Goal: Task Accomplishment & Management: Complete application form

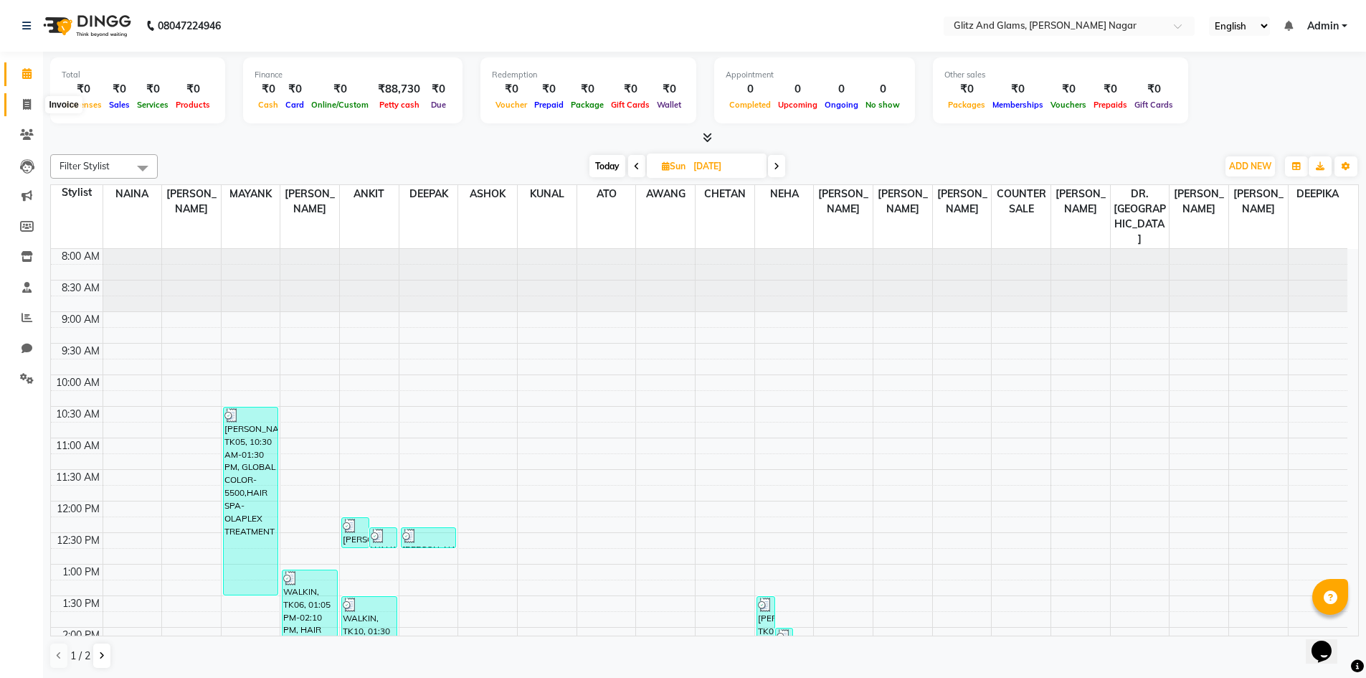
click at [23, 104] on icon at bounding box center [27, 104] width 8 height 11
select select "service"
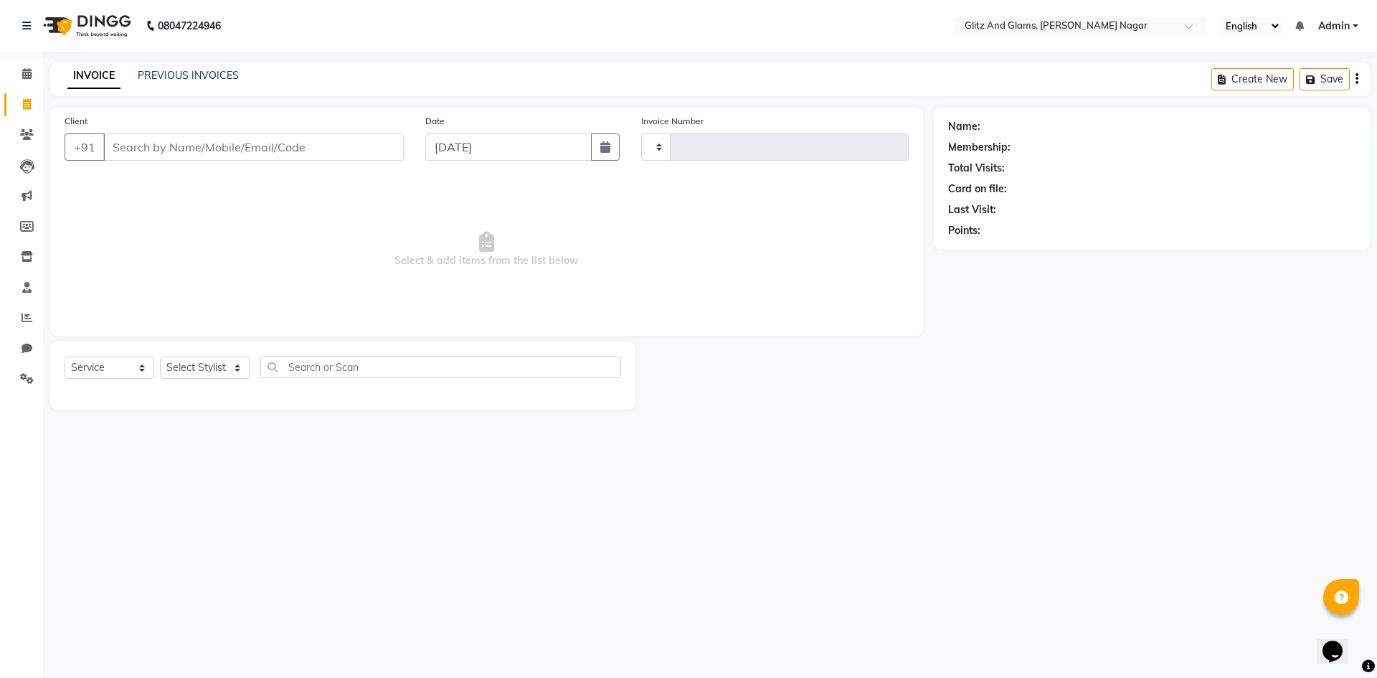
type input "1693"
select select "8316"
click at [169, 151] on input "Client" at bounding box center [253, 146] width 300 height 27
type input "7297930406"
click at [365, 142] on span "Add Client" at bounding box center [366, 147] width 57 height 14
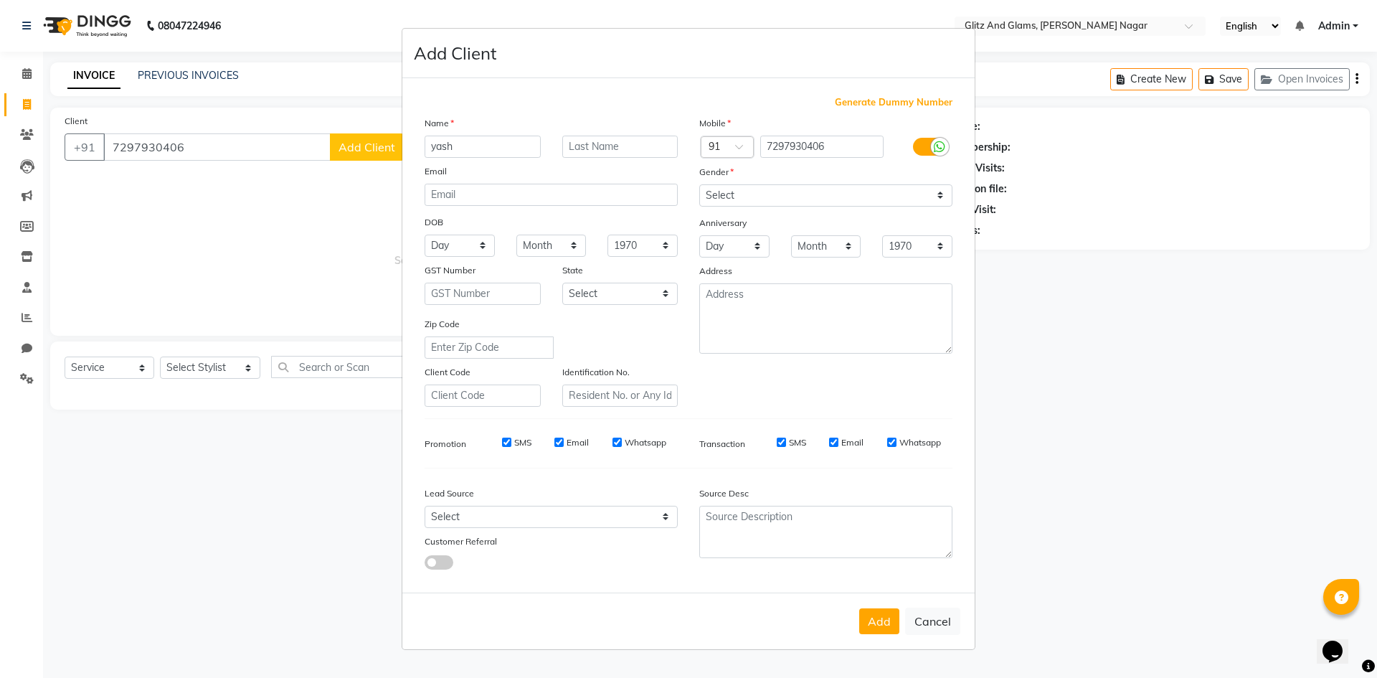
type input "yash"
type input "ji"
click at [805, 192] on select "Select [DEMOGRAPHIC_DATA] [DEMOGRAPHIC_DATA] Other Prefer Not To Say" at bounding box center [825, 195] width 253 height 22
select select "[DEMOGRAPHIC_DATA]"
click at [699, 184] on select "Select [DEMOGRAPHIC_DATA] [DEMOGRAPHIC_DATA] Other Prefer Not To Say" at bounding box center [825, 195] width 253 height 22
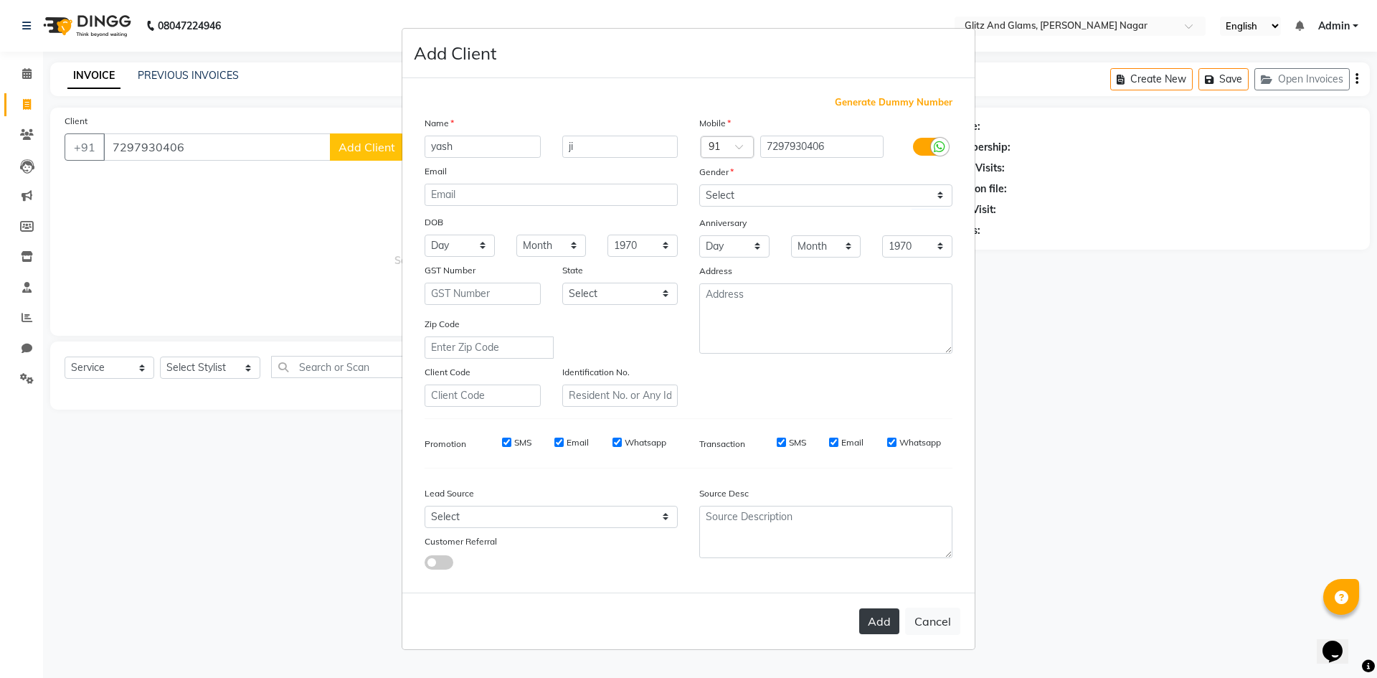
click at [886, 631] on button "Add" at bounding box center [879, 621] width 40 height 26
select select
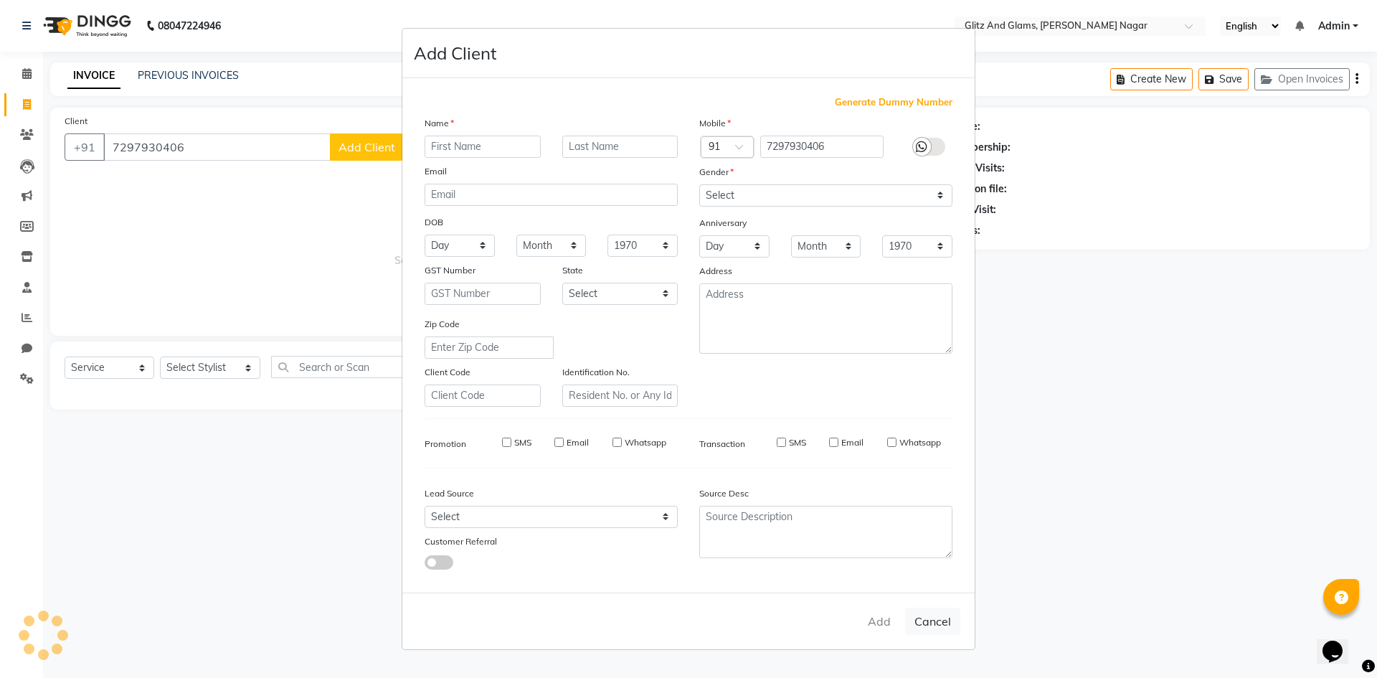
select select
checkbox input "false"
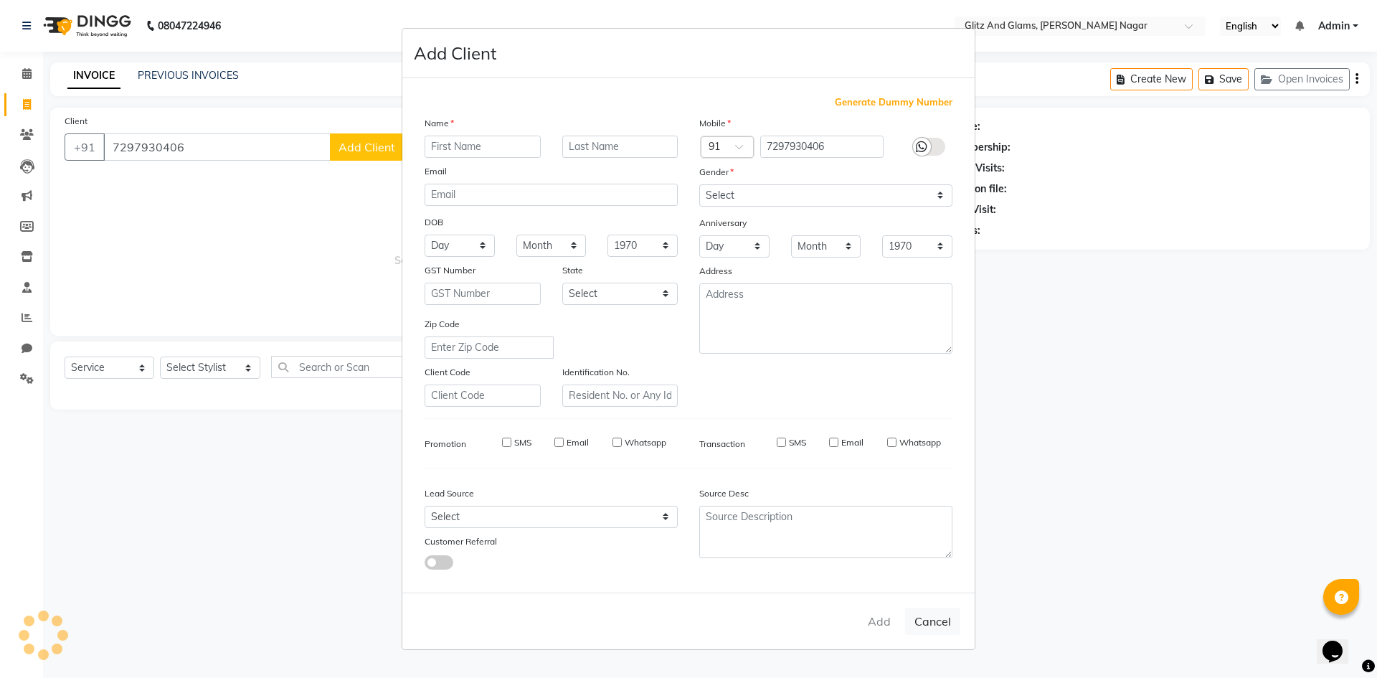
checkbox input "false"
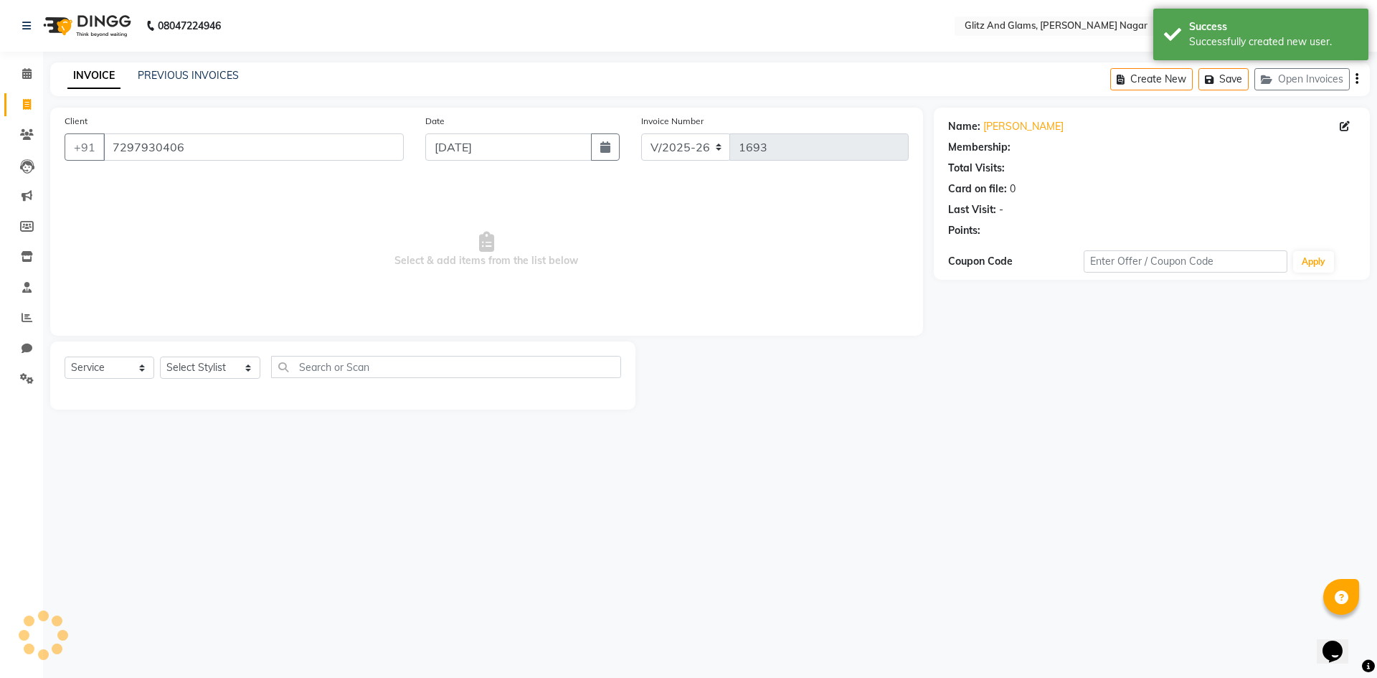
select select "1: Object"
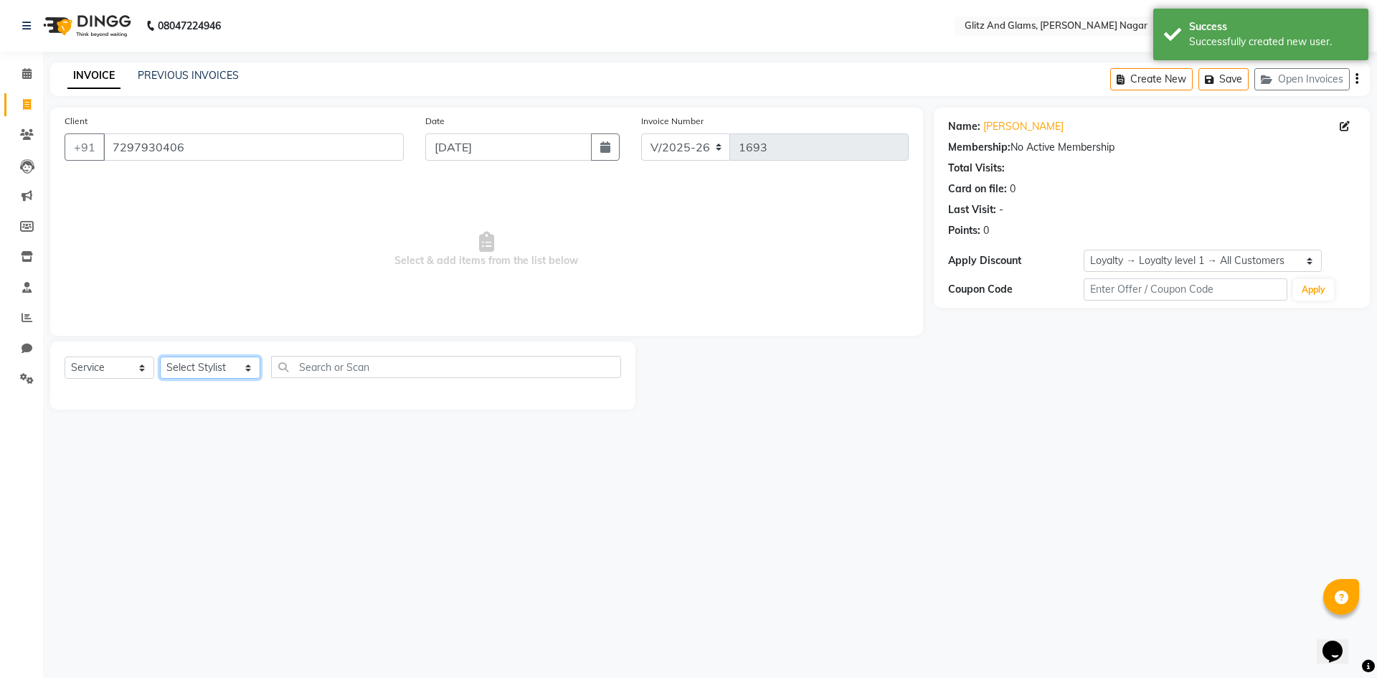
drag, startPoint x: 217, startPoint y: 365, endPoint x: 213, endPoint y: 356, distance: 9.3
click at [217, 365] on select "Select Stylist [PERSON_NAME] [PERSON_NAME] ANKIT ASHOK ATO [PERSON_NAME] CHETAN…" at bounding box center [210, 367] width 100 height 22
select select "80523"
click at [160, 356] on select "Select Stylist [PERSON_NAME] [PERSON_NAME] ANKIT ASHOK ATO [PERSON_NAME] CHETAN…" at bounding box center [210, 367] width 100 height 22
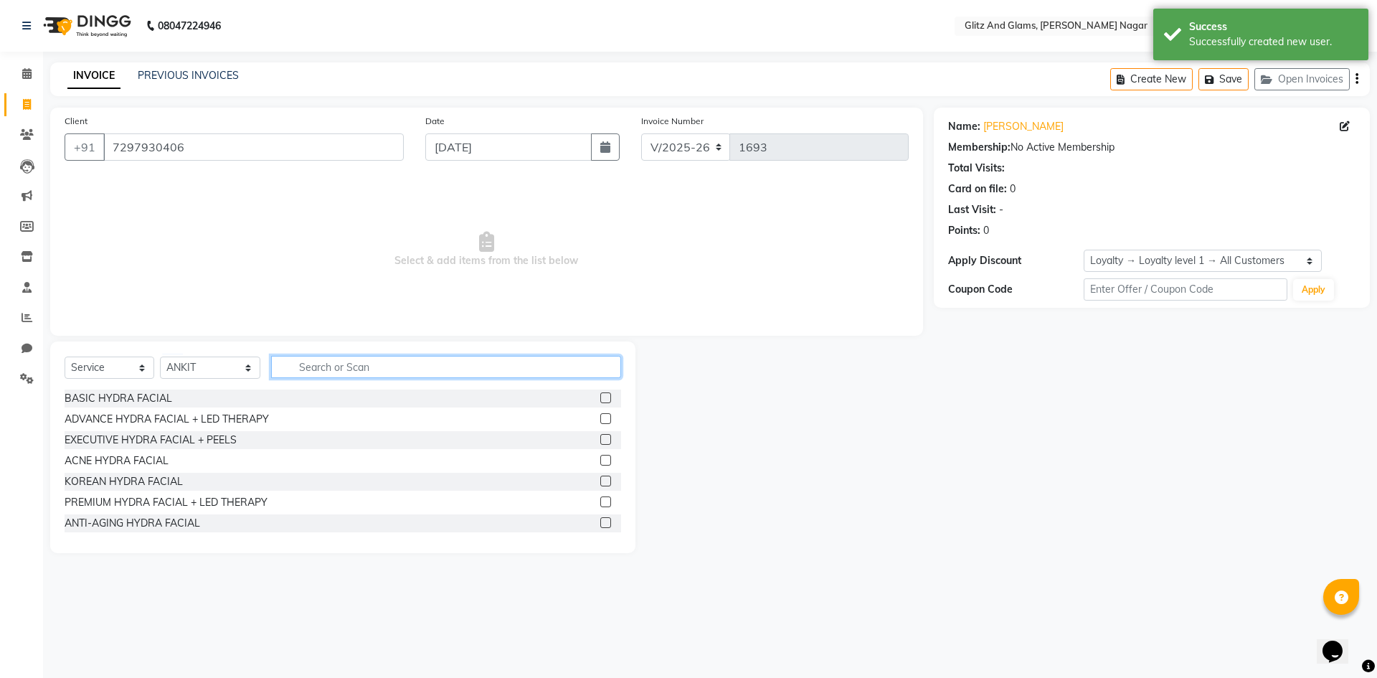
click at [374, 360] on input "text" at bounding box center [446, 367] width 350 height 22
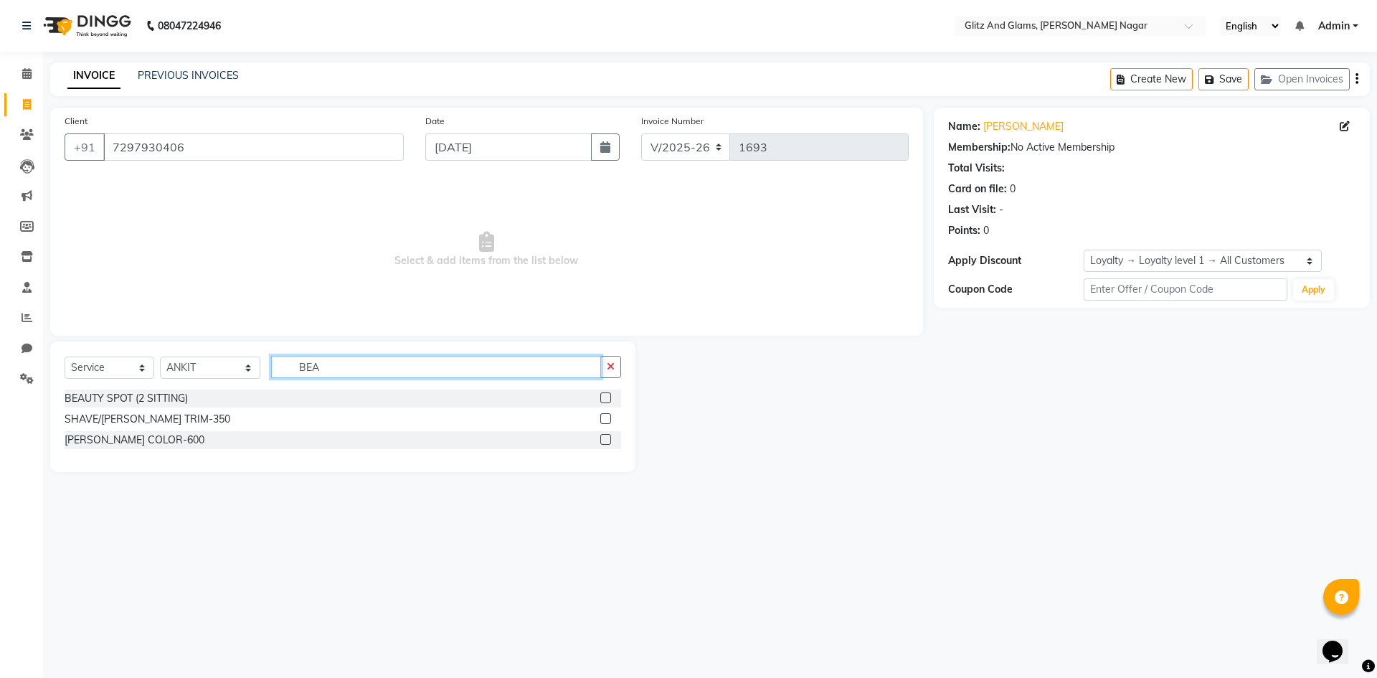
type input "BEA"
click at [603, 415] on label at bounding box center [605, 418] width 11 height 11
click at [603, 415] on input "checkbox" at bounding box center [604, 419] width 9 height 9
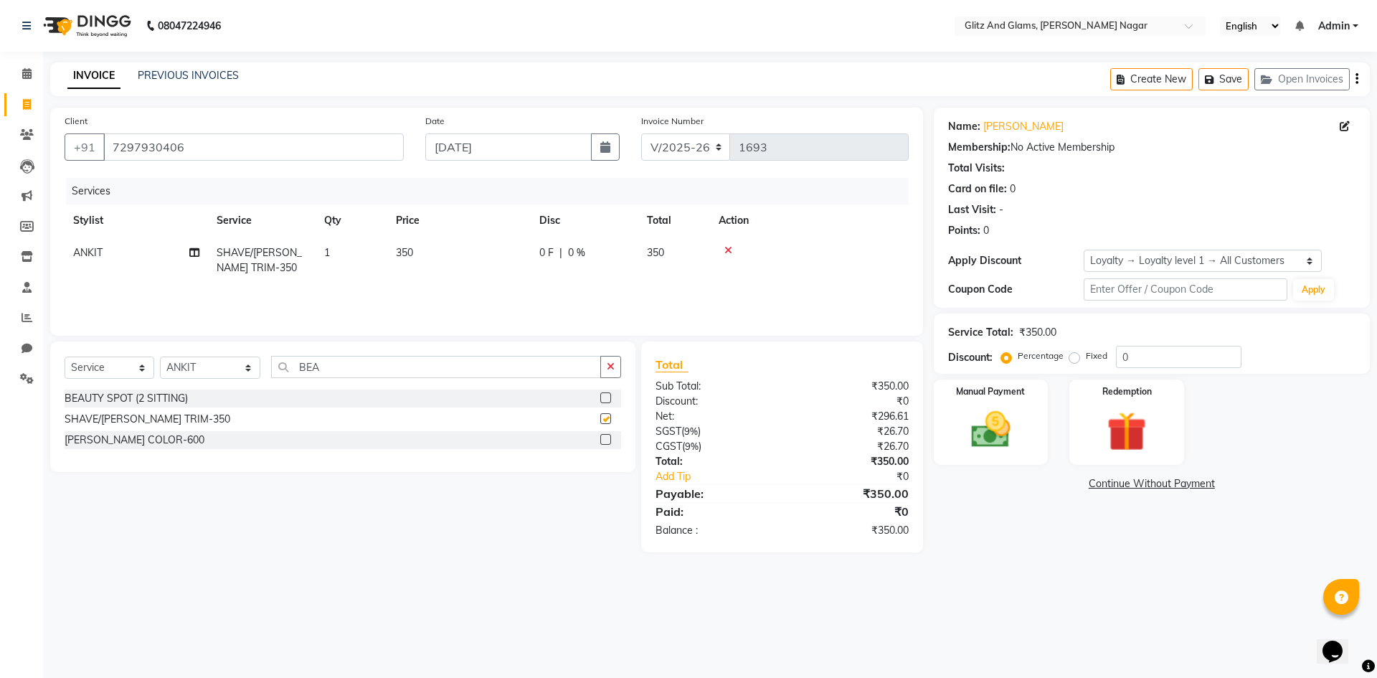
checkbox input "false"
click at [1007, 429] on img at bounding box center [990, 429] width 67 height 47
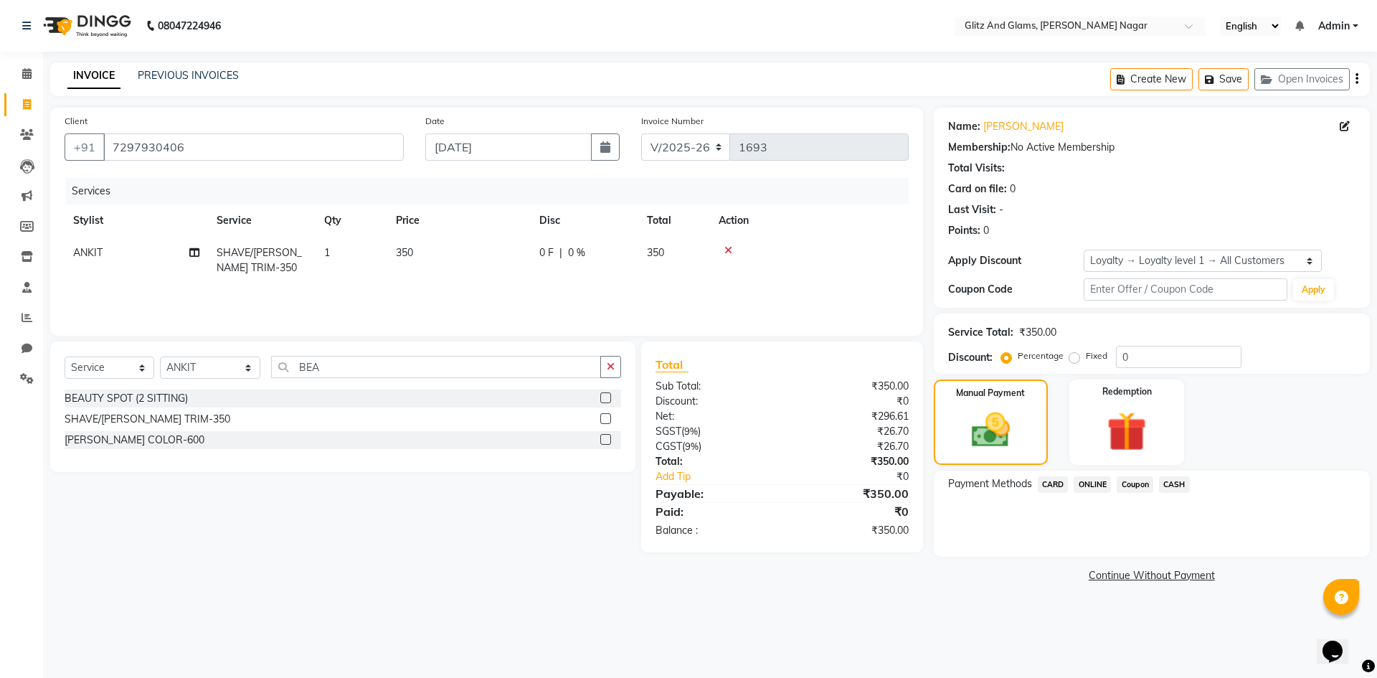
click at [1178, 483] on span "CASH" at bounding box center [1174, 484] width 31 height 16
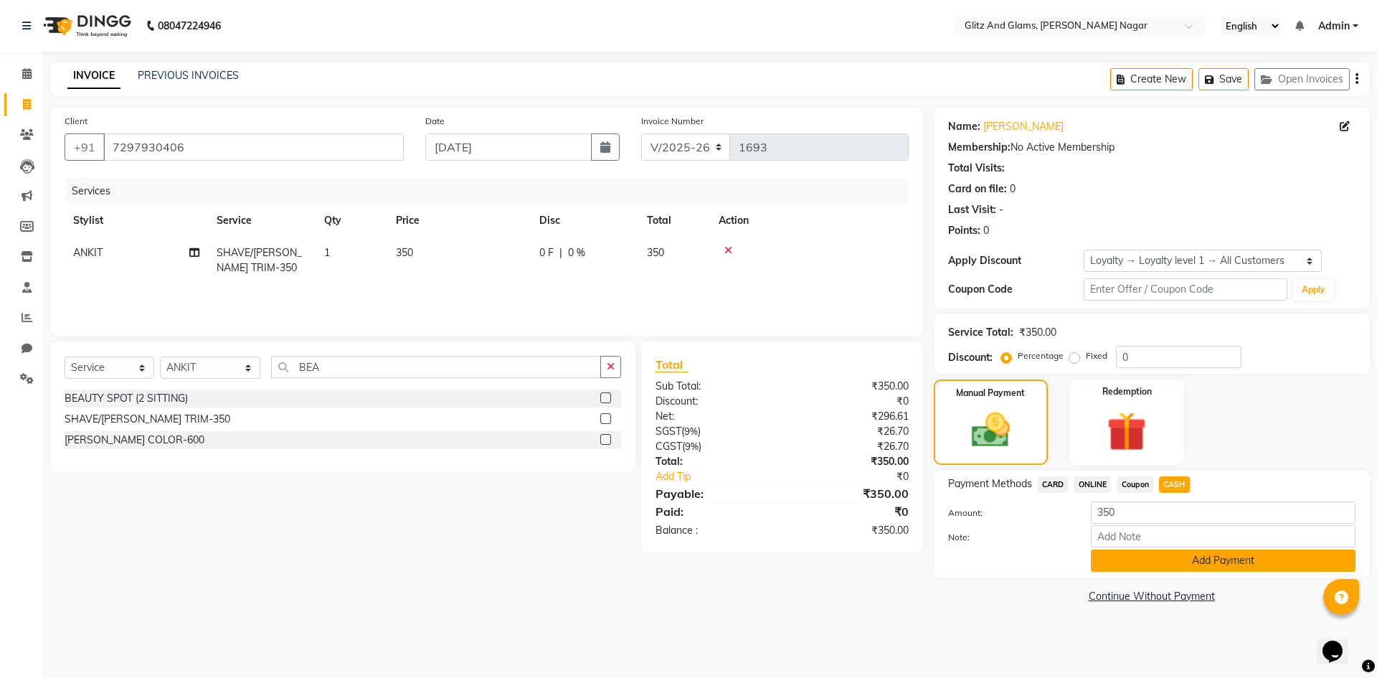
click at [1142, 564] on button "Add Payment" at bounding box center [1223, 560] width 265 height 22
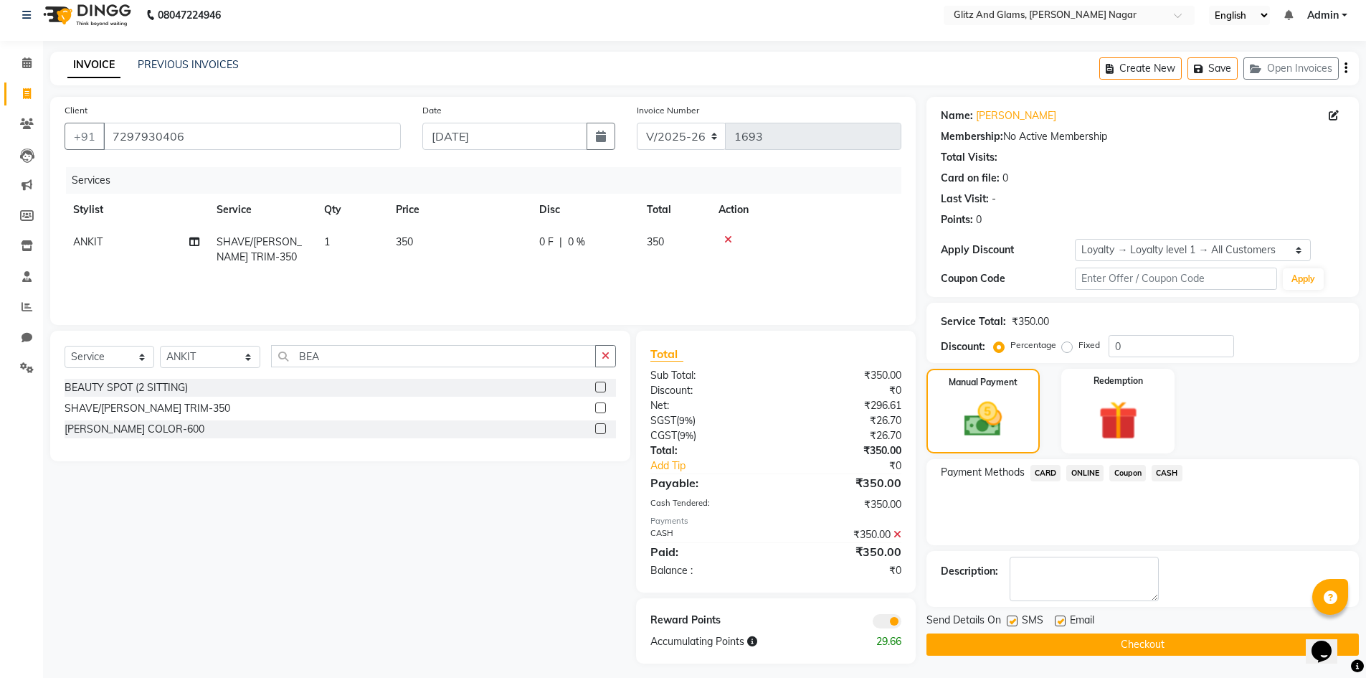
scroll to position [18, 0]
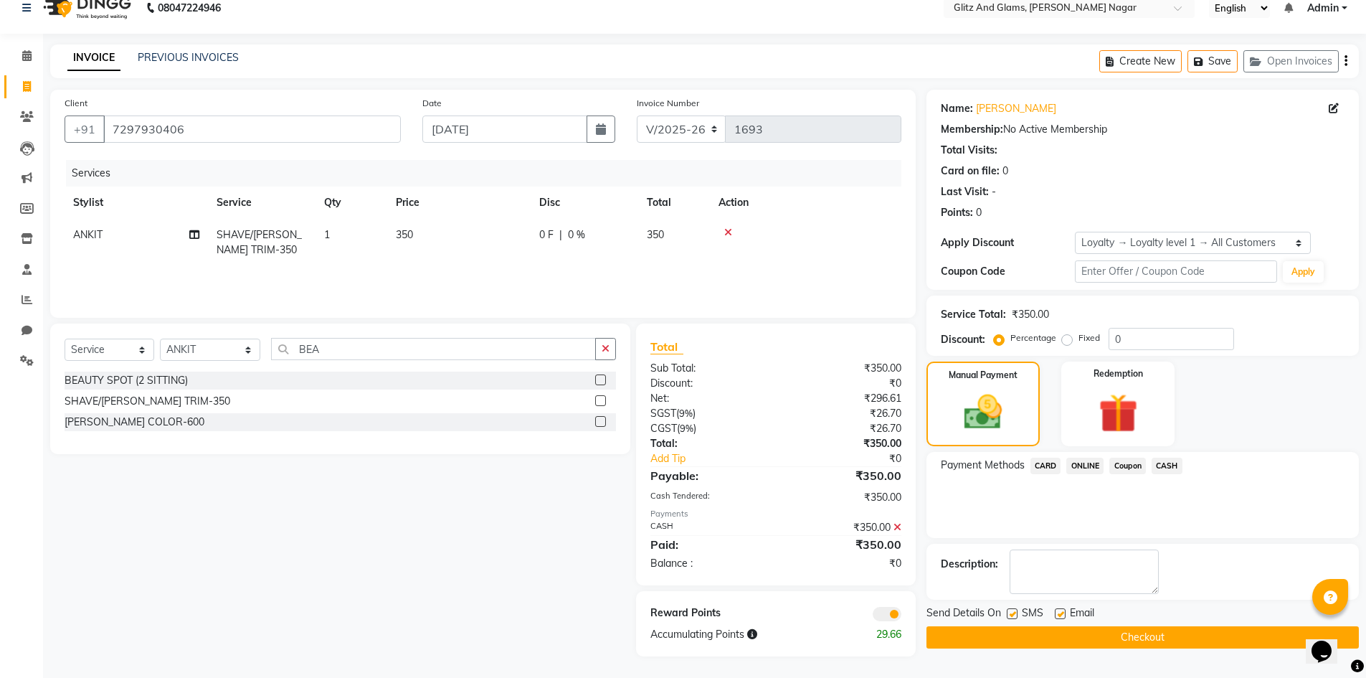
click at [1135, 641] on button "Checkout" at bounding box center [1143, 637] width 432 height 22
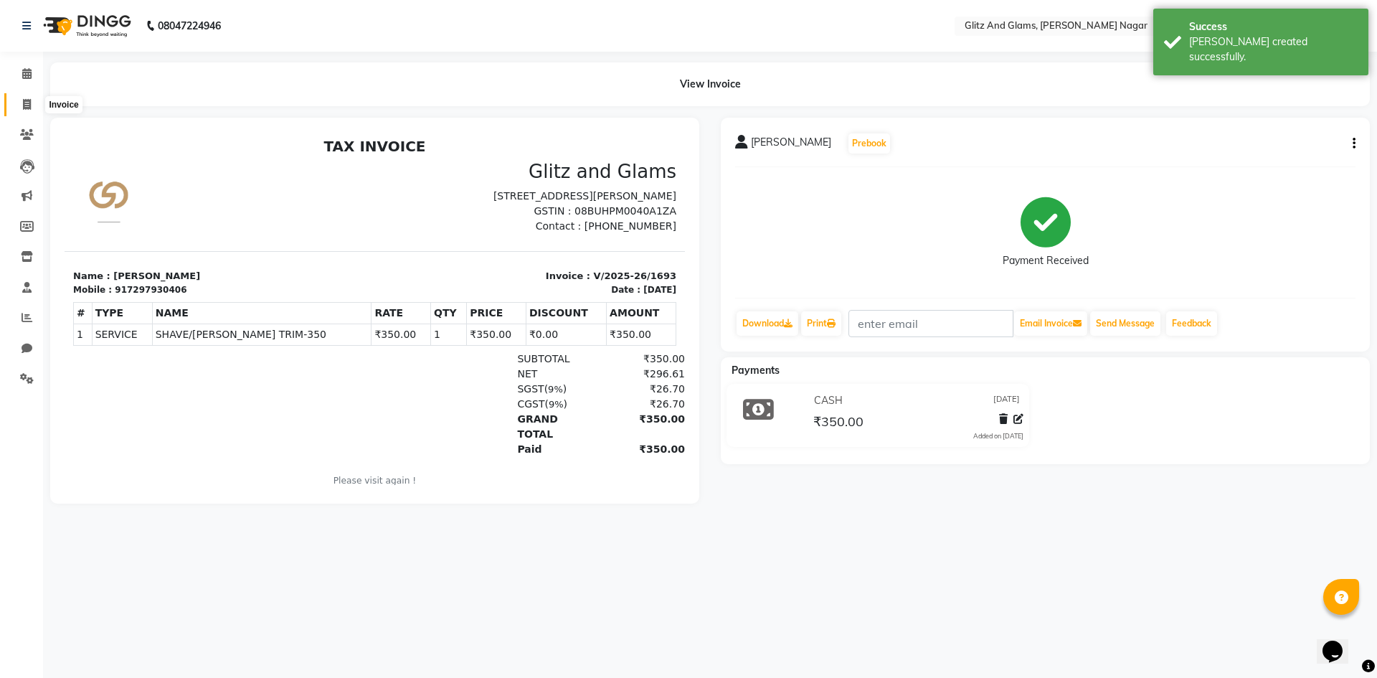
click at [27, 99] on icon at bounding box center [27, 104] width 8 height 11
select select "service"
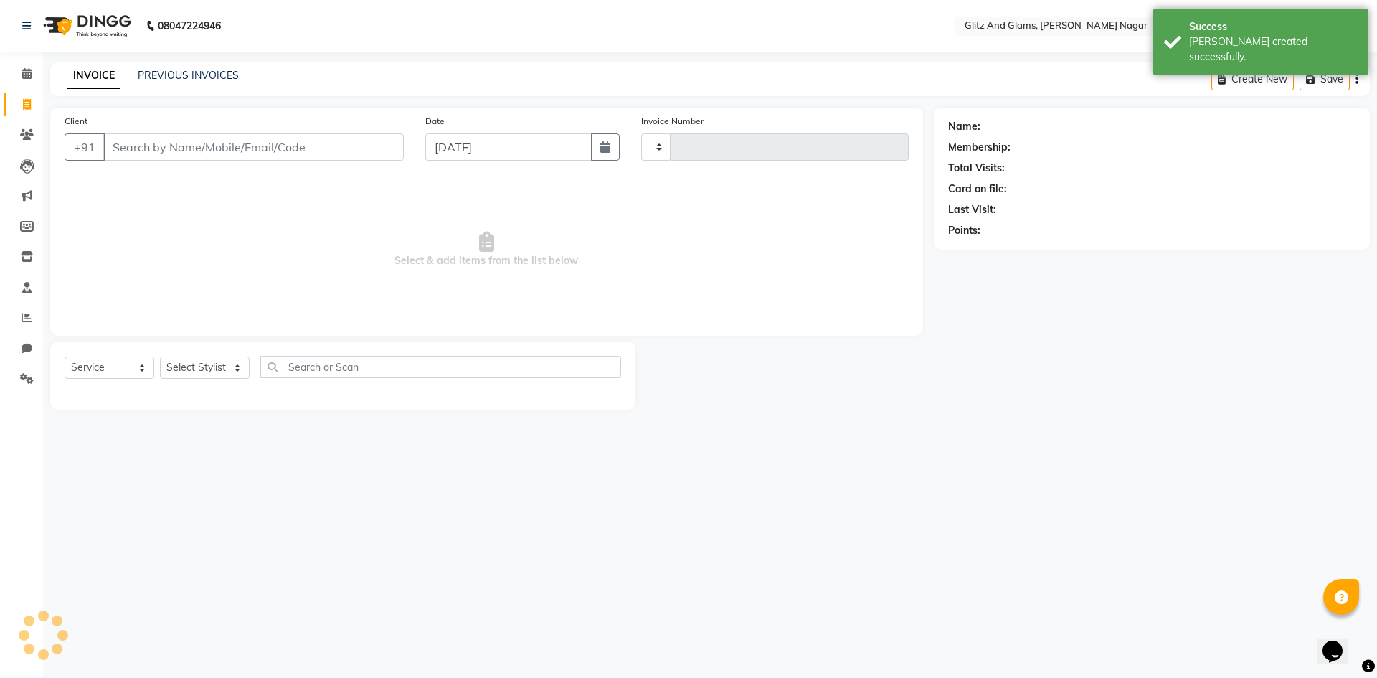
type input "1694"
select select "8316"
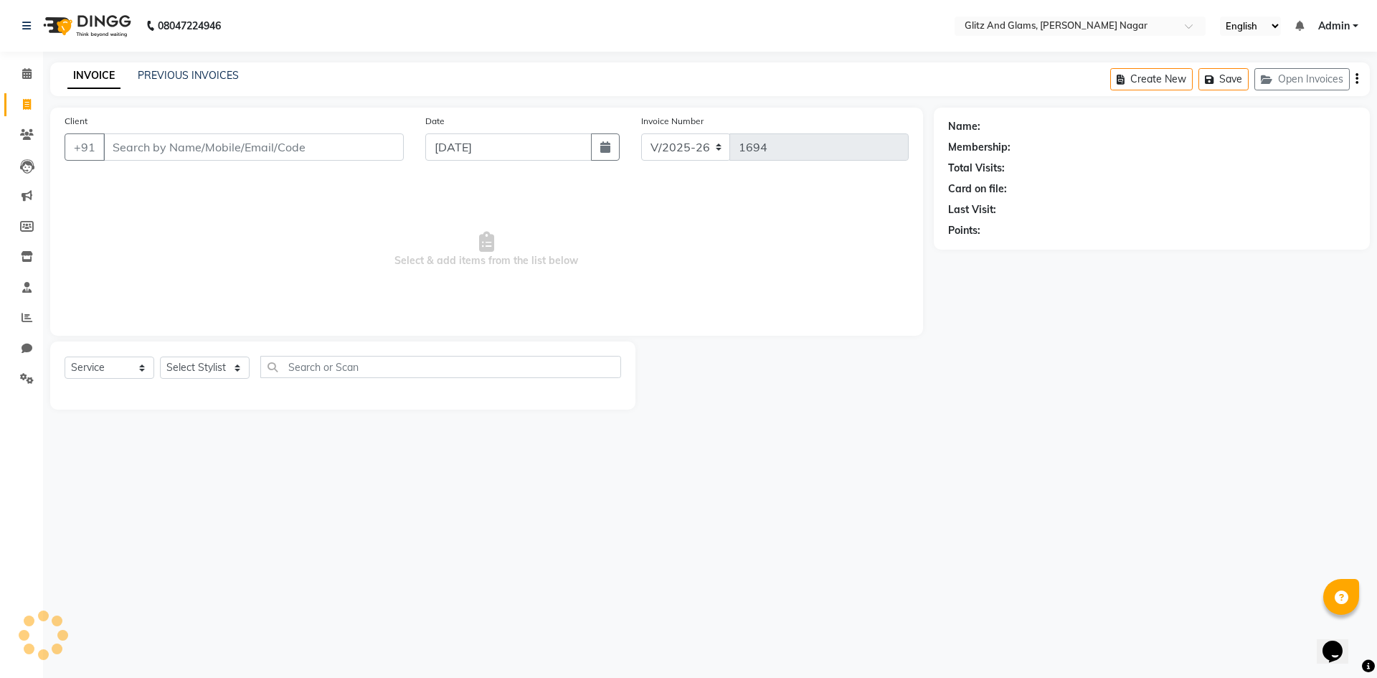
click at [190, 146] on input "Client" at bounding box center [253, 146] width 300 height 27
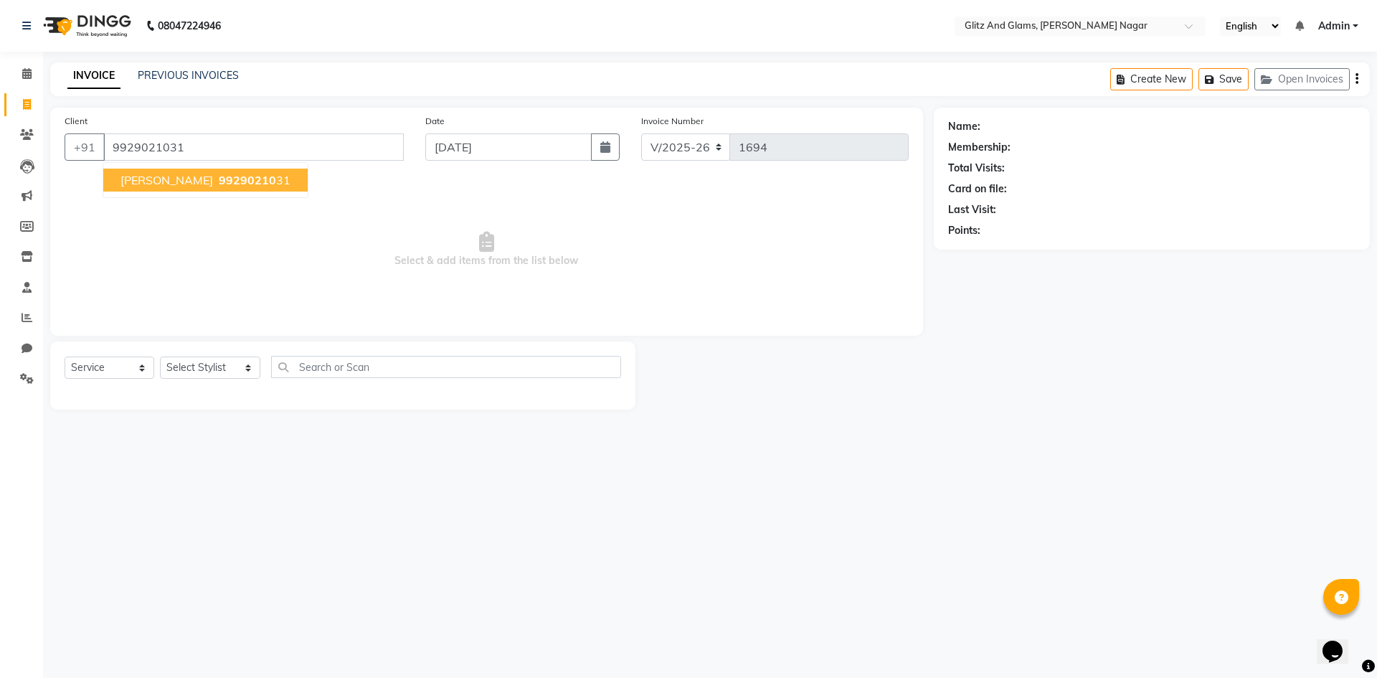
type input "9929021031"
select select "1: Object"
click at [189, 189] on button "[PERSON_NAME] 99290210 31" at bounding box center [205, 180] width 204 height 23
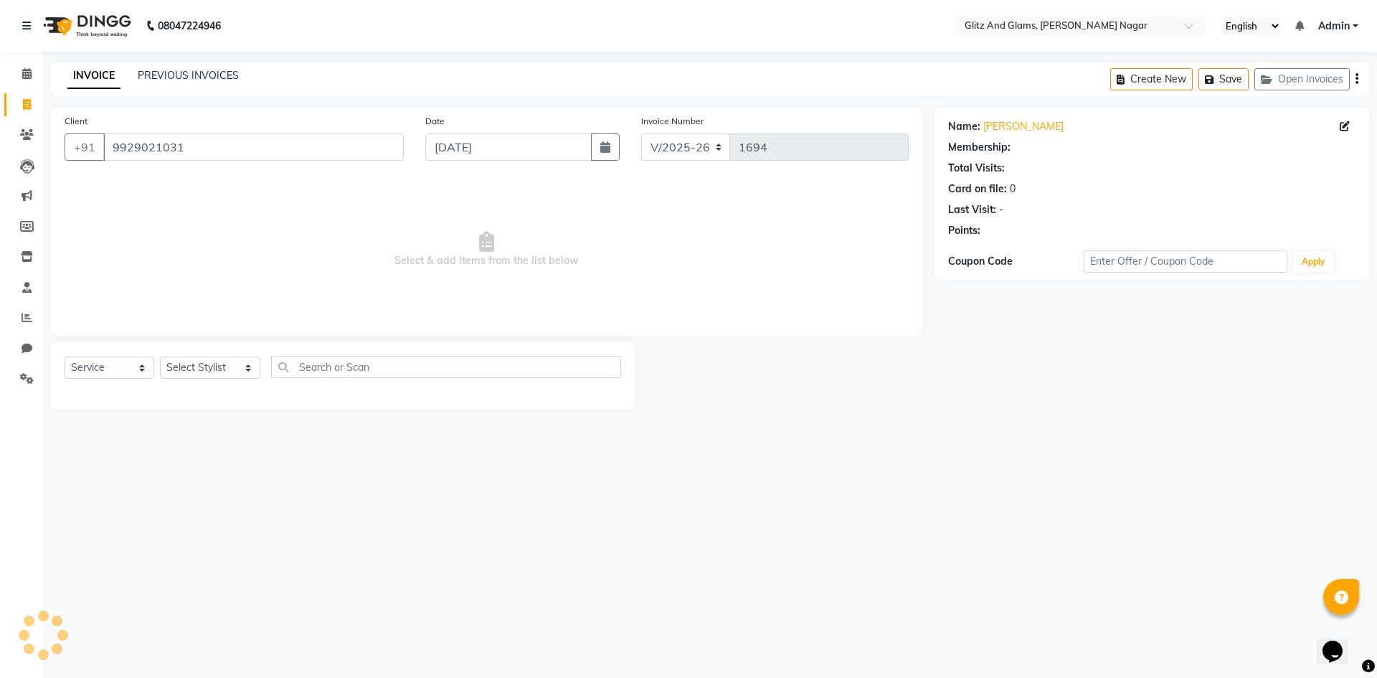
select select "1: Object"
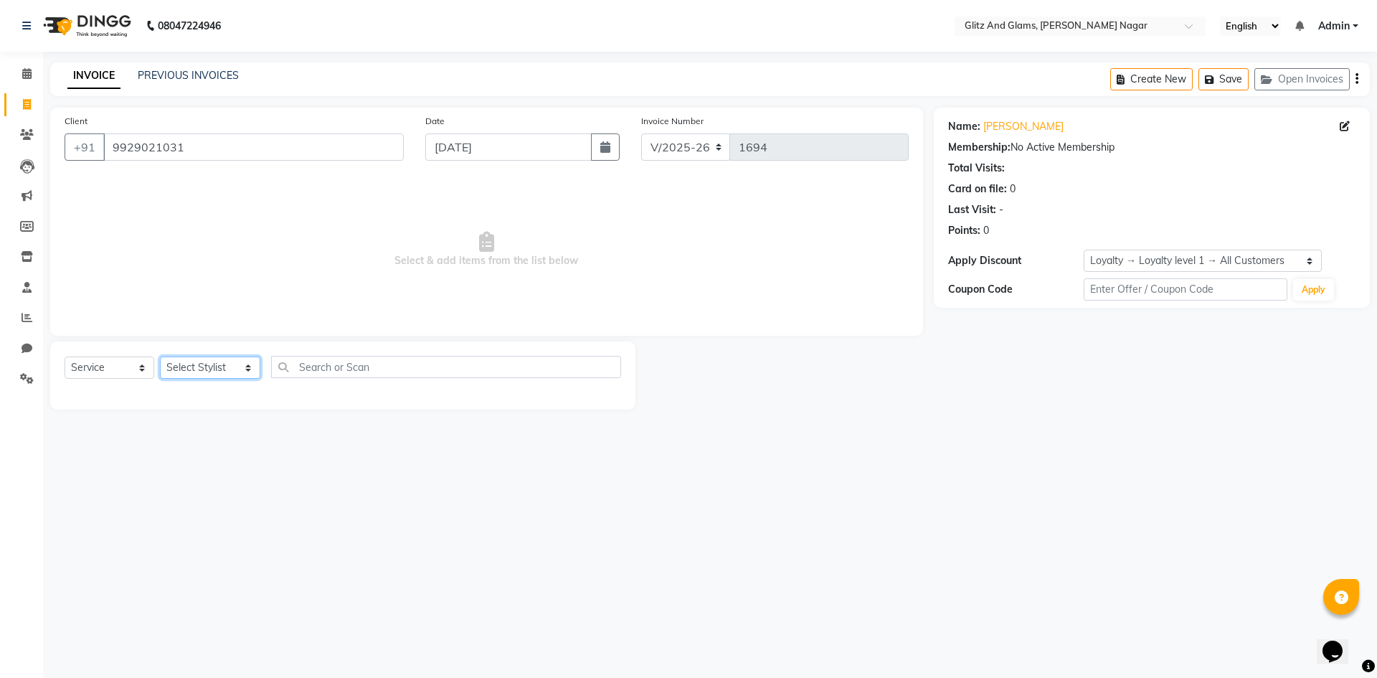
click at [207, 374] on select "Select Stylist [PERSON_NAME] [PERSON_NAME] ANKIT ASHOK ATO [PERSON_NAME] CHETAN…" at bounding box center [210, 367] width 100 height 22
select select "80525"
click at [160, 356] on select "Select Stylist [PERSON_NAME] [PERSON_NAME] ANKIT ASHOK ATO [PERSON_NAME] CHETAN…" at bounding box center [210, 367] width 100 height 22
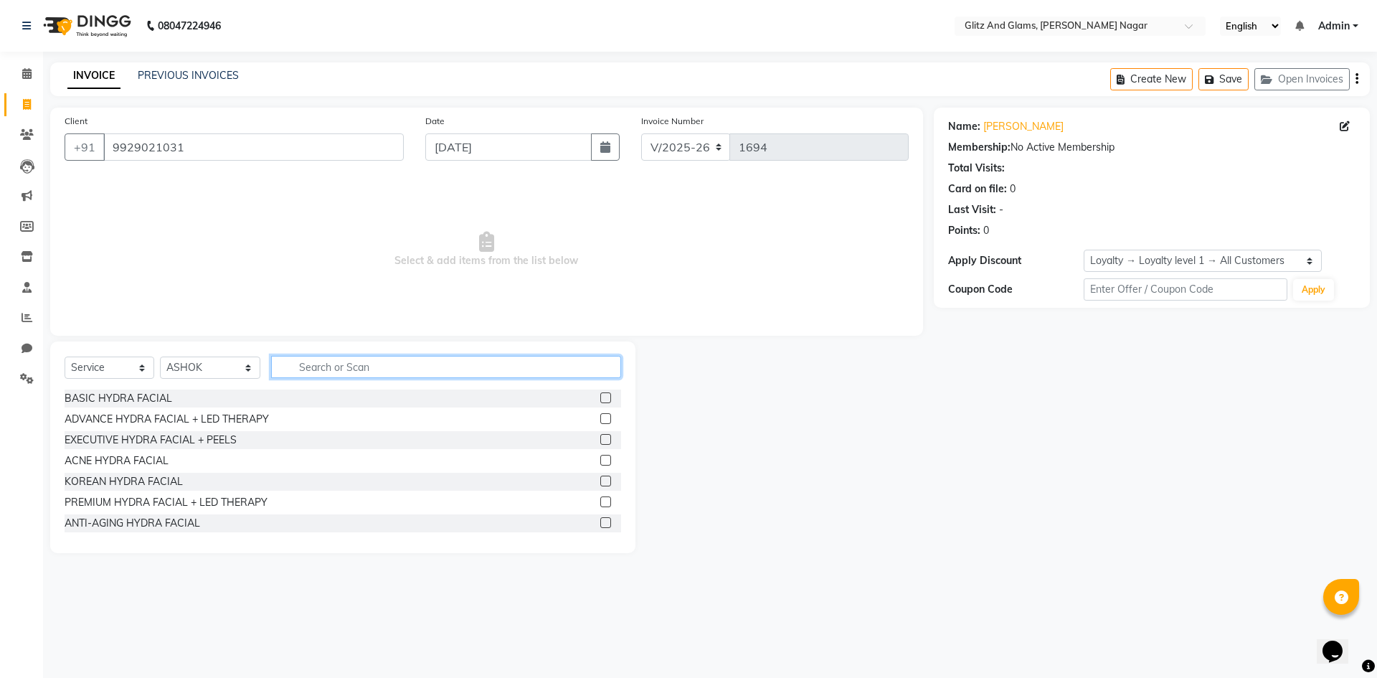
click at [344, 362] on input "text" at bounding box center [446, 367] width 350 height 22
type input "CU"
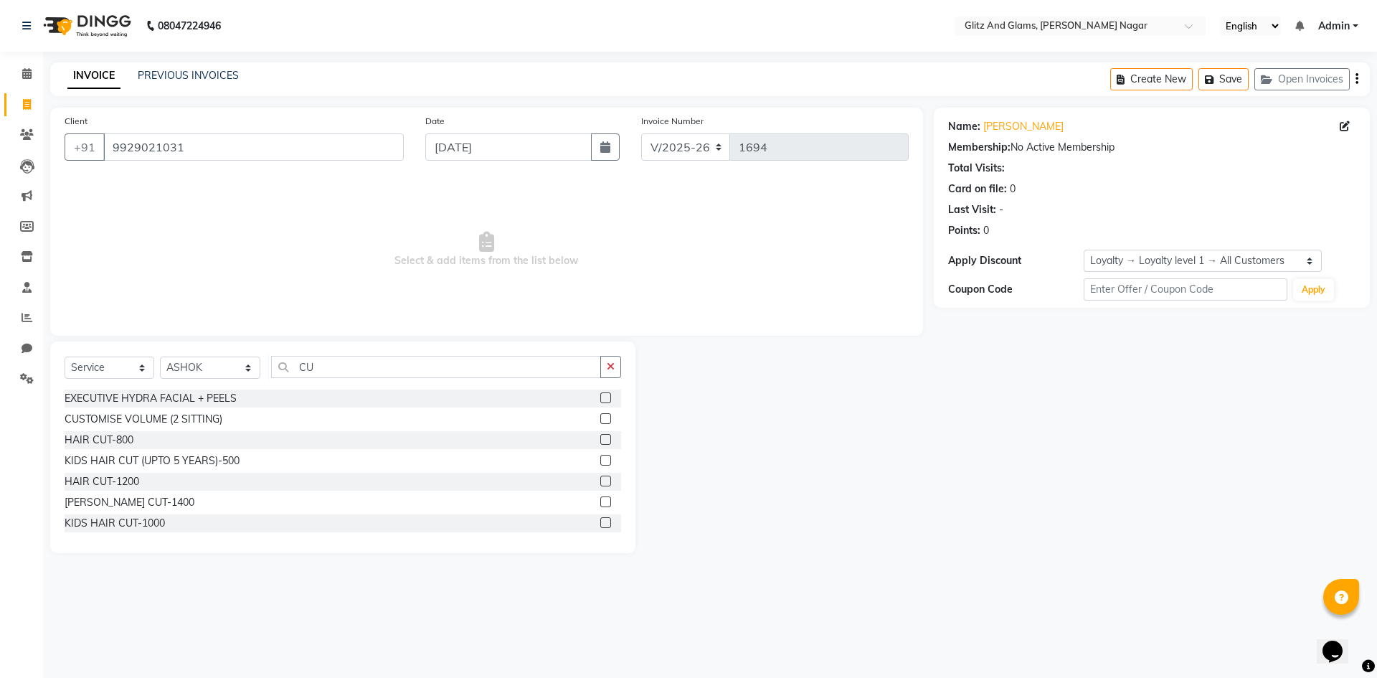
click at [600, 443] on label at bounding box center [605, 439] width 11 height 11
click at [600, 443] on input "checkbox" at bounding box center [604, 439] width 9 height 9
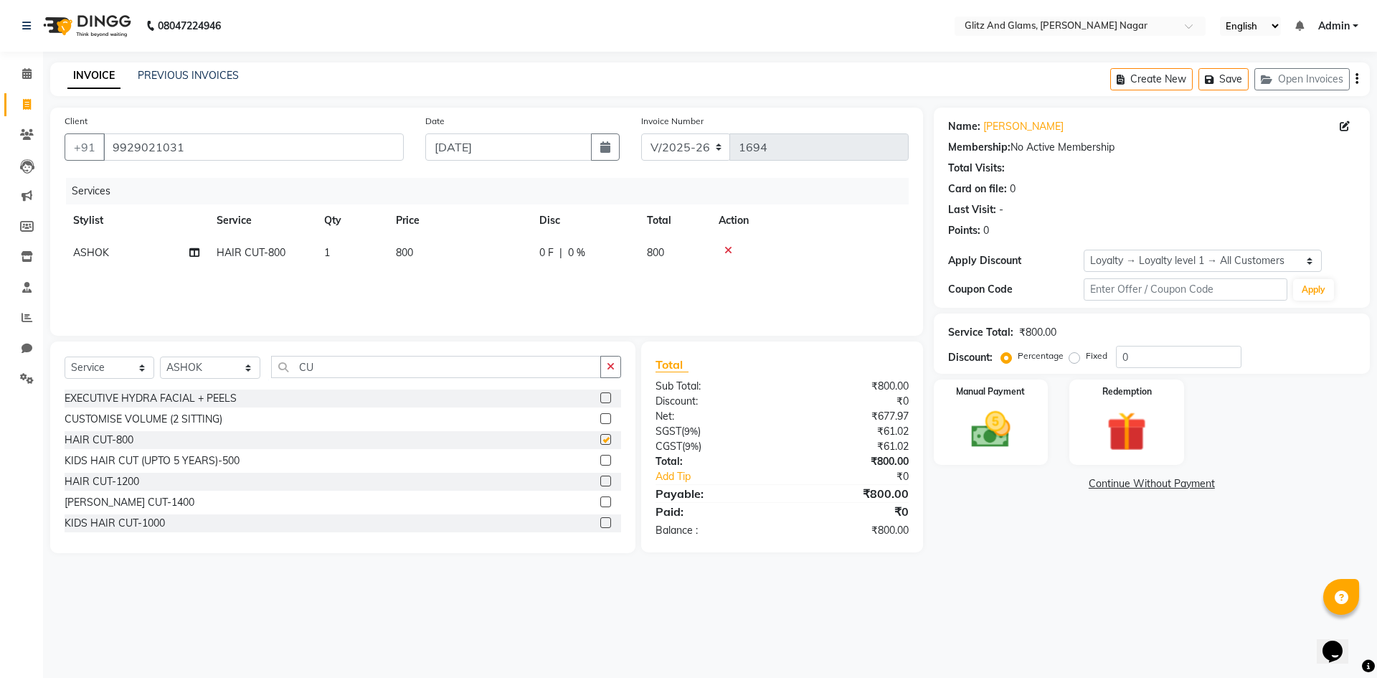
checkbox input "false"
click at [614, 379] on div "Select Service Product Membership Package Voucher Prepaid Gift Card Select Styl…" at bounding box center [343, 373] width 556 height 34
click at [609, 369] on icon "button" at bounding box center [611, 366] width 8 height 10
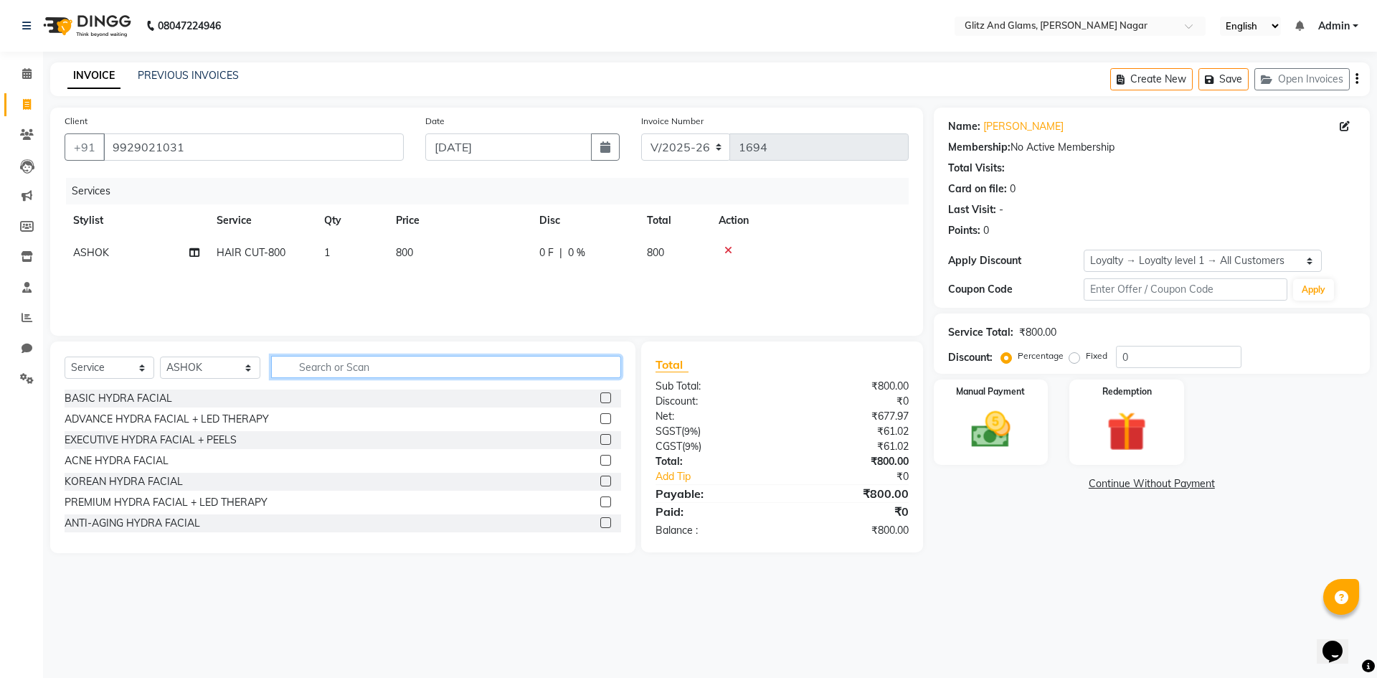
click at [582, 369] on input "text" at bounding box center [446, 367] width 350 height 22
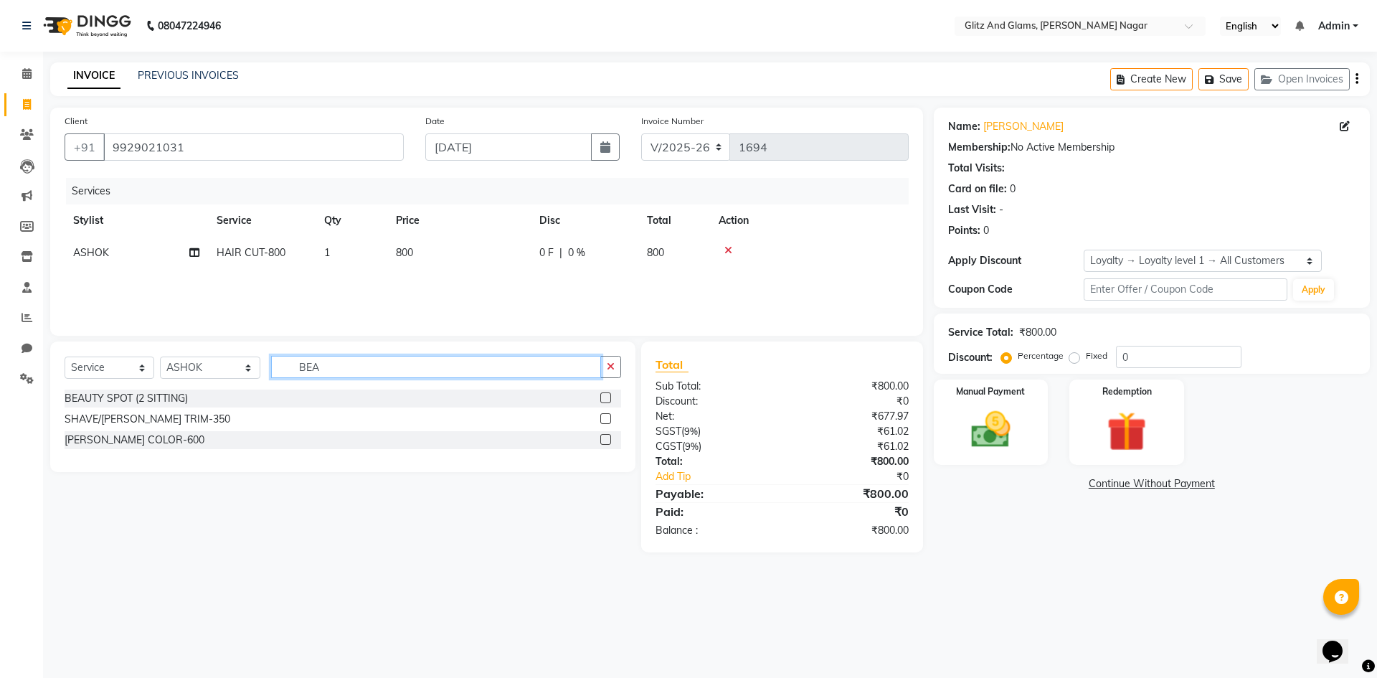
type input "BEA"
click at [605, 417] on label at bounding box center [605, 418] width 11 height 11
click at [605, 417] on input "checkbox" at bounding box center [604, 419] width 9 height 9
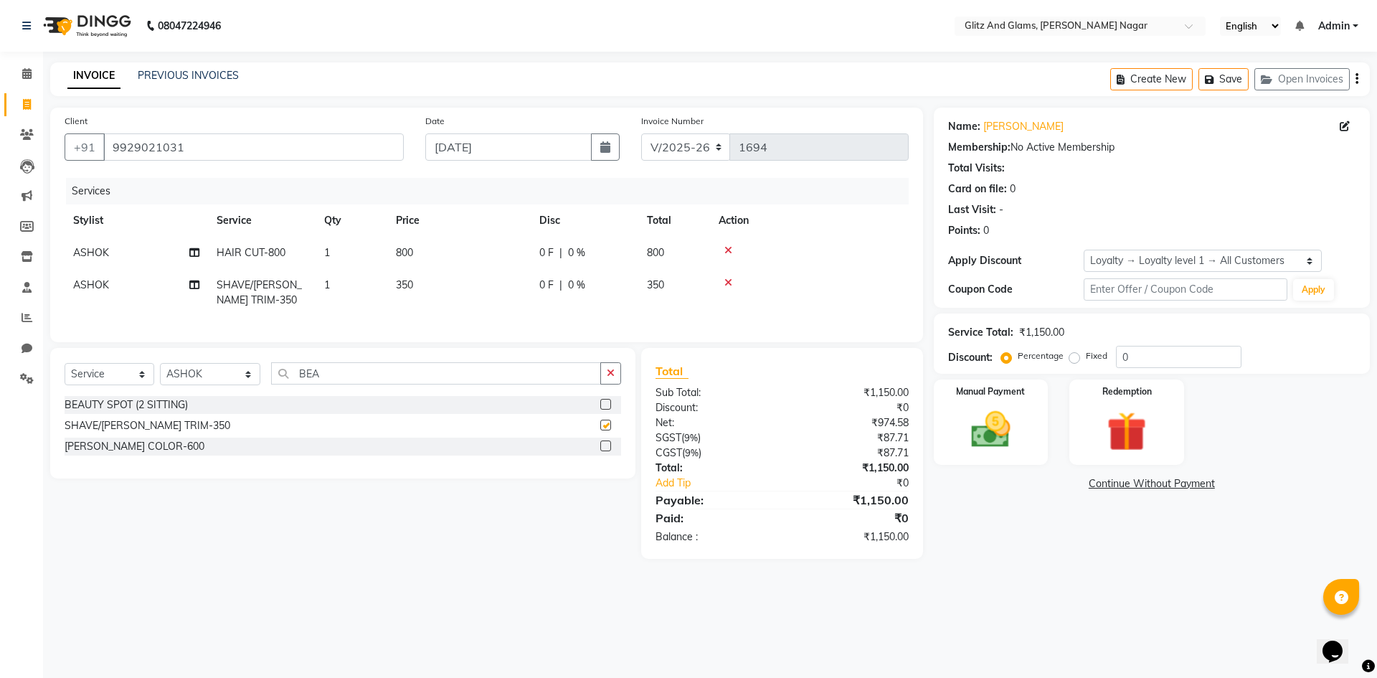
checkbox input "false"
click at [986, 443] on img at bounding box center [990, 429] width 67 height 47
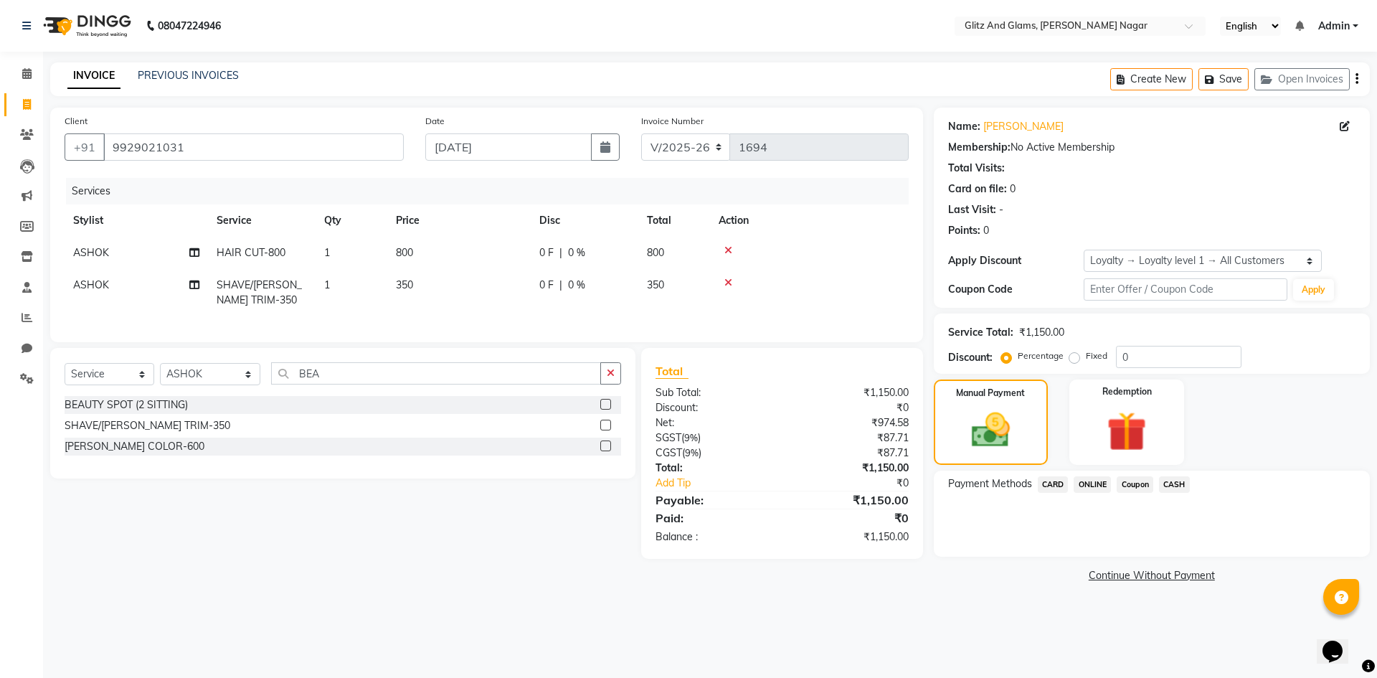
click at [1185, 483] on span "CASH" at bounding box center [1174, 484] width 31 height 16
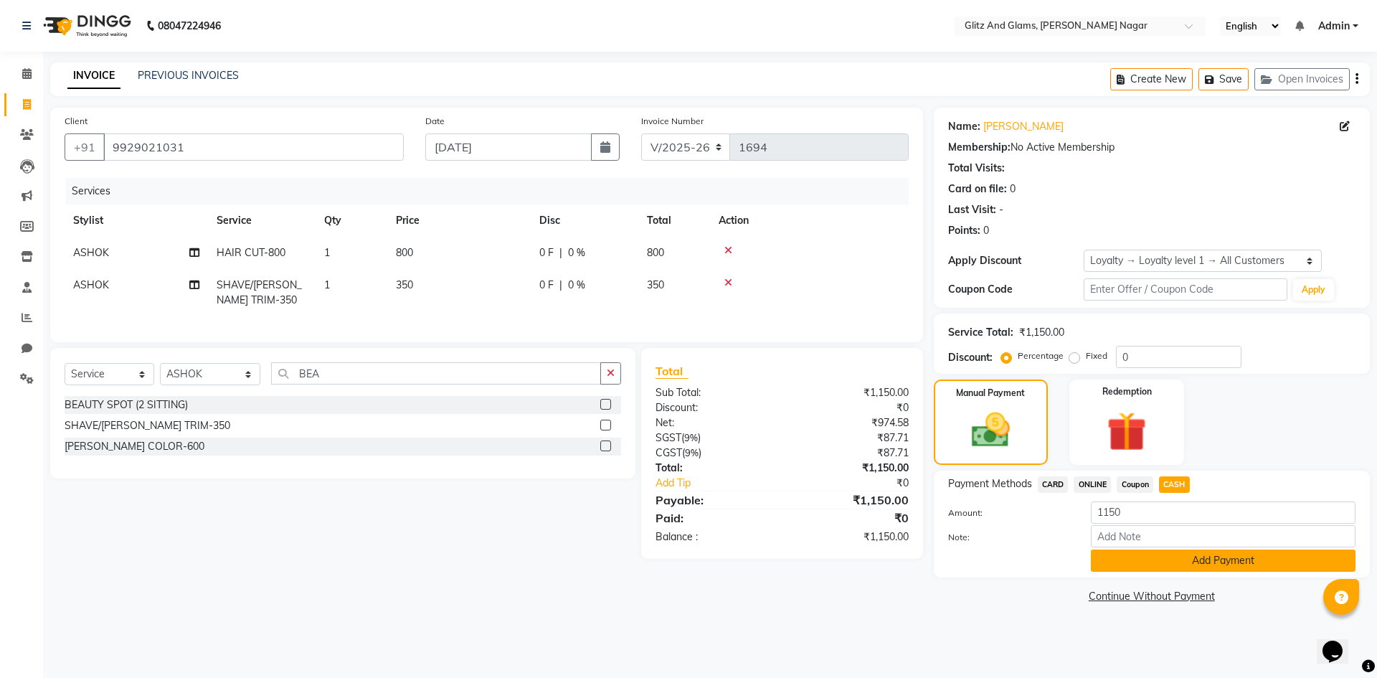
click at [1155, 551] on button "Add Payment" at bounding box center [1223, 560] width 265 height 22
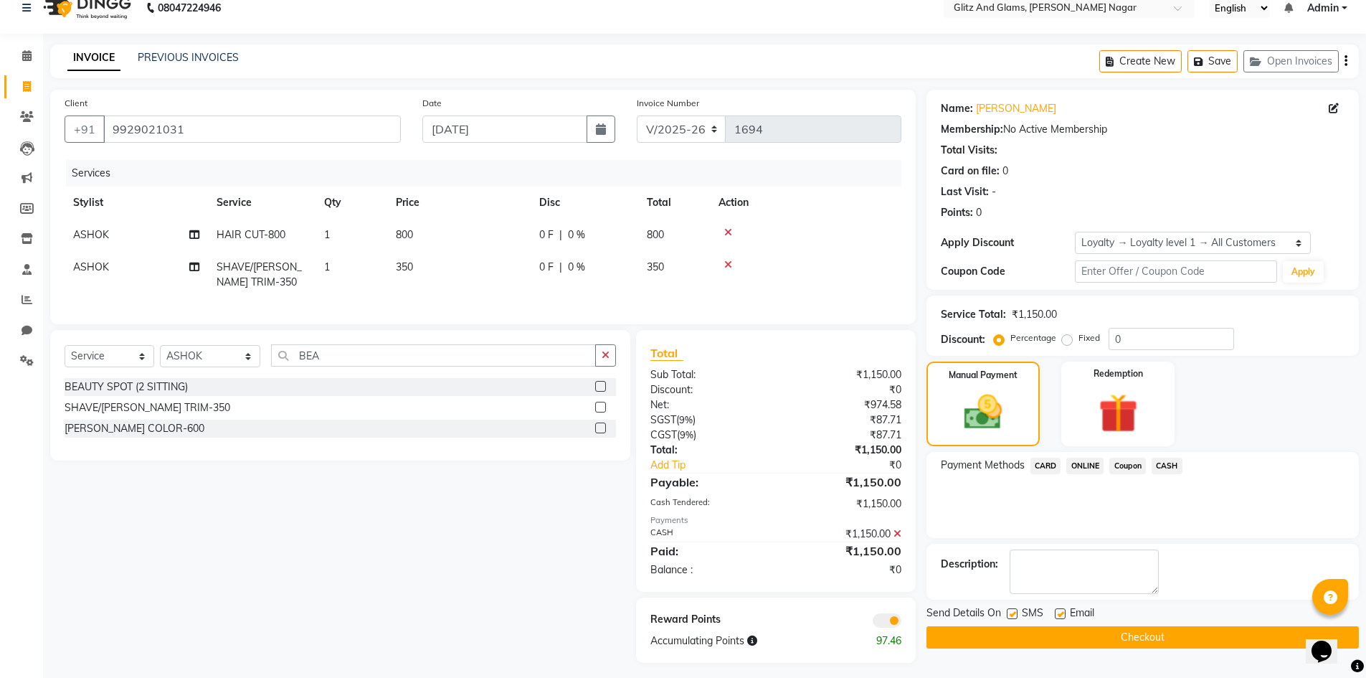
scroll to position [35, 0]
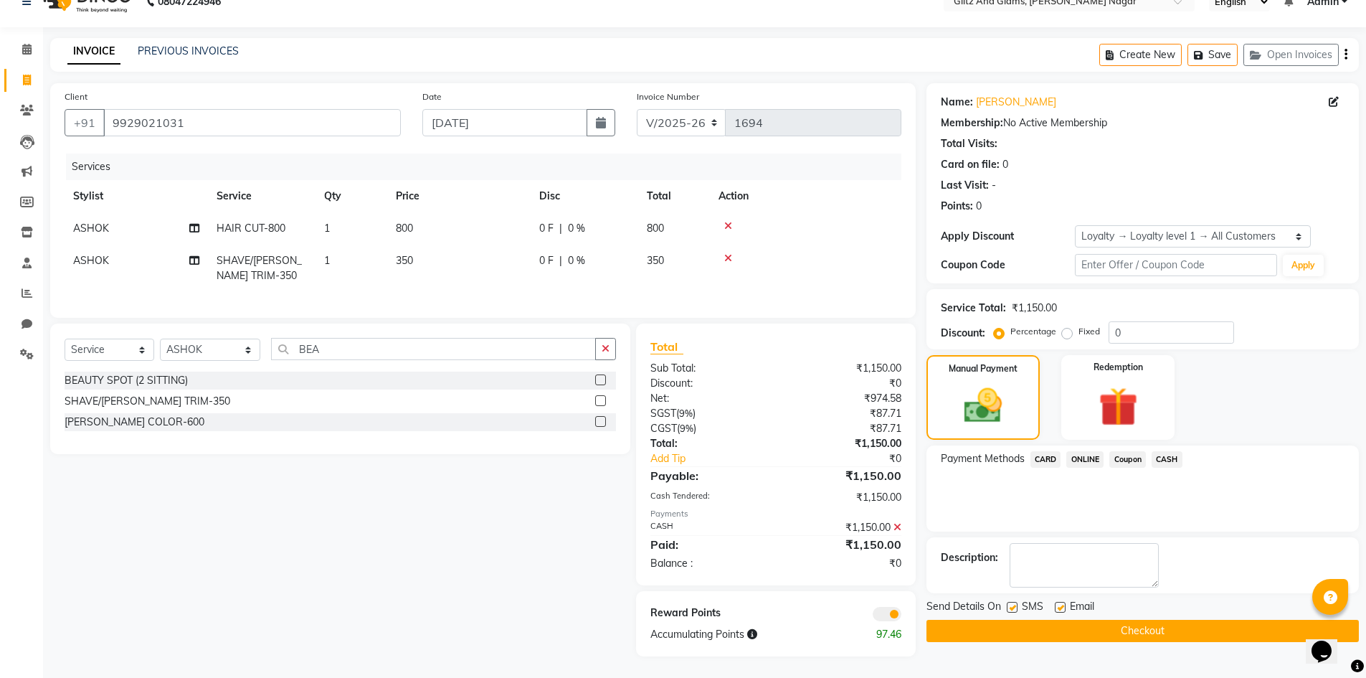
click at [1164, 624] on button "Checkout" at bounding box center [1143, 631] width 432 height 22
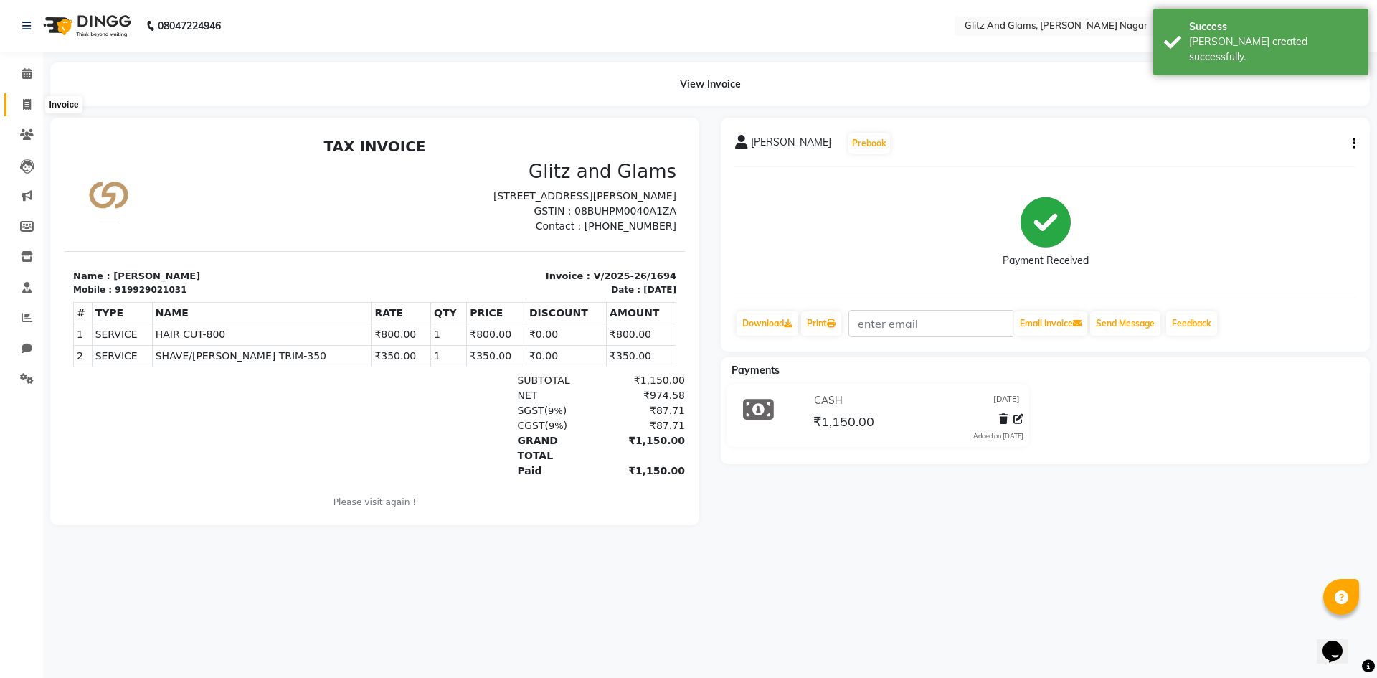
click at [29, 105] on icon at bounding box center [27, 104] width 8 height 11
select select "service"
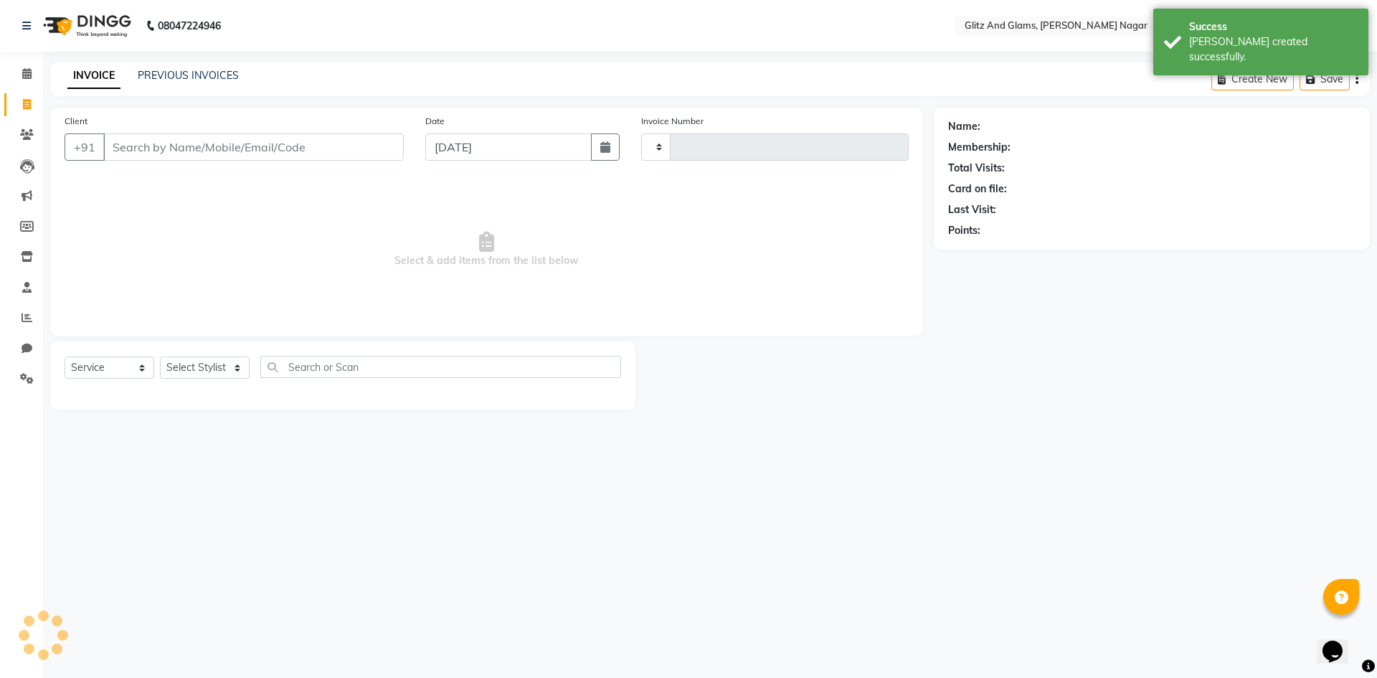
type input "1695"
select select "8316"
click at [148, 151] on input "Client" at bounding box center [253, 146] width 300 height 27
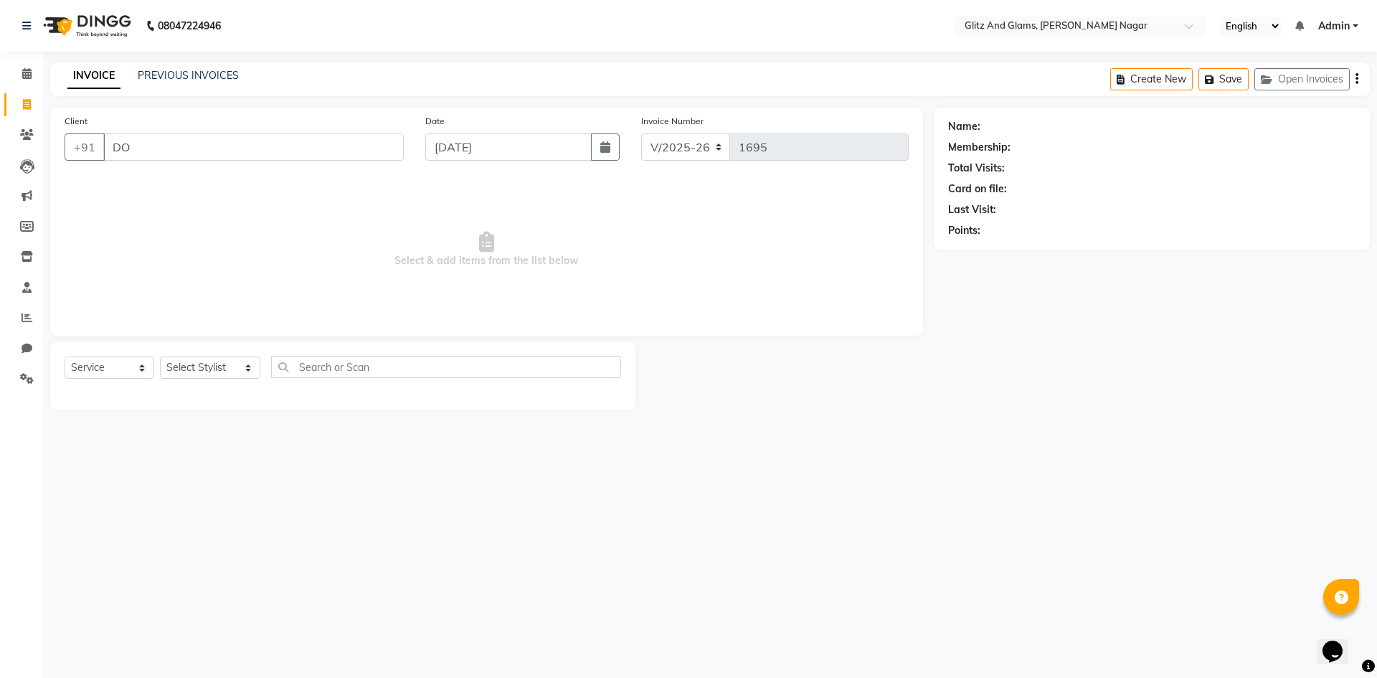
type input "D"
click at [182, 179] on ngb-highlight "9988776655" at bounding box center [205, 180] width 72 height 14
type input "9988776655"
select select "1: Object"
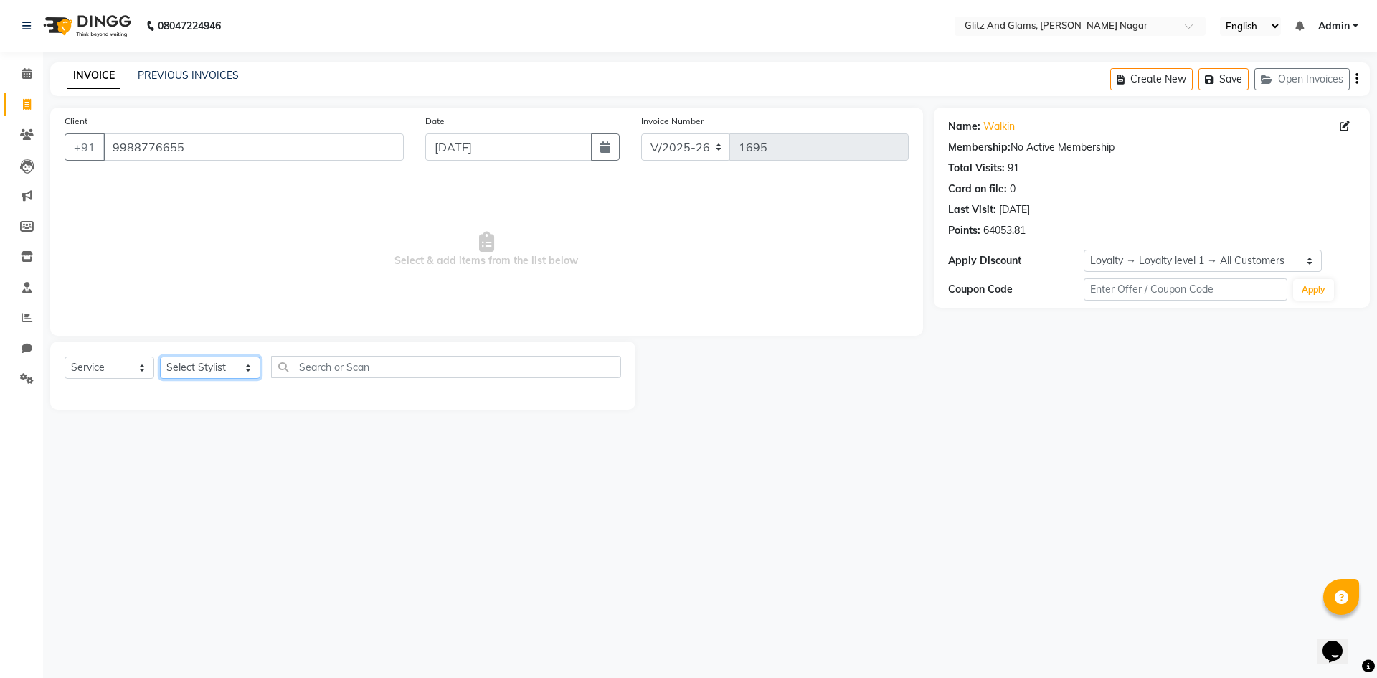
click at [204, 370] on select "Select Stylist [PERSON_NAME] [PERSON_NAME] ANKIT ASHOK ATO [PERSON_NAME] CHETAN…" at bounding box center [210, 367] width 100 height 22
select select "80539"
click at [160, 356] on select "Select Stylist [PERSON_NAME] [PERSON_NAME] ANKIT ASHOK ATO [PERSON_NAME] CHETAN…" at bounding box center [210, 367] width 100 height 22
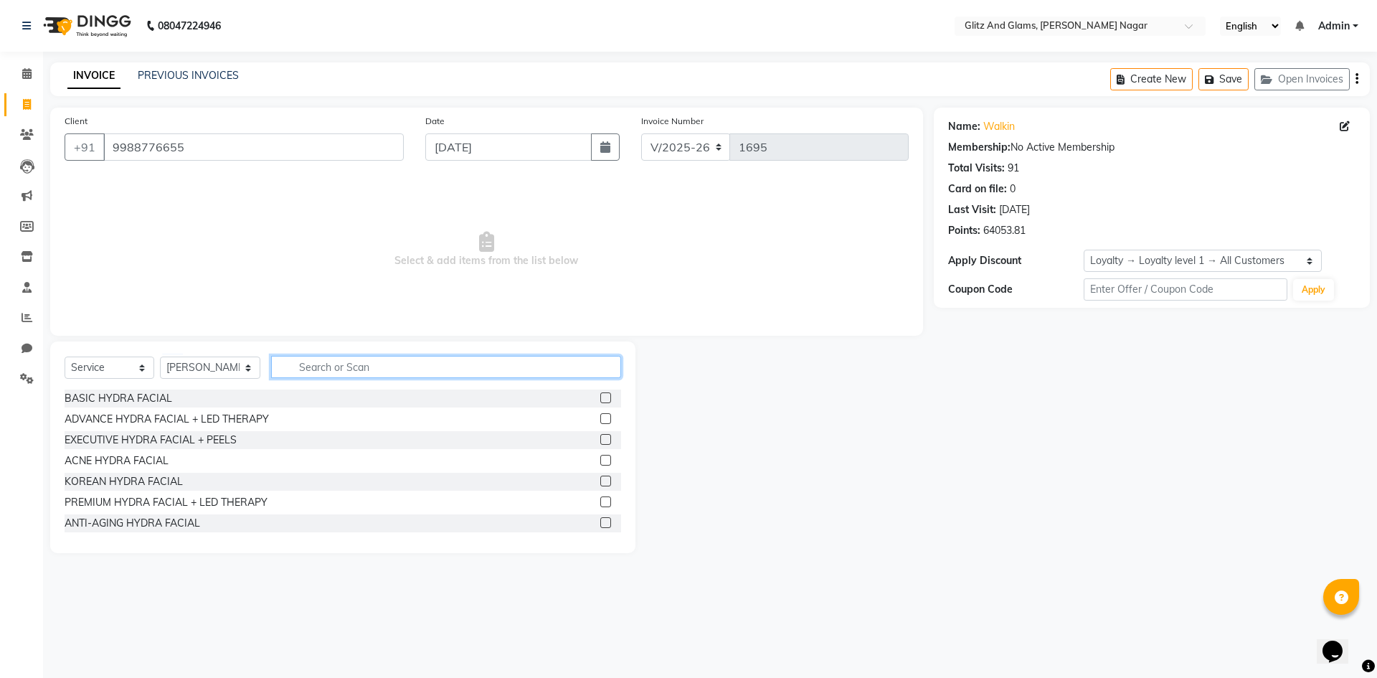
click at [357, 365] on input "text" at bounding box center [446, 367] width 350 height 22
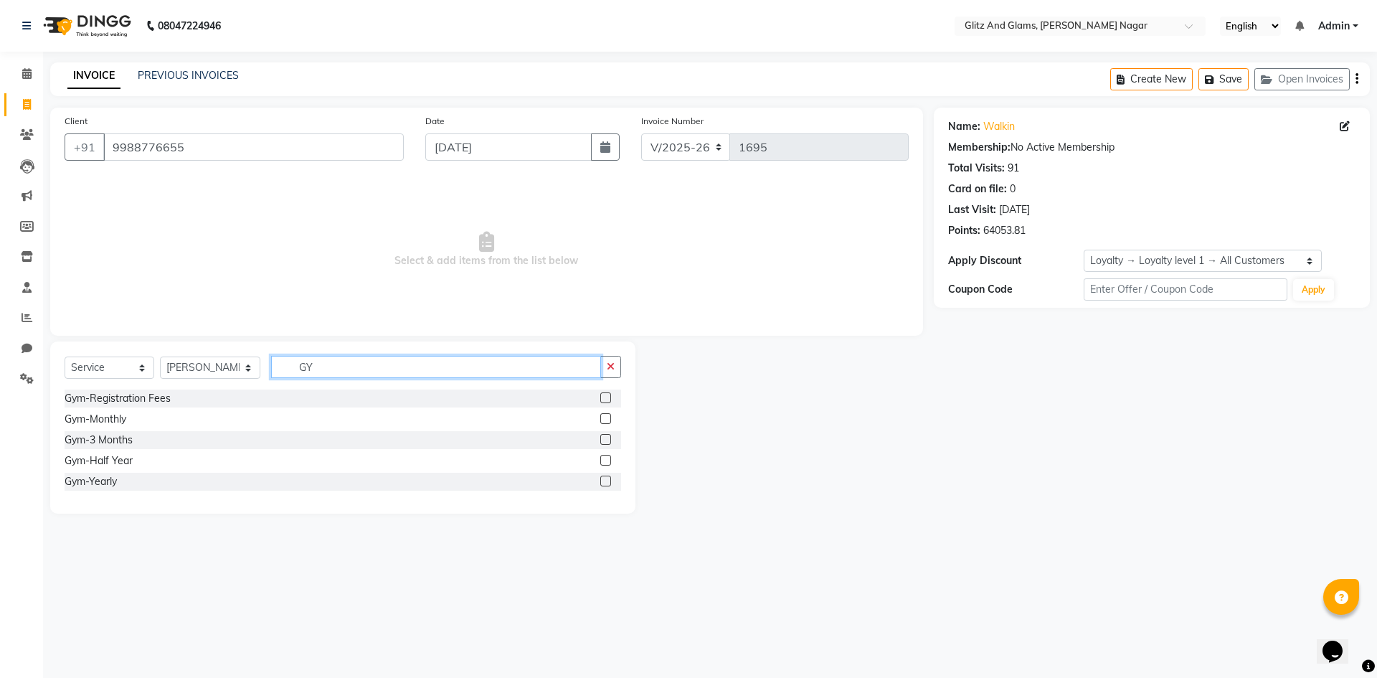
type input "GY"
click at [604, 419] on label at bounding box center [605, 418] width 11 height 11
click at [604, 419] on input "checkbox" at bounding box center [604, 419] width 9 height 9
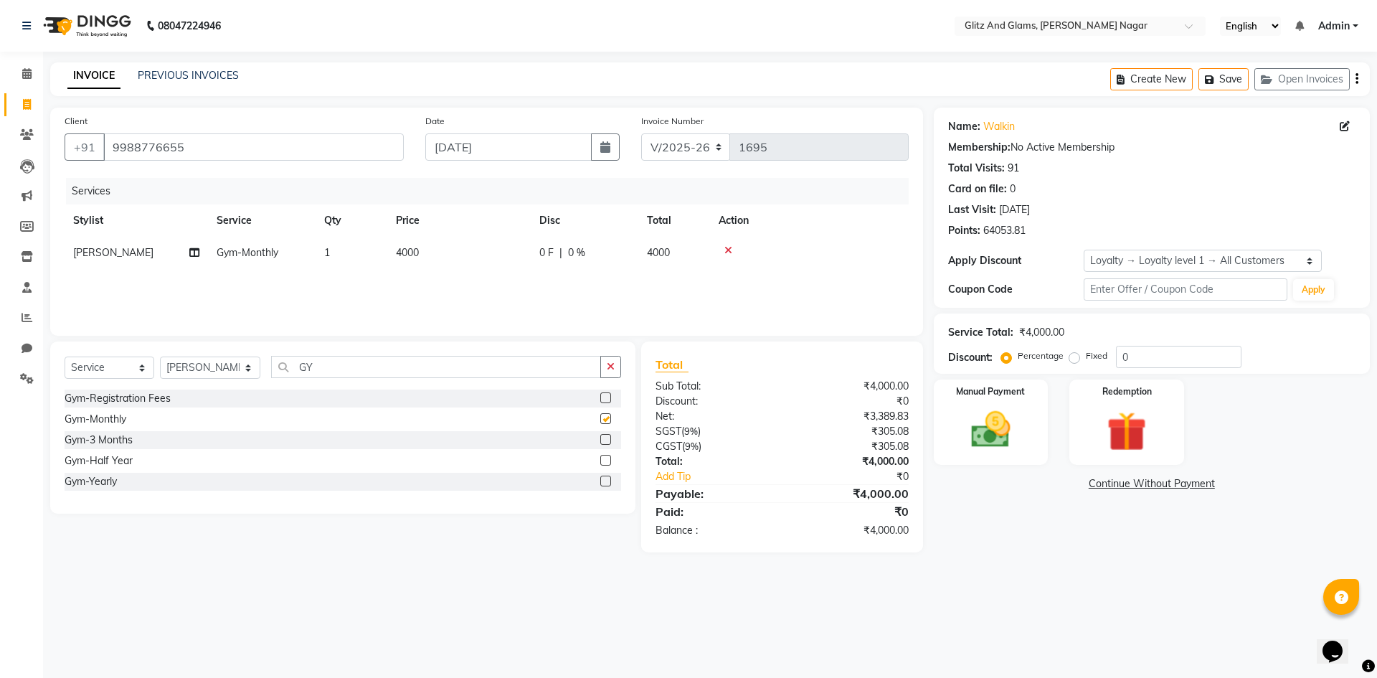
checkbox input "false"
click at [493, 257] on td "4000" at bounding box center [458, 253] width 143 height 32
select select "80539"
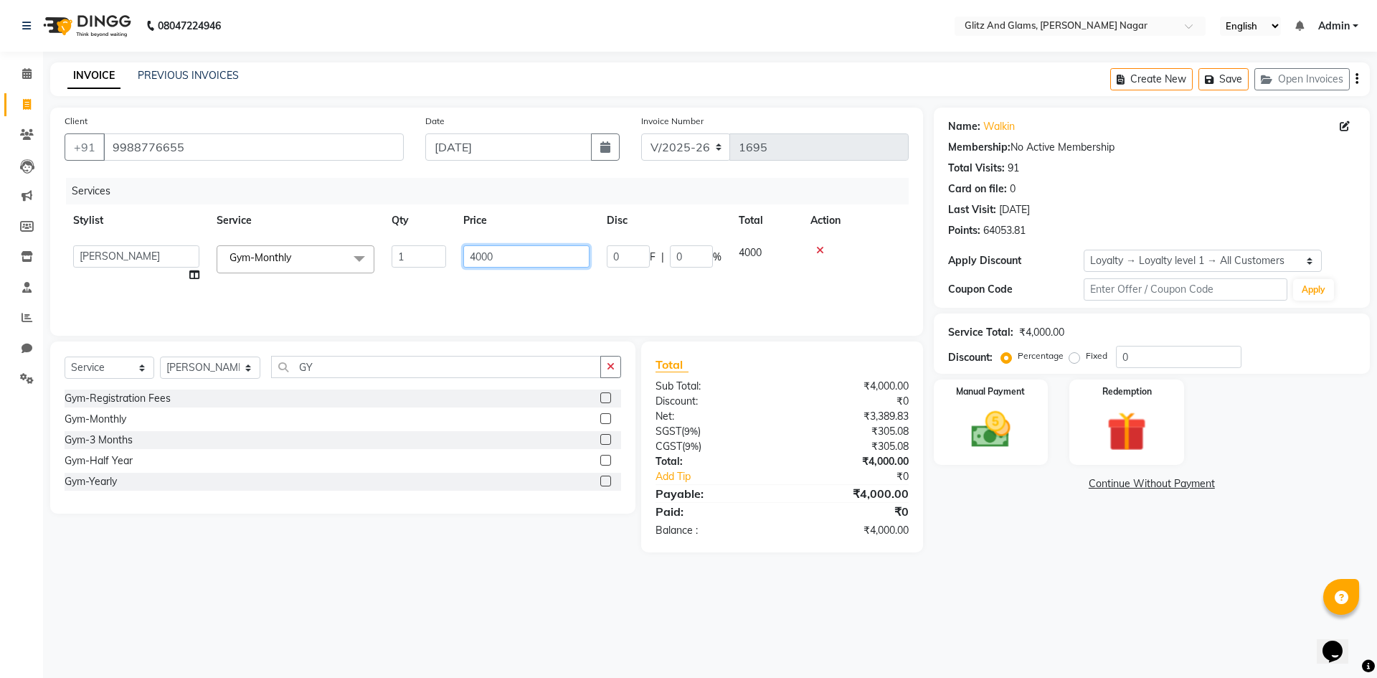
click at [488, 250] on input "4000" at bounding box center [526, 256] width 126 height 22
type input "10000"
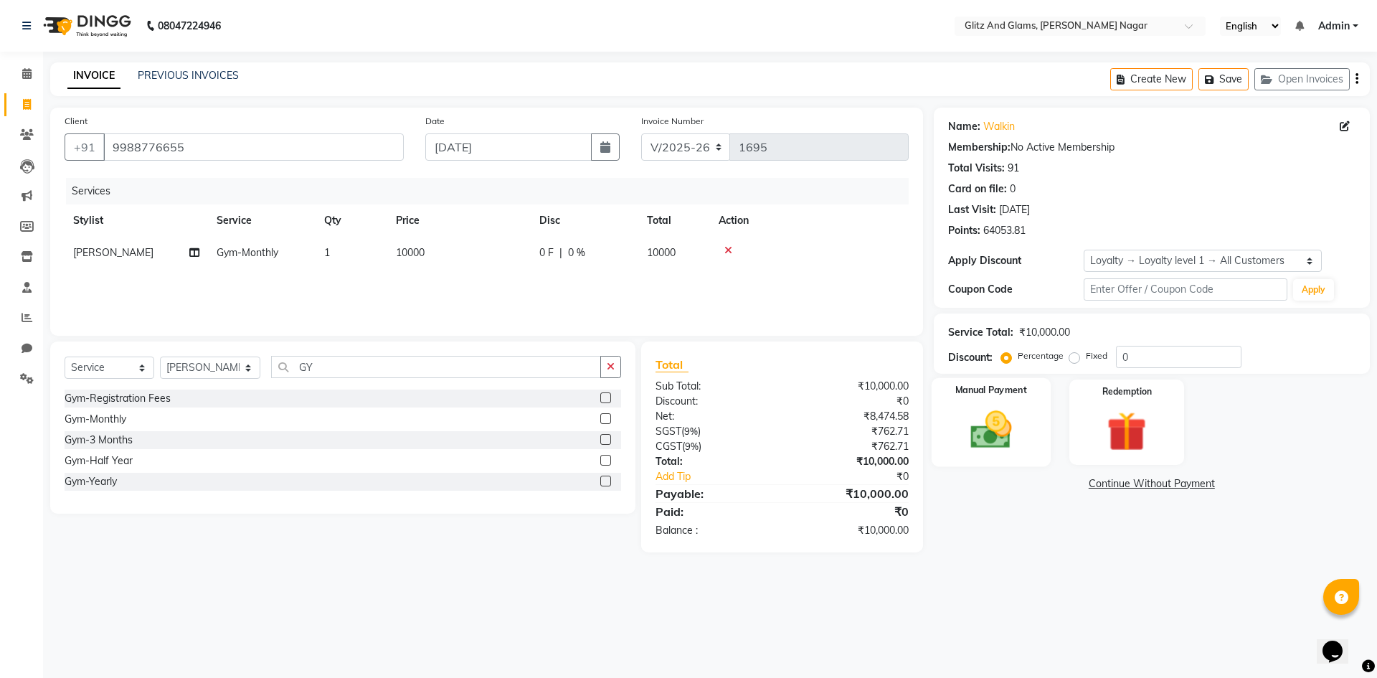
click at [987, 424] on img at bounding box center [990, 429] width 67 height 47
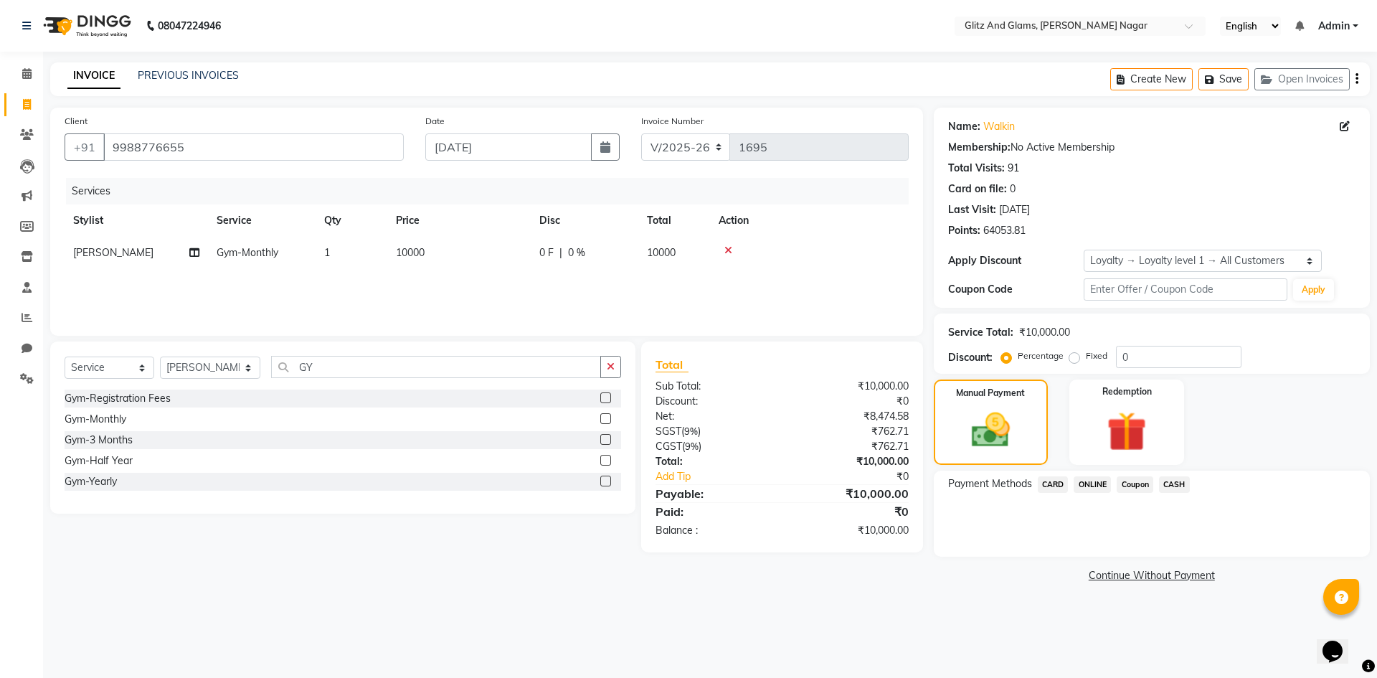
click at [1178, 483] on span "CASH" at bounding box center [1174, 484] width 31 height 16
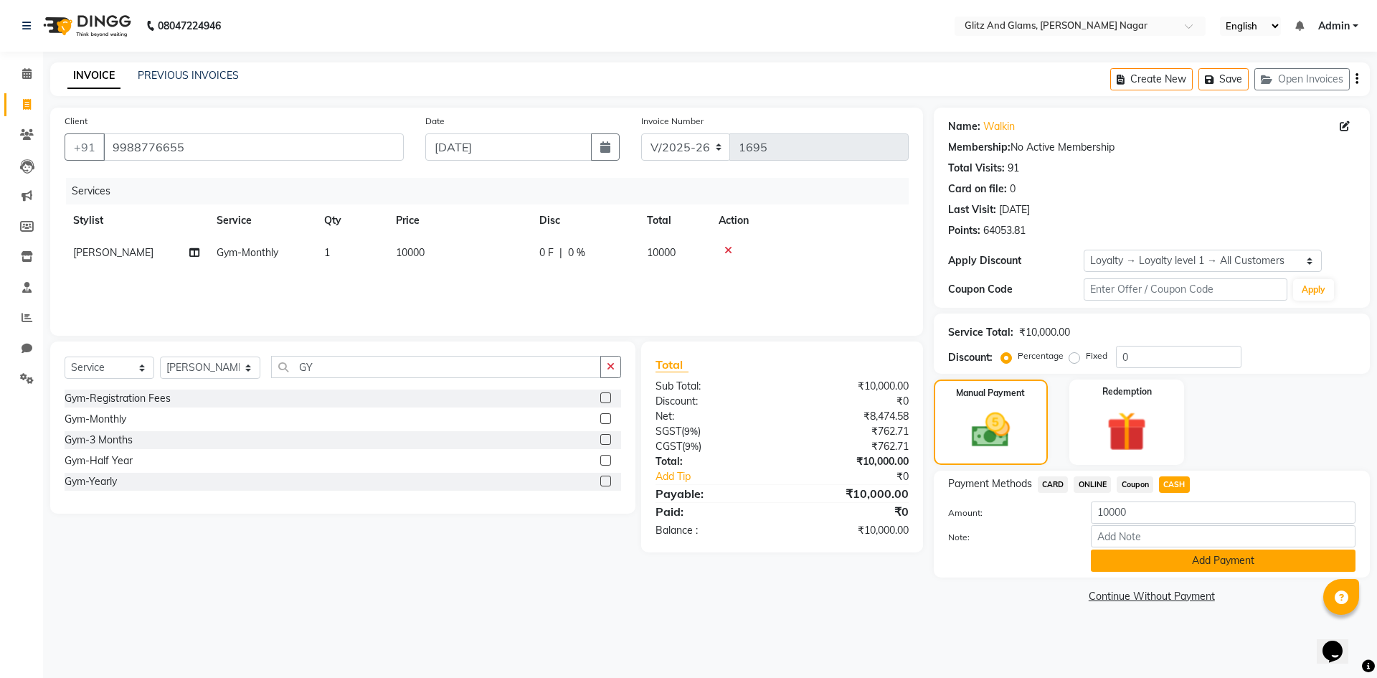
click at [1145, 554] on button "Add Payment" at bounding box center [1223, 560] width 265 height 22
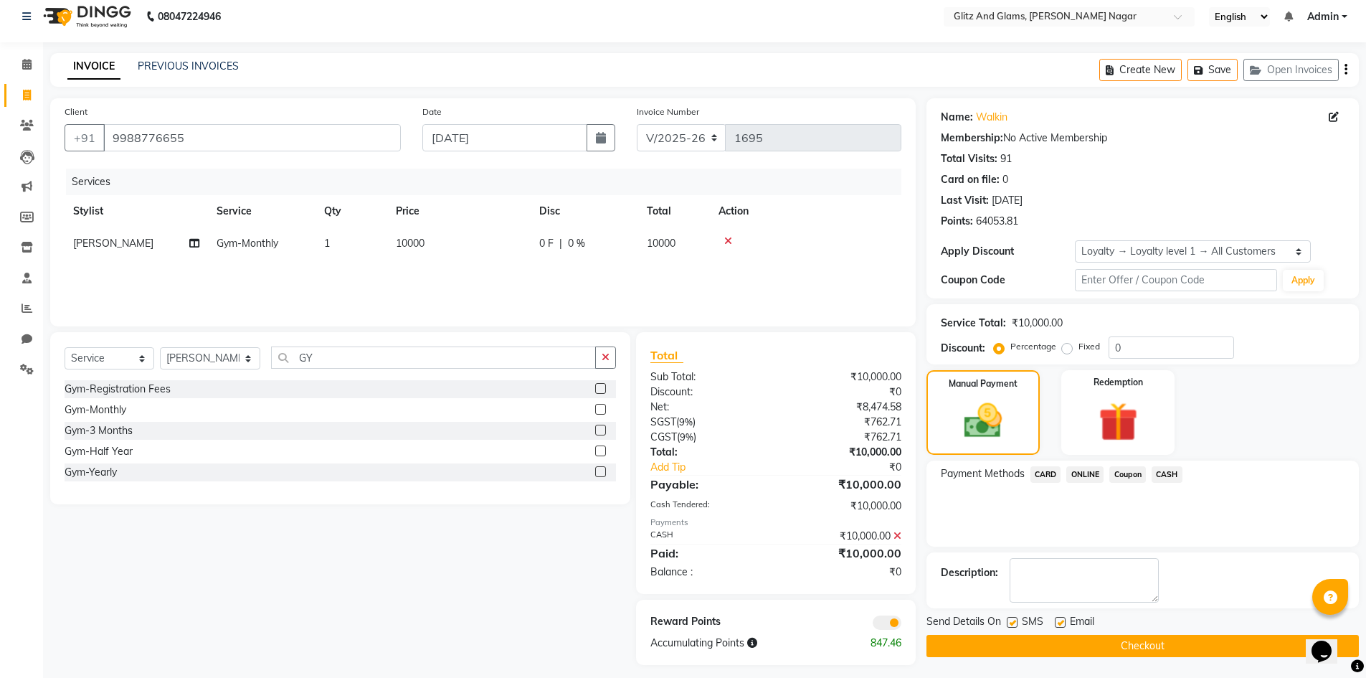
scroll to position [18, 0]
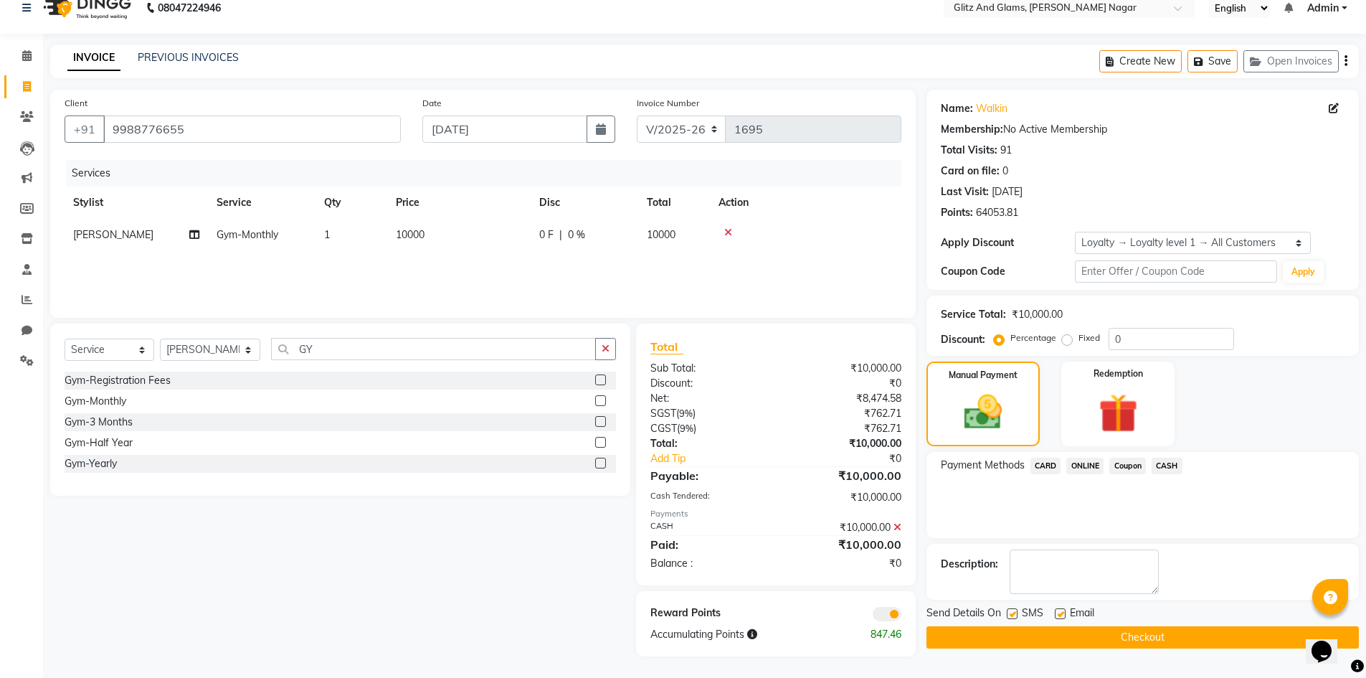
click at [1100, 630] on button "Checkout" at bounding box center [1143, 637] width 432 height 22
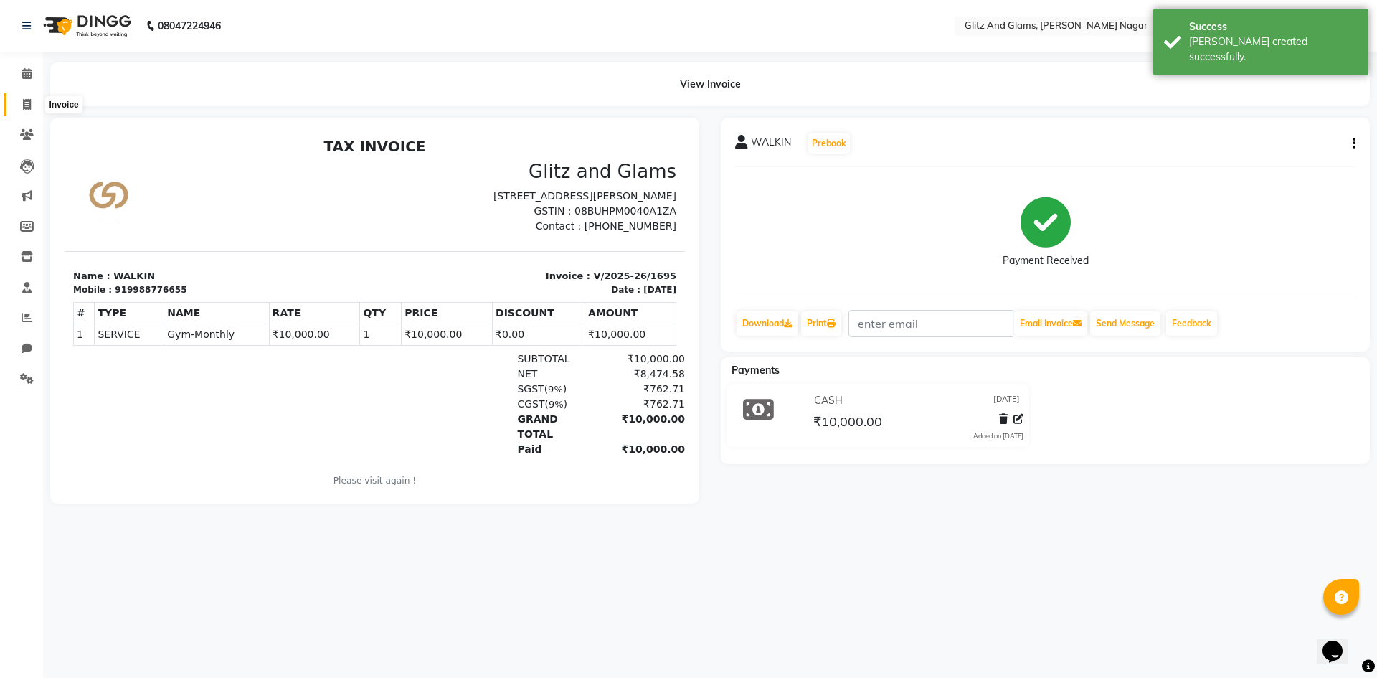
click at [24, 110] on span at bounding box center [26, 105] width 25 height 16
select select "service"
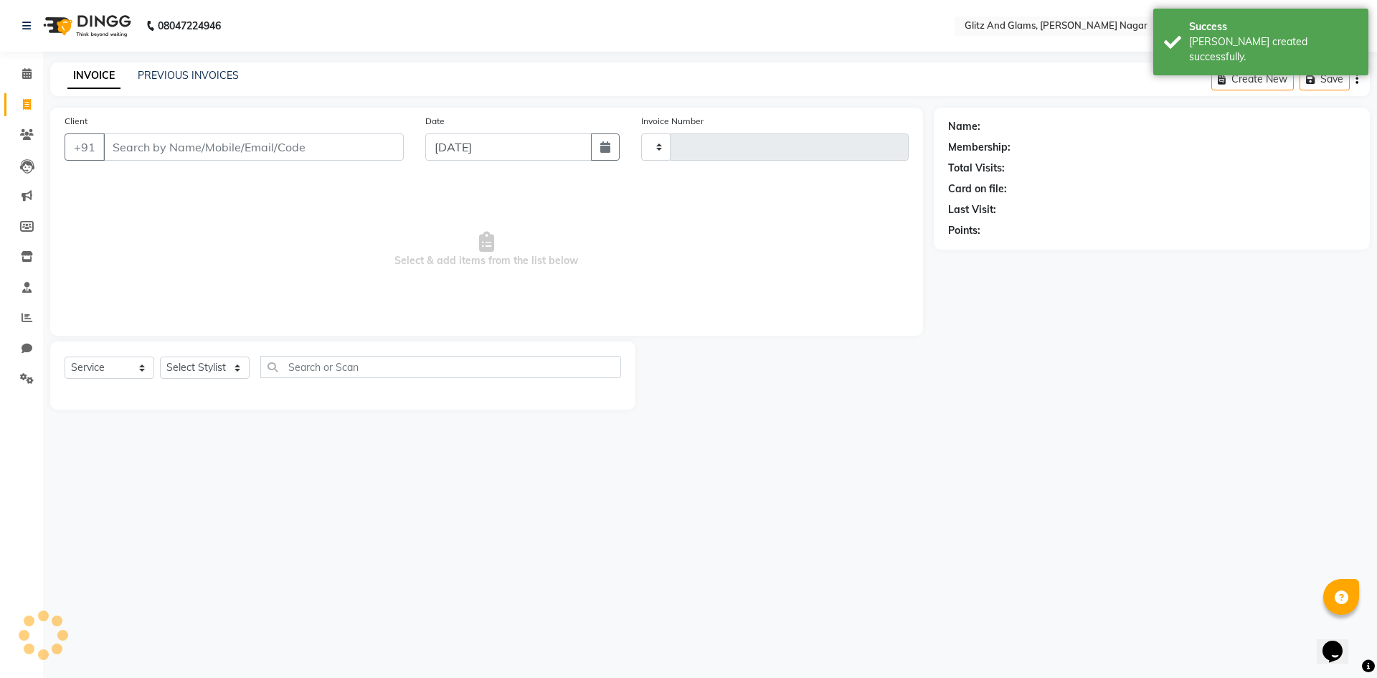
type input "1696"
select select "8316"
click at [194, 149] on input "Client" at bounding box center [253, 146] width 300 height 27
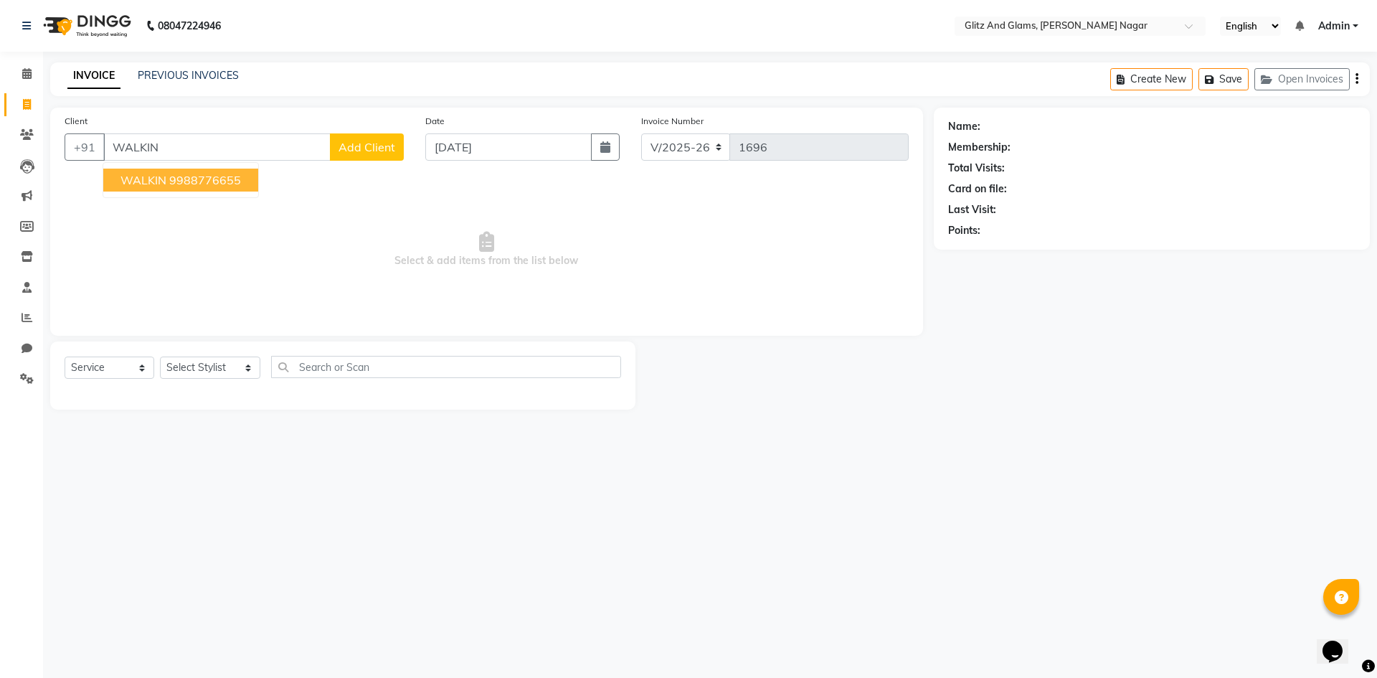
click at [202, 186] on ngb-highlight "9988776655" at bounding box center [205, 180] width 72 height 14
type input "9988776655"
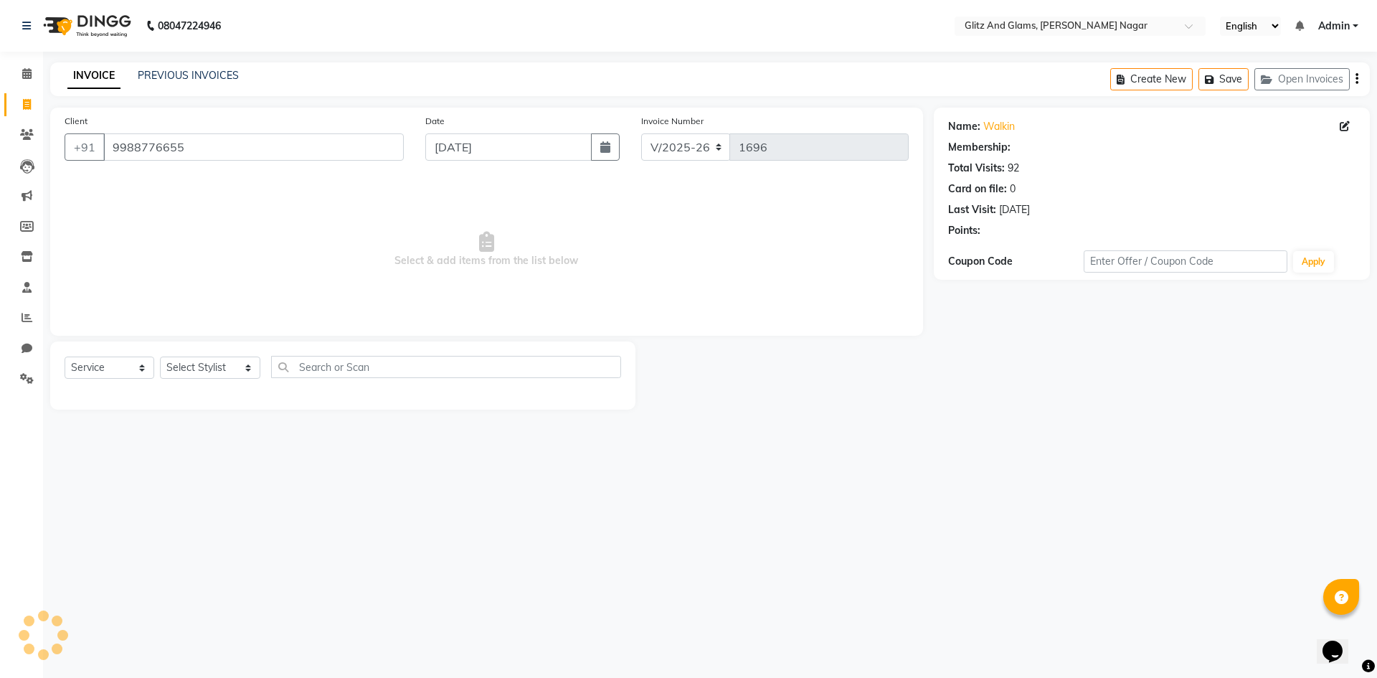
select select "1: Object"
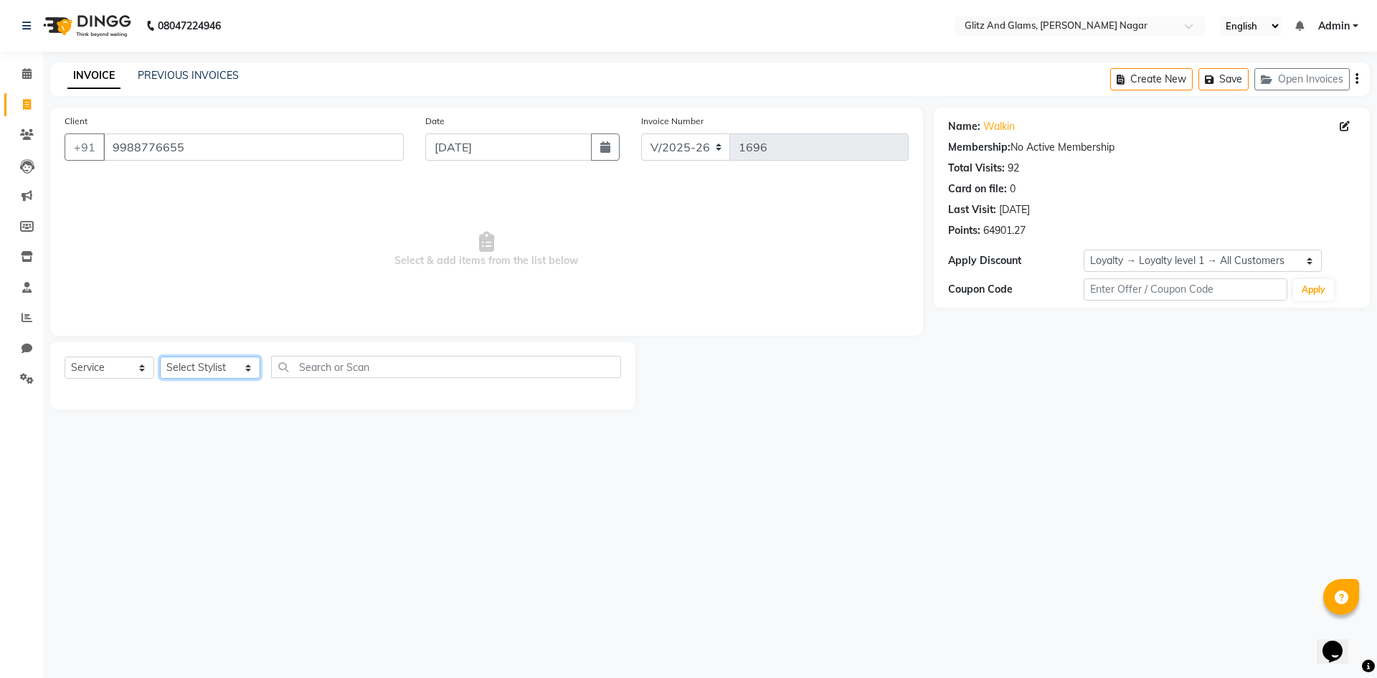
click at [227, 369] on select "Select Stylist [PERSON_NAME] [PERSON_NAME] ANKIT ASHOK ATO [PERSON_NAME] CHETAN…" at bounding box center [210, 367] width 100 height 22
select select "80544"
click at [160, 356] on select "Select Stylist [PERSON_NAME] [PERSON_NAME] ANKIT ASHOK ATO [PERSON_NAME] CHETAN…" at bounding box center [210, 367] width 100 height 22
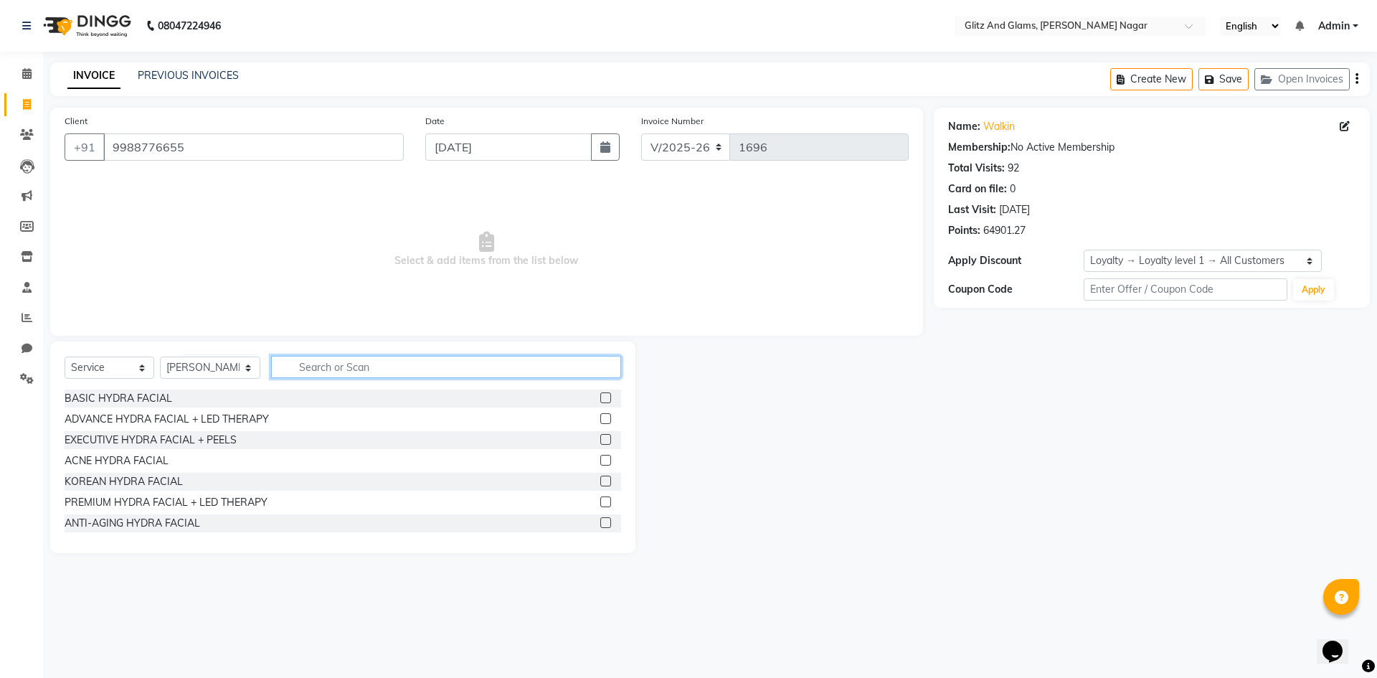
click at [351, 366] on input "text" at bounding box center [446, 367] width 350 height 22
type input "J"
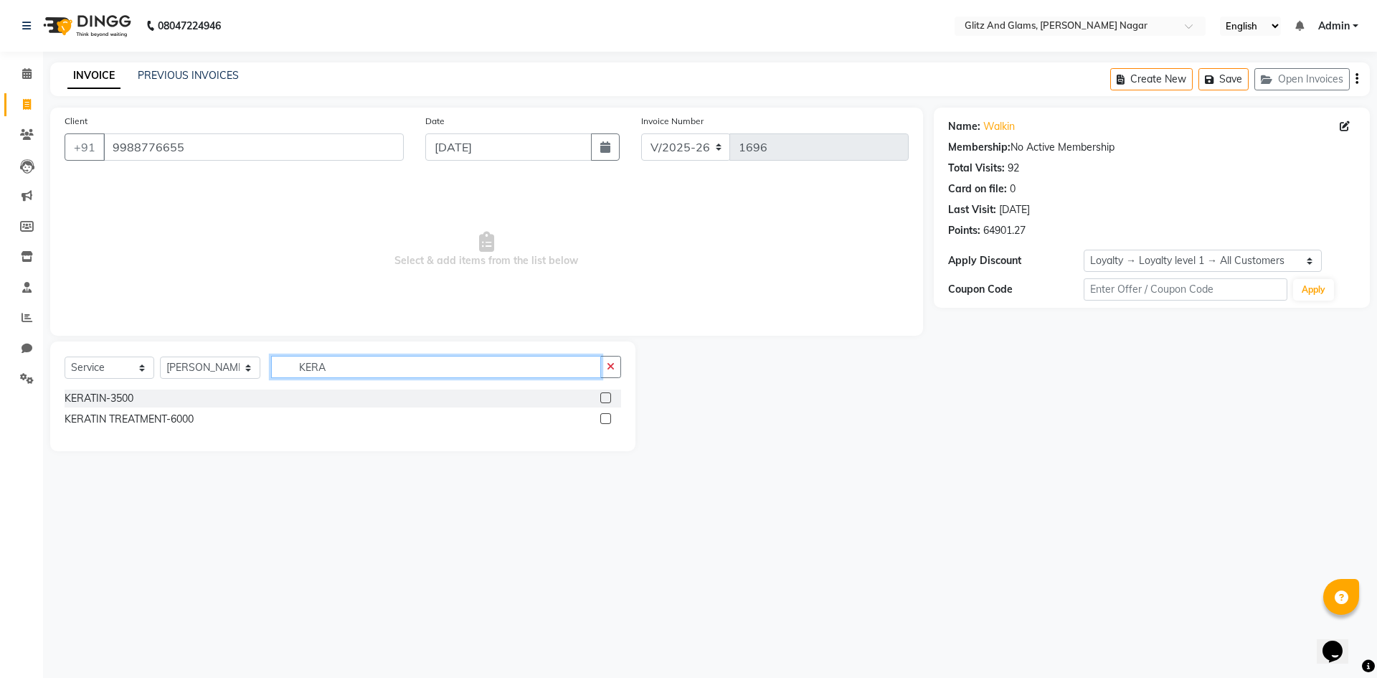
type input "KERA"
click at [606, 401] on label at bounding box center [605, 397] width 11 height 11
click at [606, 401] on input "checkbox" at bounding box center [604, 398] width 9 height 9
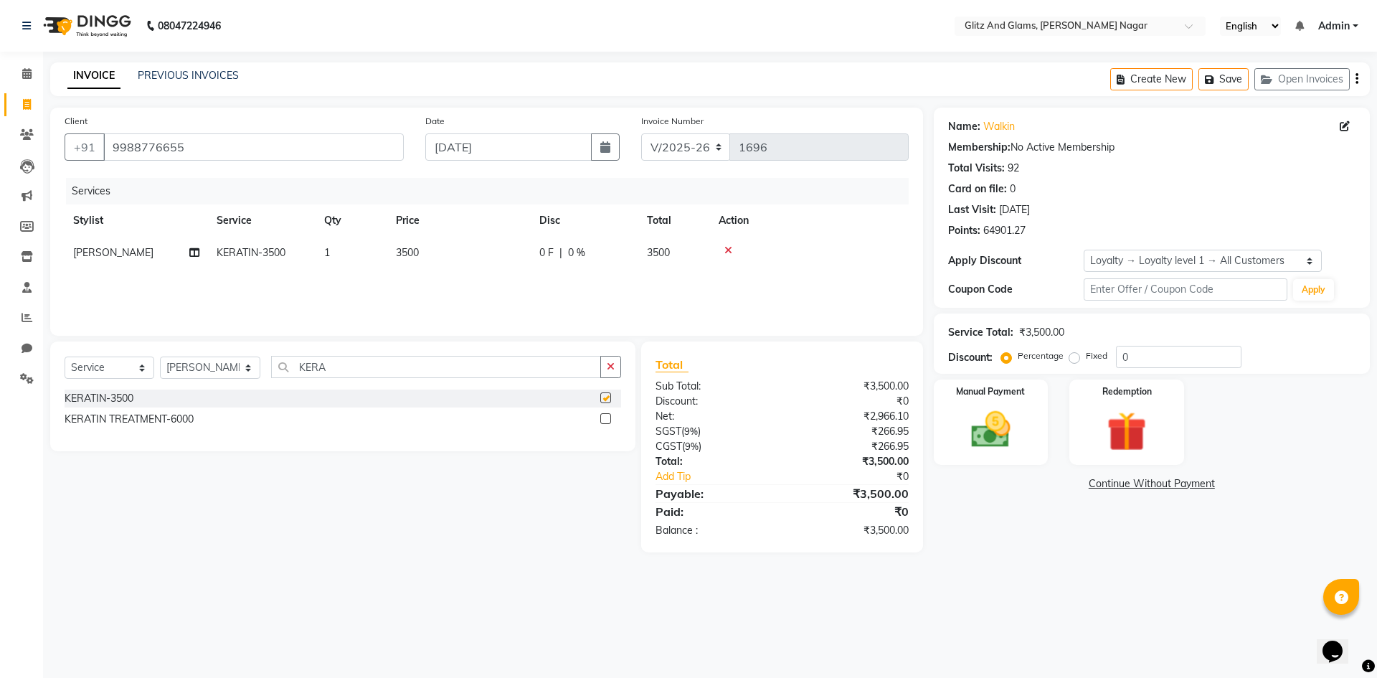
checkbox input "false"
click at [500, 267] on td "3500" at bounding box center [458, 253] width 143 height 32
select select "80544"
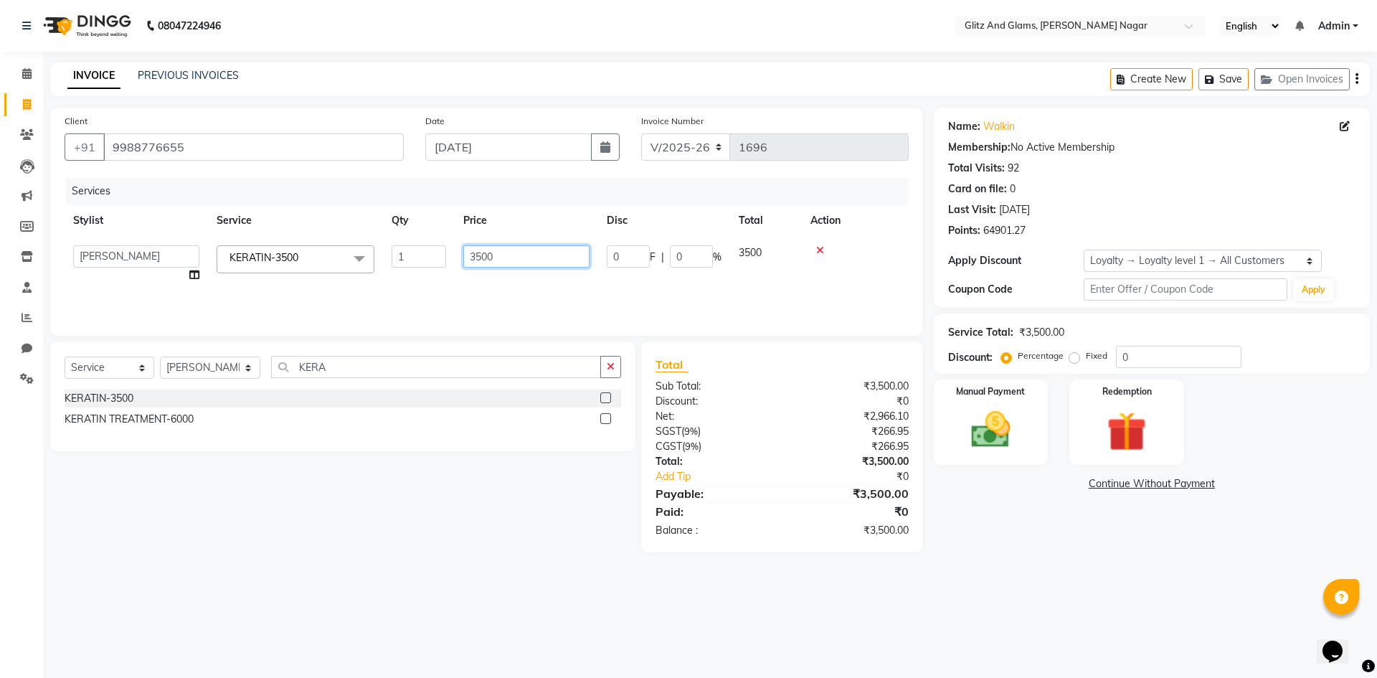
click at [481, 257] on input "3500" at bounding box center [526, 256] width 126 height 22
type input "2500"
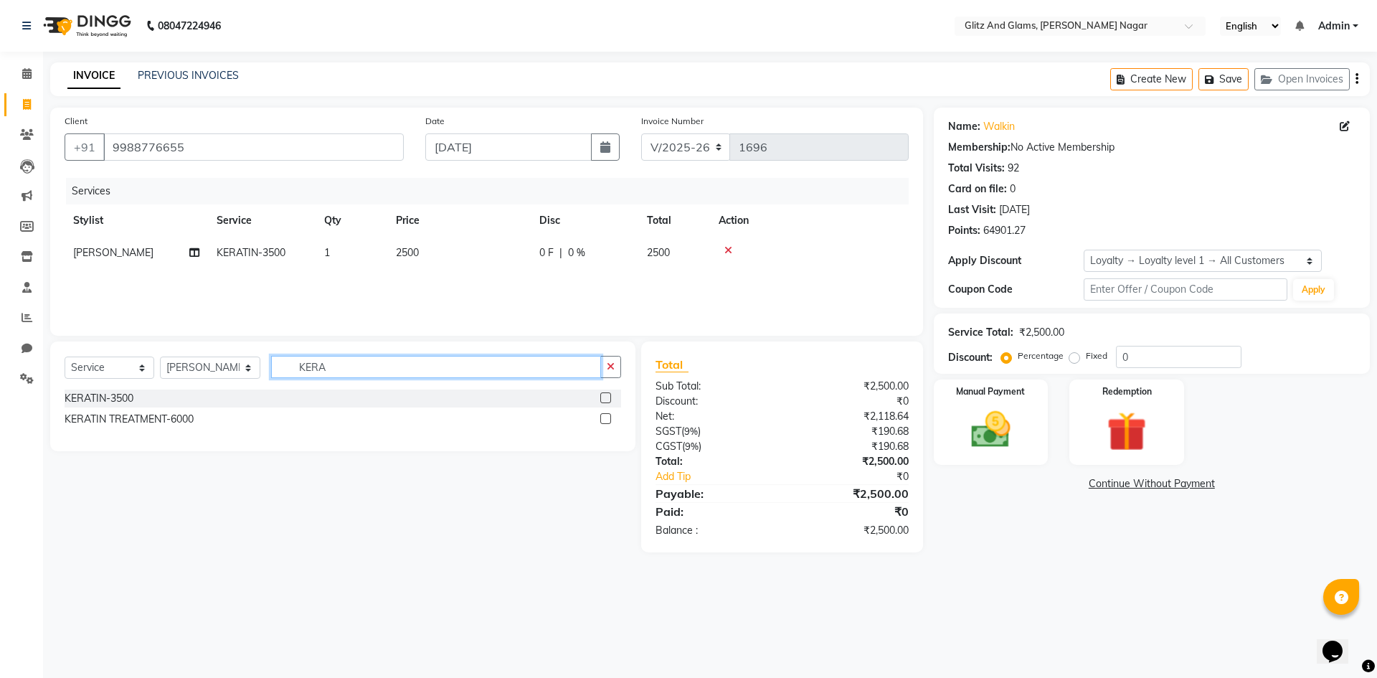
click at [307, 369] on input "KERA" at bounding box center [436, 367] width 330 height 22
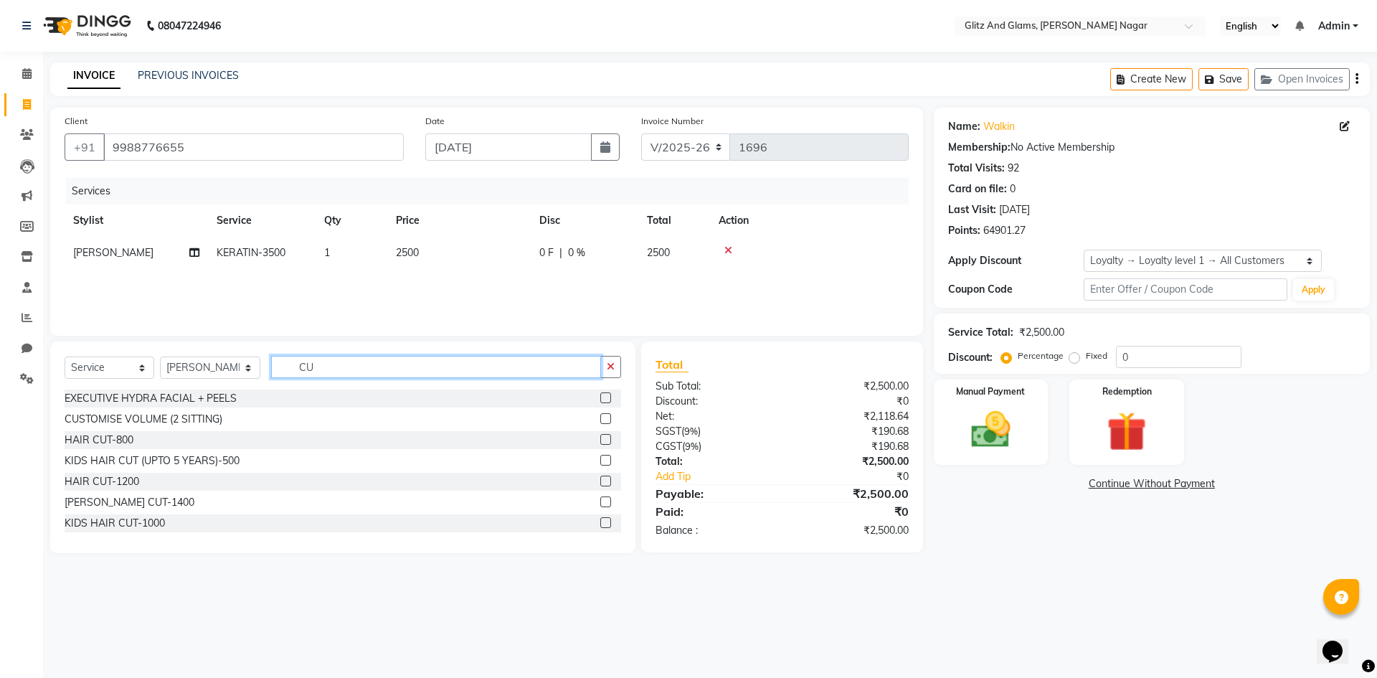
type input "CU"
click at [600, 438] on label at bounding box center [605, 439] width 11 height 11
click at [600, 438] on input "checkbox" at bounding box center [604, 439] width 9 height 9
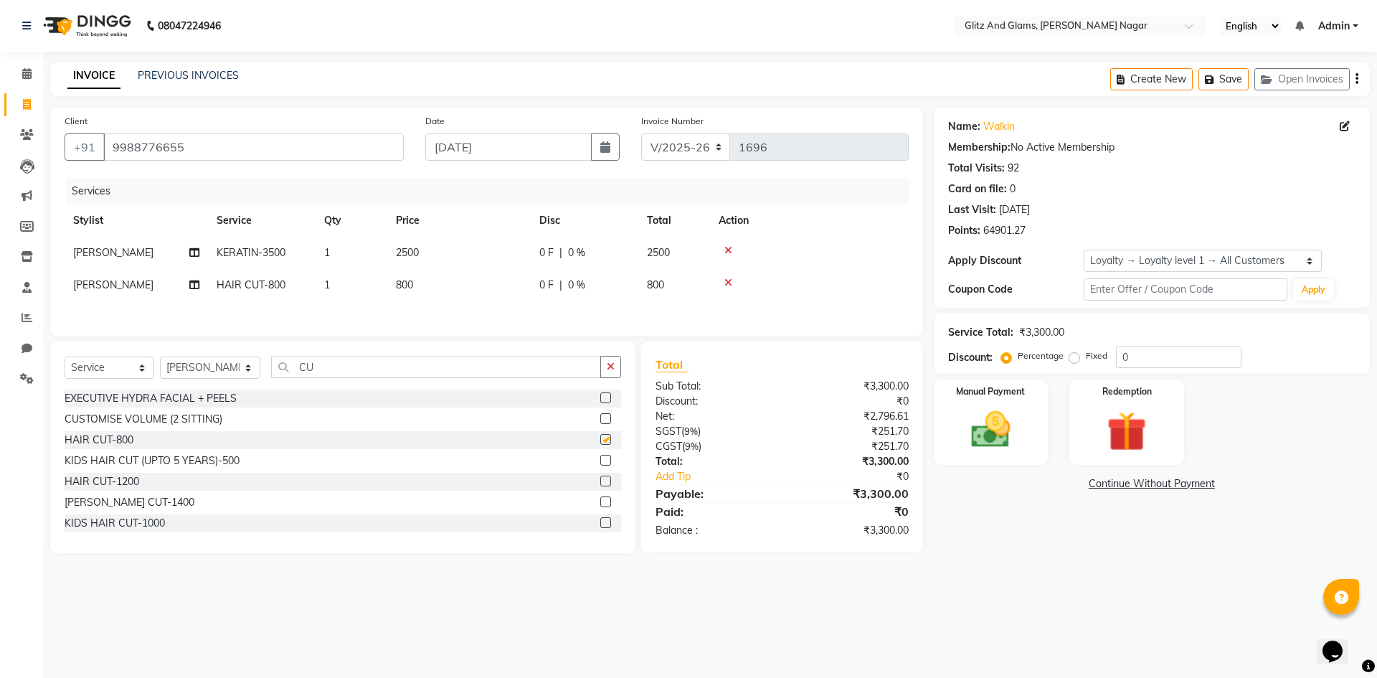
checkbox input "false"
click at [488, 285] on td "800" at bounding box center [458, 285] width 143 height 32
select select "80544"
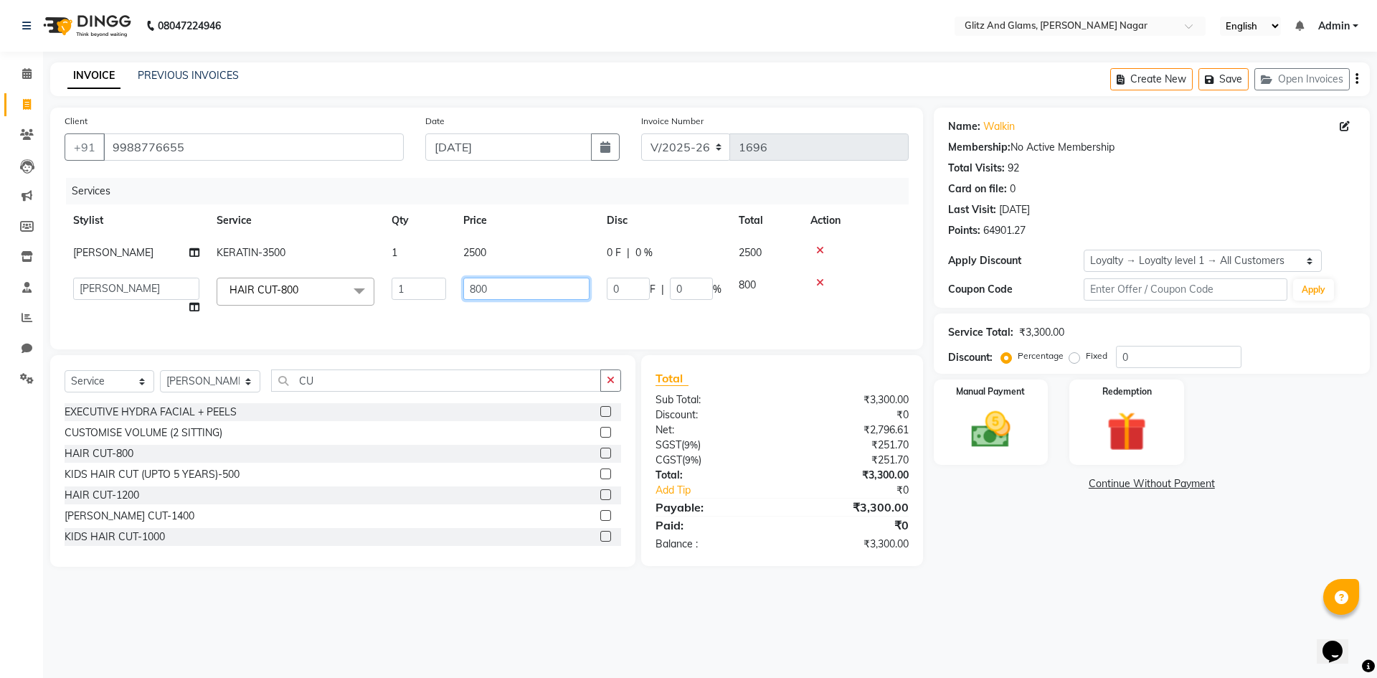
click at [480, 285] on input "800" at bounding box center [526, 289] width 126 height 22
type input "650"
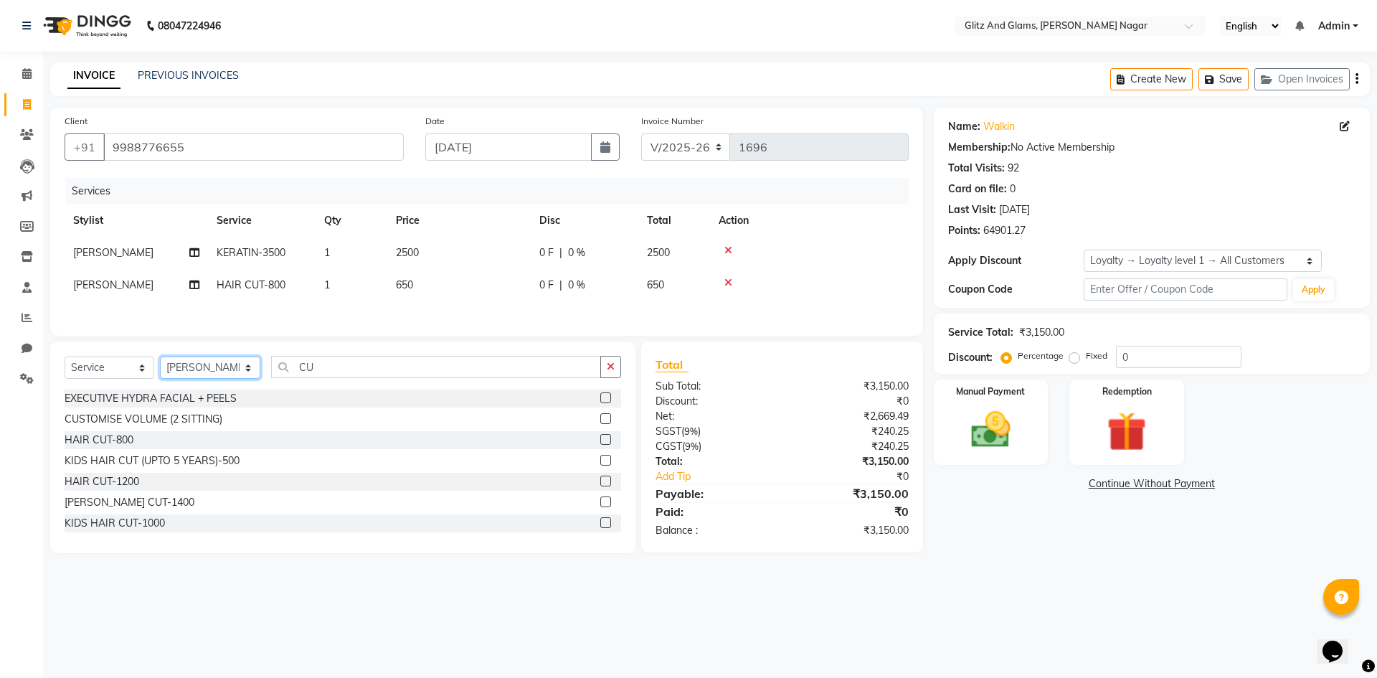
click at [224, 376] on select "Select Stylist [PERSON_NAME] [PERSON_NAME] ANKIT ASHOK ATO [PERSON_NAME] CHETAN…" at bounding box center [210, 367] width 100 height 22
select select "80523"
click at [160, 359] on select "Select Stylist [PERSON_NAME] [PERSON_NAME] ANKIT ASHOK ATO [PERSON_NAME] CHETAN…" at bounding box center [210, 367] width 100 height 22
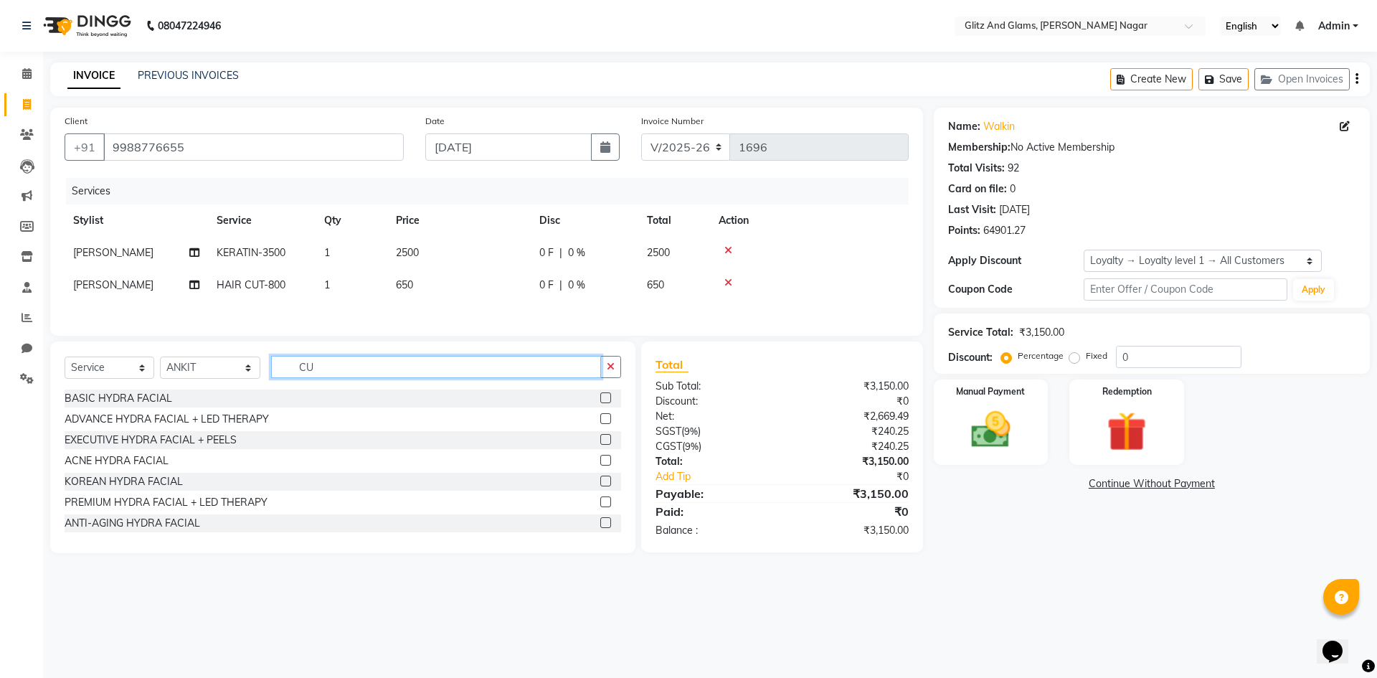
click at [298, 371] on input "CU" at bounding box center [436, 367] width 330 height 22
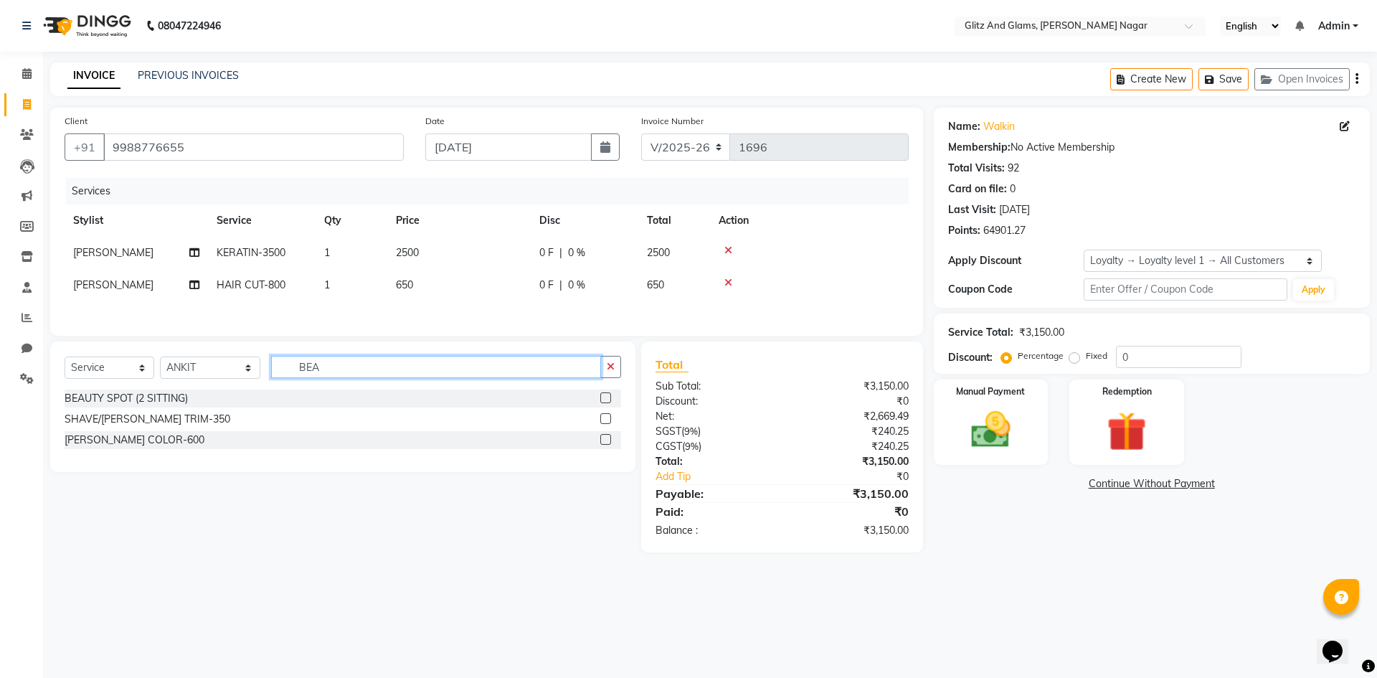
type input "BEA"
click at [605, 417] on label at bounding box center [605, 418] width 11 height 11
click at [605, 417] on input "checkbox" at bounding box center [604, 419] width 9 height 9
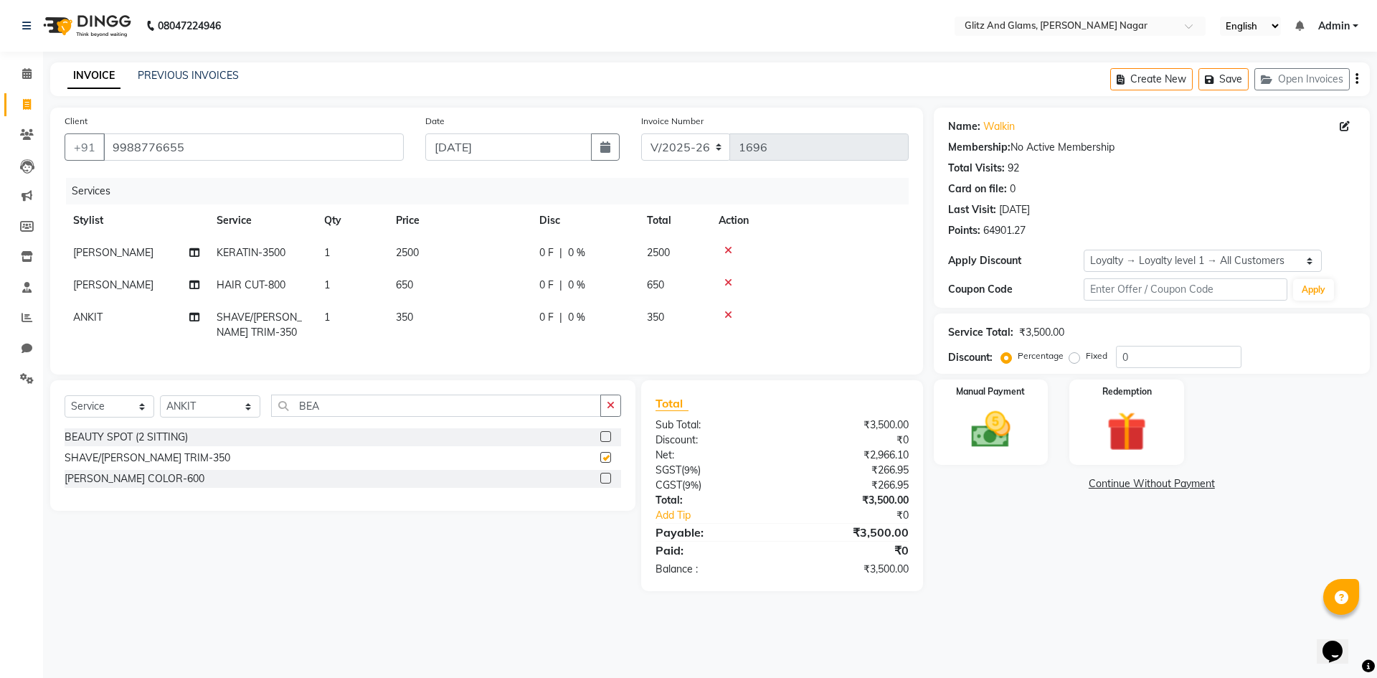
checkbox input "false"
click at [219, 417] on select "Select Stylist [PERSON_NAME] [PERSON_NAME] ANKIT ASHOK ATO [PERSON_NAME] CHETAN…" at bounding box center [210, 406] width 100 height 22
select select "80544"
click at [160, 406] on select "Select Stylist [PERSON_NAME] [PERSON_NAME] ANKIT ASHOK ATO [PERSON_NAME] CHETAN…" at bounding box center [210, 406] width 100 height 22
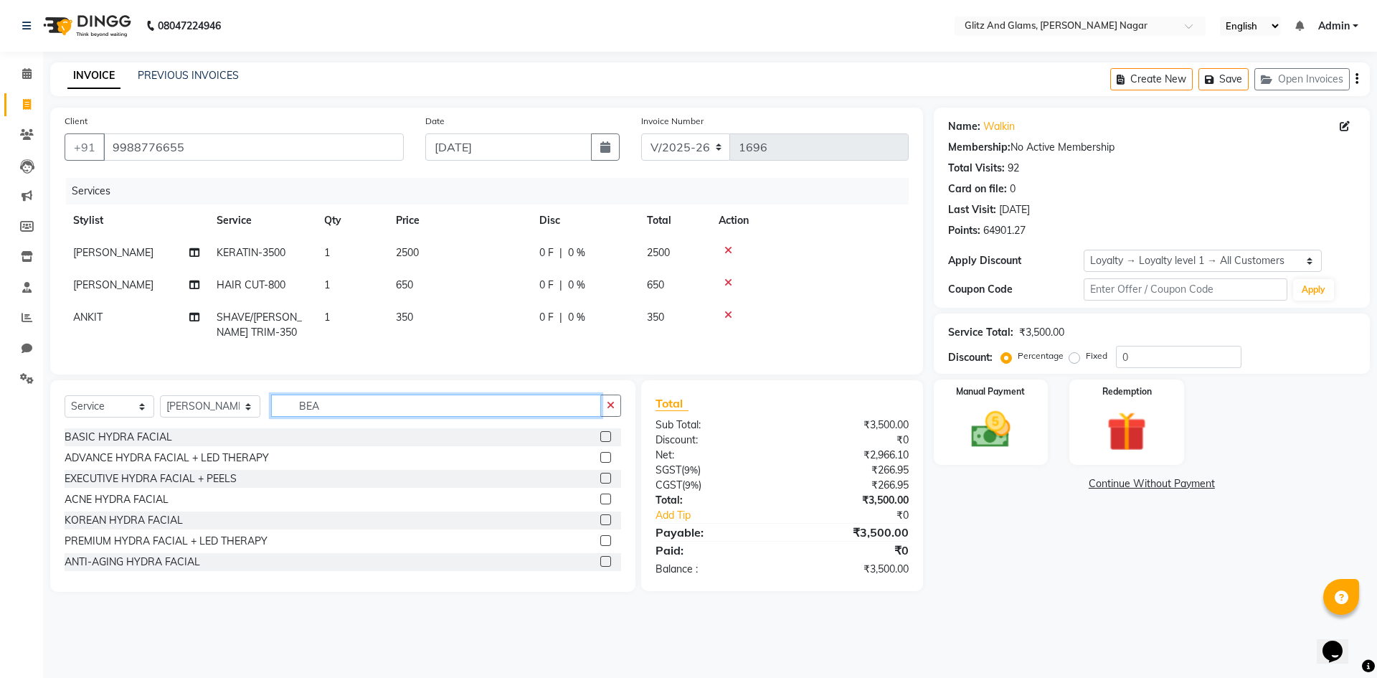
click at [293, 415] on input "BEA" at bounding box center [436, 405] width 330 height 22
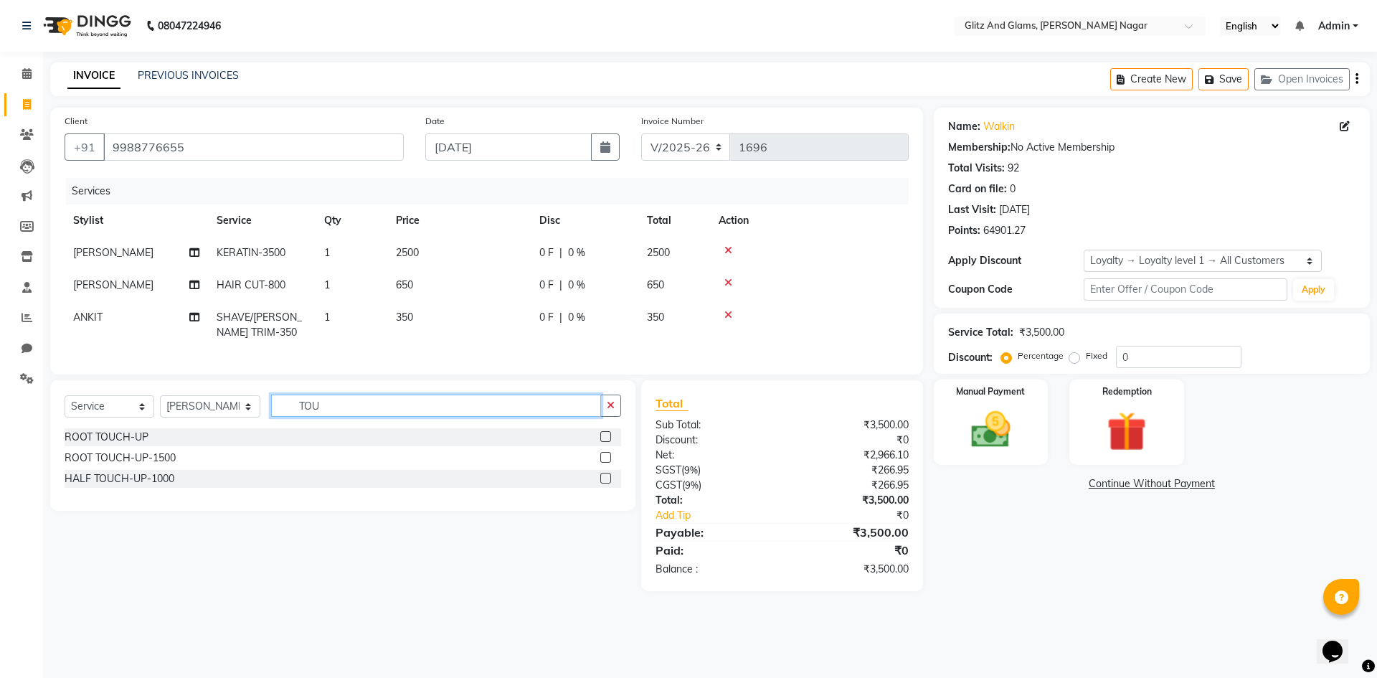
type input "TOU"
click at [610, 463] on label at bounding box center [605, 457] width 11 height 11
click at [610, 463] on input "checkbox" at bounding box center [604, 457] width 9 height 9
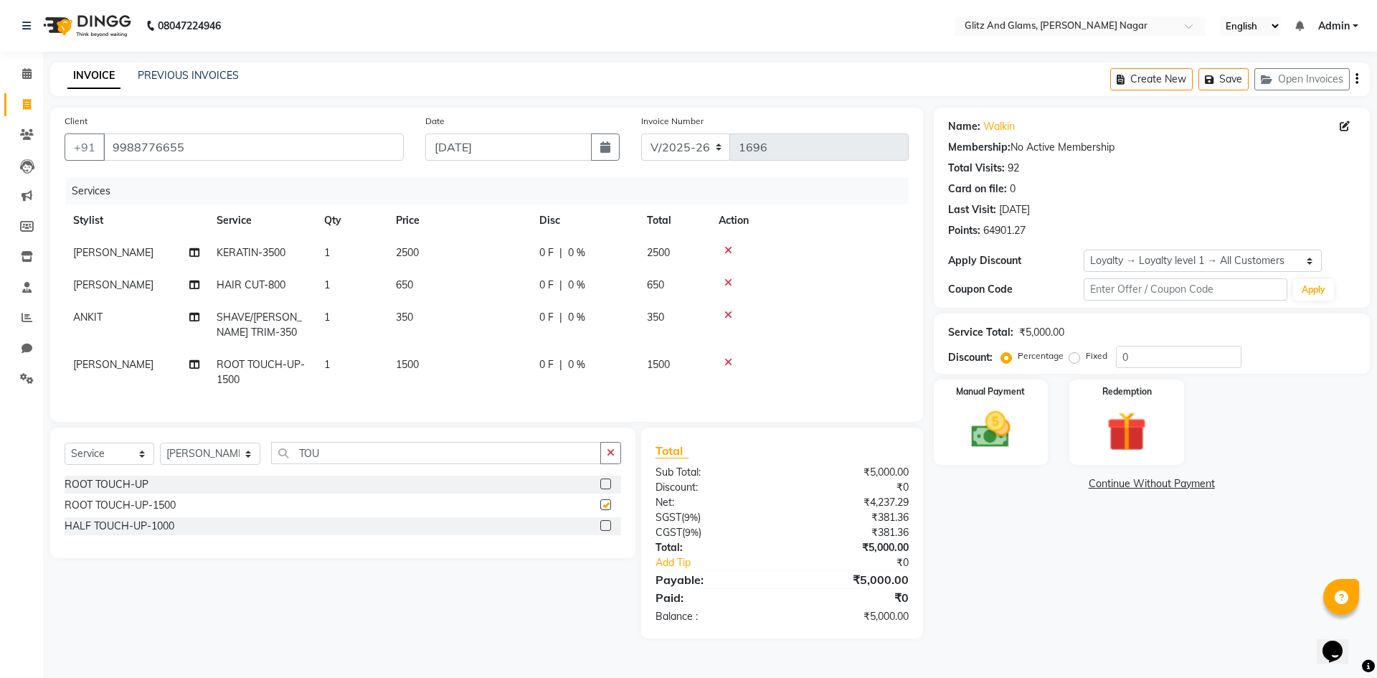
checkbox input "false"
click at [187, 465] on select "Select Stylist [PERSON_NAME] [PERSON_NAME] ANKIT ASHOK ATO [PERSON_NAME] CHETAN…" at bounding box center [210, 453] width 100 height 22
select select "89018"
click at [160, 453] on select "Select Stylist [PERSON_NAME] [PERSON_NAME] ANKIT ASHOK ATO [PERSON_NAME] CHETAN…" at bounding box center [210, 453] width 100 height 22
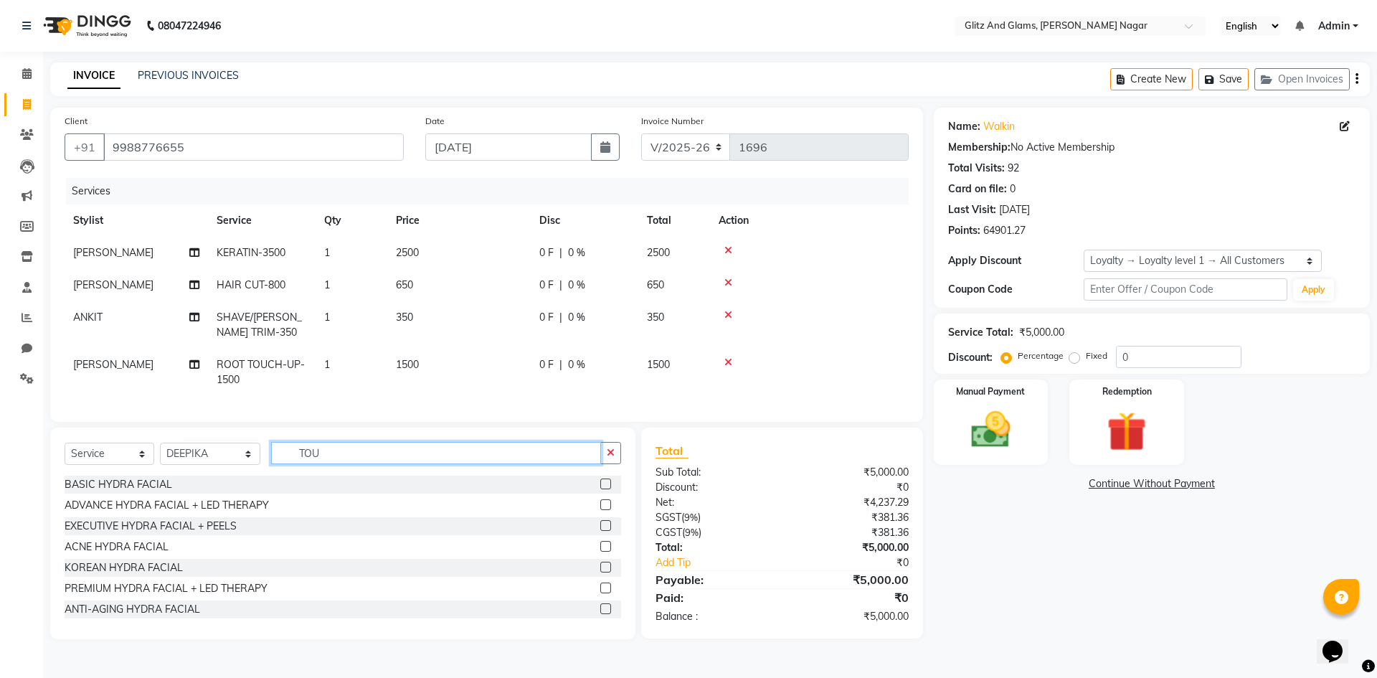
click at [296, 464] on input "TOU" at bounding box center [436, 453] width 330 height 22
type input "GEL"
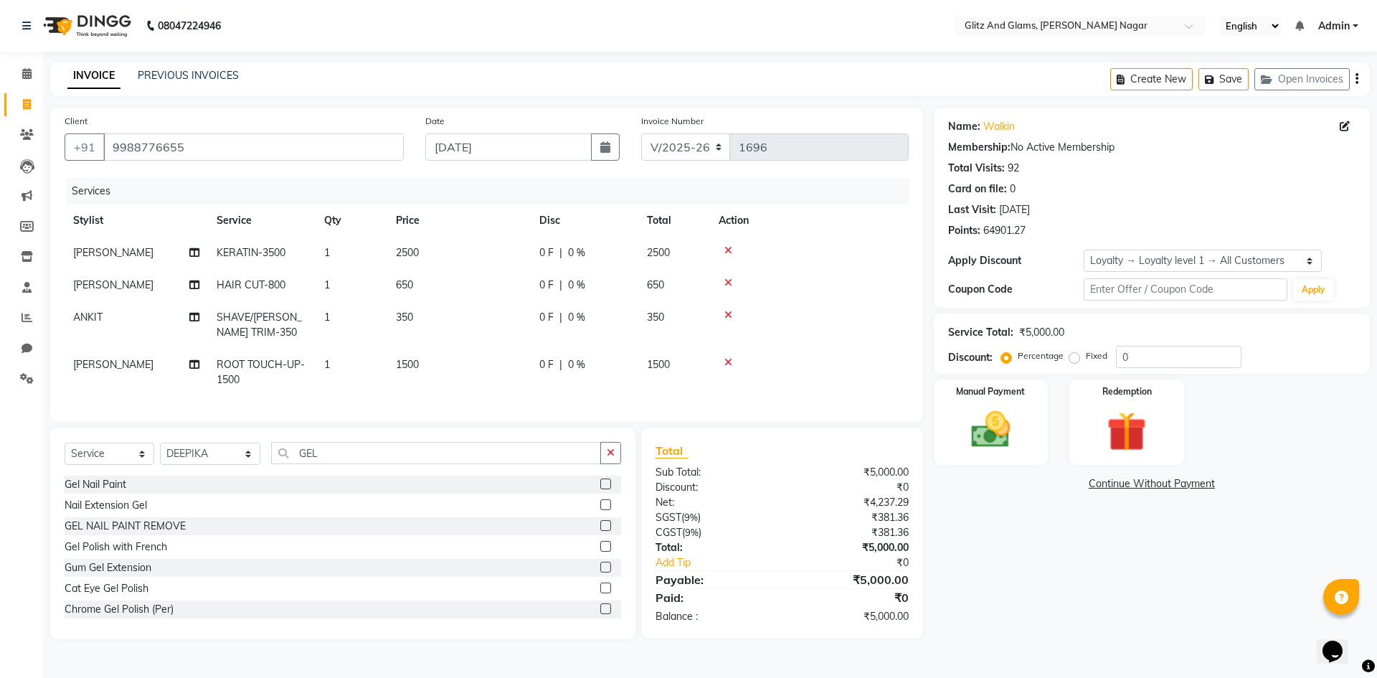
click at [600, 489] on label at bounding box center [605, 483] width 11 height 11
click at [600, 489] on input "checkbox" at bounding box center [604, 484] width 9 height 9
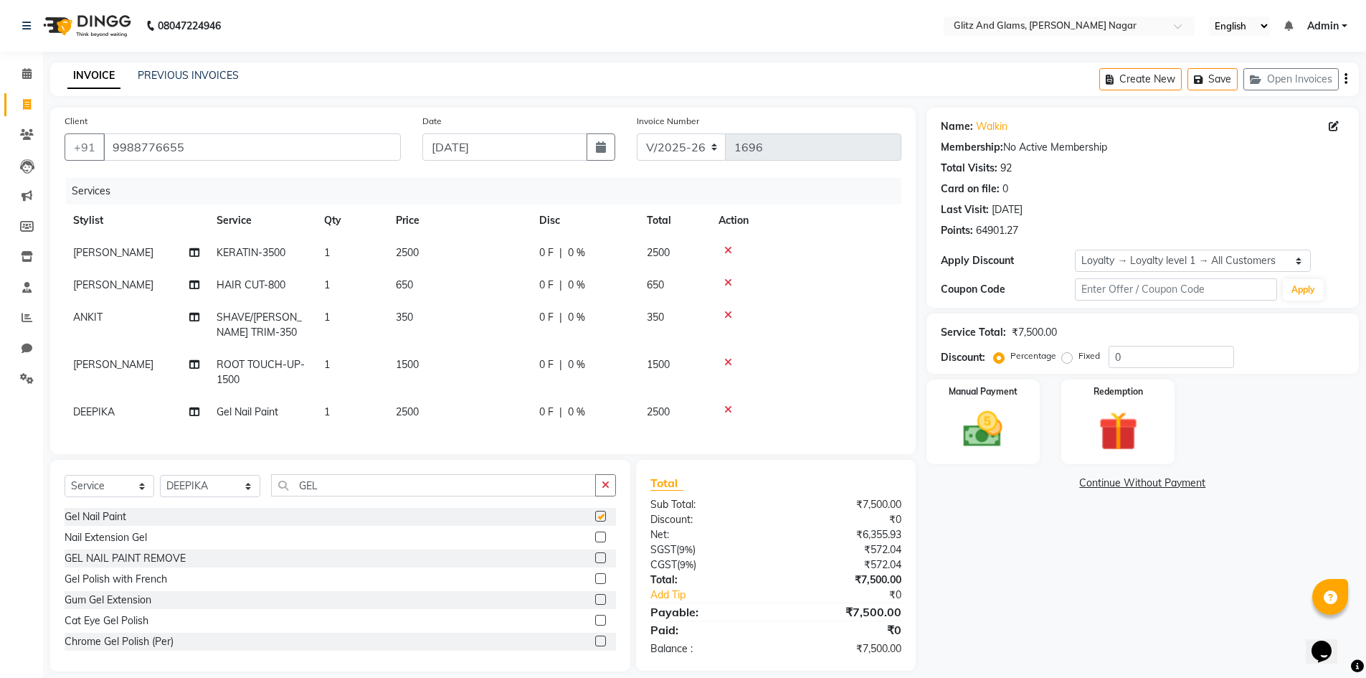
checkbox input "false"
click at [493, 409] on td "2500" at bounding box center [458, 412] width 143 height 32
select select "89018"
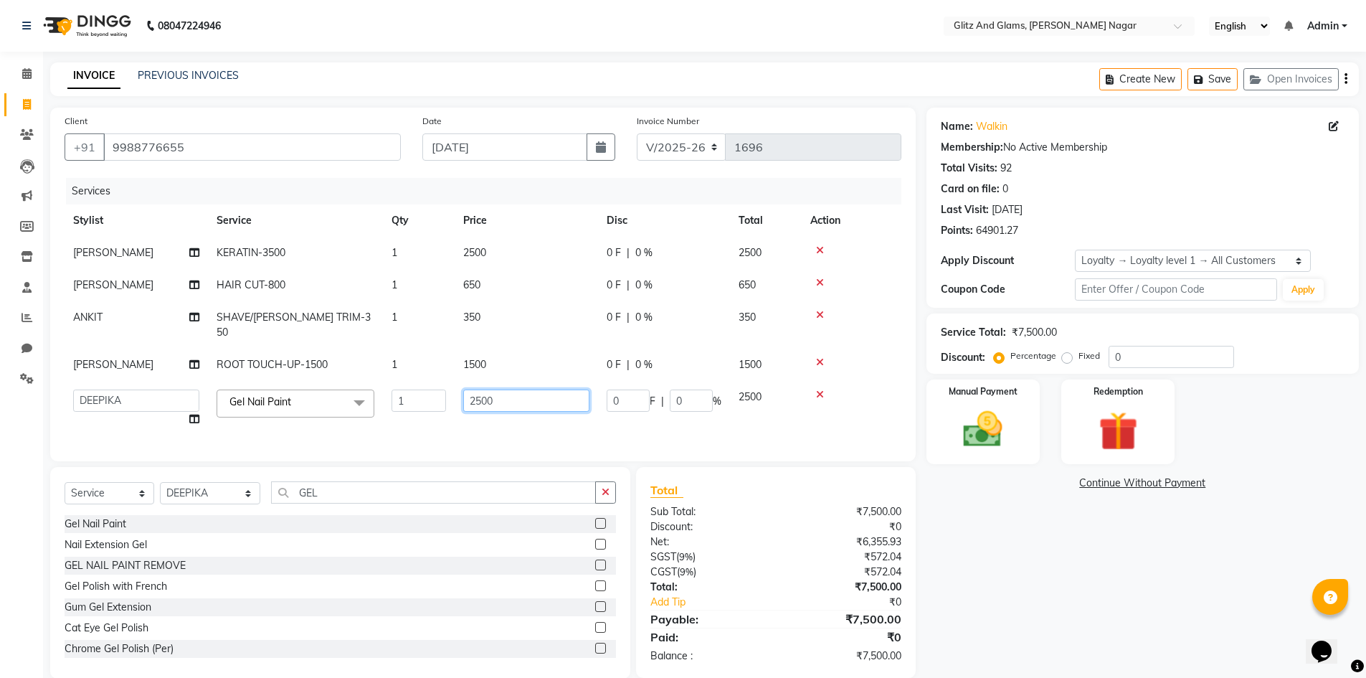
click at [478, 389] on input "2500" at bounding box center [526, 400] width 126 height 22
type input "2000"
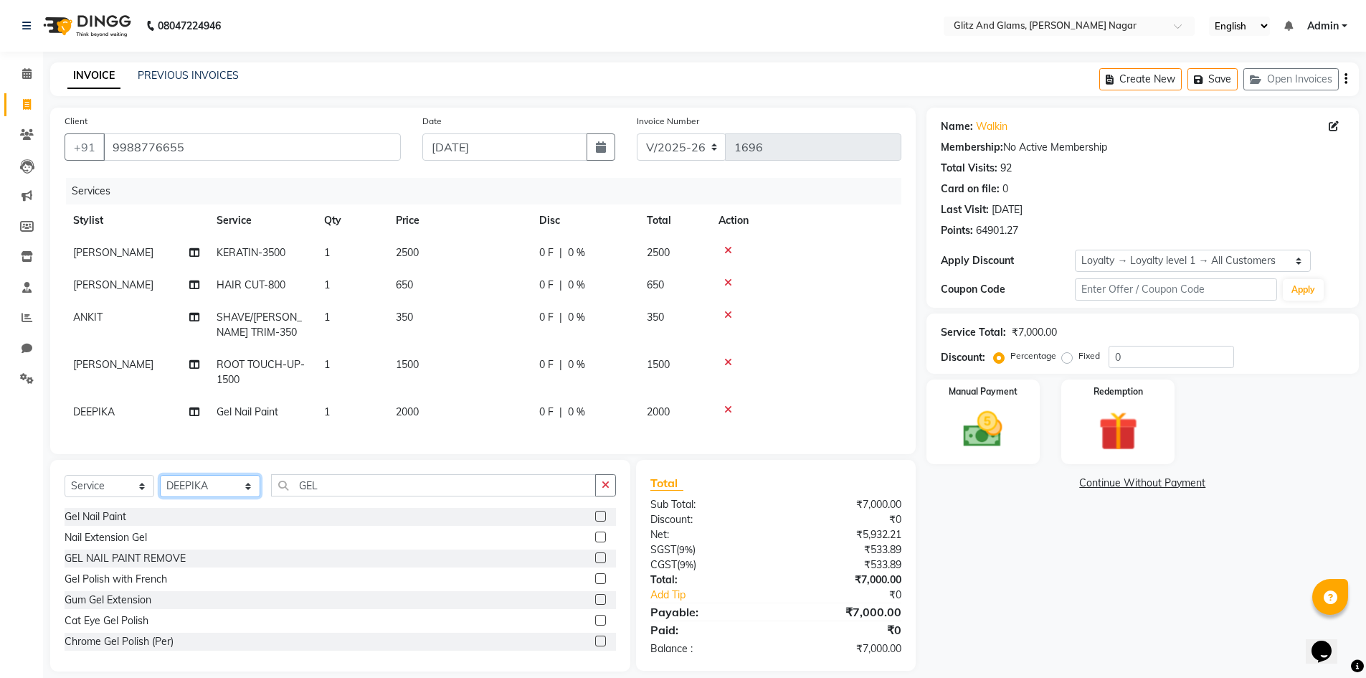
click at [189, 497] on select "Select Stylist [PERSON_NAME] [PERSON_NAME] ANKIT ASHOK ATO [PERSON_NAME] CHETAN…" at bounding box center [210, 486] width 100 height 22
select select "80533"
click at [160, 485] on select "Select Stylist [PERSON_NAME] [PERSON_NAME] ANKIT ASHOK ATO [PERSON_NAME] CHETAN…" at bounding box center [210, 486] width 100 height 22
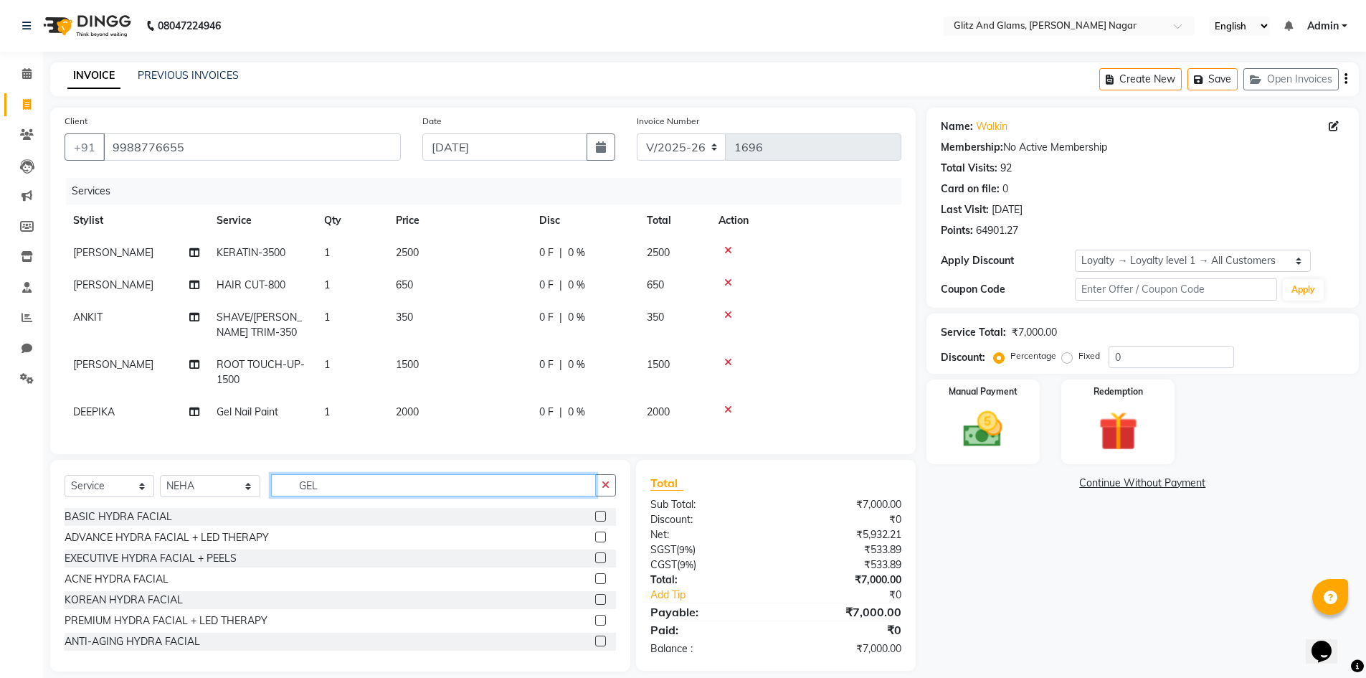
click at [297, 496] on input "GEL" at bounding box center [434, 485] width 326 height 22
type input "WAX"
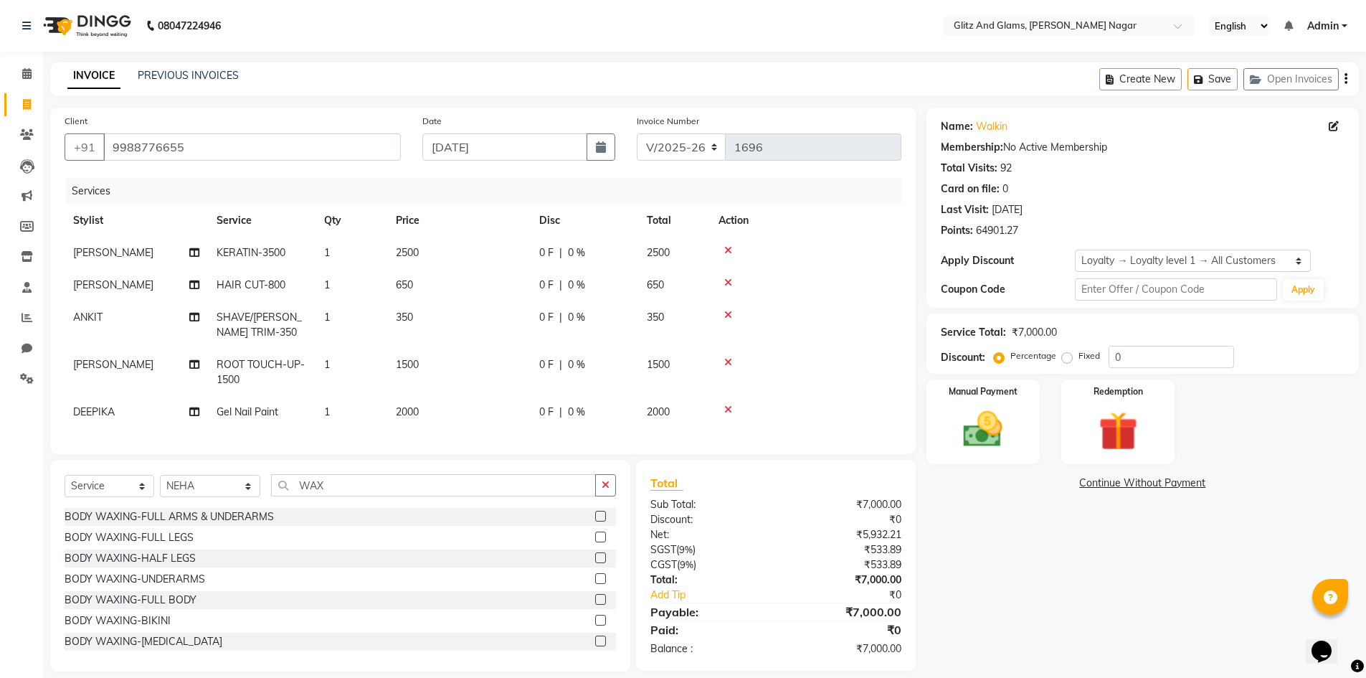
click at [595, 521] on label at bounding box center [600, 516] width 11 height 11
click at [595, 521] on input "checkbox" at bounding box center [599, 516] width 9 height 9
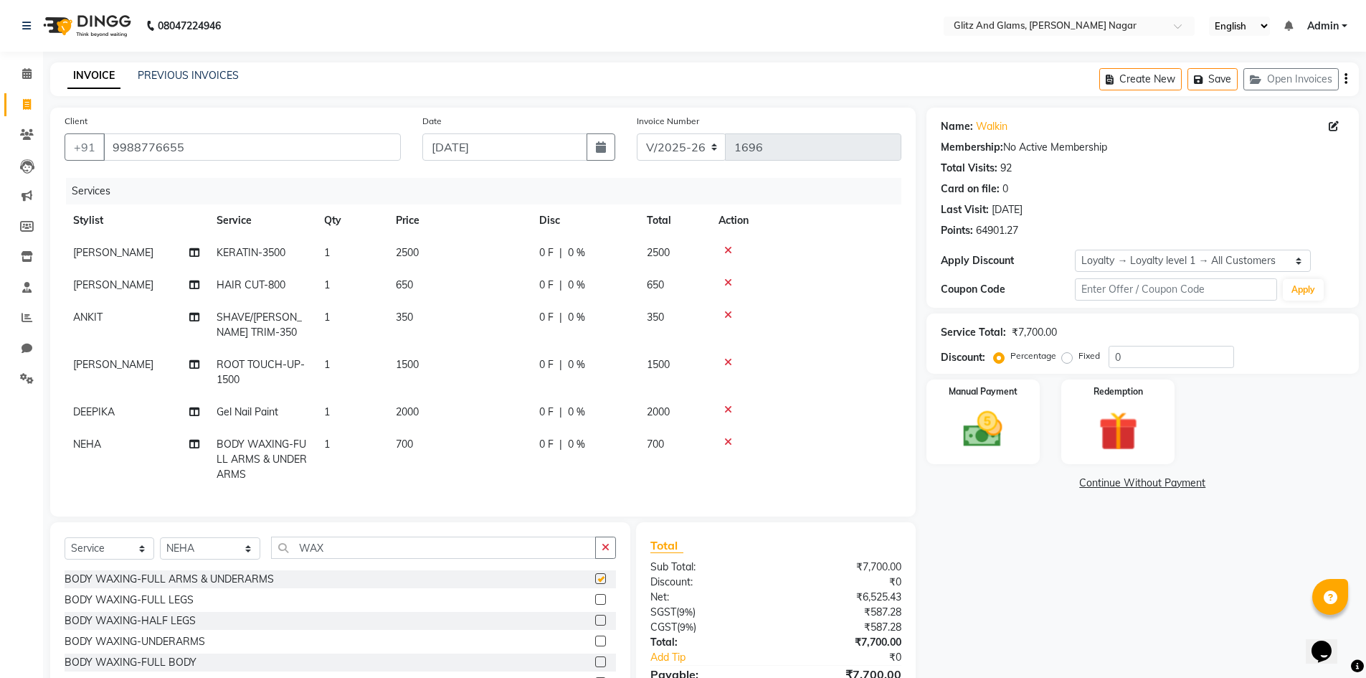
checkbox input "false"
click at [595, 605] on label at bounding box center [600, 599] width 11 height 11
click at [595, 605] on input "checkbox" at bounding box center [599, 599] width 9 height 9
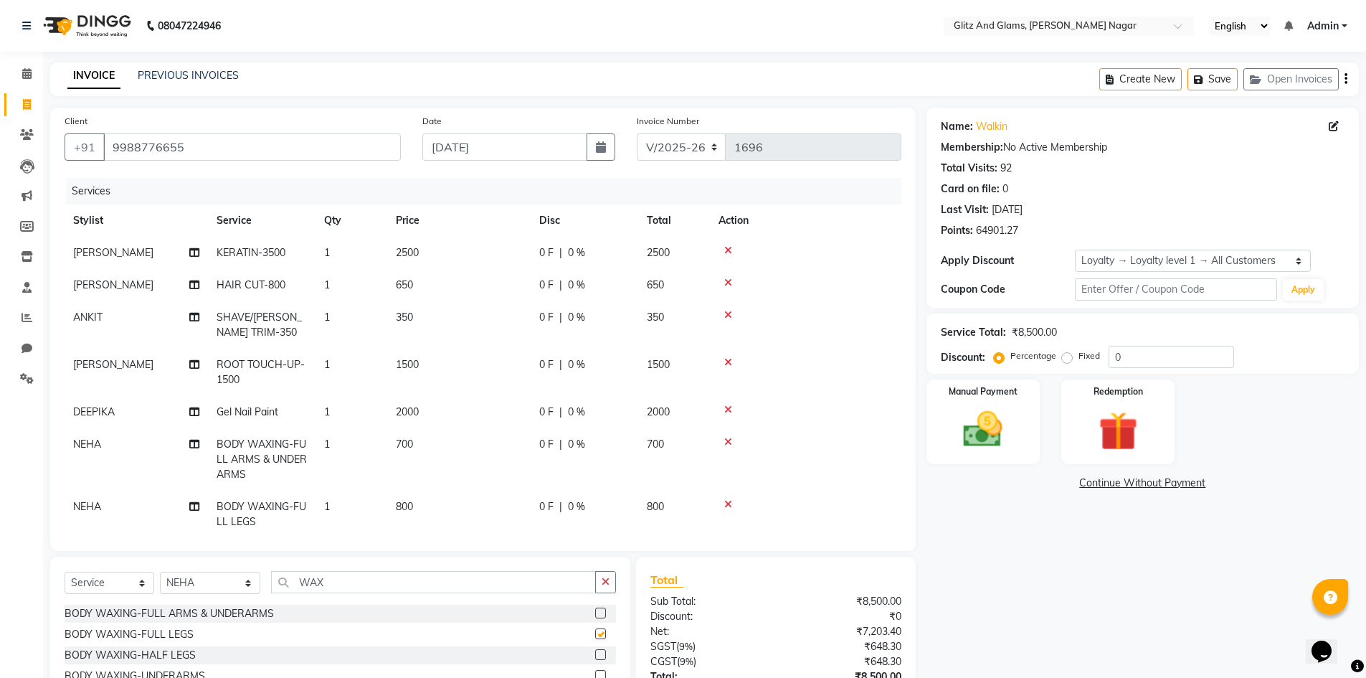
checkbox input "false"
click at [300, 581] on input "WAX" at bounding box center [434, 582] width 326 height 22
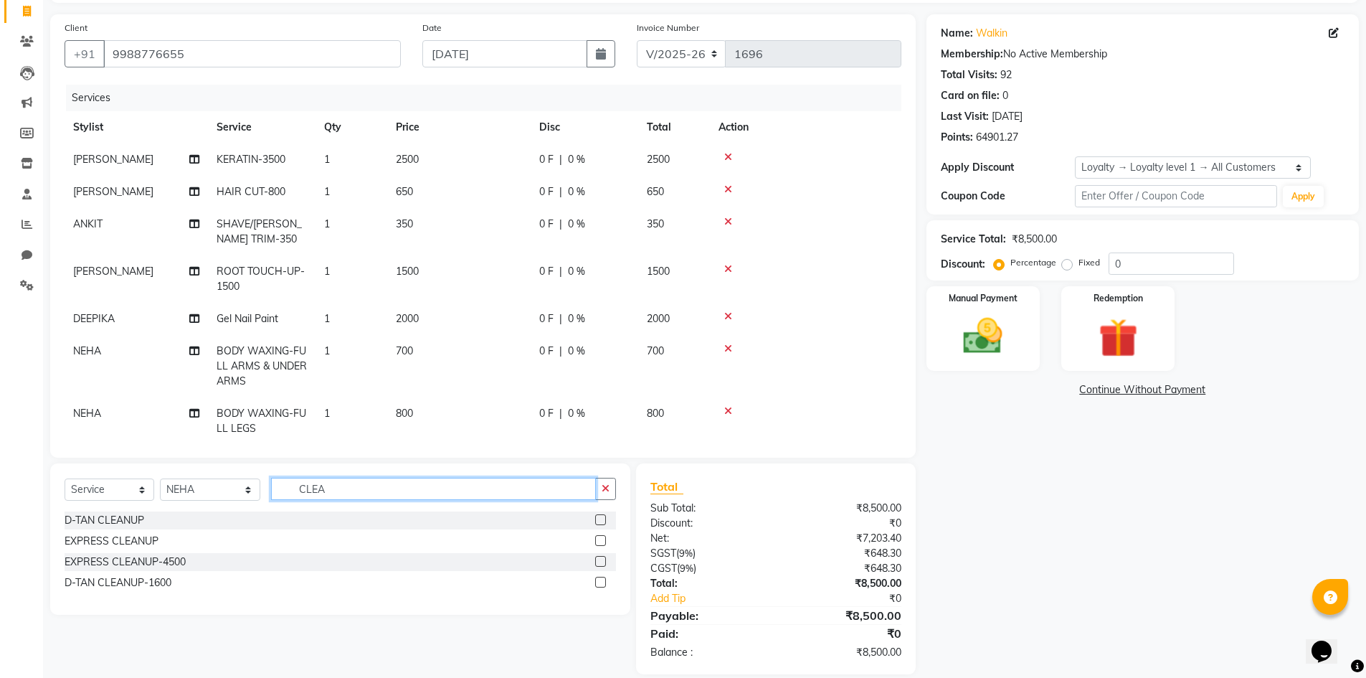
scroll to position [111, 0]
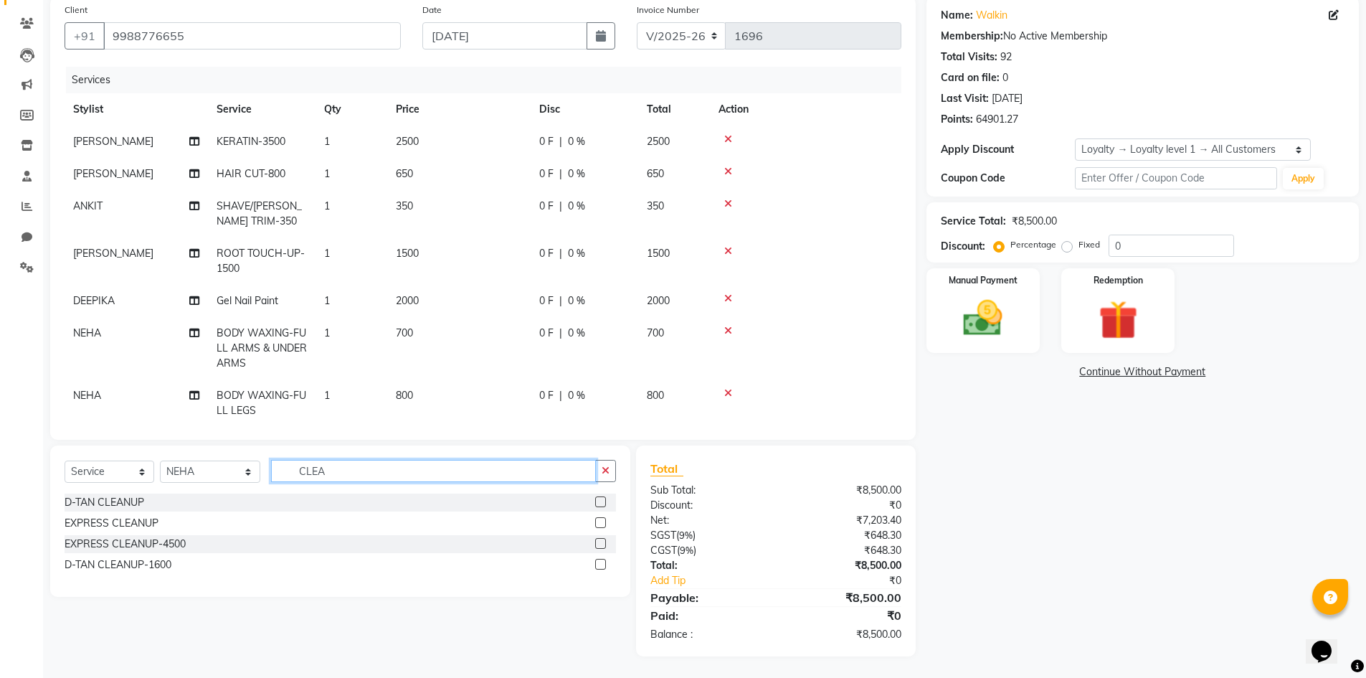
type input "CLEA"
click at [600, 565] on label at bounding box center [600, 564] width 11 height 11
click at [600, 565] on input "checkbox" at bounding box center [599, 564] width 9 height 9
checkbox input "false"
click at [603, 472] on icon "button" at bounding box center [606, 470] width 8 height 10
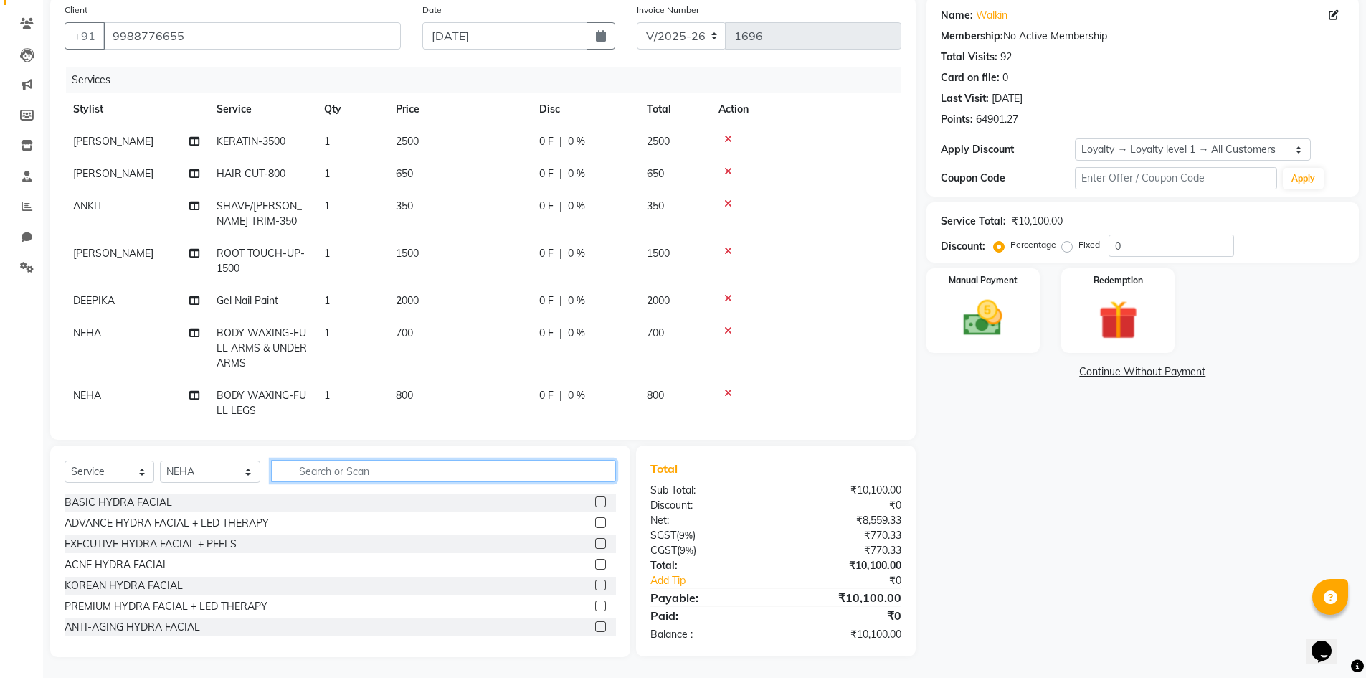
click at [593, 473] on input "text" at bounding box center [444, 471] width 346 height 22
type input "THR"
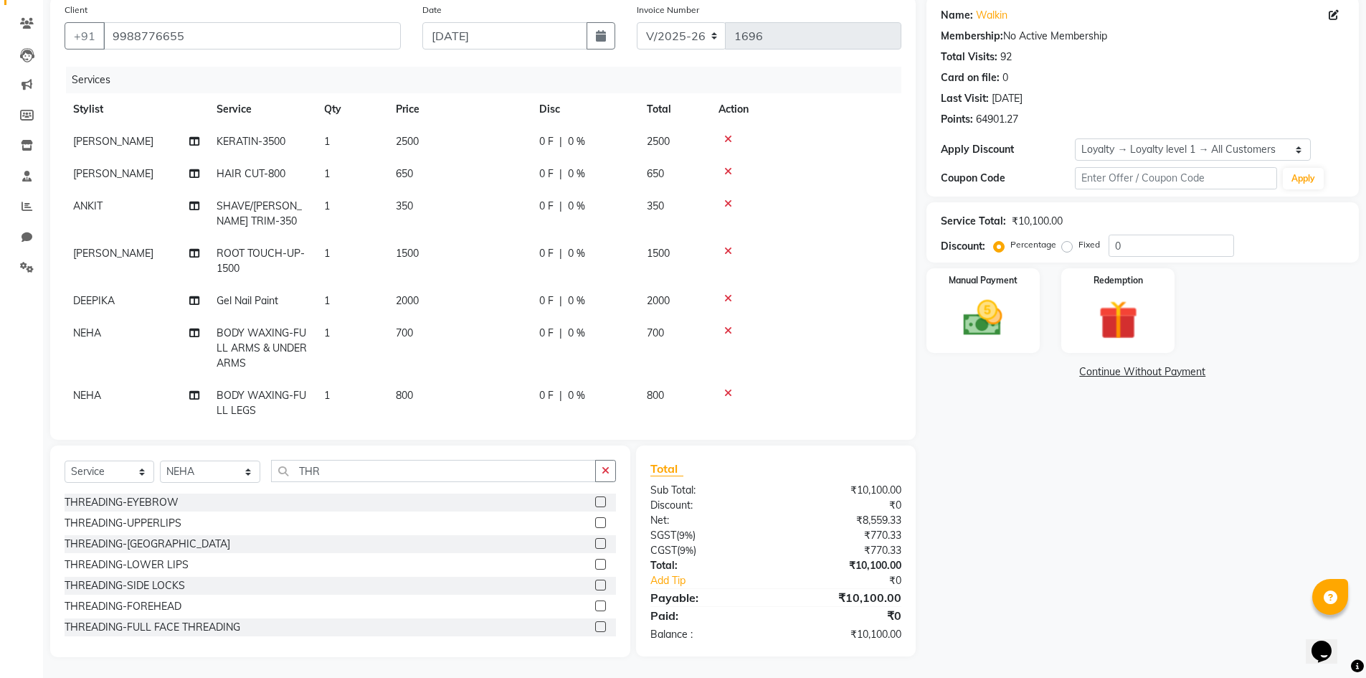
click at [595, 499] on label at bounding box center [600, 501] width 11 height 11
click at [595, 499] on input "checkbox" at bounding box center [599, 502] width 9 height 9
checkbox input "false"
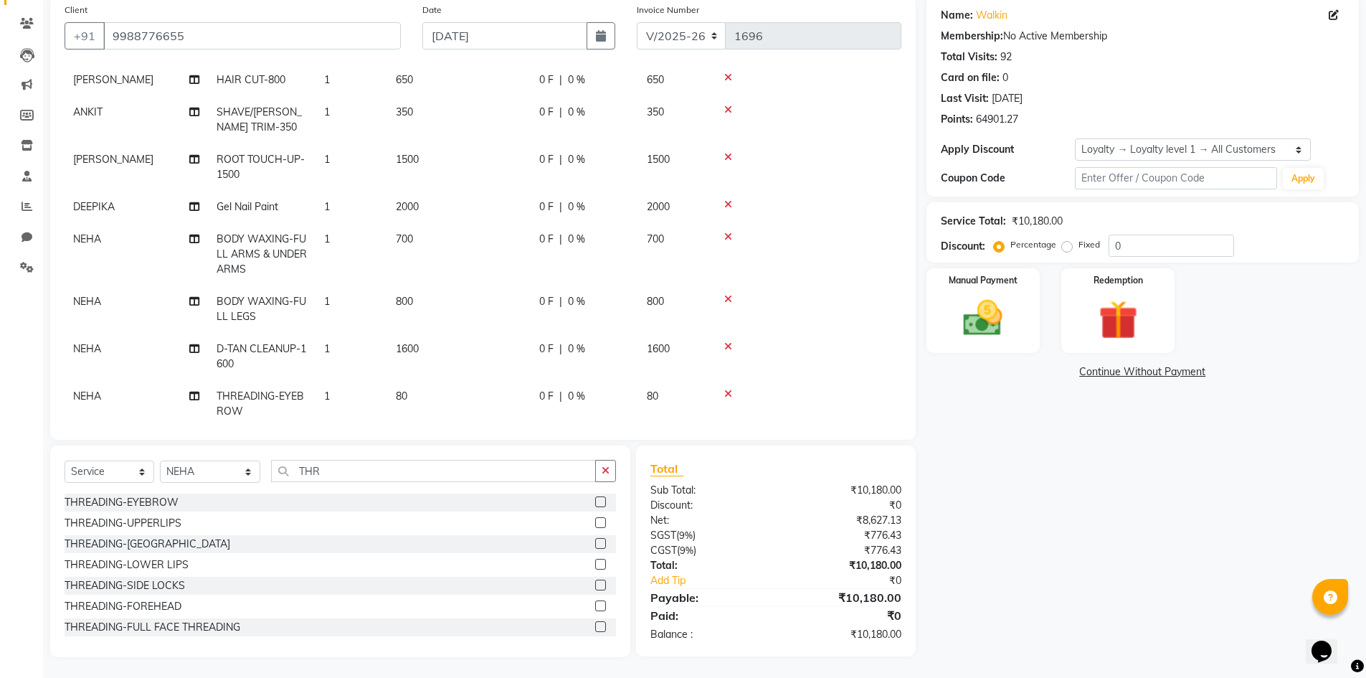
scroll to position [118, 0]
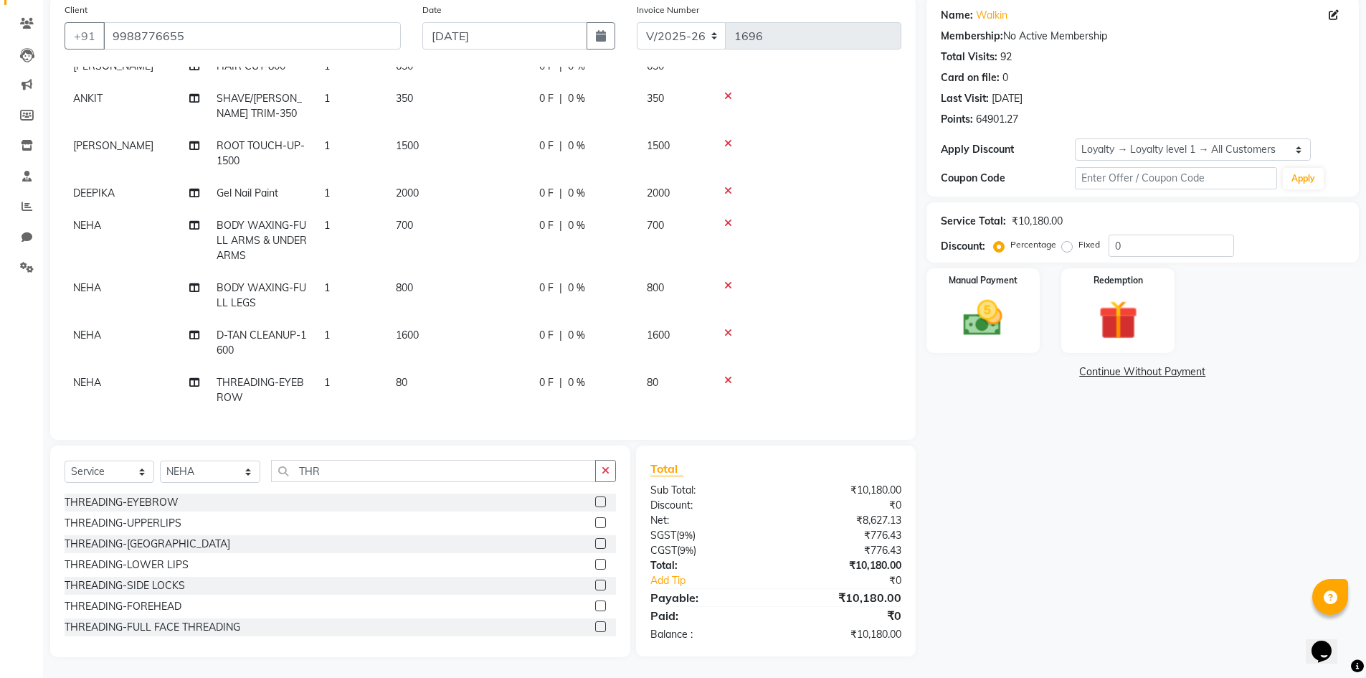
click at [456, 280] on td "800" at bounding box center [458, 295] width 143 height 47
select select "80533"
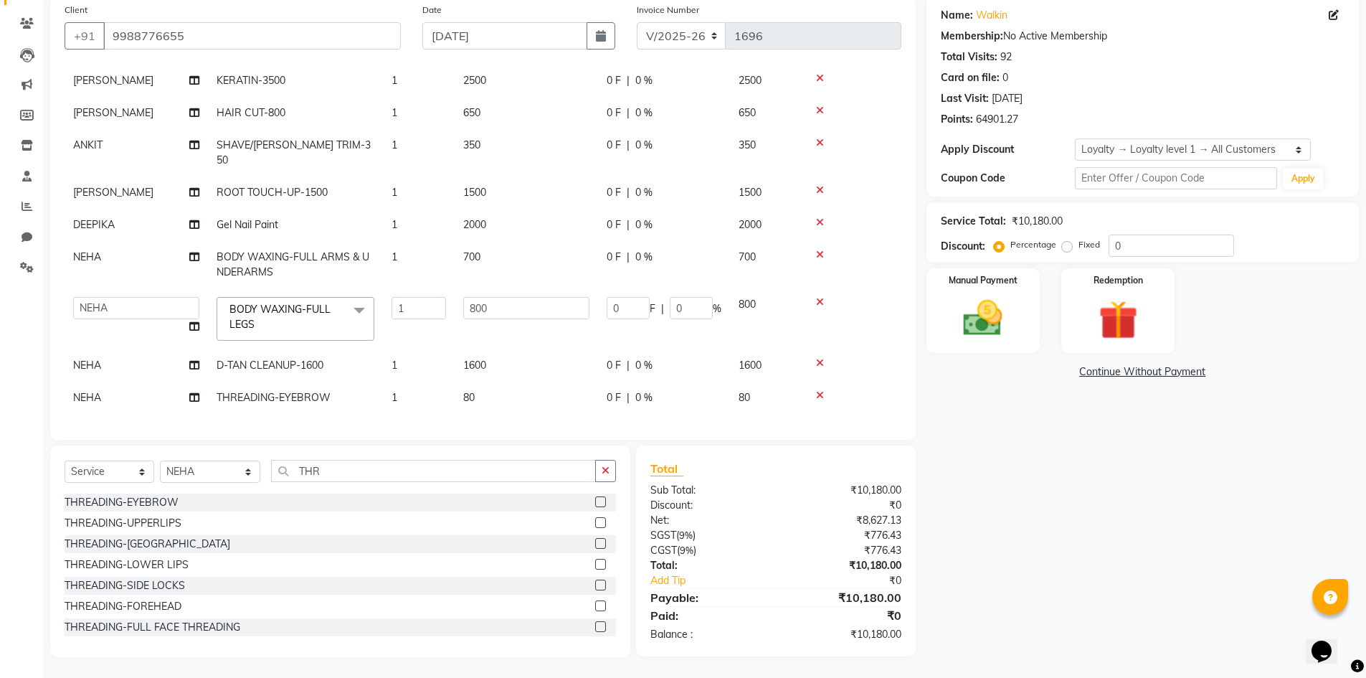
scroll to position [57, 0]
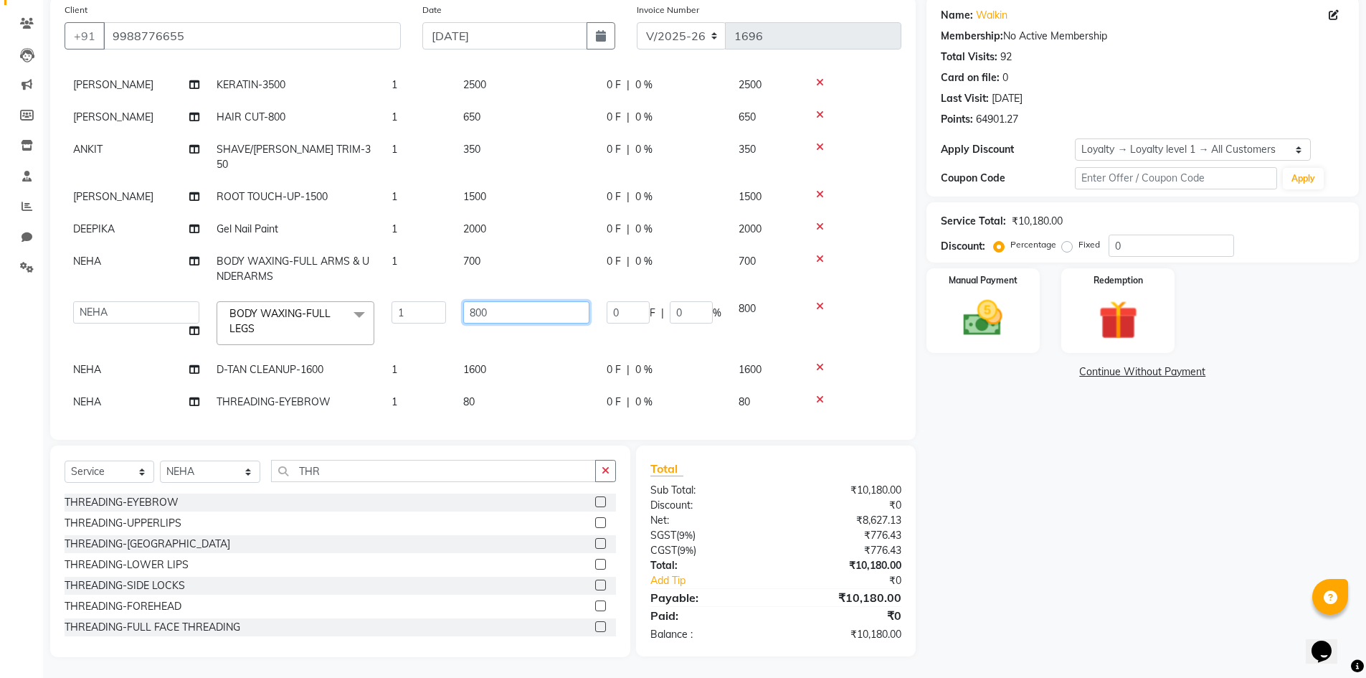
click at [470, 301] on input "800" at bounding box center [526, 312] width 126 height 22
type input "500"
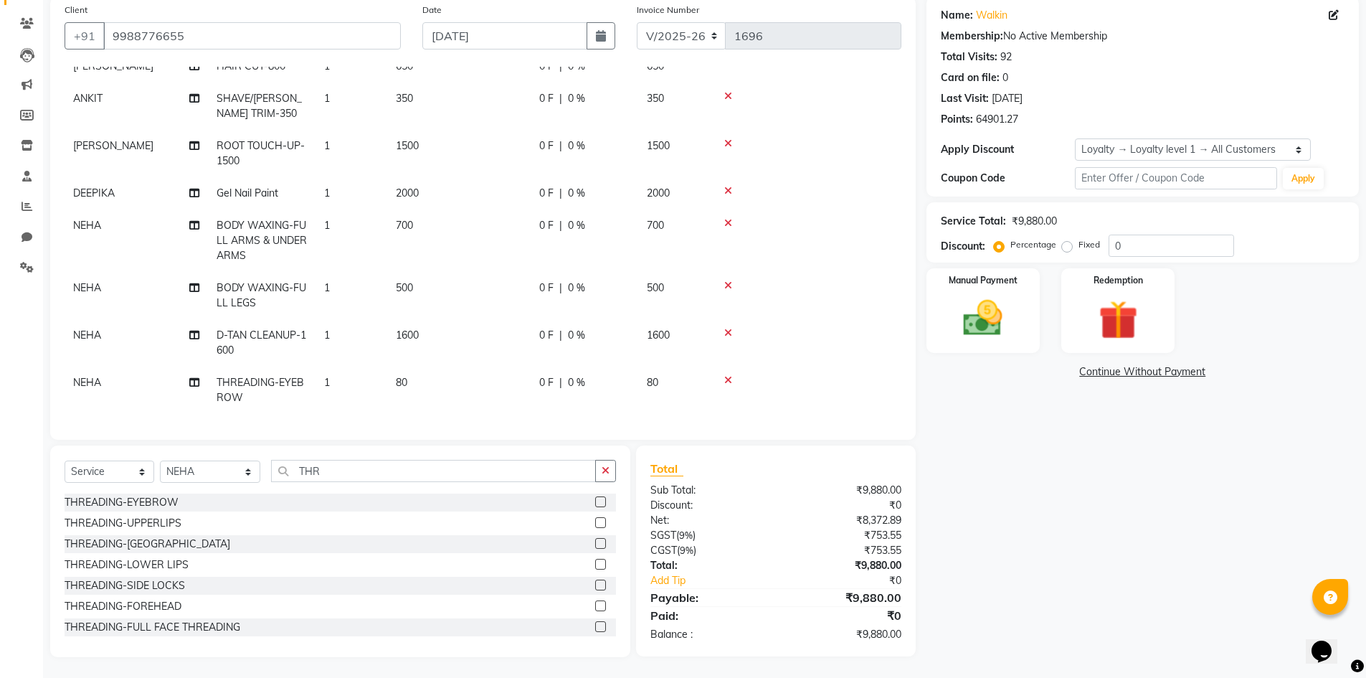
scroll to position [112, 0]
click at [297, 468] on input "THR" at bounding box center [434, 470] width 326 height 22
type input "D TA"
click at [595, 606] on label at bounding box center [600, 605] width 11 height 11
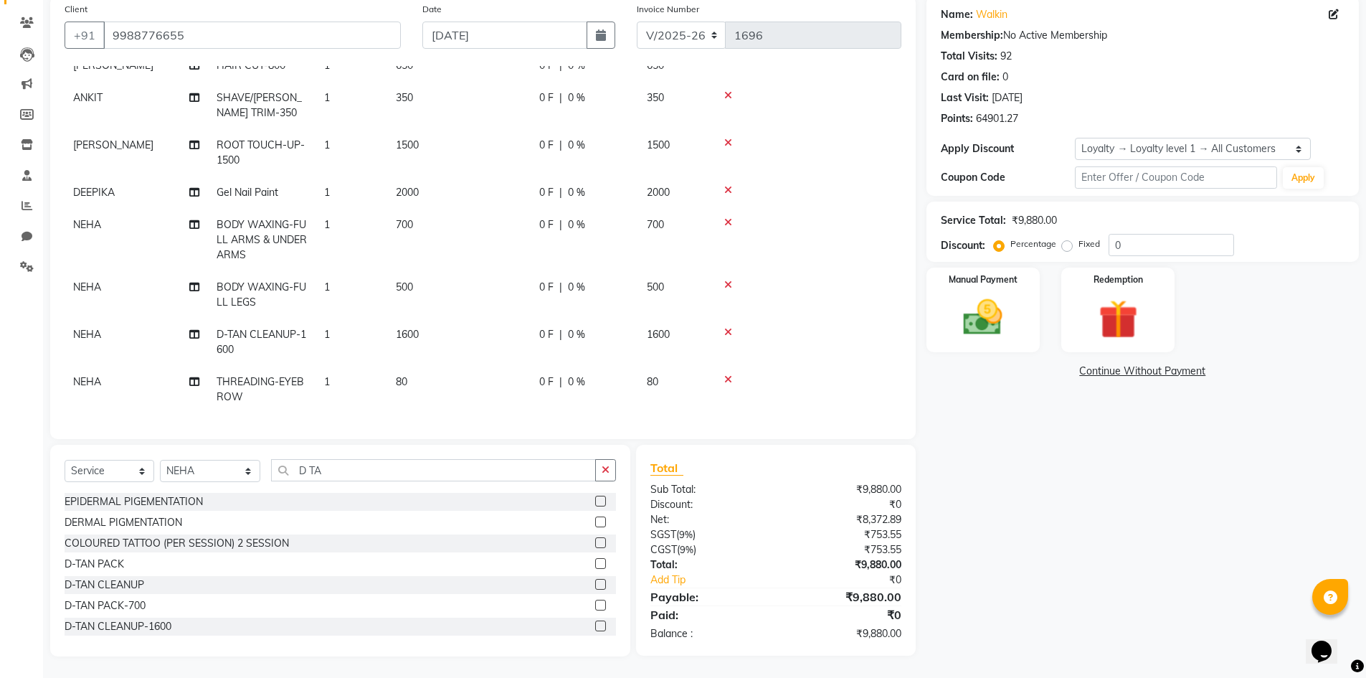
click at [595, 606] on input "checkbox" at bounding box center [599, 605] width 9 height 9
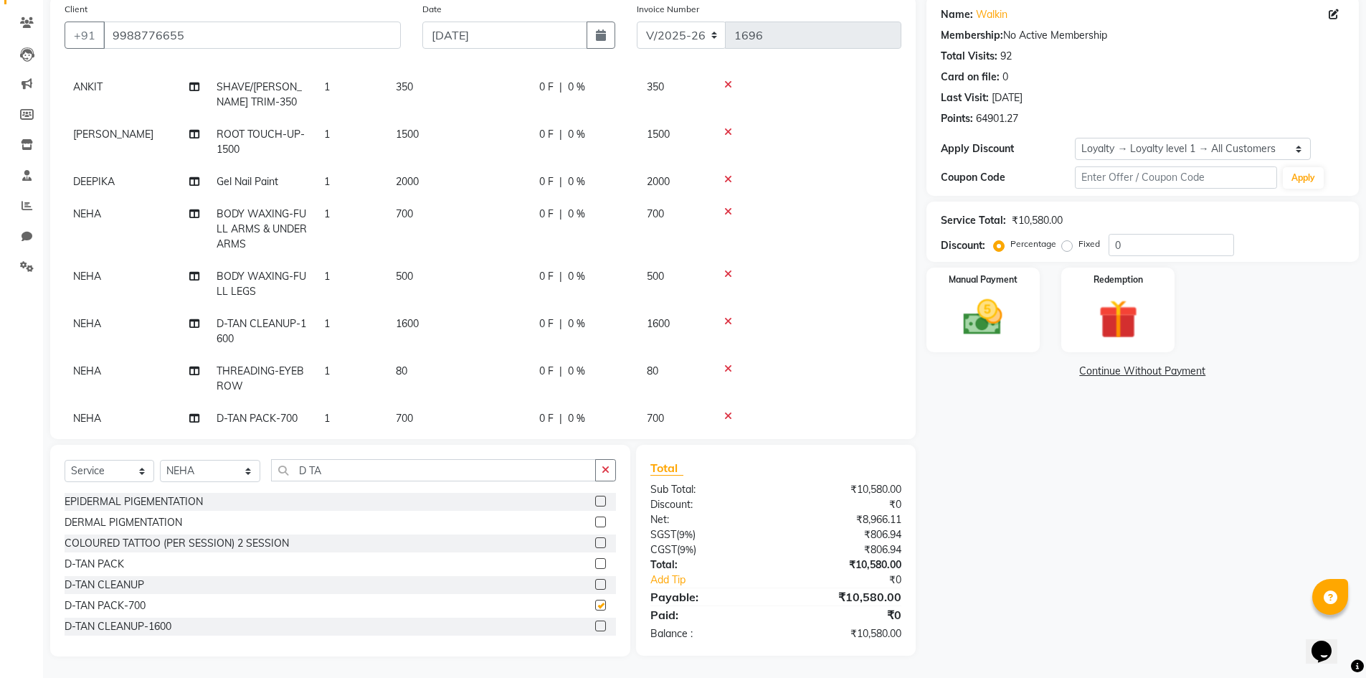
checkbox input "false"
click at [1013, 323] on img at bounding box center [983, 317] width 66 height 47
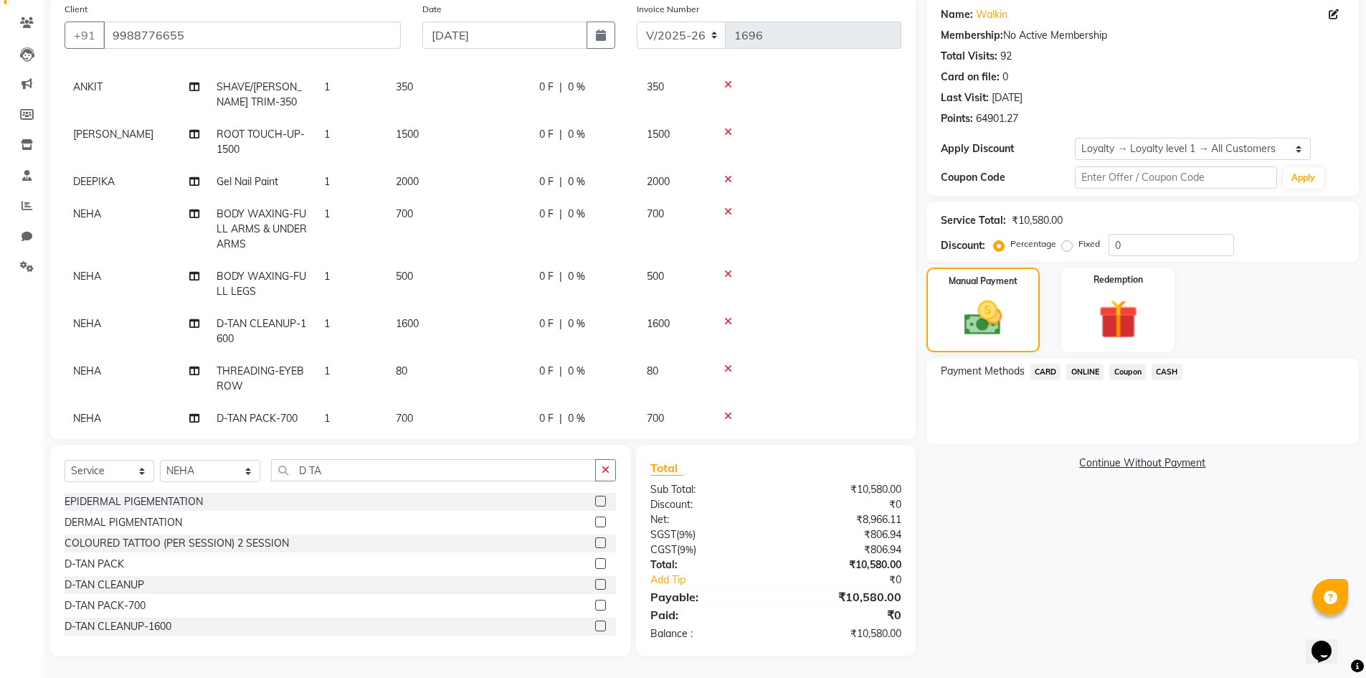
click at [1053, 374] on span "CARD" at bounding box center [1046, 372] width 31 height 16
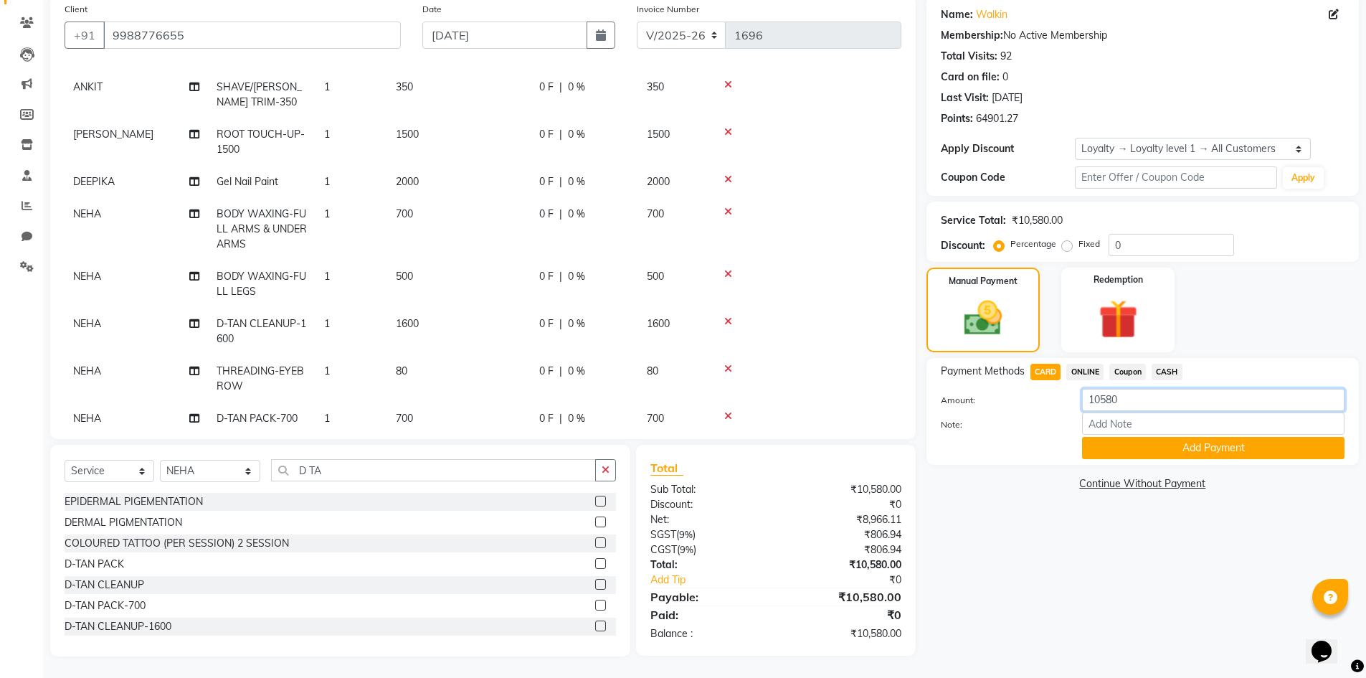
click at [1099, 393] on input "10580" at bounding box center [1213, 400] width 262 height 22
type input "5580"
click at [1129, 457] on button "Add Payment" at bounding box center [1213, 448] width 262 height 22
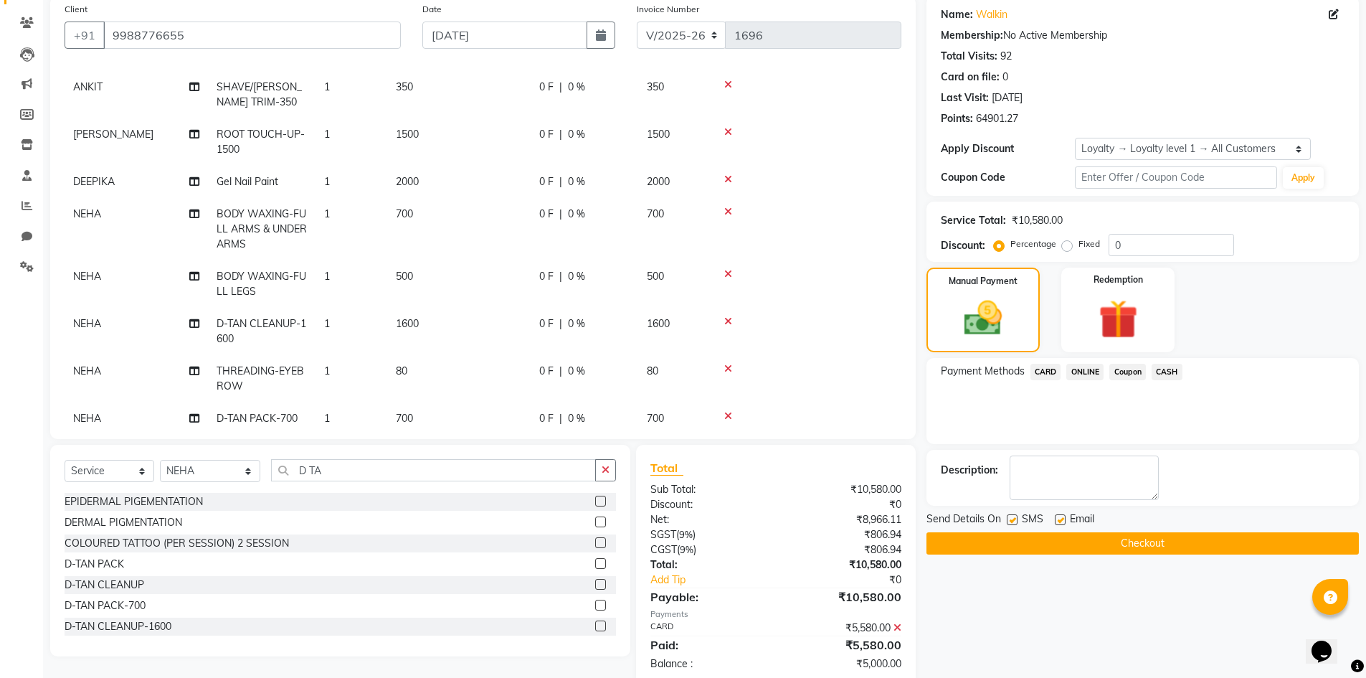
click at [1099, 367] on span "ONLINE" at bounding box center [1084, 372] width 37 height 16
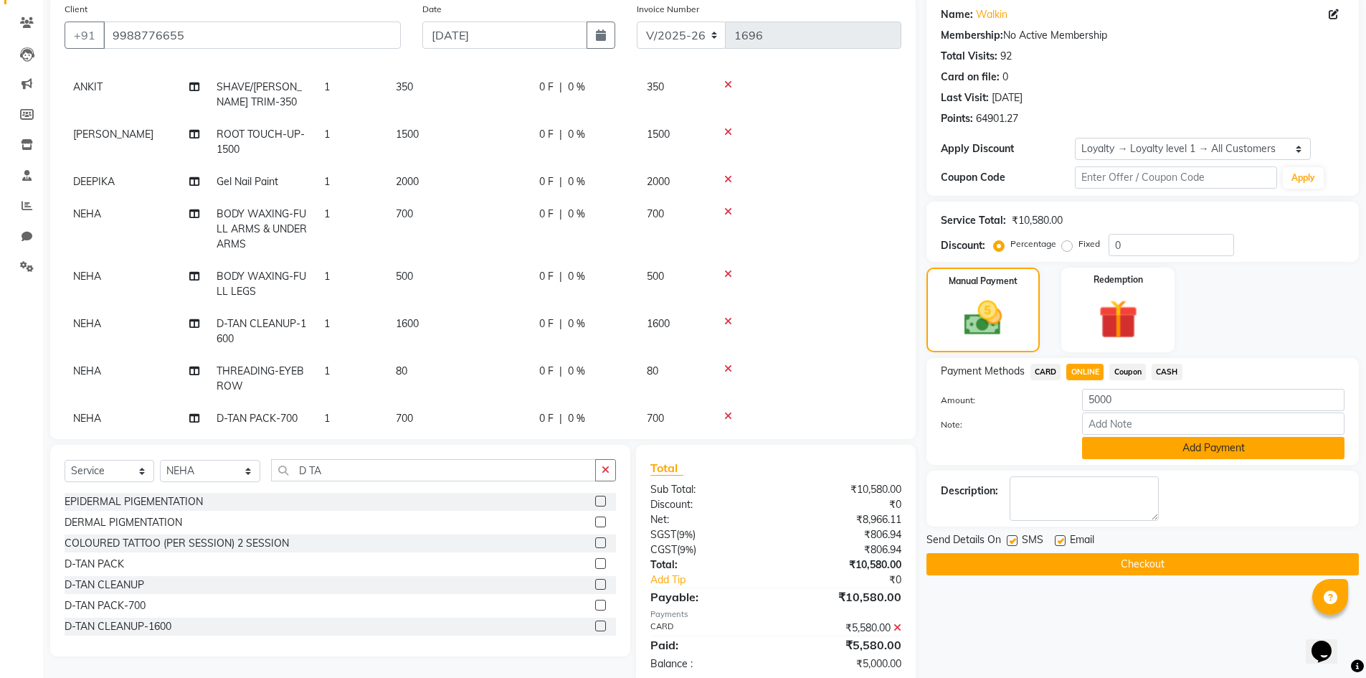
click at [1113, 445] on button "Add Payment" at bounding box center [1213, 448] width 262 height 22
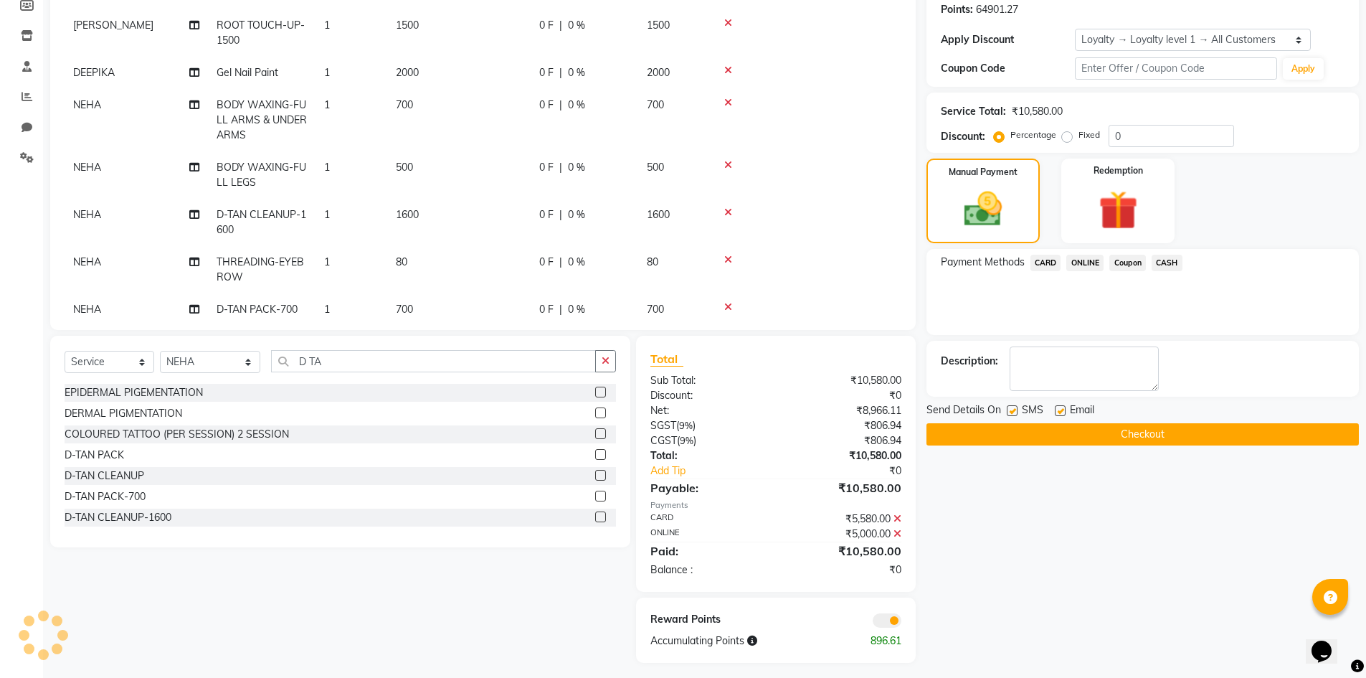
scroll to position [227, 0]
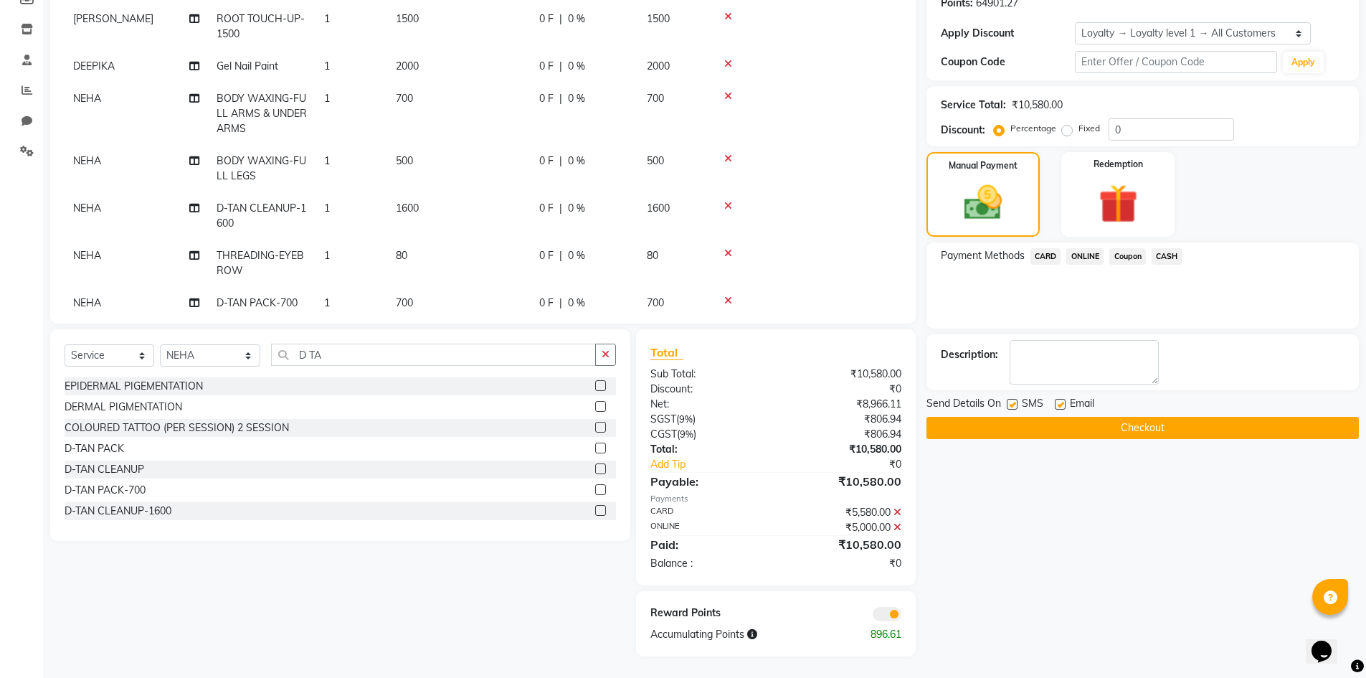
click at [1123, 431] on button "Checkout" at bounding box center [1143, 428] width 432 height 22
click at [1080, 422] on button "Checkout" at bounding box center [1143, 428] width 432 height 22
click at [1117, 427] on button "Checkout" at bounding box center [1143, 428] width 432 height 22
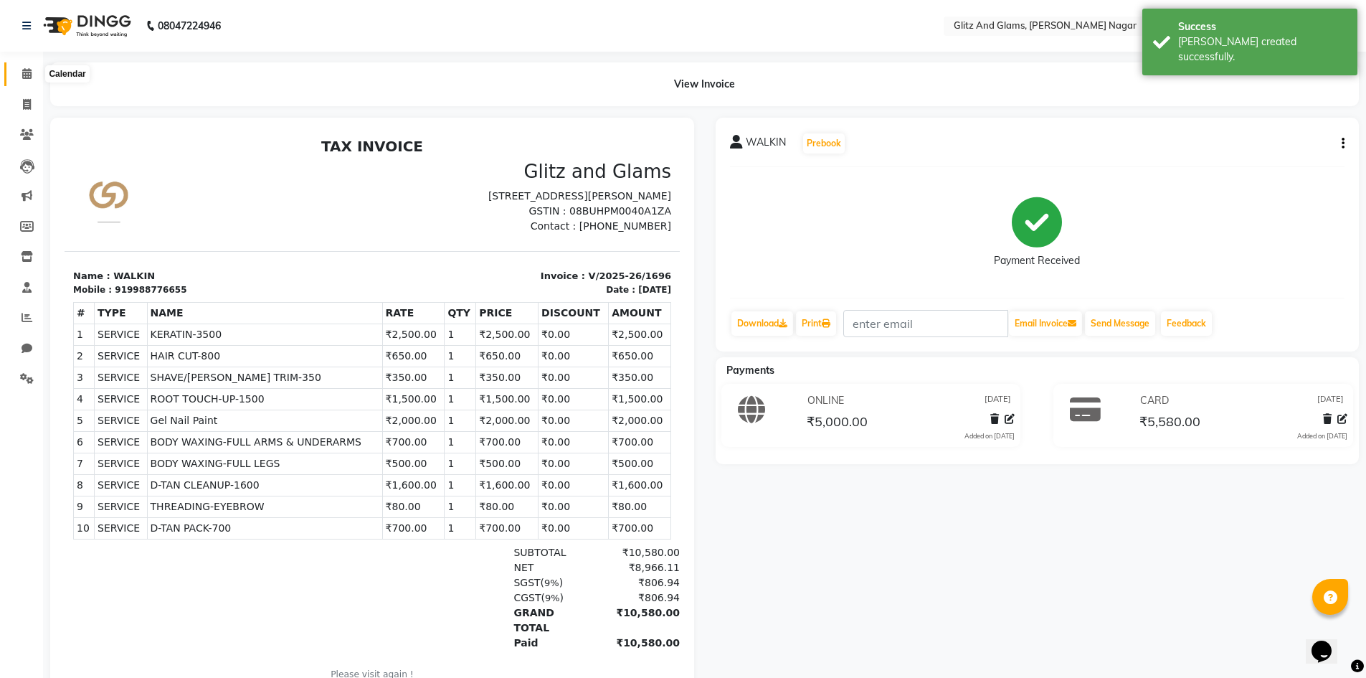
click at [32, 69] on icon at bounding box center [26, 73] width 9 height 11
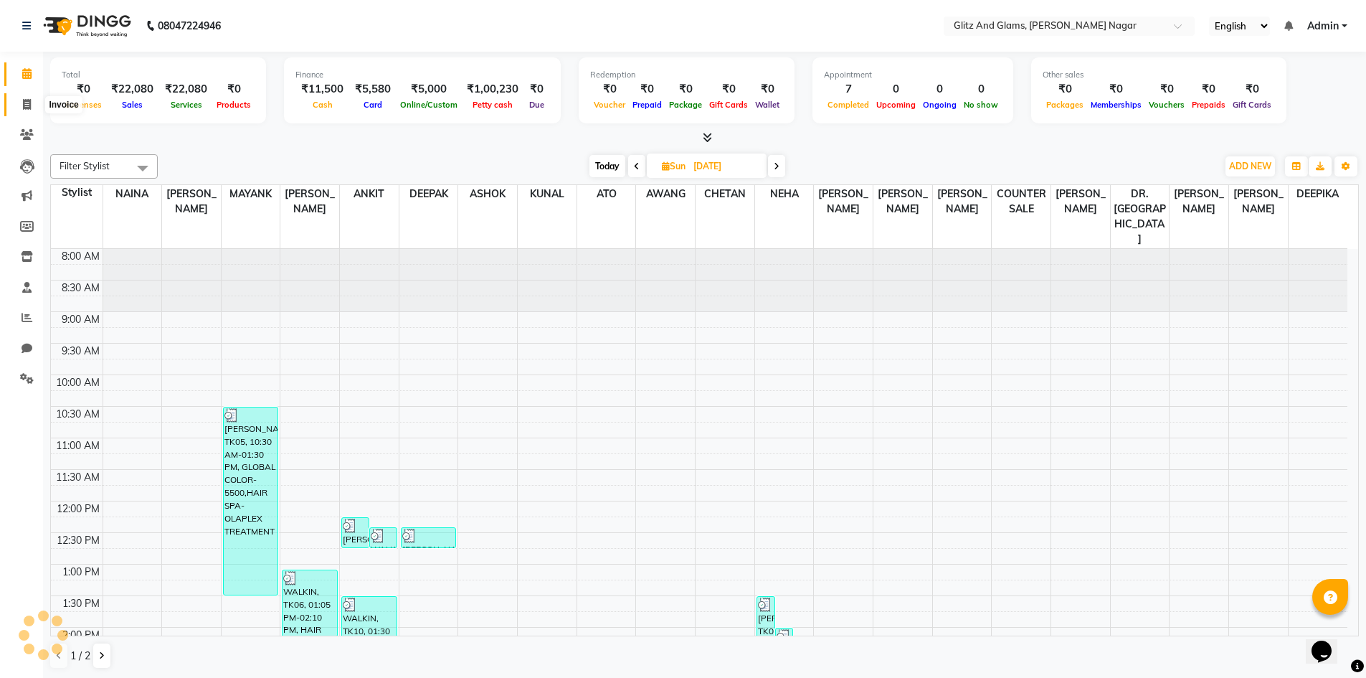
click at [25, 110] on span at bounding box center [26, 105] width 25 height 16
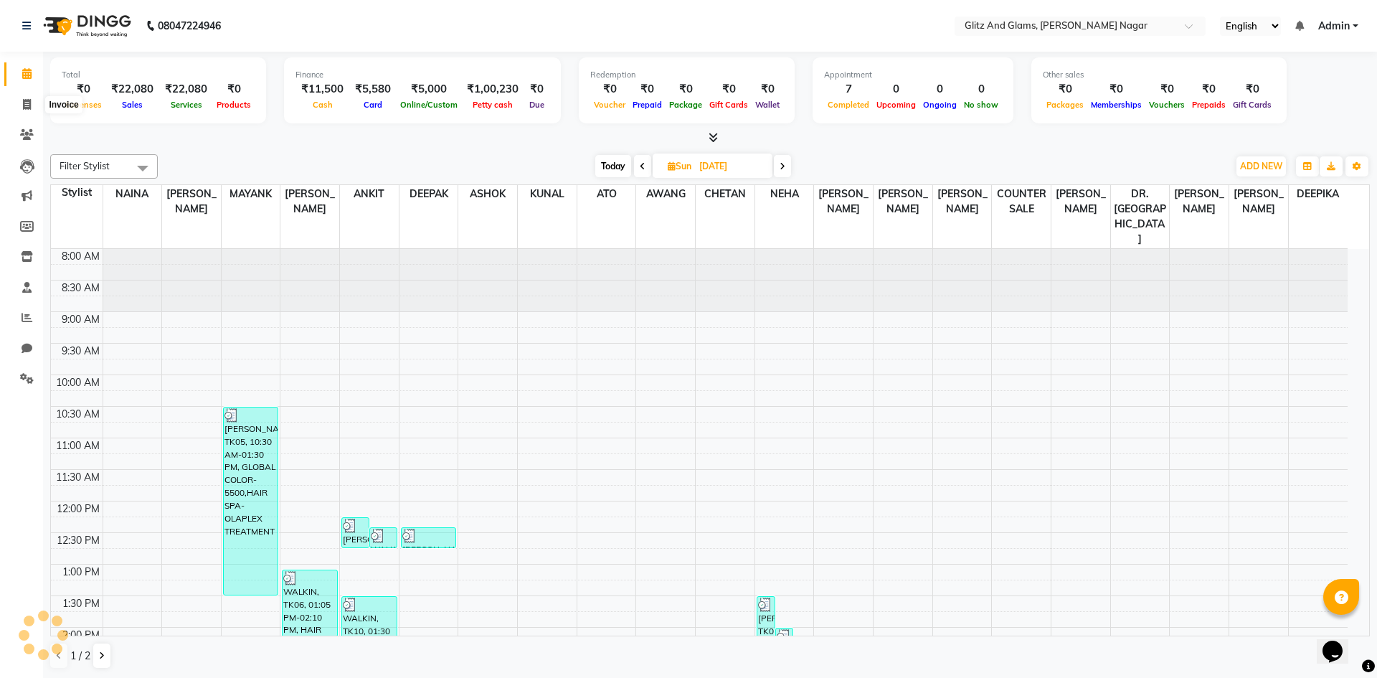
select select "service"
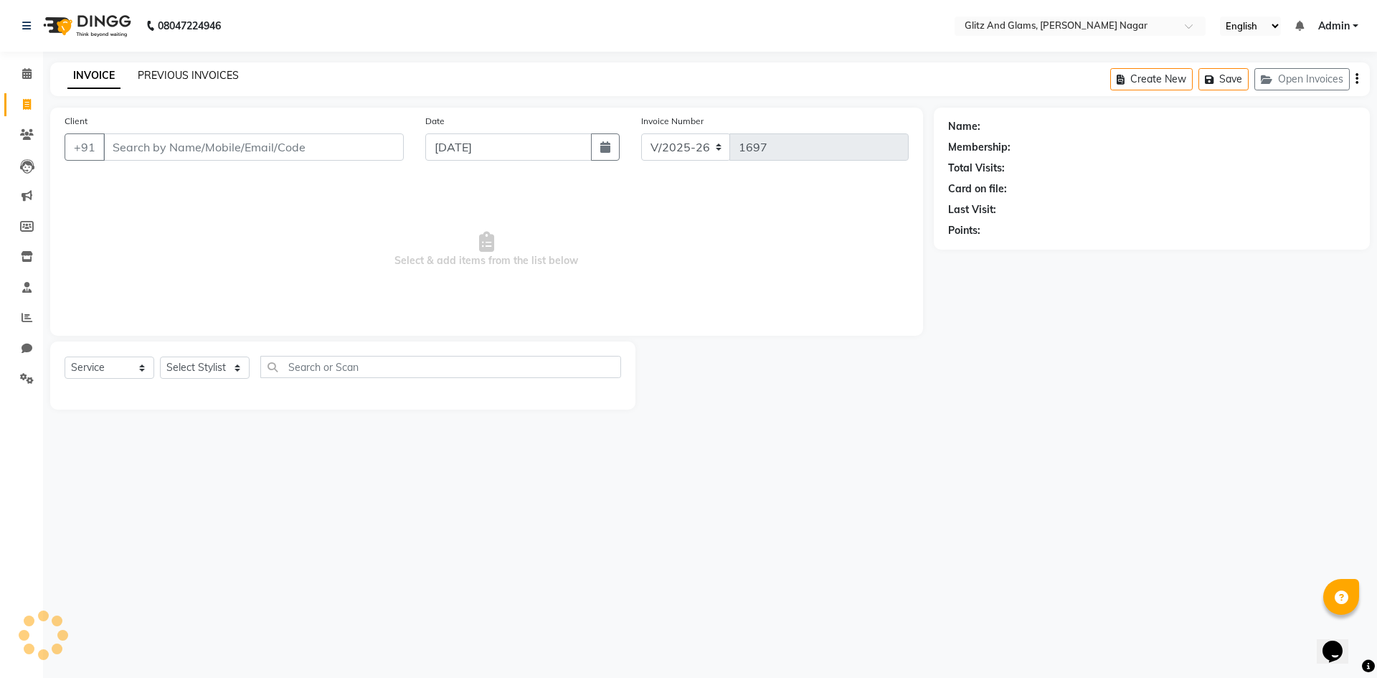
click at [170, 69] on link "PREVIOUS INVOICES" at bounding box center [188, 75] width 101 height 13
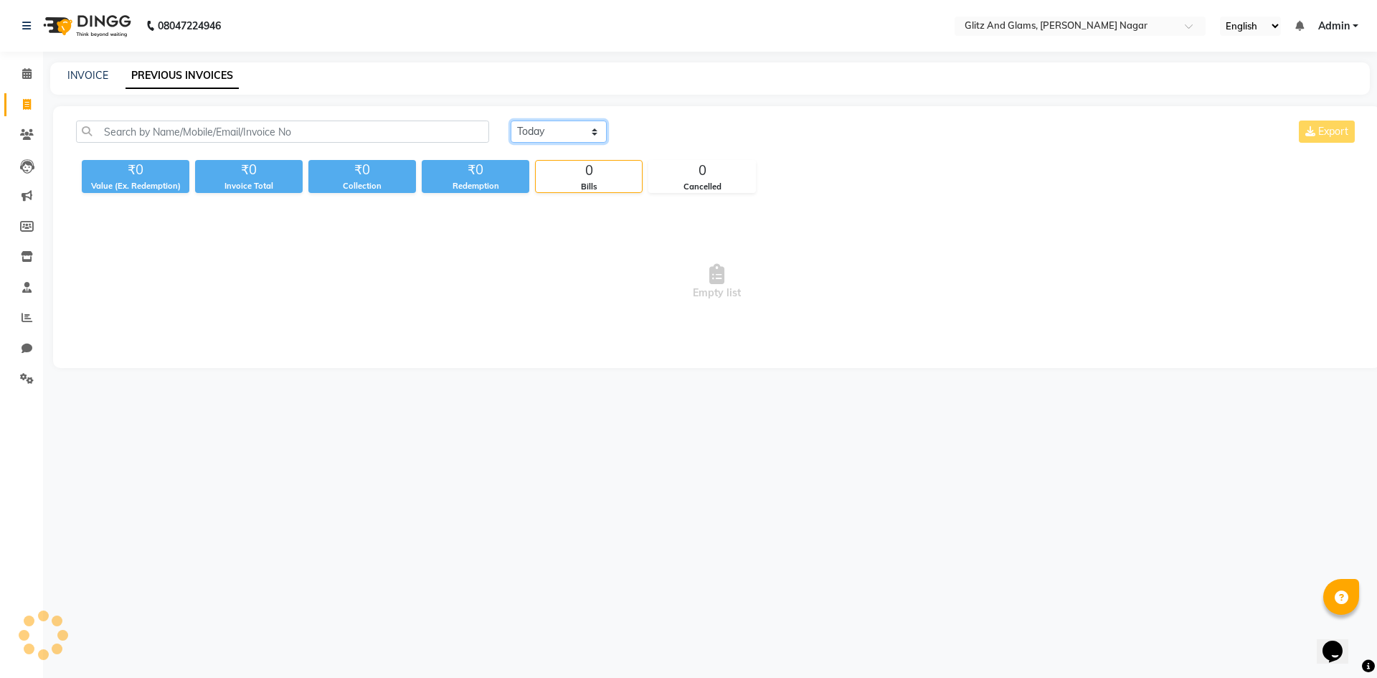
click at [539, 139] on select "[DATE] [DATE] Custom Range" at bounding box center [559, 131] width 96 height 22
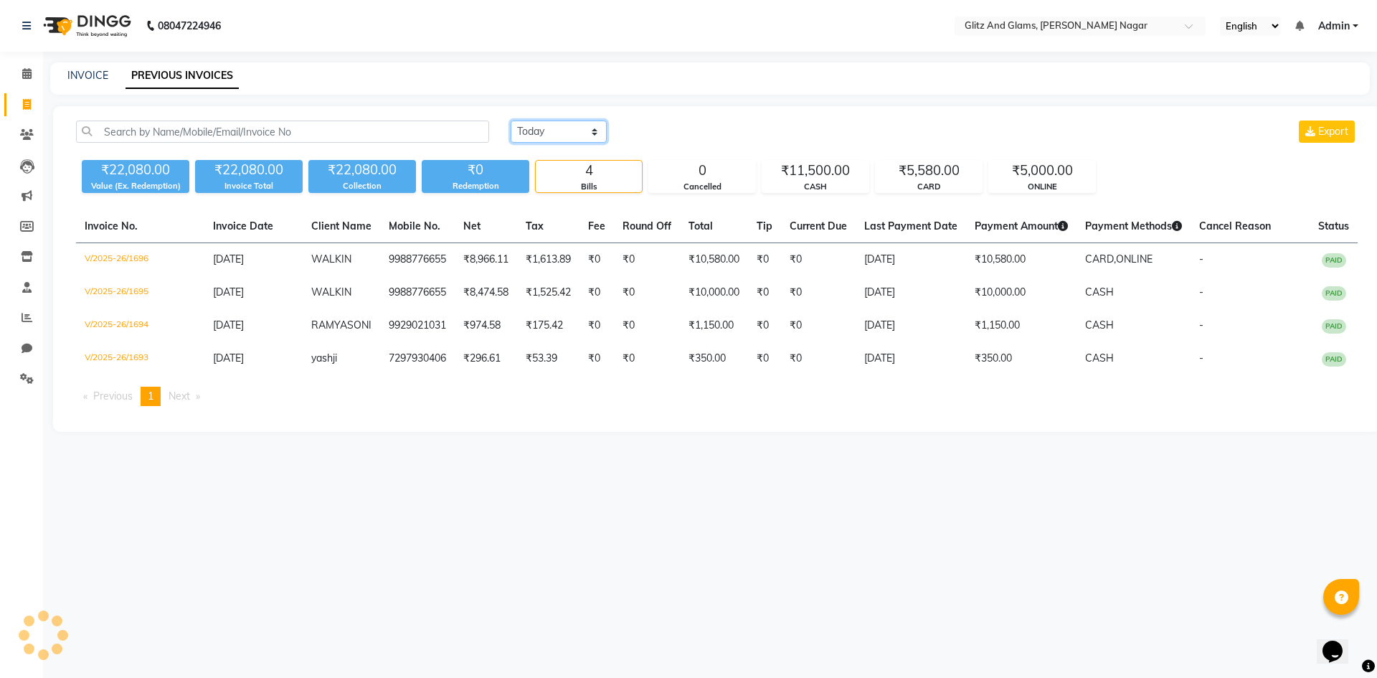
select select "range"
click at [511, 120] on select "[DATE] [DATE] Custom Range" at bounding box center [559, 131] width 96 height 22
click at [663, 130] on input "[DATE]" at bounding box center [675, 132] width 100 height 20
select select "9"
select select "2025"
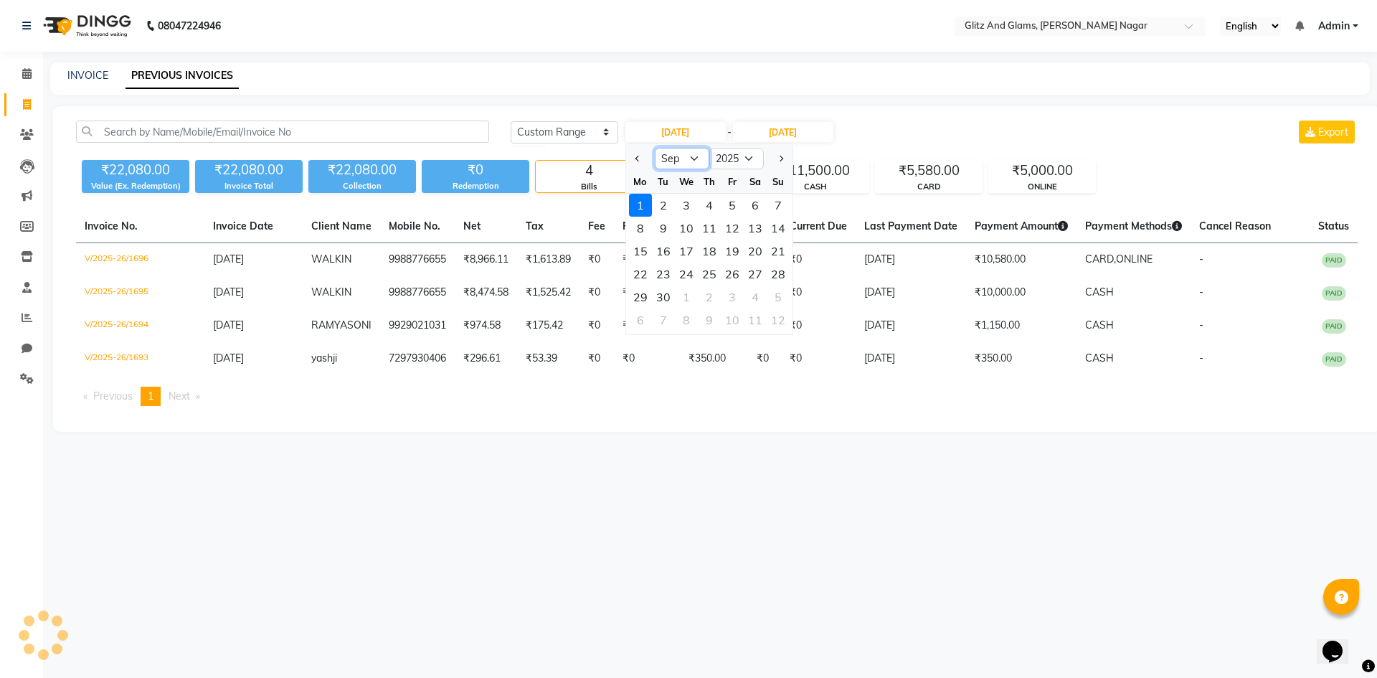
click at [689, 164] on select "Jan Feb Mar Apr May Jun [DATE] Aug Sep Oct Nov Dec" at bounding box center [682, 159] width 55 height 22
select select "8"
click at [655, 148] on select "Jan Feb Mar Apr May Jun [DATE] Aug Sep Oct Nov Dec" at bounding box center [682, 159] width 55 height 22
click at [740, 207] on div "1" at bounding box center [732, 205] width 23 height 23
type input "[DATE]"
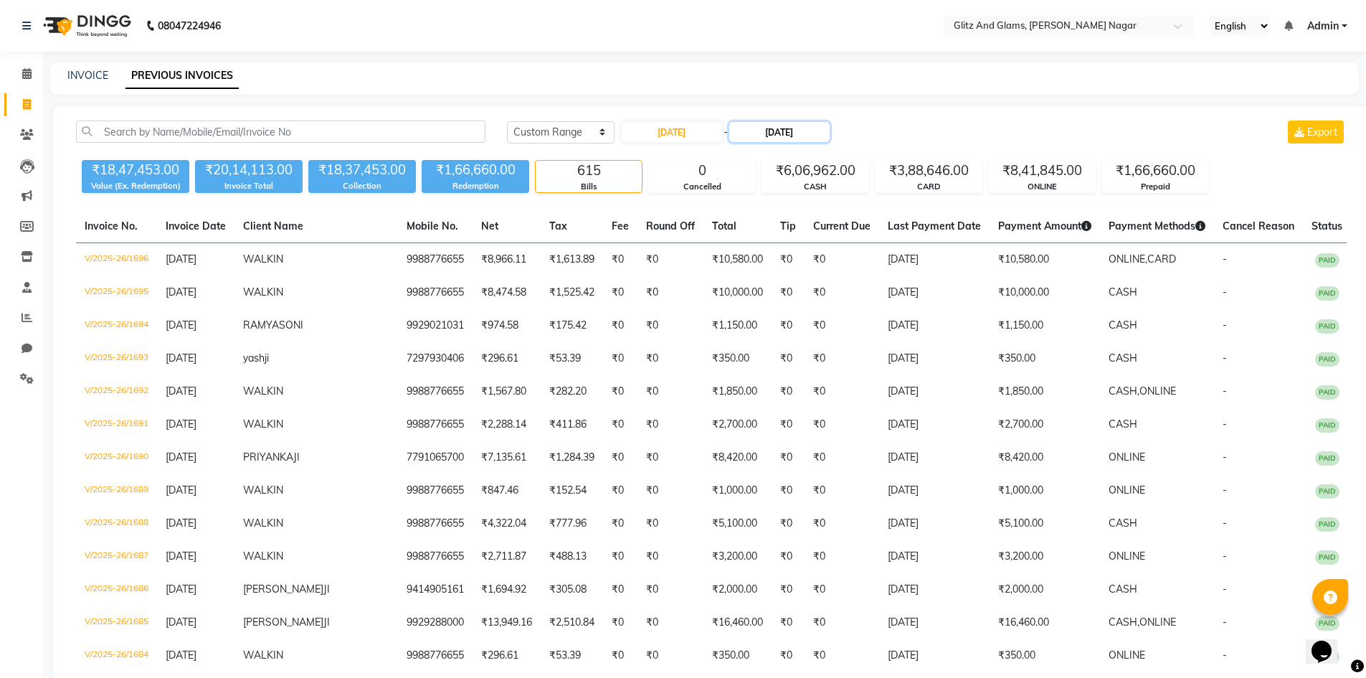
click at [777, 135] on input "[DATE]" at bounding box center [779, 132] width 100 height 20
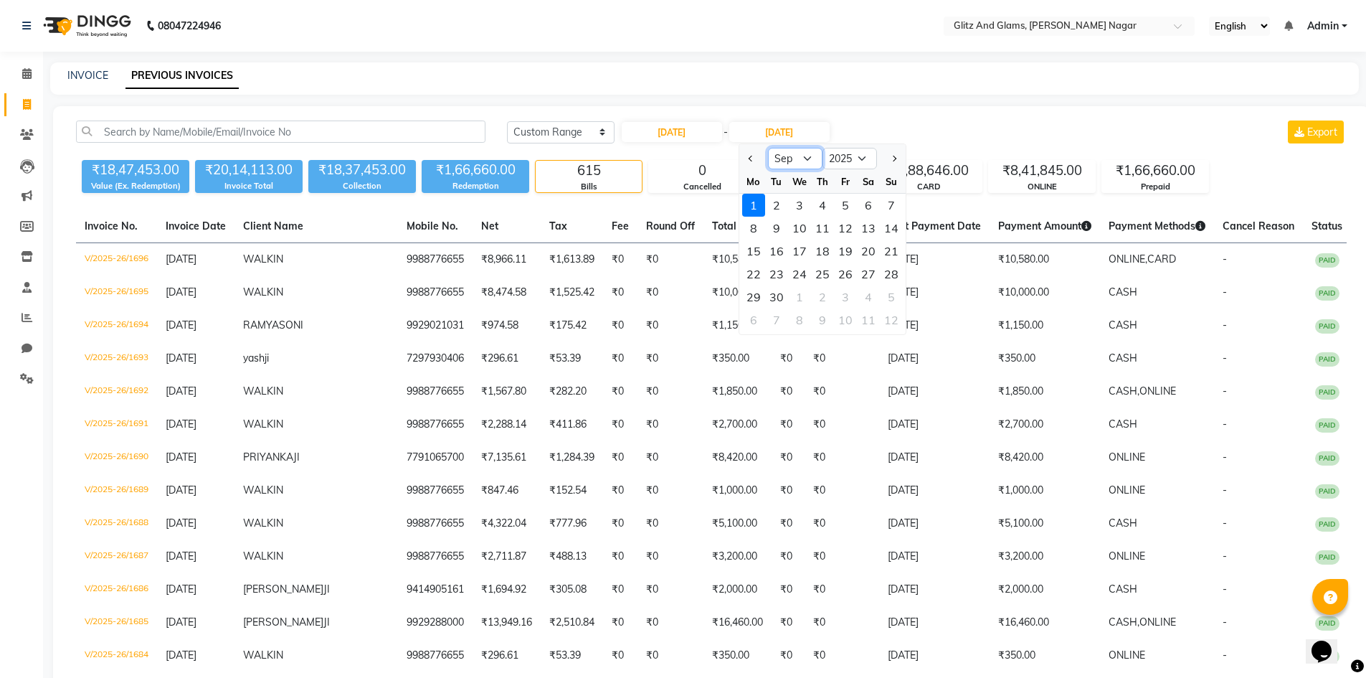
click at [782, 164] on select "Aug Sep Oct Nov Dec" at bounding box center [795, 159] width 55 height 22
select select "8"
click at [768, 148] on select "Aug Sep Oct Nov Dec" at bounding box center [795, 159] width 55 height 22
click at [896, 296] on div "31" at bounding box center [891, 296] width 23 height 23
type input "[DATE]"
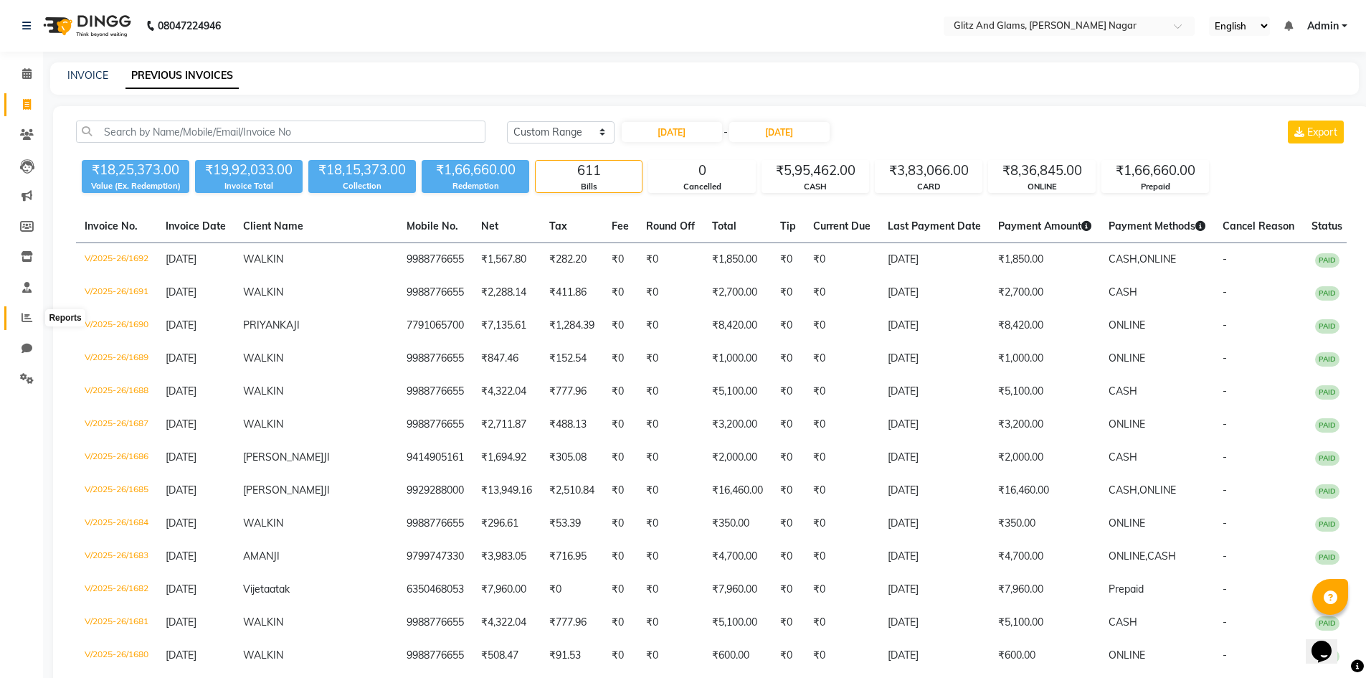
click at [24, 316] on icon at bounding box center [27, 317] width 11 height 11
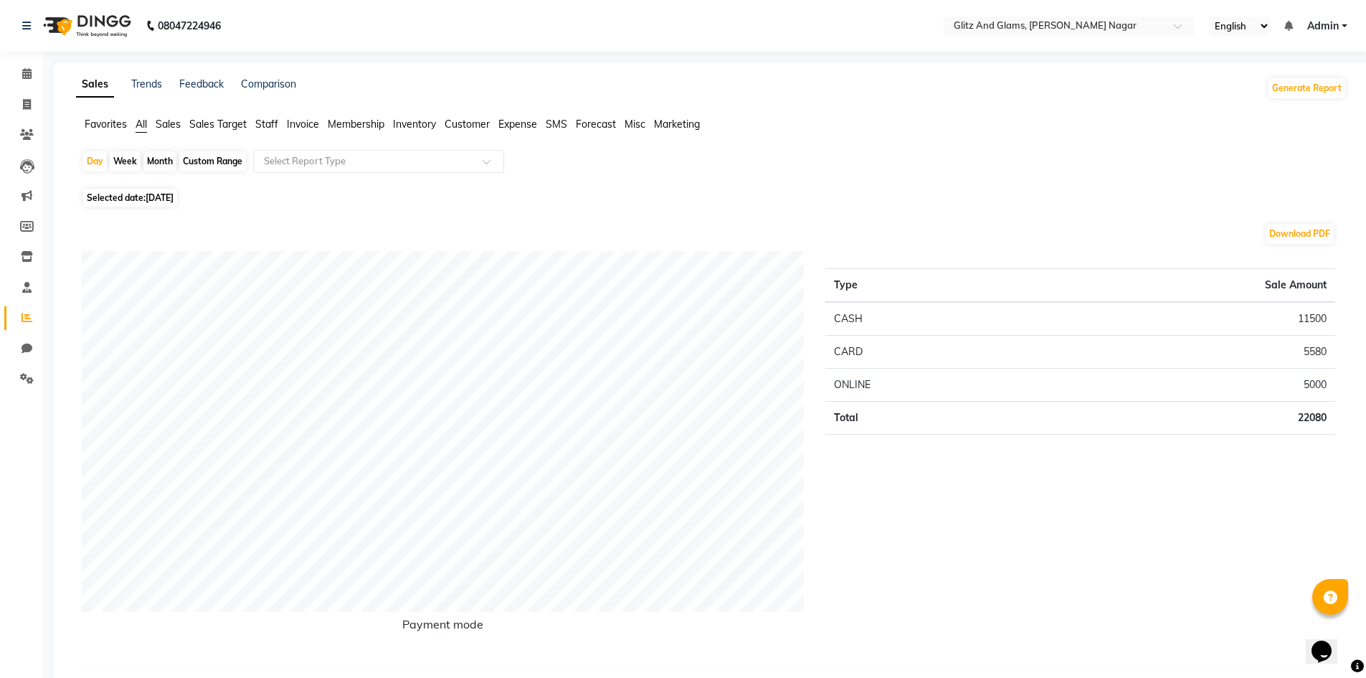
click at [166, 130] on span "Sales" at bounding box center [168, 124] width 25 height 13
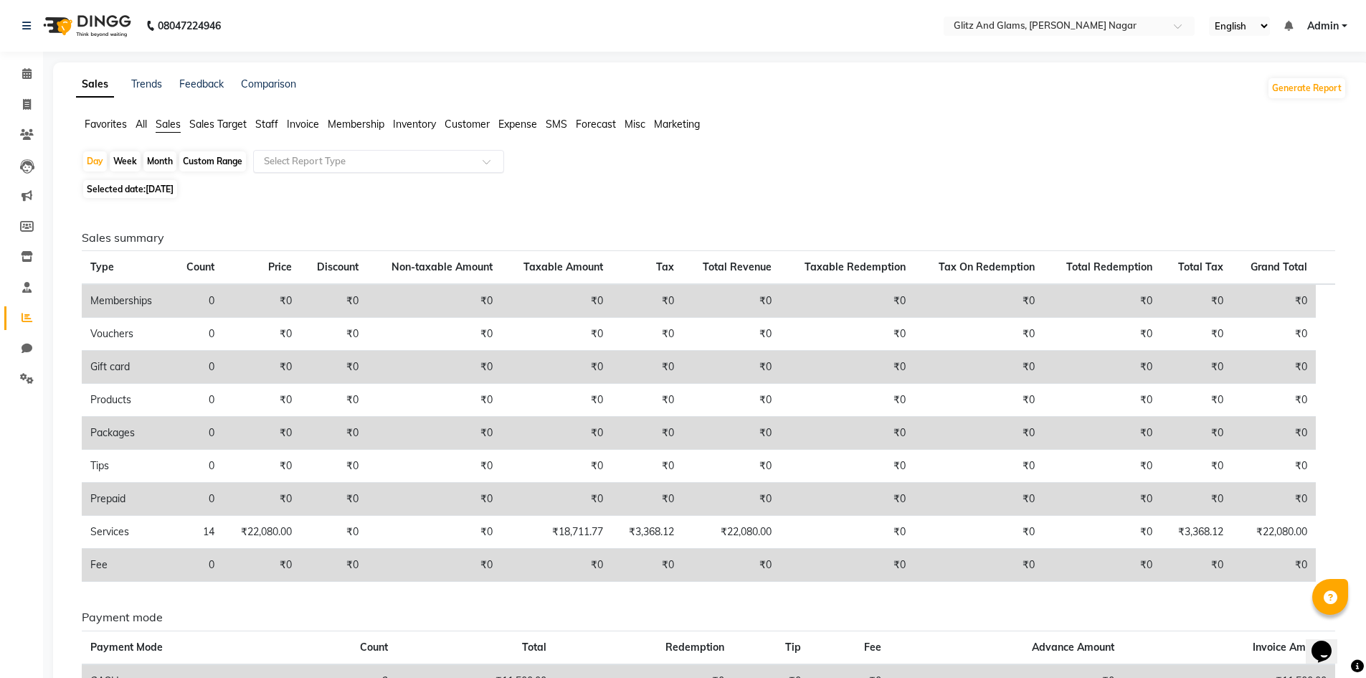
click at [305, 154] on input "text" at bounding box center [364, 161] width 207 height 14
click at [162, 187] on span "[DATE]" at bounding box center [160, 189] width 28 height 11
select select "9"
select select "2025"
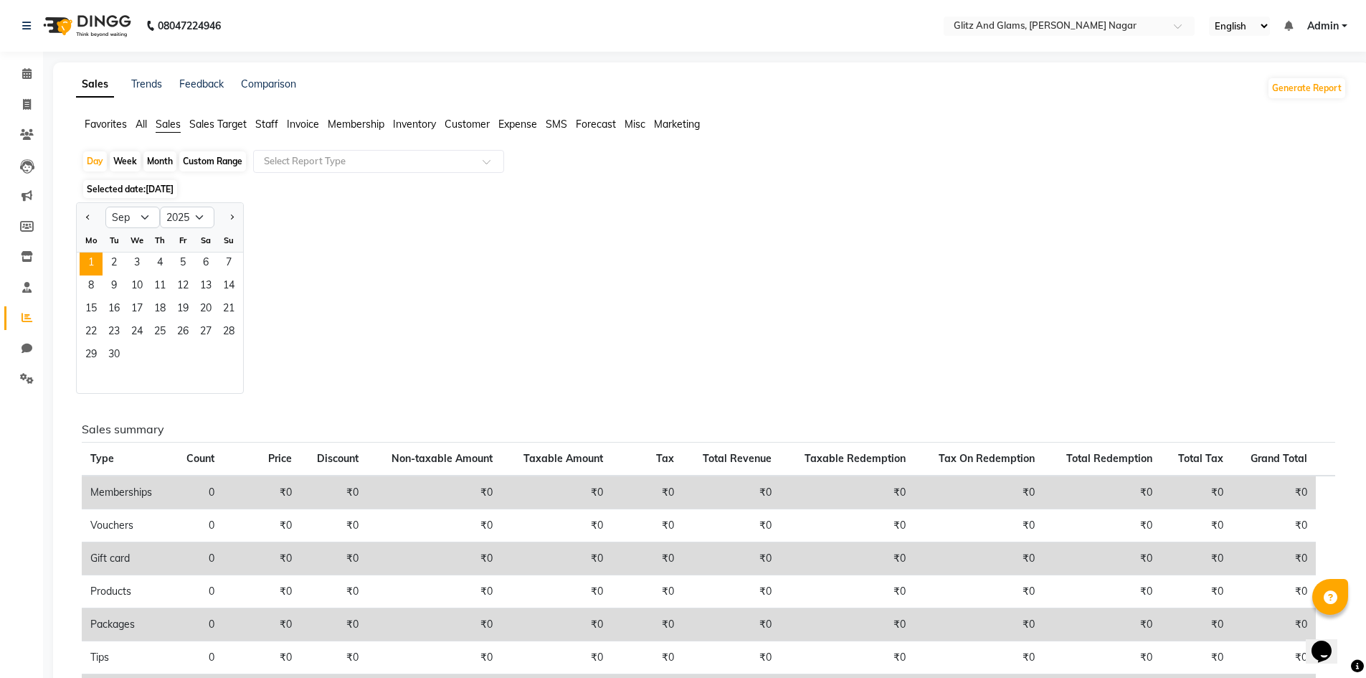
drag, startPoint x: 237, startPoint y: 160, endPoint x: 224, endPoint y: 161, distance: 12.3
click at [231, 161] on div "Custom Range" at bounding box center [212, 161] width 67 height 20
select select "9"
select select "2025"
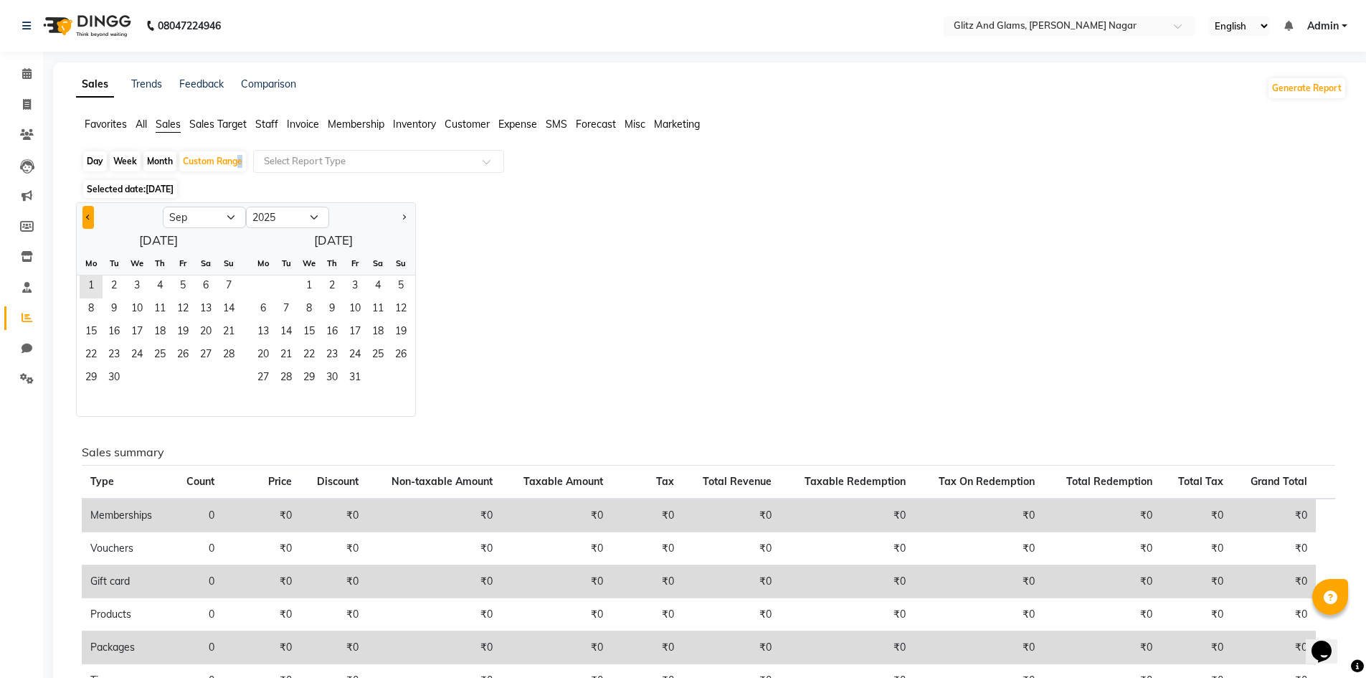
click at [90, 223] on button "Previous month" at bounding box center [87, 217] width 11 height 23
select select "8"
click at [181, 290] on span "1" at bounding box center [182, 286] width 23 height 23
click at [233, 371] on span "31" at bounding box center [228, 378] width 23 height 23
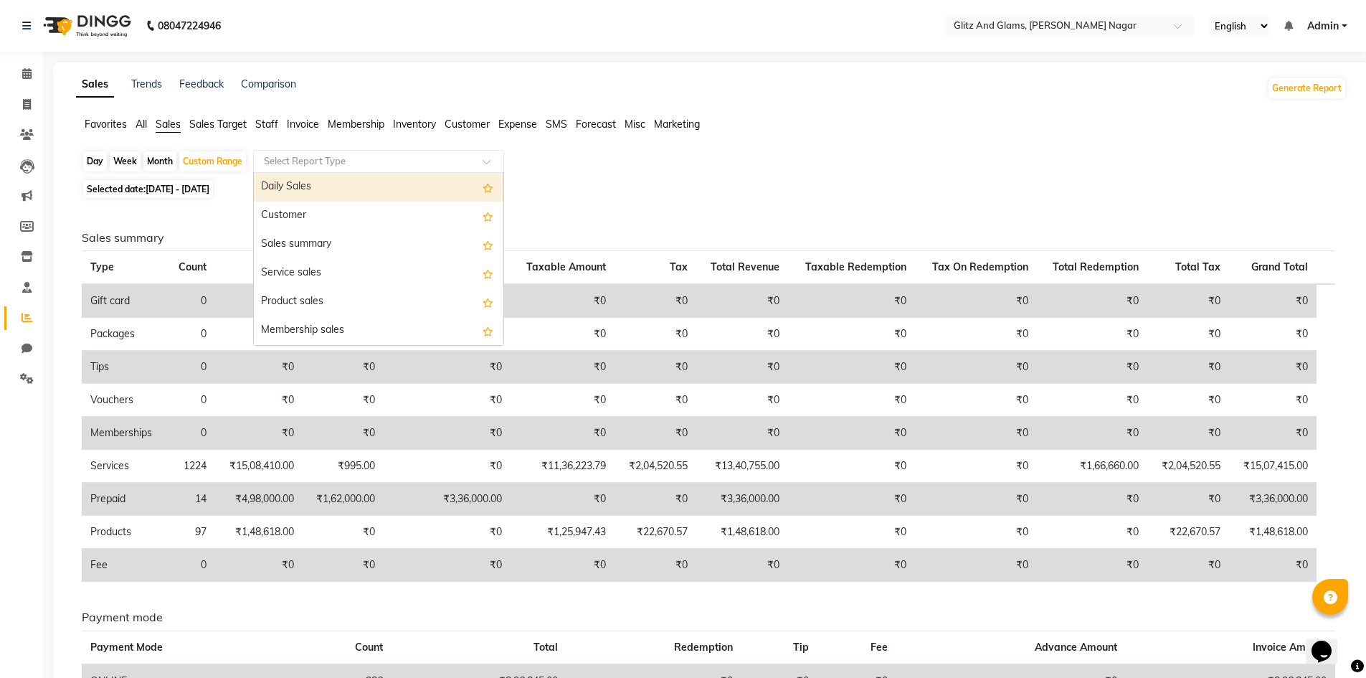
click at [298, 158] on input "text" at bounding box center [364, 161] width 207 height 14
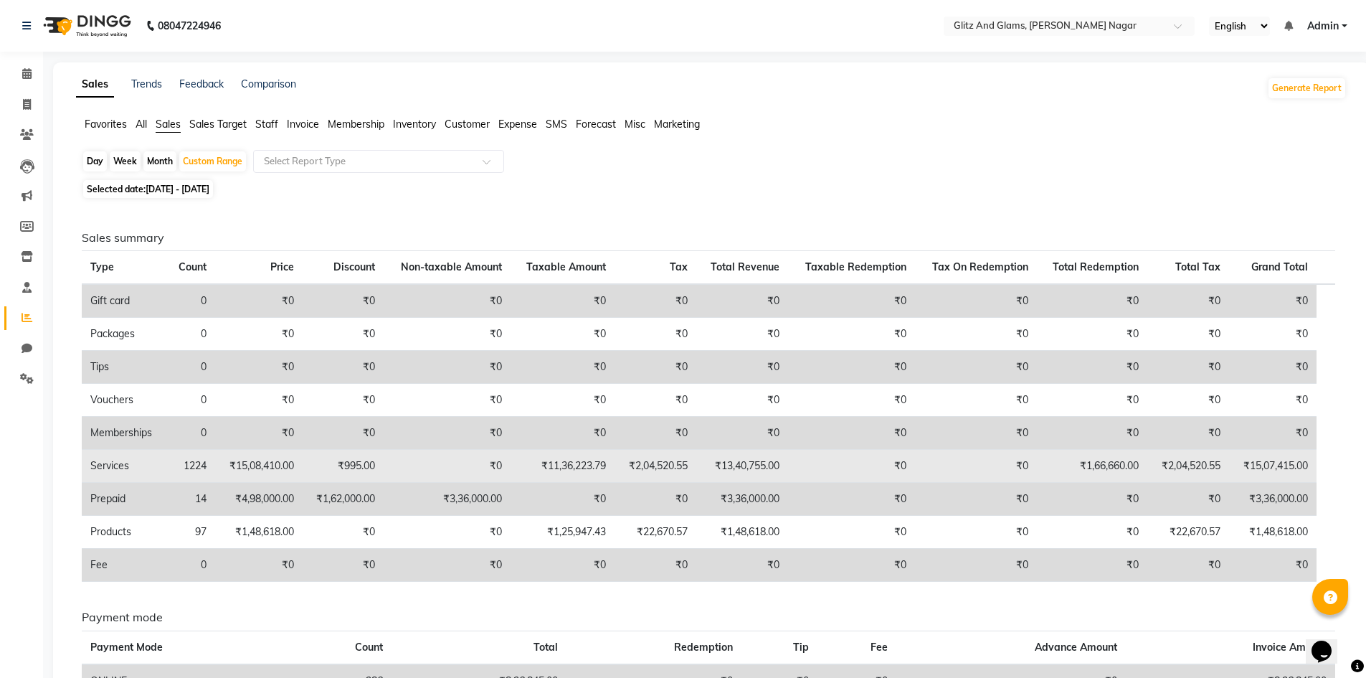
click at [376, 466] on td "₹995.00" at bounding box center [344, 466] width 82 height 33
drag, startPoint x: 787, startPoint y: 463, endPoint x: 718, endPoint y: 467, distance: 69.7
click at [718, 466] on td "₹13,40,755.00" at bounding box center [742, 466] width 93 height 33
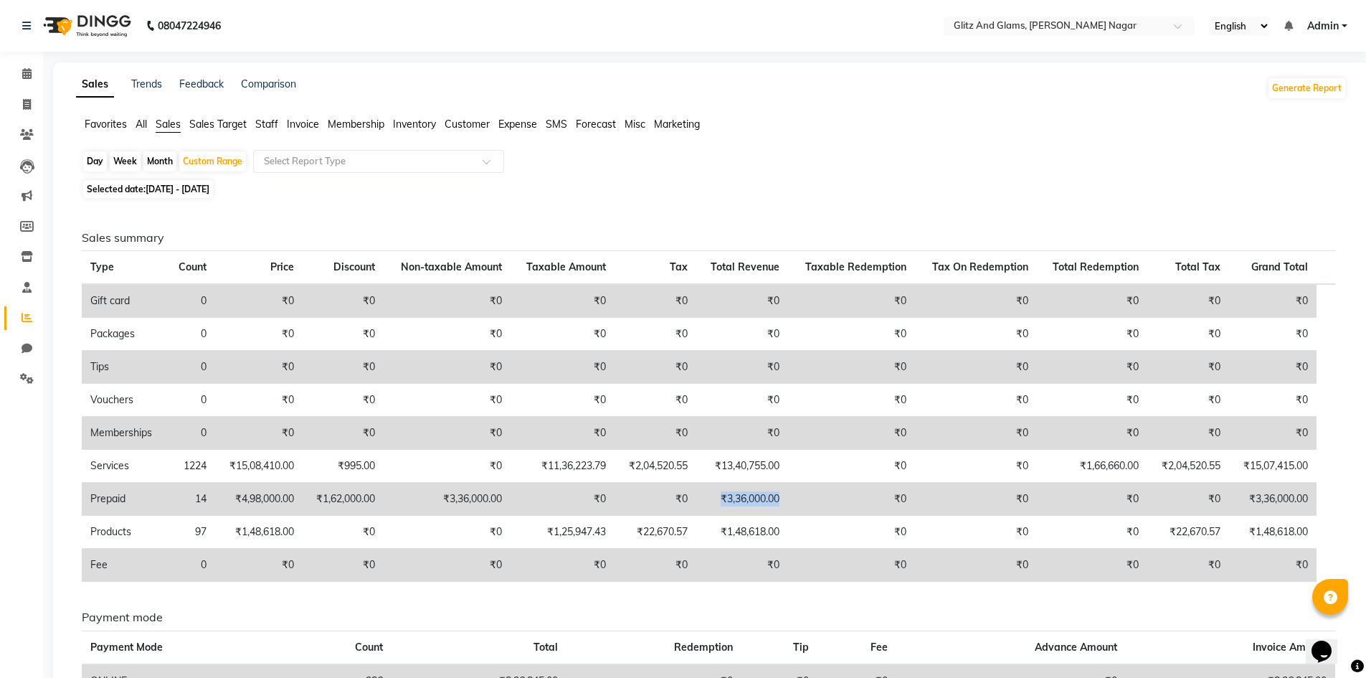
drag, startPoint x: 782, startPoint y: 496, endPoint x: 719, endPoint y: 506, distance: 63.9
click at [719, 506] on td "₹3,36,000.00" at bounding box center [742, 499] width 93 height 33
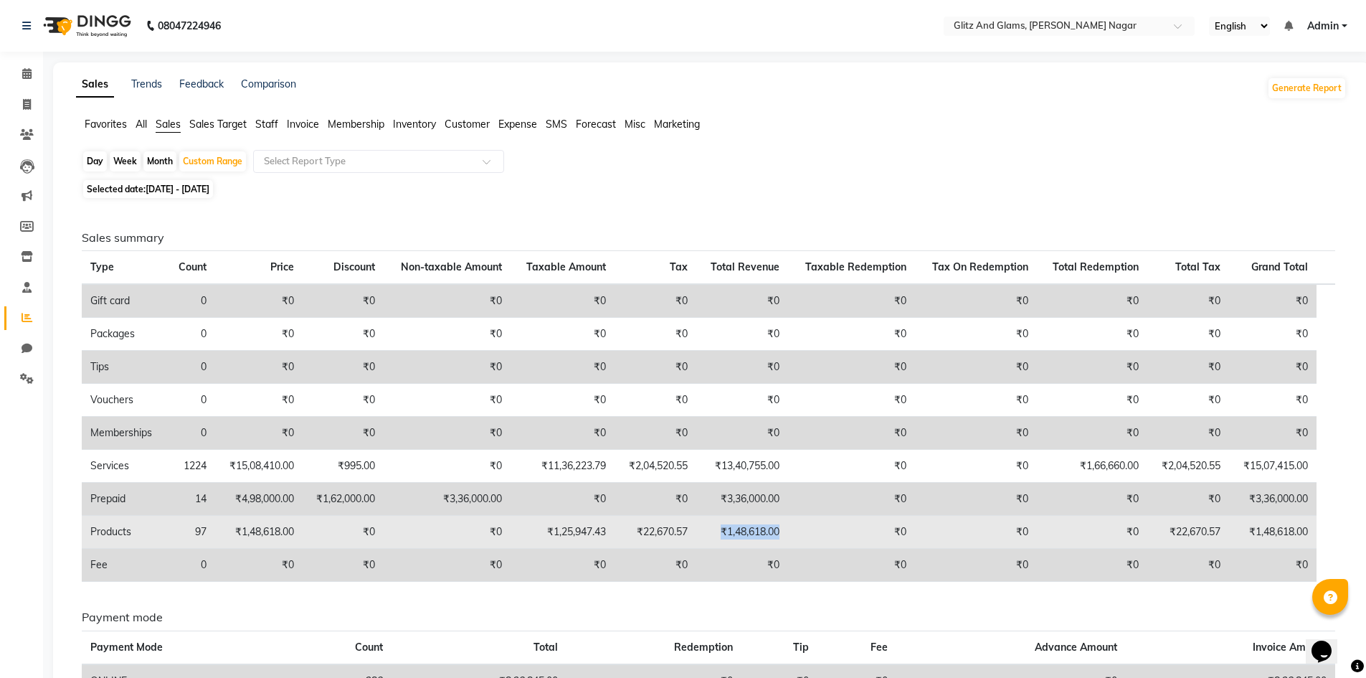
drag, startPoint x: 790, startPoint y: 535, endPoint x: 724, endPoint y: 527, distance: 65.7
click at [716, 527] on td "₹1,48,618.00" at bounding box center [742, 532] width 93 height 33
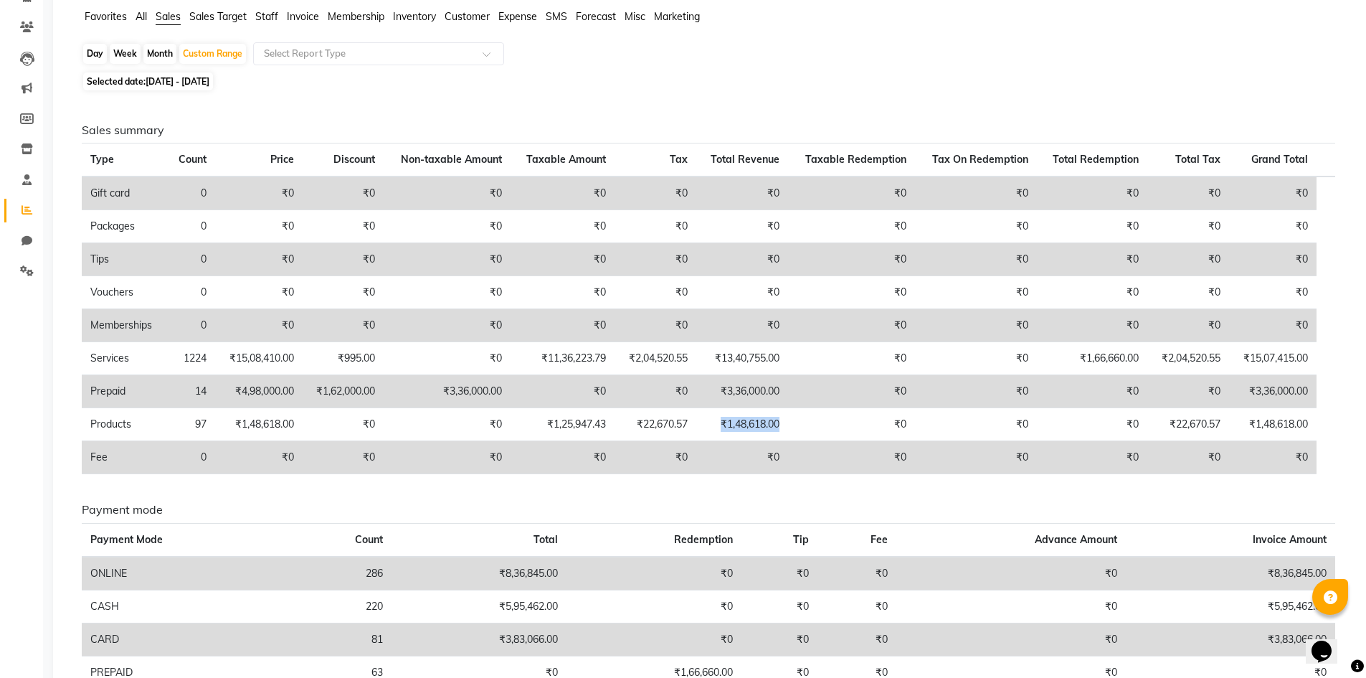
scroll to position [52, 0]
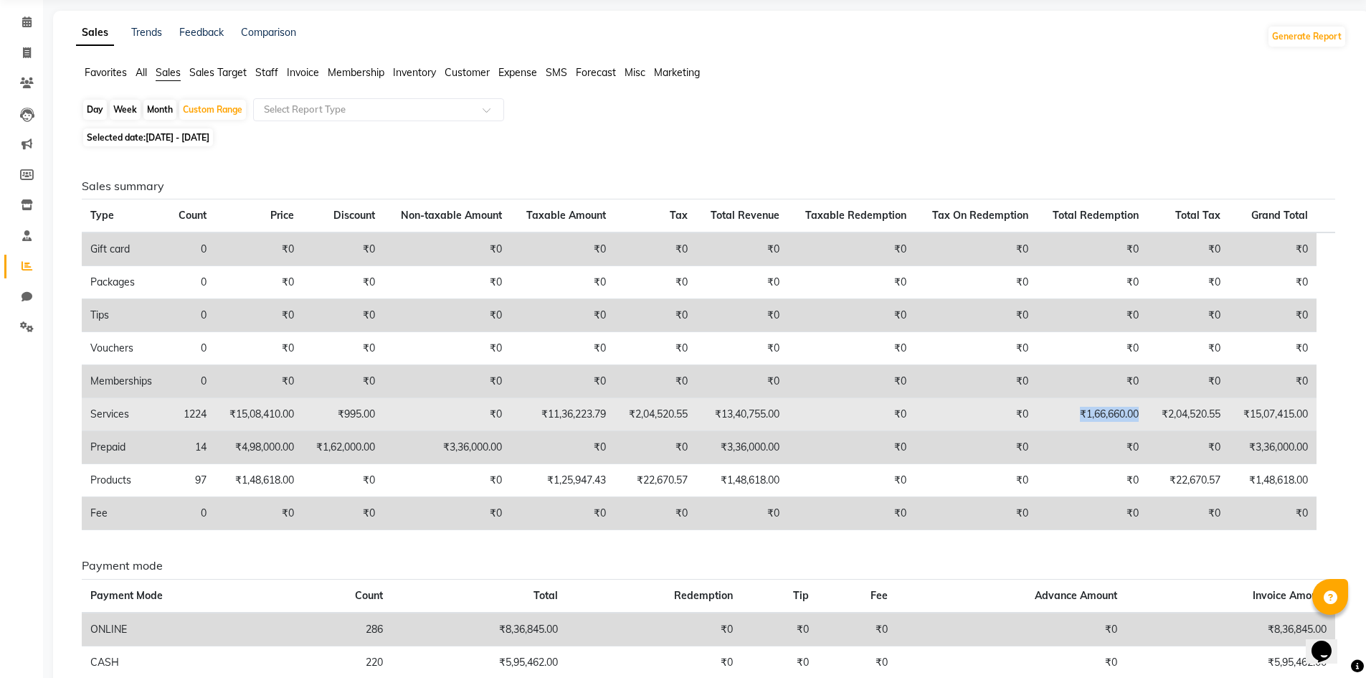
drag, startPoint x: 1069, startPoint y: 413, endPoint x: 1139, endPoint y: 413, distance: 70.3
click at [1139, 413] on td "₹1,66,660.00" at bounding box center [1092, 414] width 110 height 33
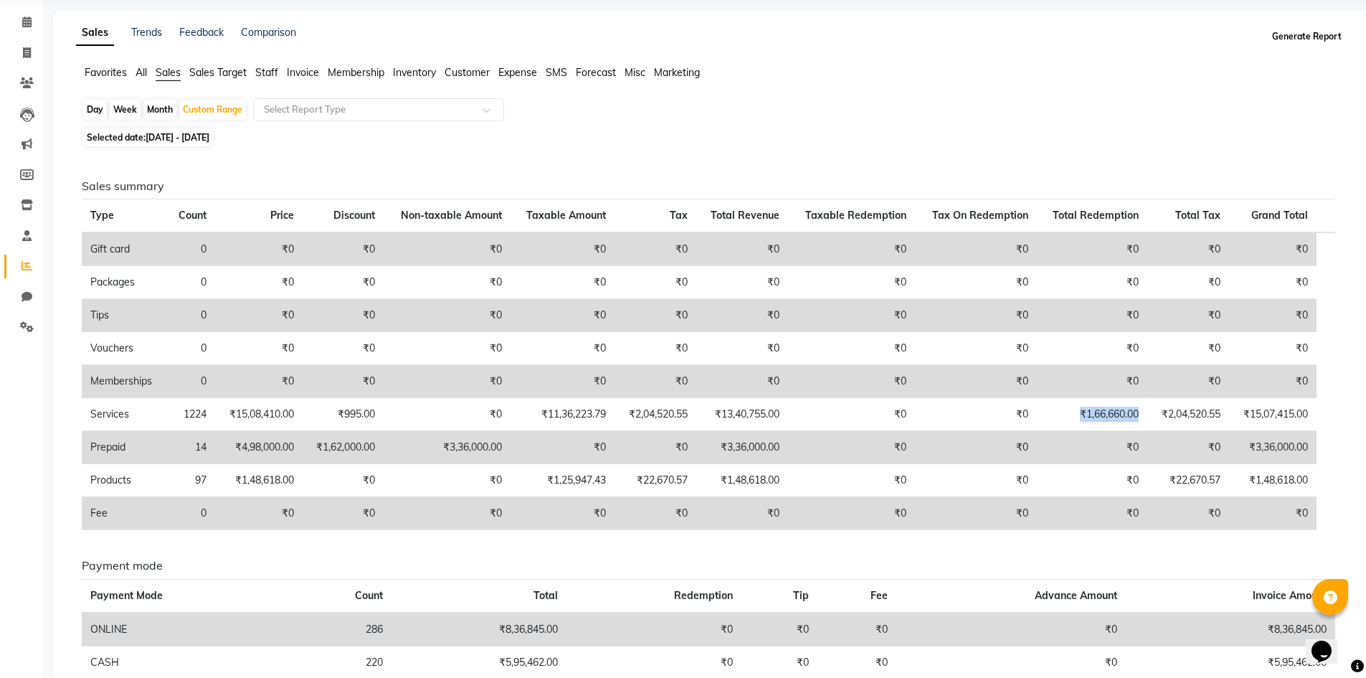
click at [1307, 42] on button "Generate Report" at bounding box center [1307, 37] width 77 height 20
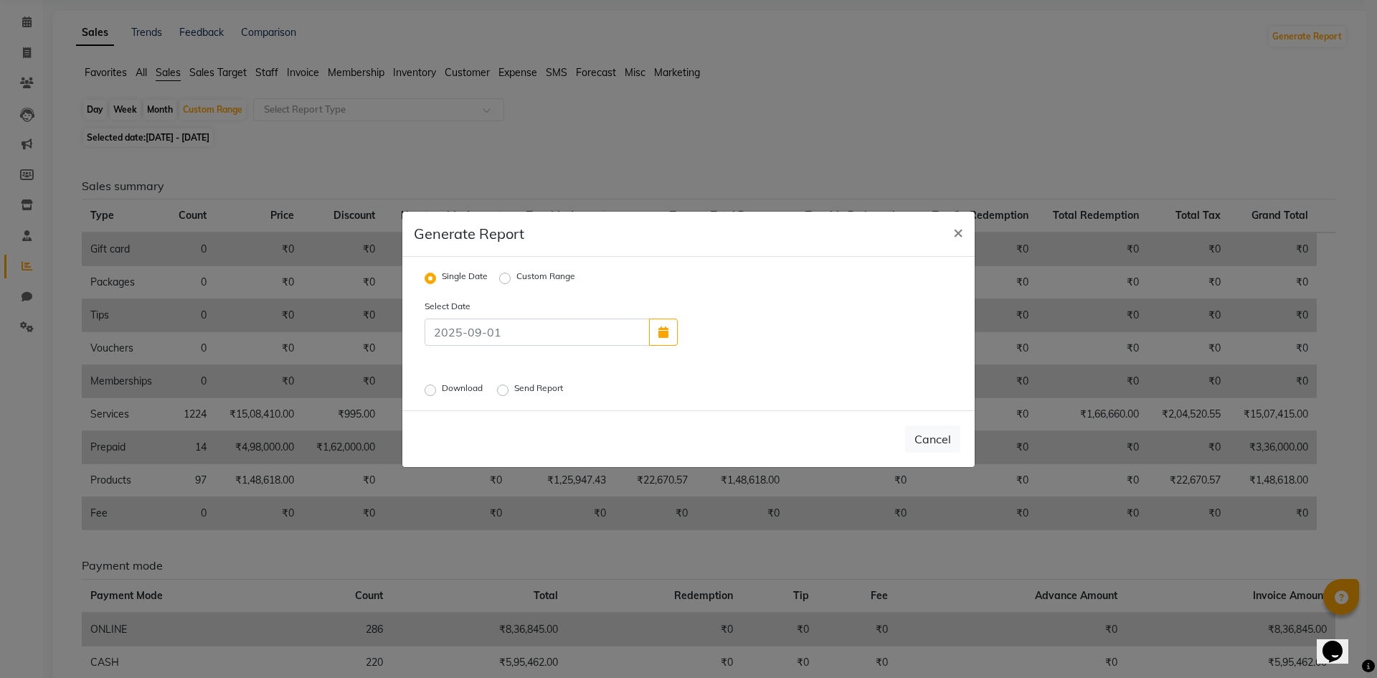
click at [516, 280] on label "Custom Range" at bounding box center [545, 278] width 59 height 17
click at [503, 280] on input "Custom Range" at bounding box center [507, 278] width 10 height 10
radio input "true"
select select "9"
select select "2025"
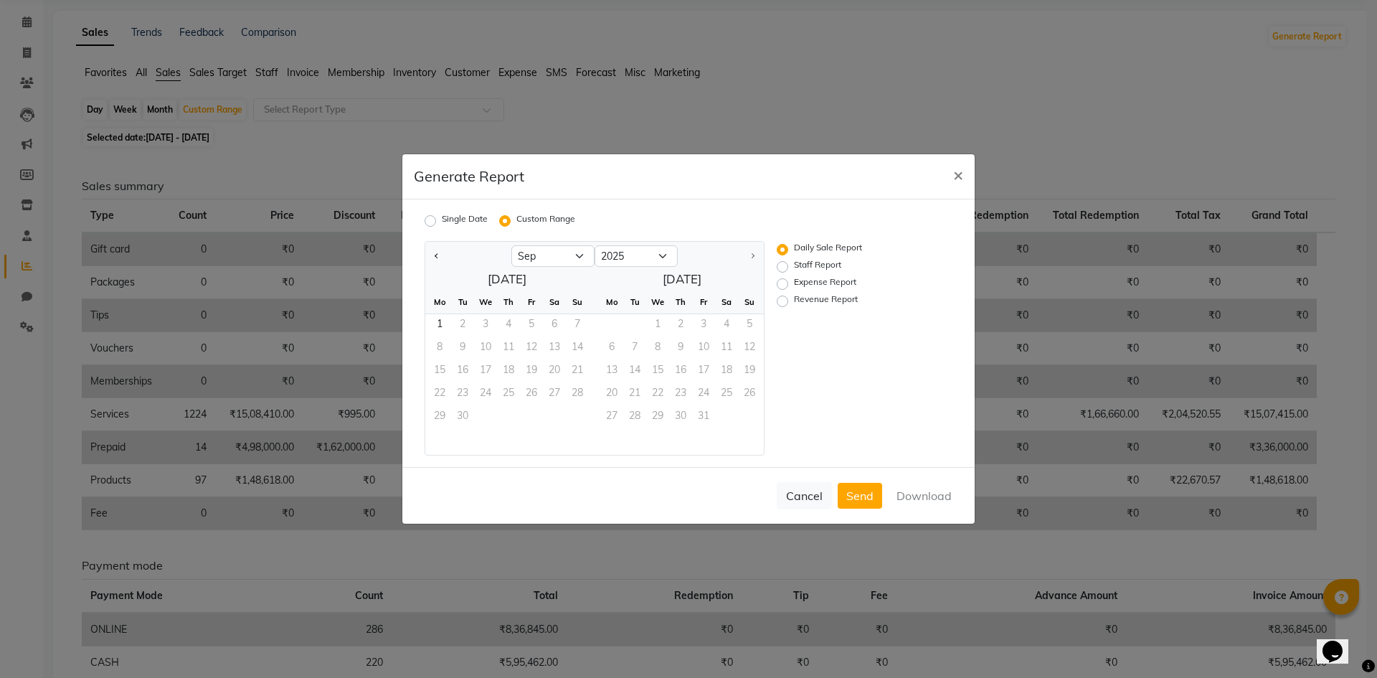
click at [794, 268] on label "Staff Report" at bounding box center [817, 266] width 47 height 17
click at [782, 268] on input "Staff Report" at bounding box center [785, 267] width 10 height 10
radio input "true"
click at [549, 257] on select "Jan Feb Mar Apr May Jun [DATE] Aug Sep" at bounding box center [552, 256] width 83 height 22
select select "8"
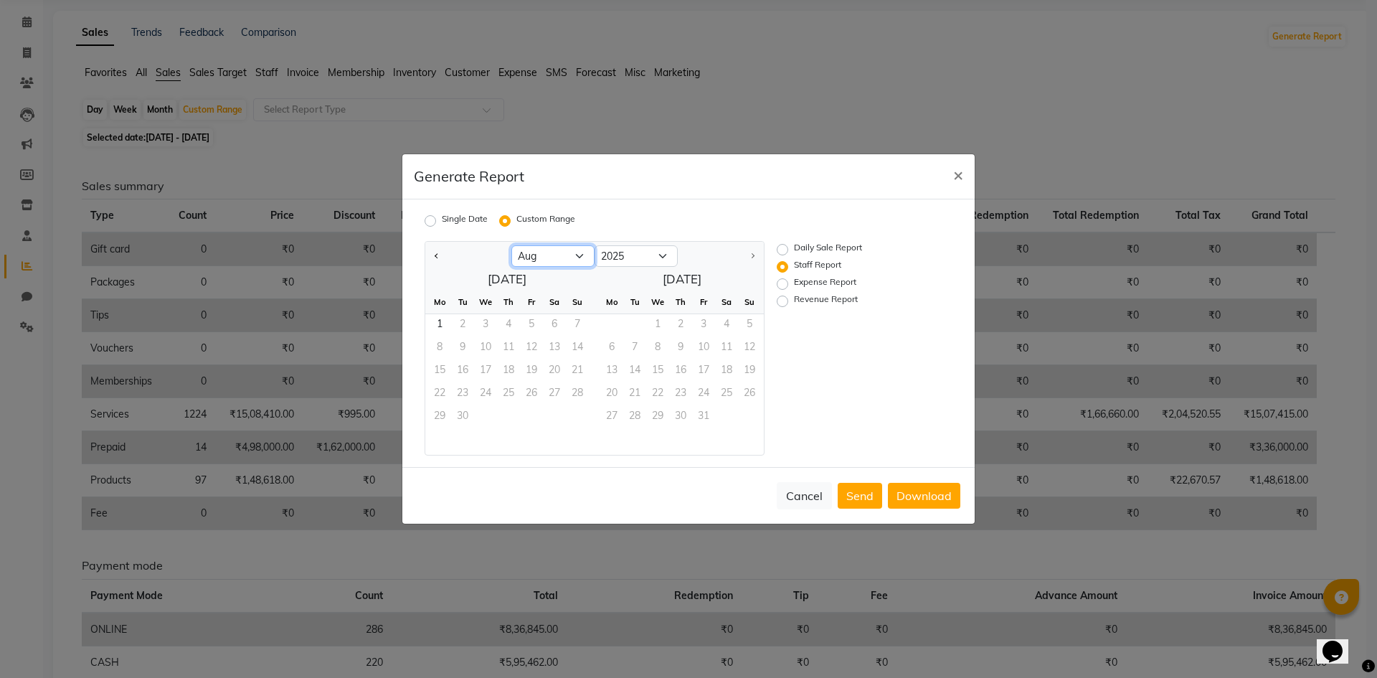
click at [511, 245] on select "Jan Feb Mar Apr May Jun [DATE] Aug Sep" at bounding box center [552, 256] width 83 height 22
drag, startPoint x: 539, startPoint y: 320, endPoint x: 533, endPoint y: 388, distance: 68.4
click at [538, 323] on span "1" at bounding box center [531, 325] width 23 height 23
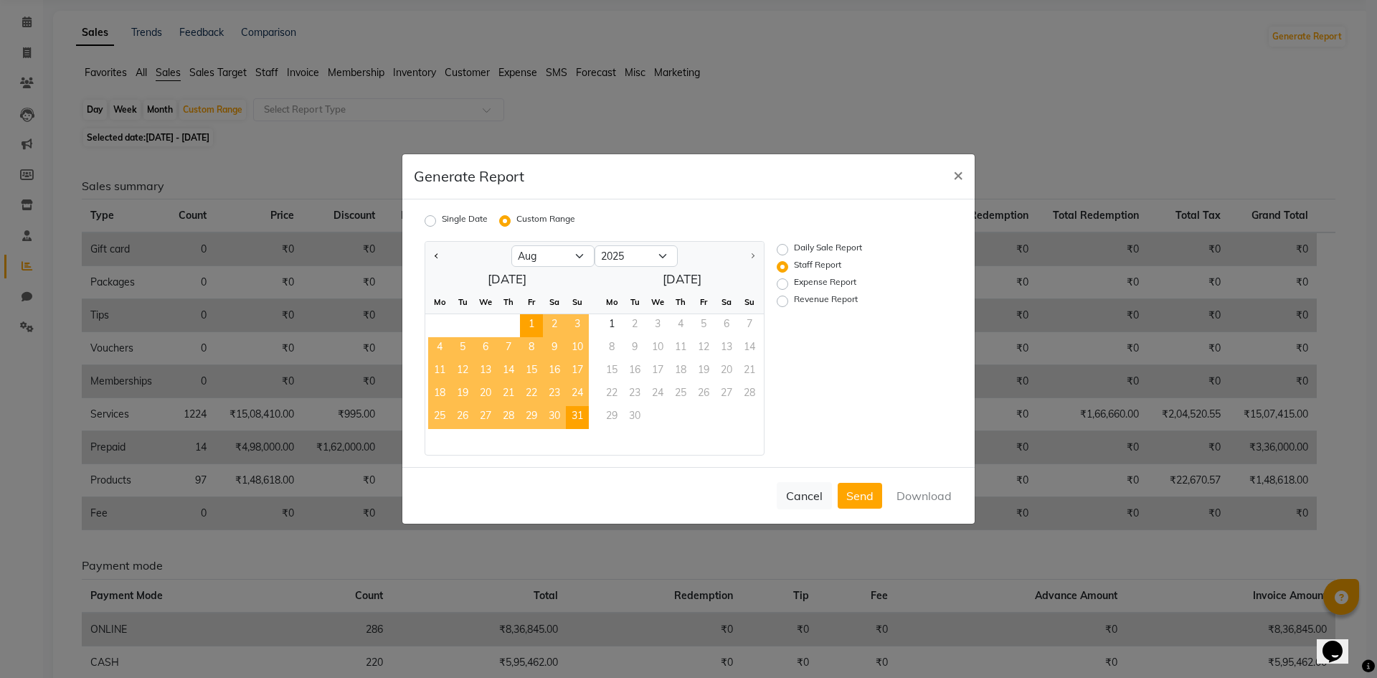
click at [567, 415] on span "31" at bounding box center [577, 417] width 23 height 23
click at [929, 492] on button "Download" at bounding box center [924, 496] width 72 height 26
click at [916, 493] on div "Cancel Send Download" at bounding box center [688, 495] width 572 height 57
click at [794, 249] on label "Daily Sale Report" at bounding box center [828, 249] width 68 height 17
click at [783, 249] on input "Daily Sale Report" at bounding box center [785, 250] width 10 height 10
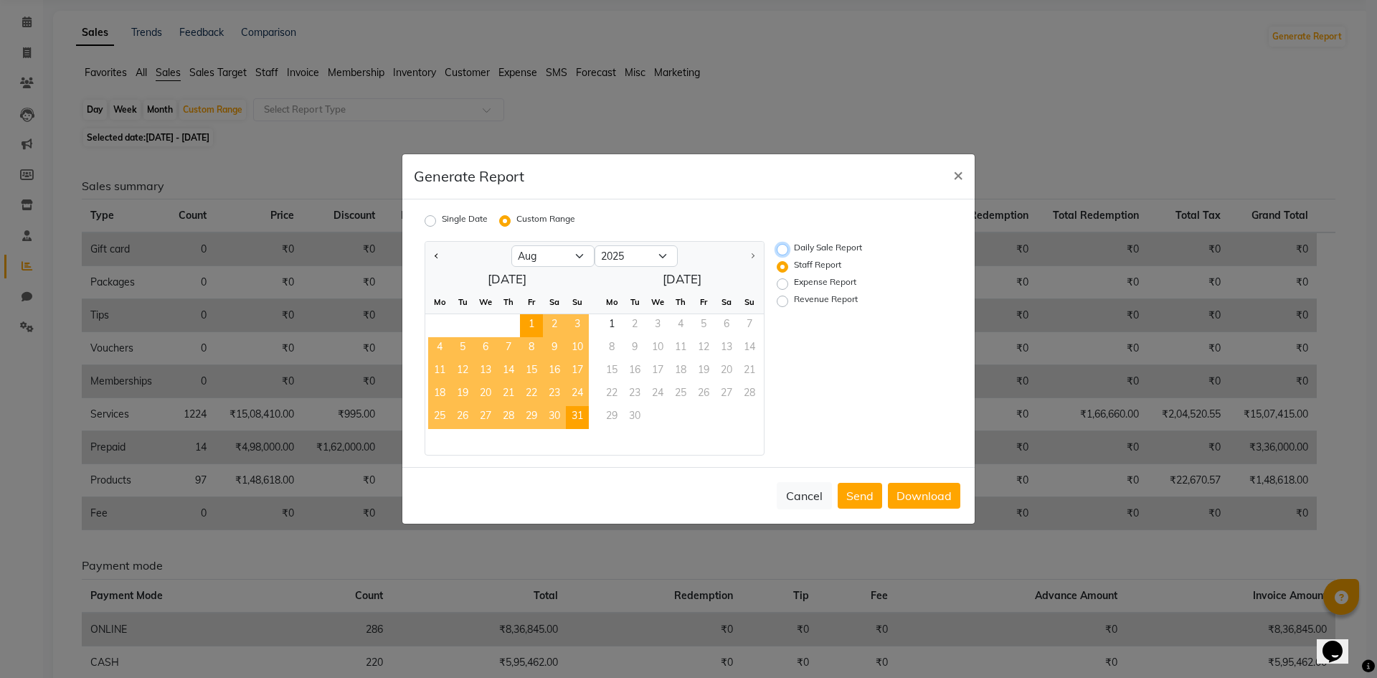
radio input "true"
click at [906, 491] on button "Download" at bounding box center [924, 496] width 72 height 26
click at [953, 175] on span "×" at bounding box center [958, 175] width 10 height 22
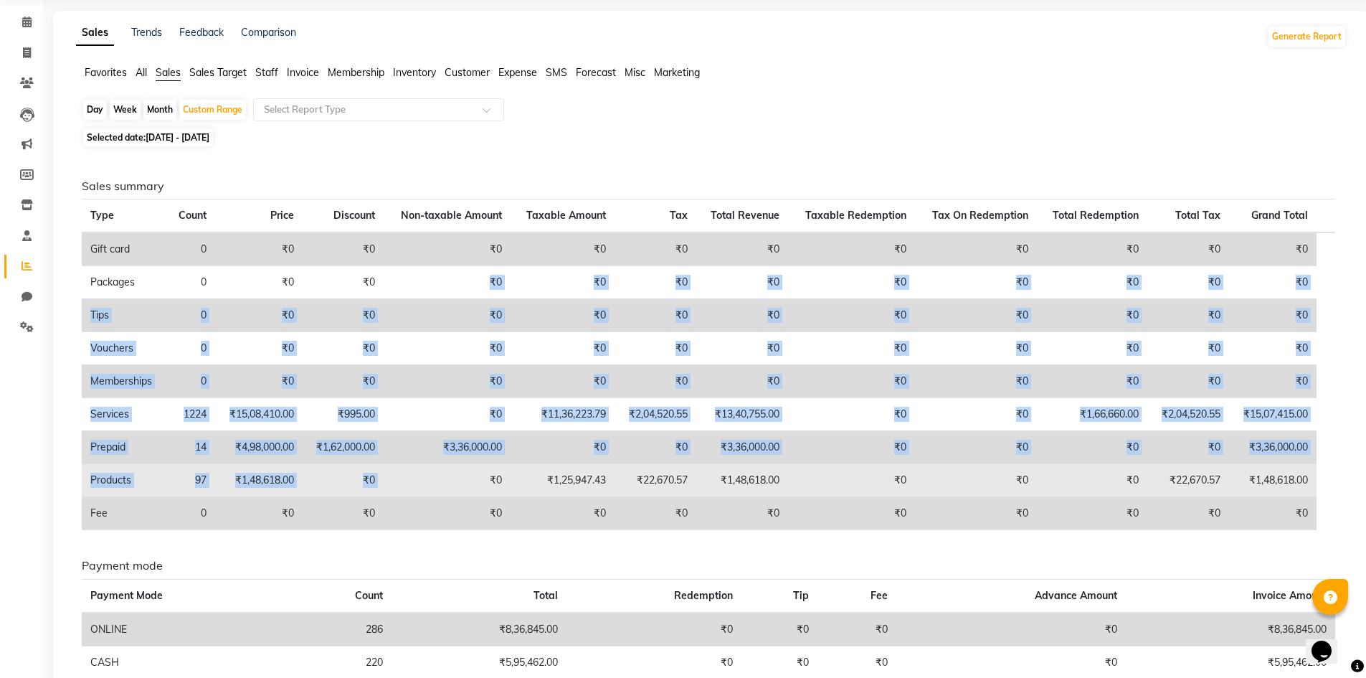
click at [497, 476] on tbody "Gift card 0 ₹0 ₹0 ₹0 ₹0 ₹0 ₹0 ₹0 ₹0 ₹0 ₹0 ₹0 Packages 0 ₹0 ₹0 ₹0 ₹0 ₹0 ₹0 ₹0 ₹0…" at bounding box center [709, 381] width 1254 height 298
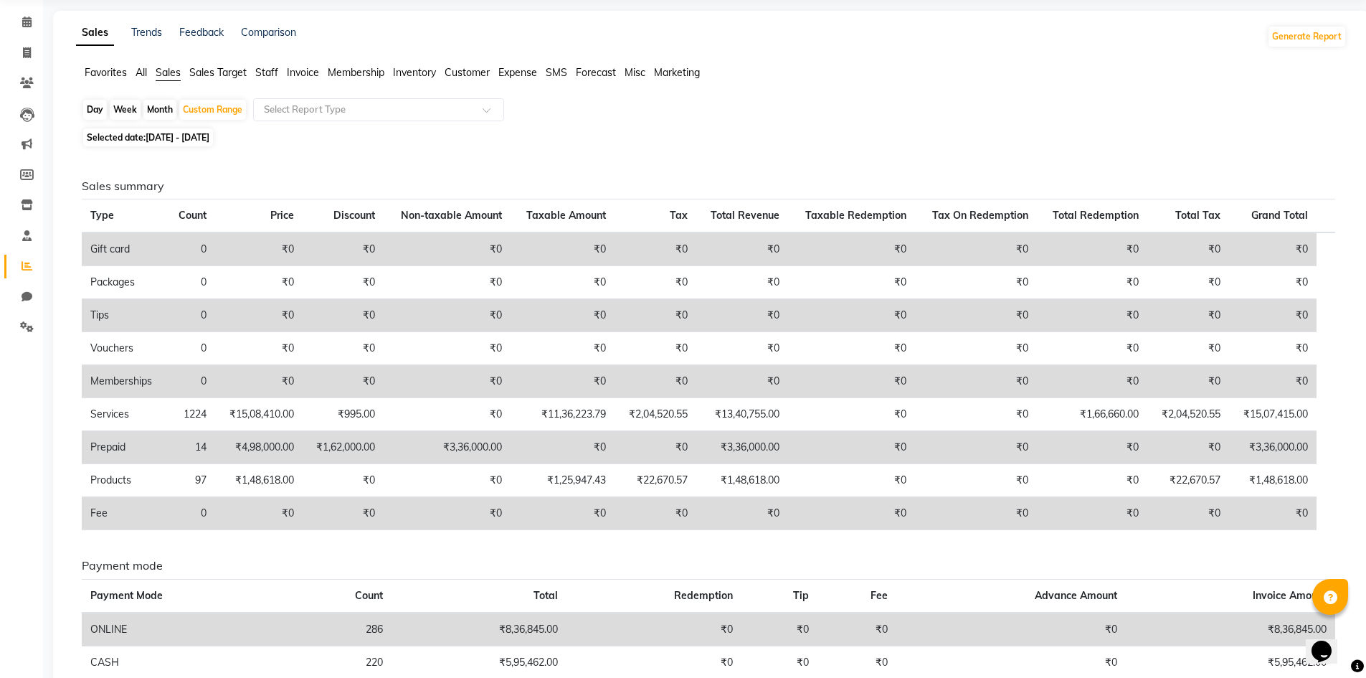
click at [542, 549] on div "Sales summary Type Count Price Discount Non-taxable Amount Taxable Amount Tax T…" at bounding box center [709, 467] width 1254 height 577
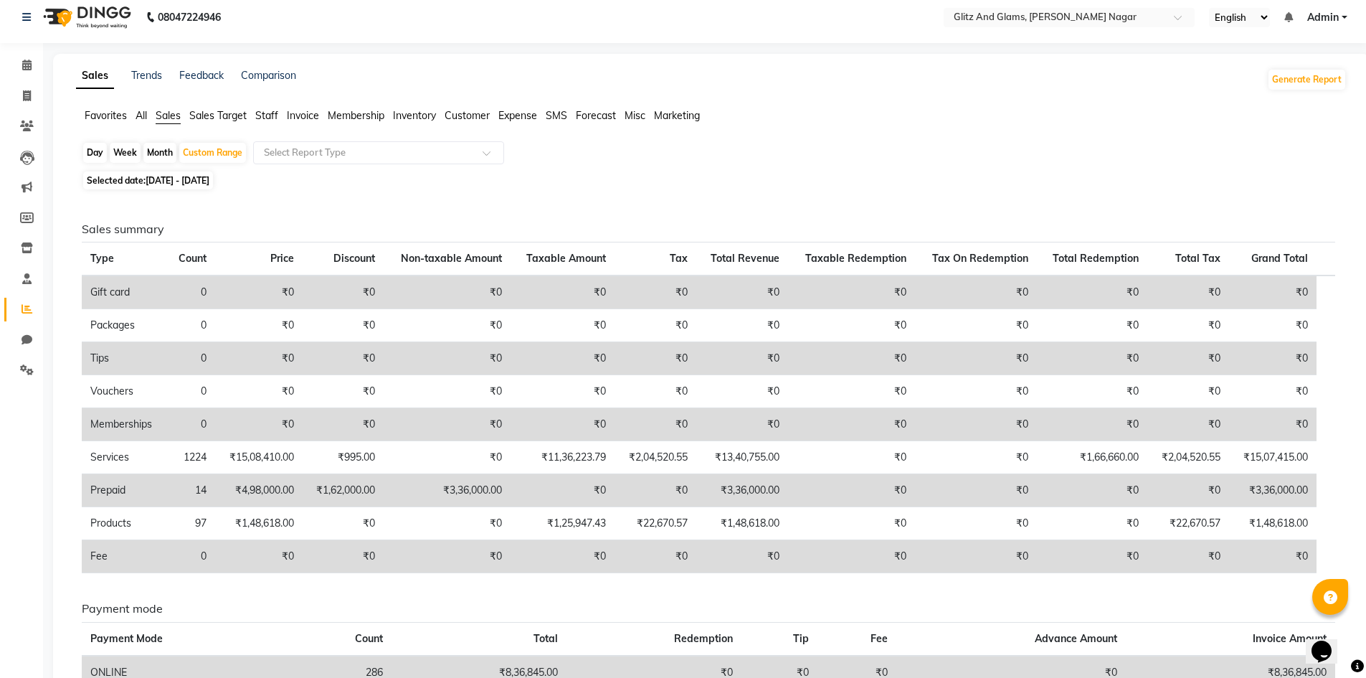
scroll to position [0, 0]
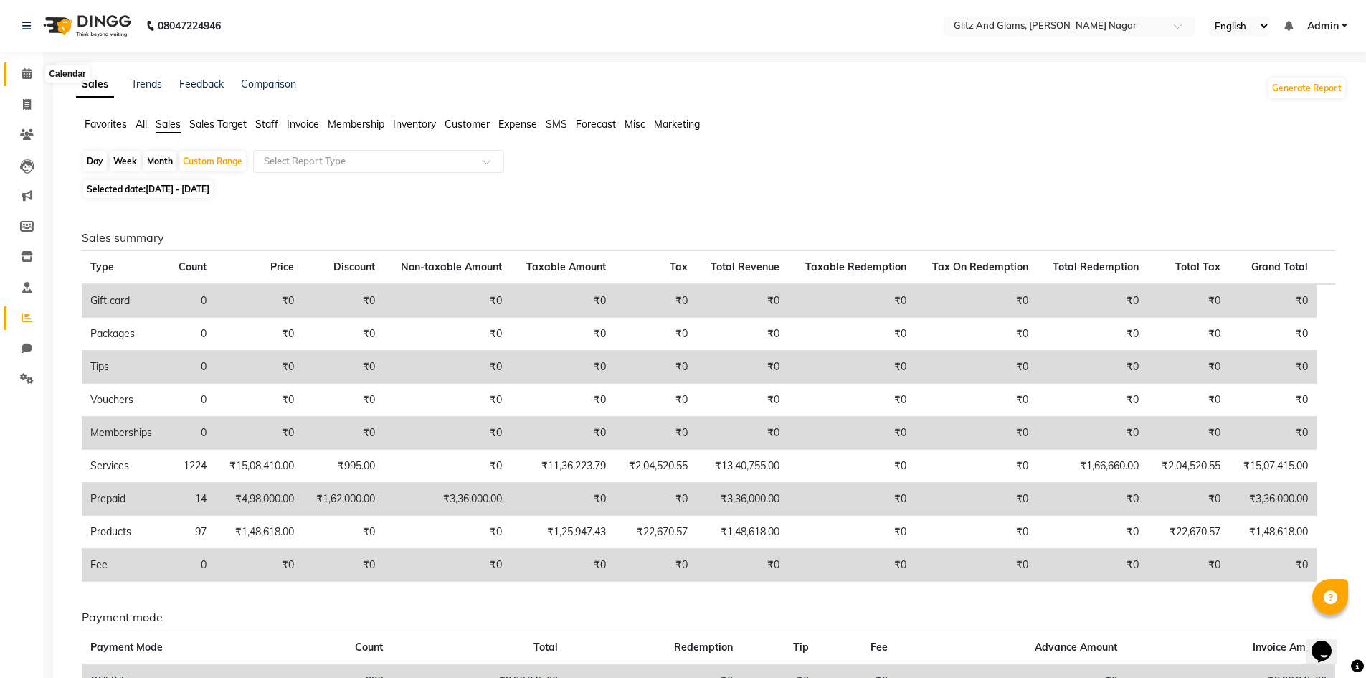
click at [26, 75] on icon at bounding box center [26, 73] width 9 height 11
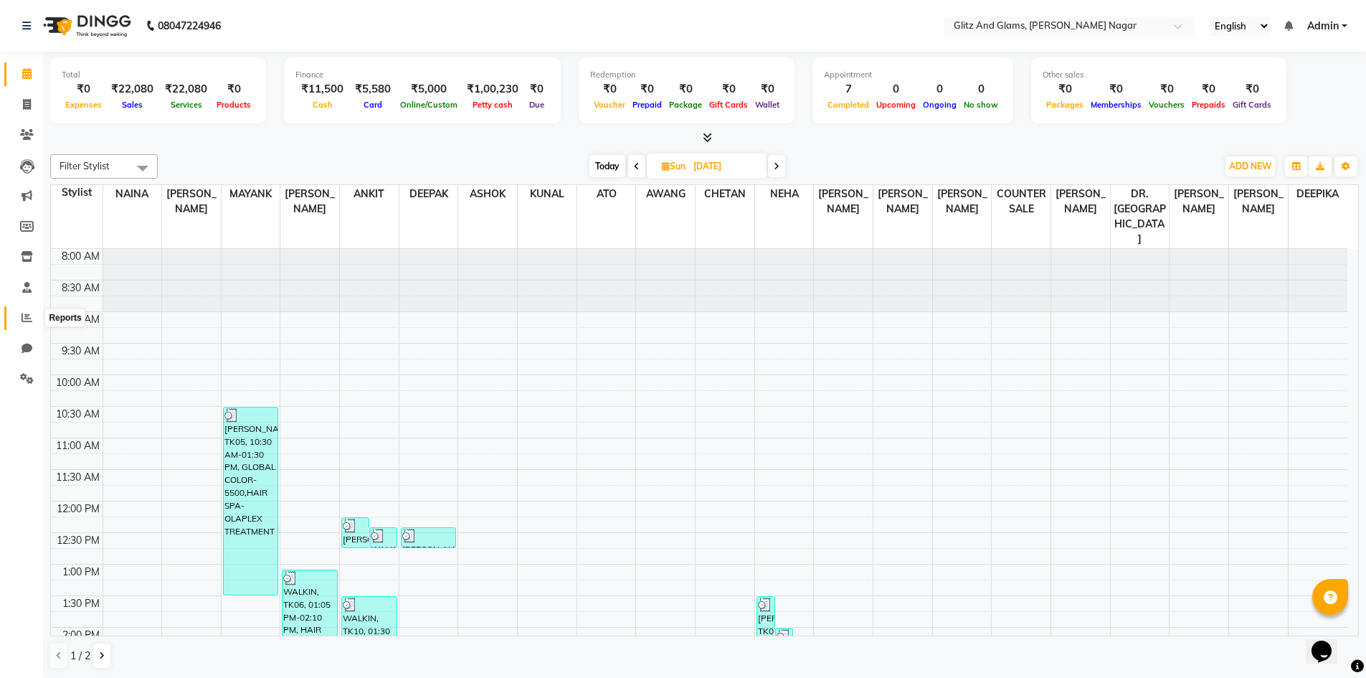
click at [24, 314] on icon at bounding box center [27, 317] width 11 height 11
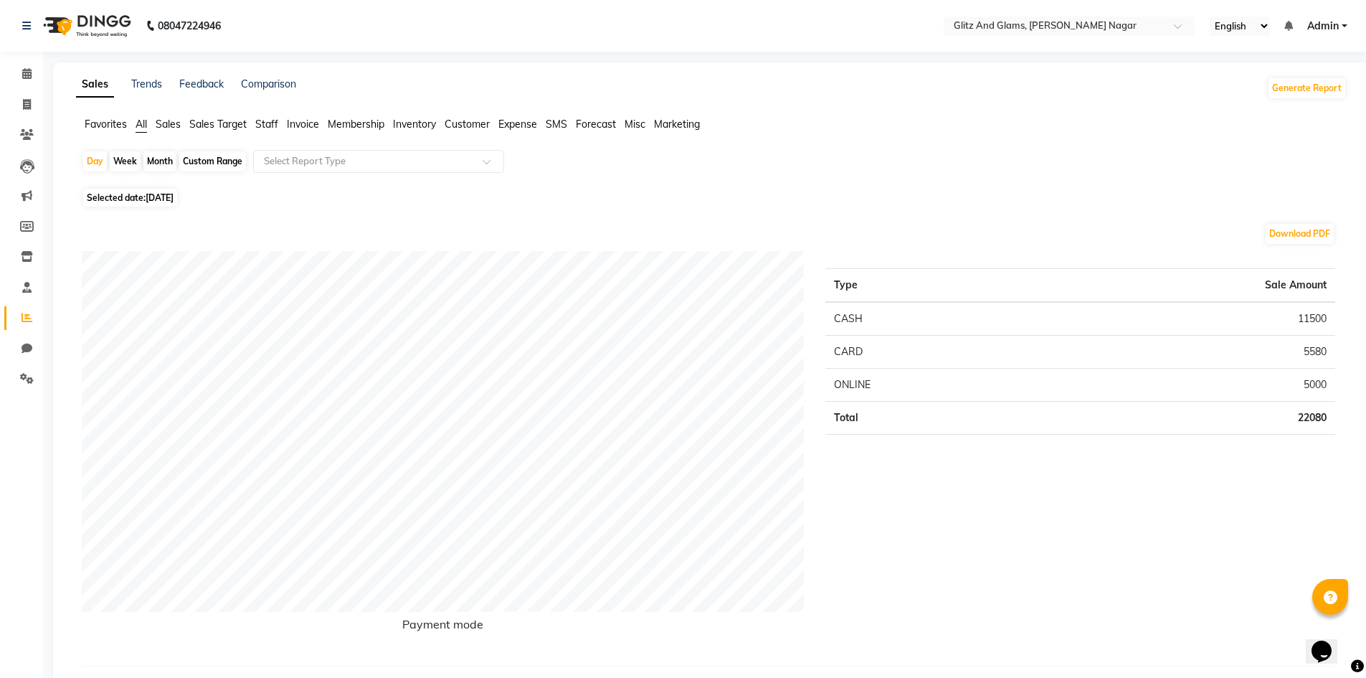
drag, startPoint x: 153, startPoint y: 131, endPoint x: 163, endPoint y: 128, distance: 10.3
click at [156, 129] on ul "Favorites All Sales Sales Target Staff Invoice Membership Inventory Customer Ex…" at bounding box center [711, 125] width 1271 height 16
click at [179, 125] on span "Sales" at bounding box center [168, 124] width 25 height 13
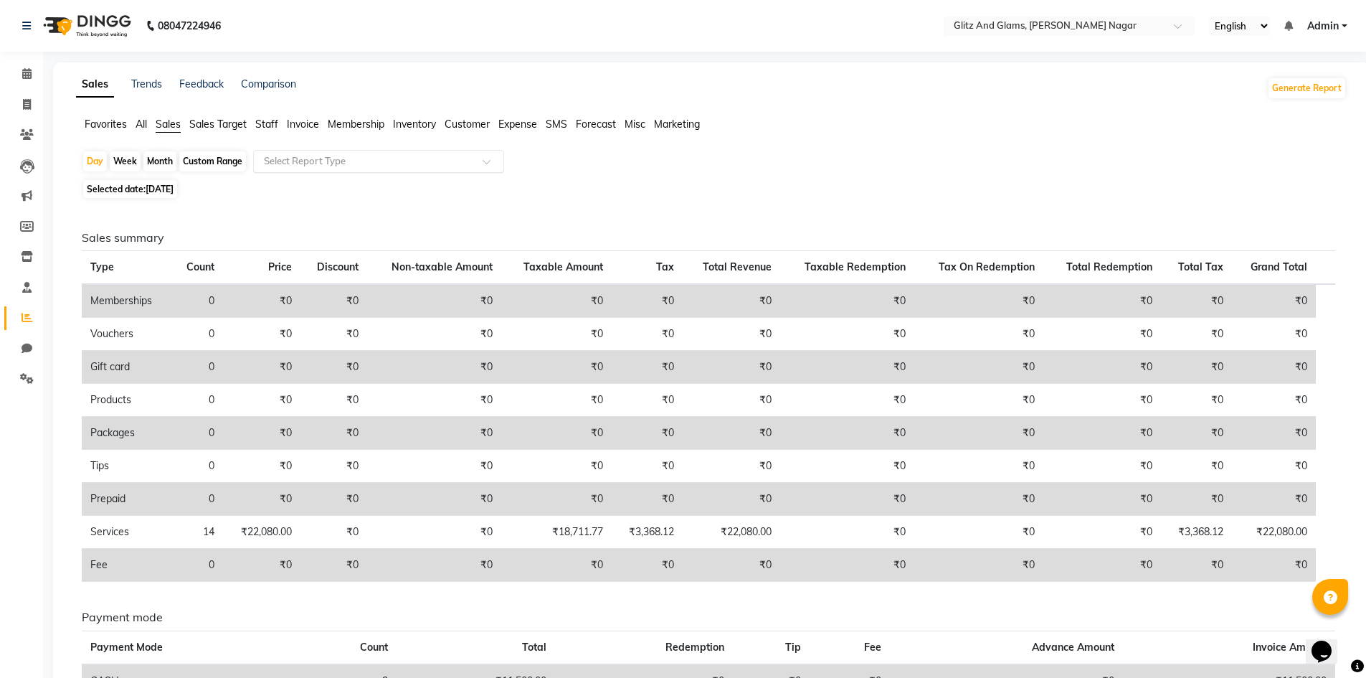
click at [267, 150] on app-reports "Favorites All Sales Sales Target Staff Invoice Membership Inventory Customer Ex…" at bounding box center [711, 460] width 1288 height 687
click at [203, 156] on div "Custom Range" at bounding box center [212, 161] width 67 height 20
select select "9"
select select "2025"
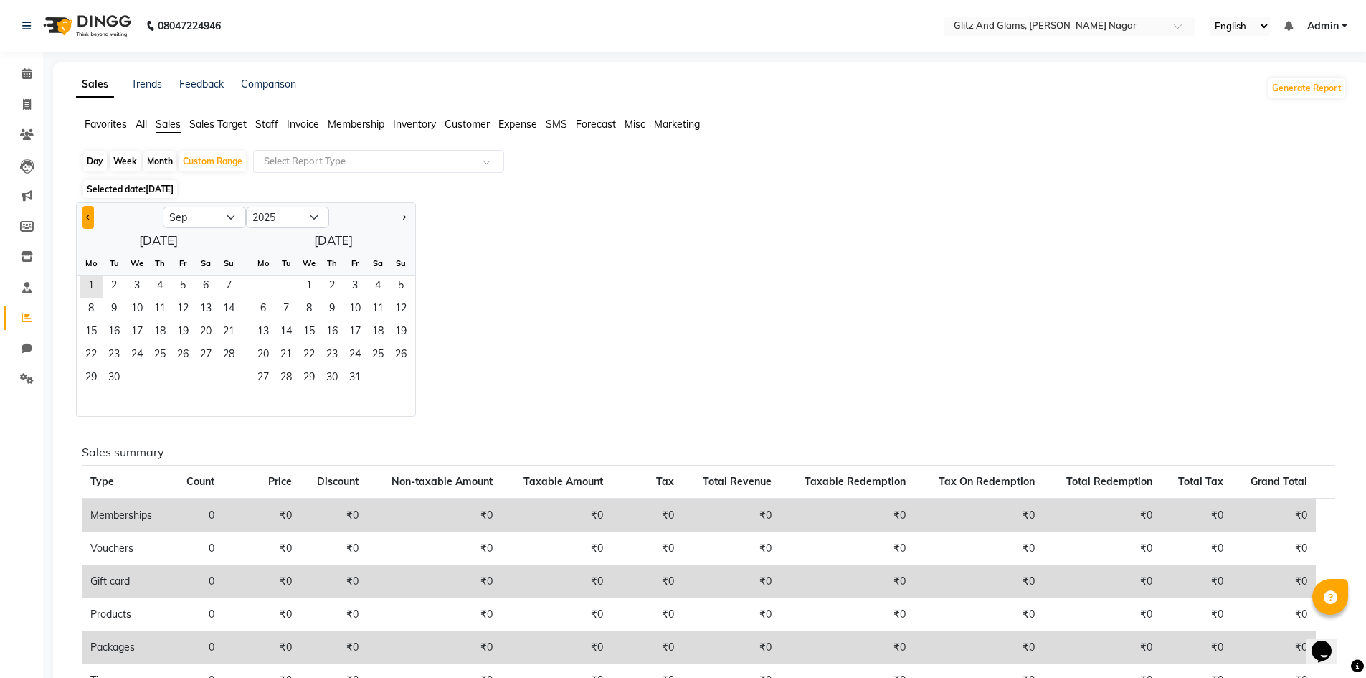
click at [90, 215] on button "Previous month" at bounding box center [87, 217] width 11 height 23
select select "8"
click at [186, 286] on span "1" at bounding box center [182, 286] width 23 height 23
click at [228, 376] on span "31" at bounding box center [228, 378] width 23 height 23
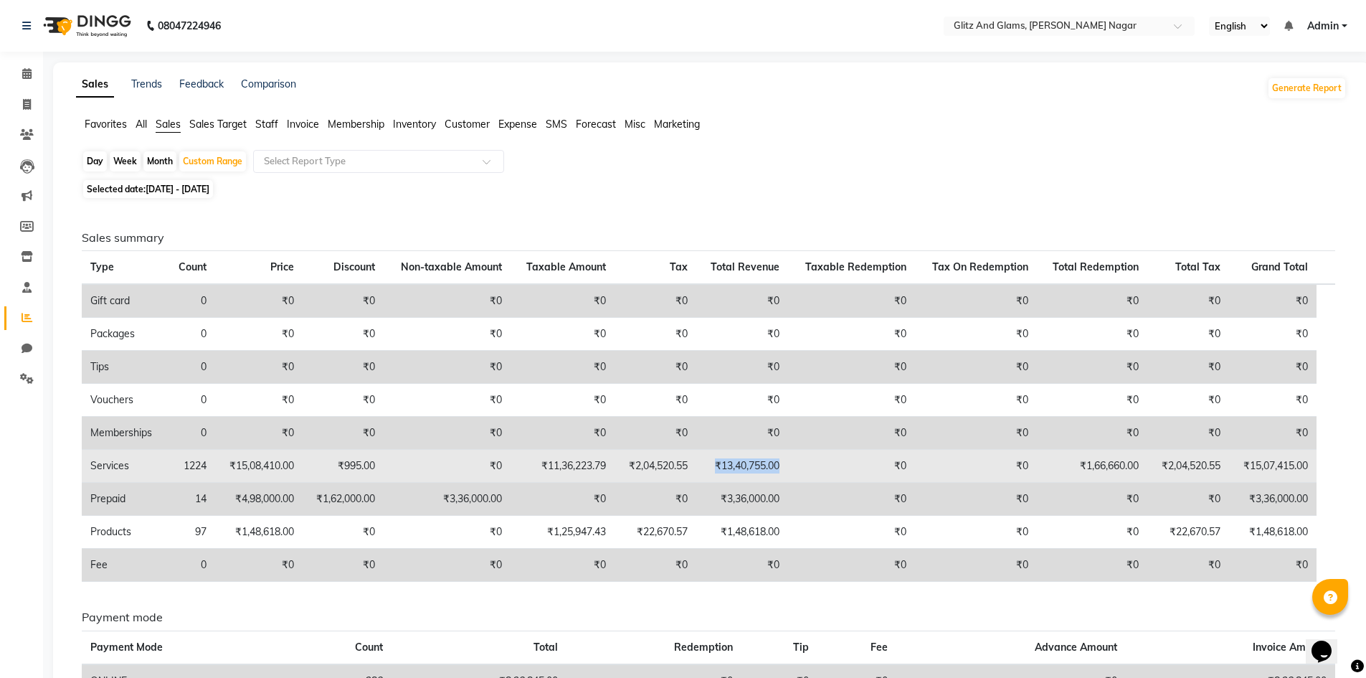
drag, startPoint x: 786, startPoint y: 460, endPoint x: 714, endPoint y: 460, distance: 72.4
click at [714, 460] on td "₹13,40,755.00" at bounding box center [742, 466] width 93 height 33
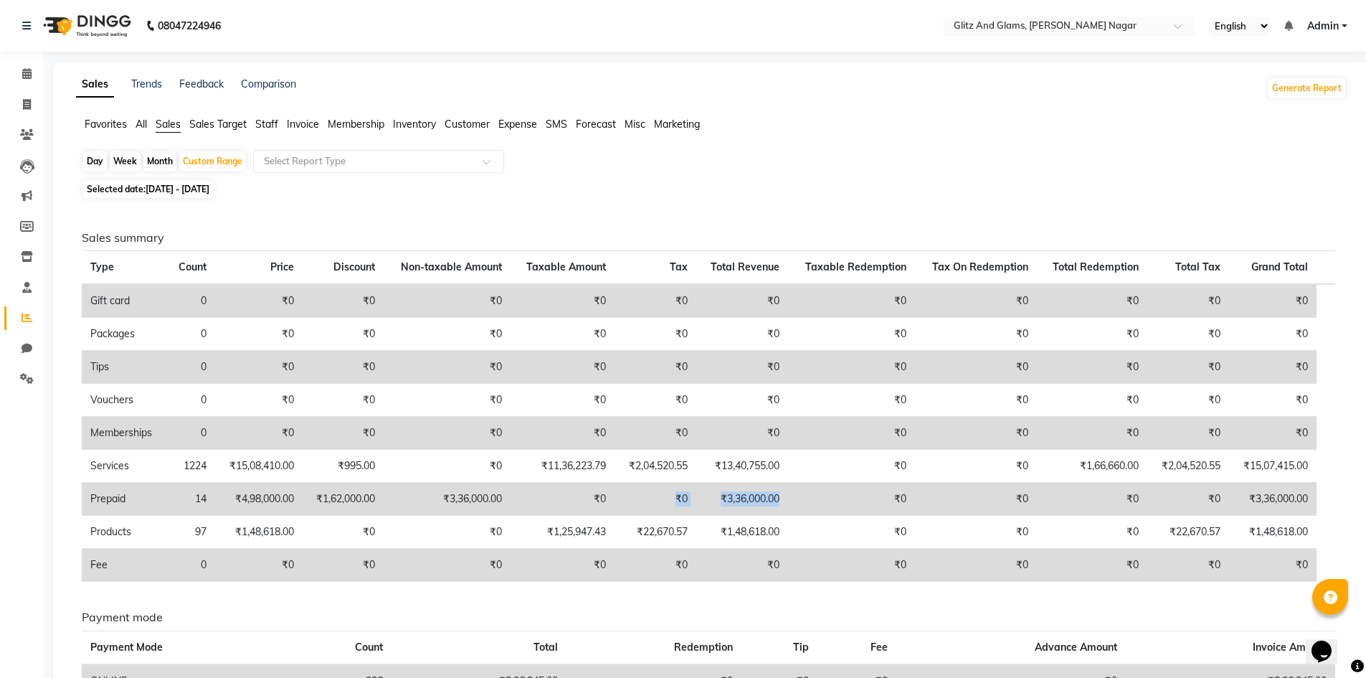
drag, startPoint x: 787, startPoint y: 498, endPoint x: 655, endPoint y: 498, distance: 131.2
click at [653, 498] on tr "Prepaid 14 ₹4,98,000.00 ₹1,62,000.00 ₹3,36,000.00 ₹0 ₹0 ₹3,36,000.00 ₹0 ₹0 ₹0 ₹…" at bounding box center [709, 499] width 1254 height 33
drag, startPoint x: 24, startPoint y: 101, endPoint x: 31, endPoint y: 104, distance: 7.7
click at [24, 101] on icon at bounding box center [27, 104] width 8 height 11
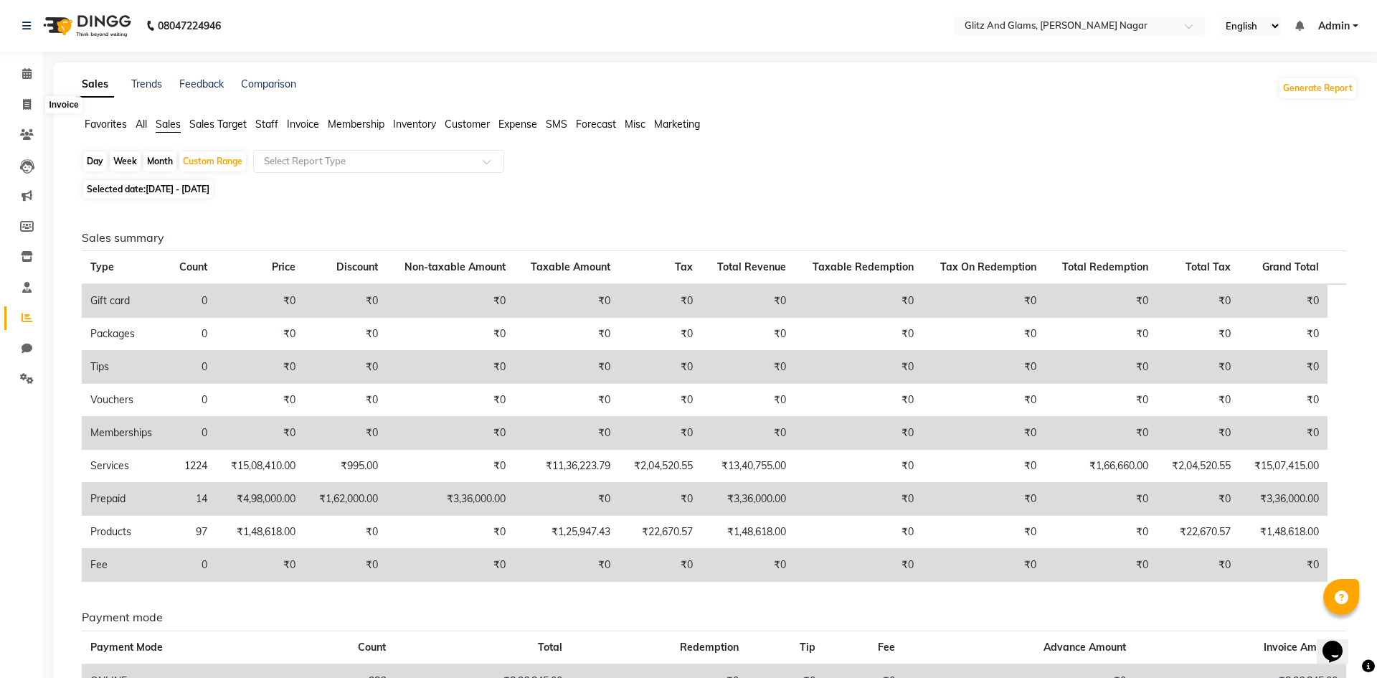
select select "service"
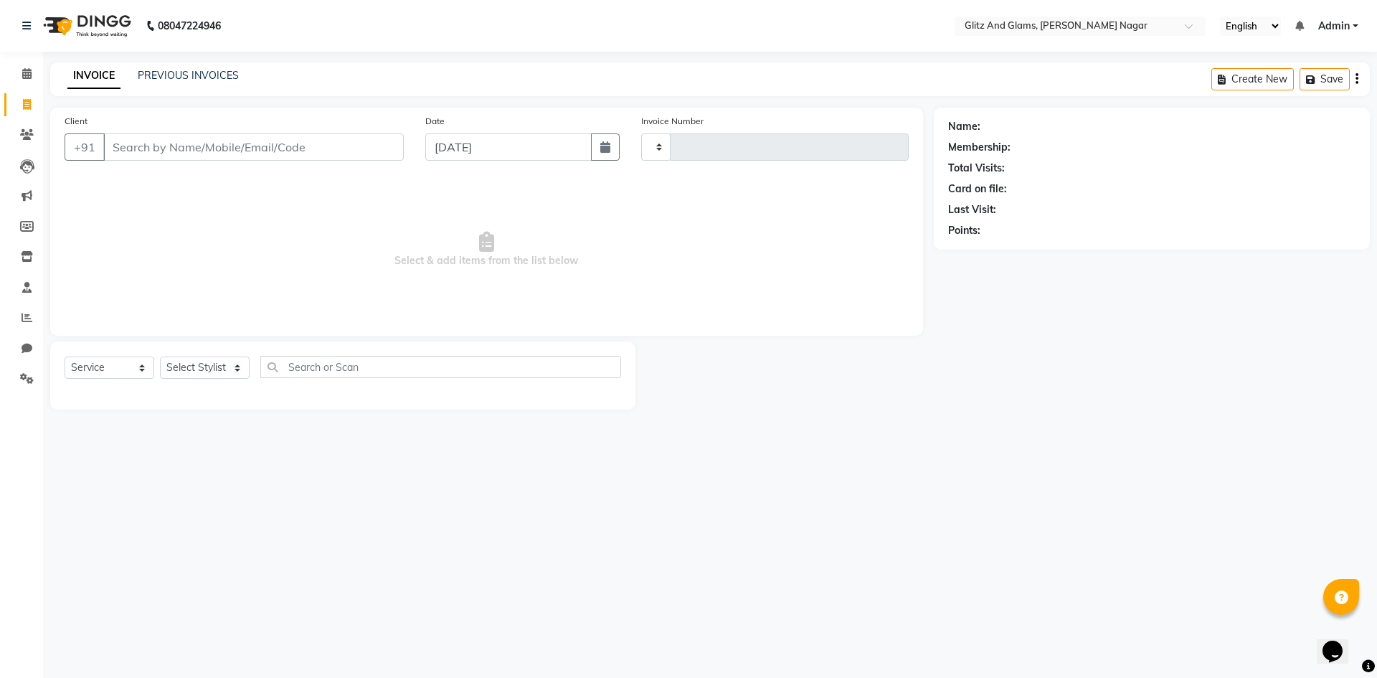
type input "1697"
select select "8316"
click at [186, 155] on input "Client" at bounding box center [253, 146] width 300 height 27
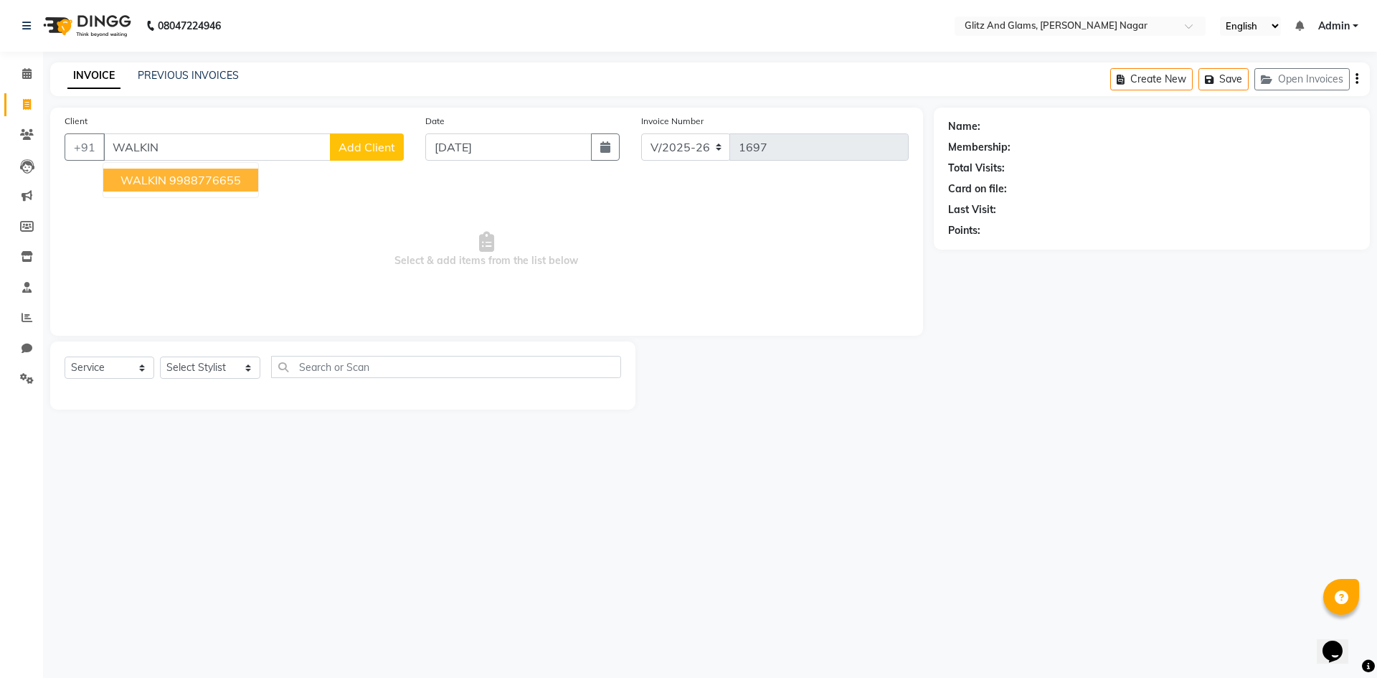
click at [198, 177] on ngb-highlight "9988776655" at bounding box center [205, 180] width 72 height 14
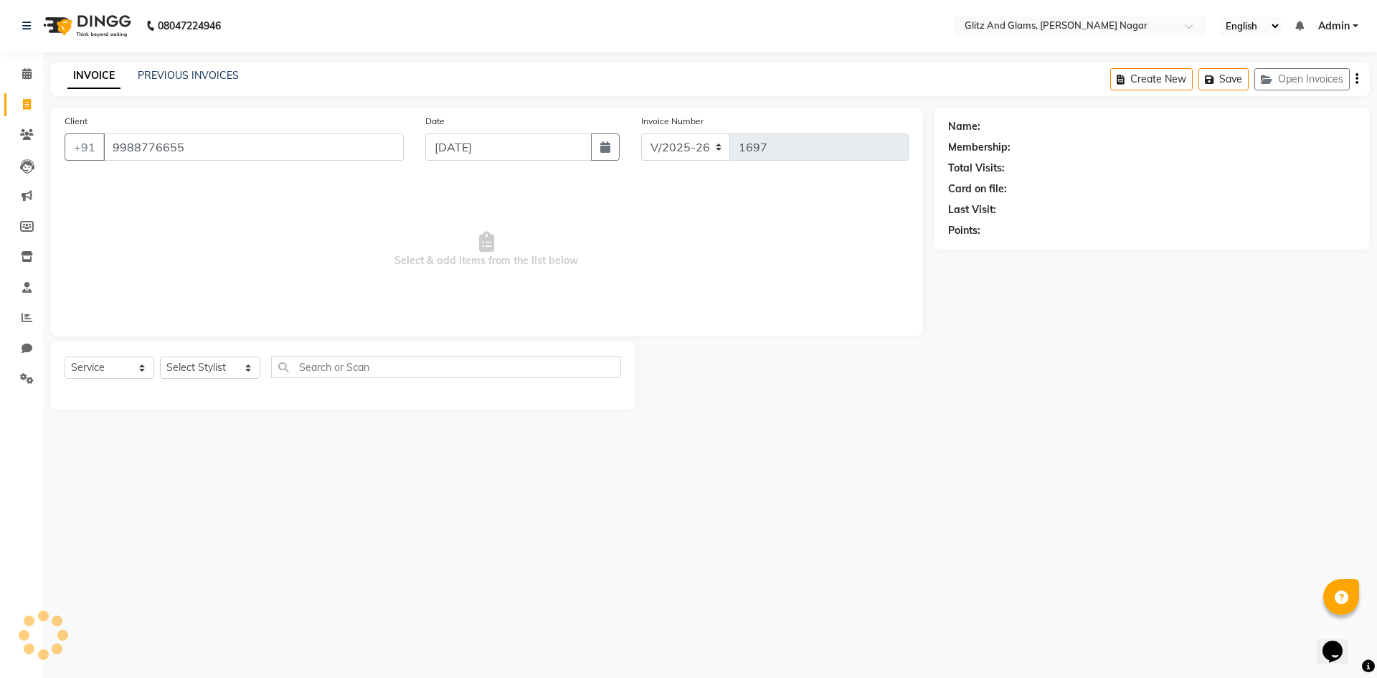
type input "9988776655"
select select "1: Object"
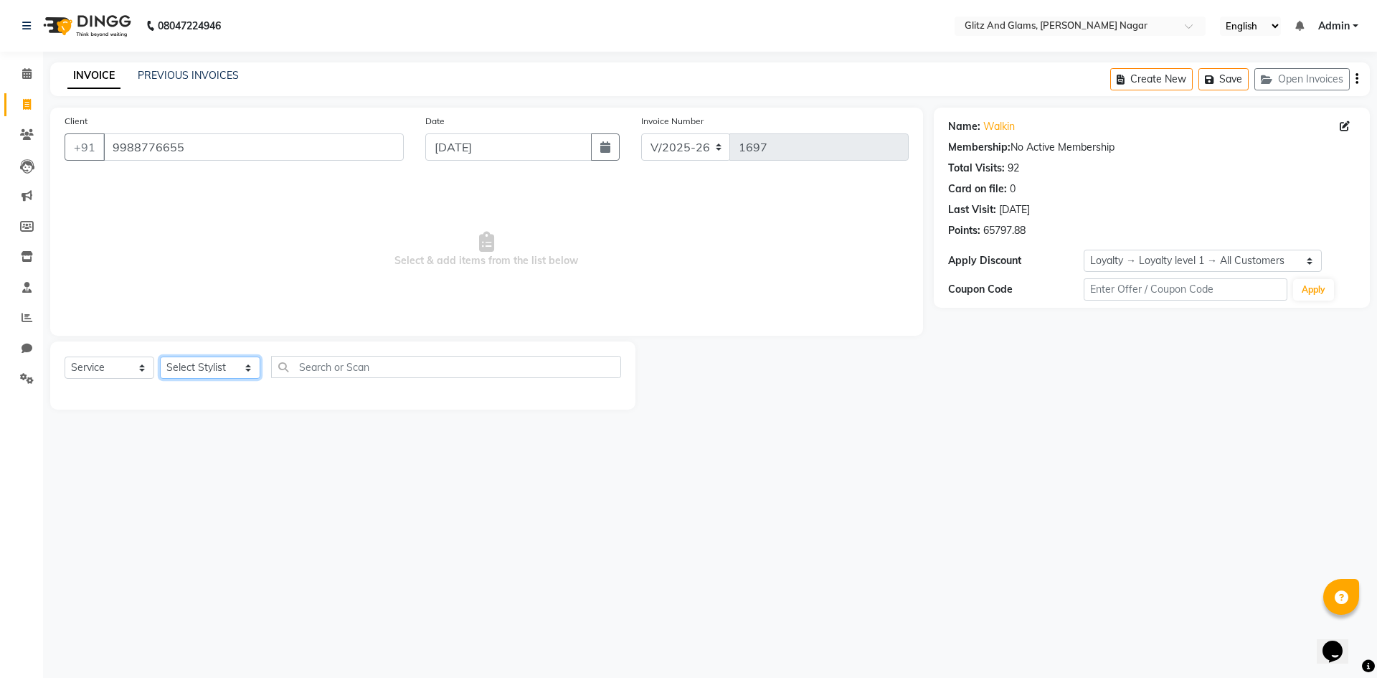
click at [224, 372] on select "Select Stylist [PERSON_NAME] [PERSON_NAME] ANKIT ASHOK ATO [PERSON_NAME] CHETAN…" at bounding box center [210, 367] width 100 height 22
select select "80525"
click at [160, 356] on select "Select Stylist [PERSON_NAME] [PERSON_NAME] ANKIT ASHOK ATO [PERSON_NAME] CHETAN…" at bounding box center [210, 367] width 100 height 22
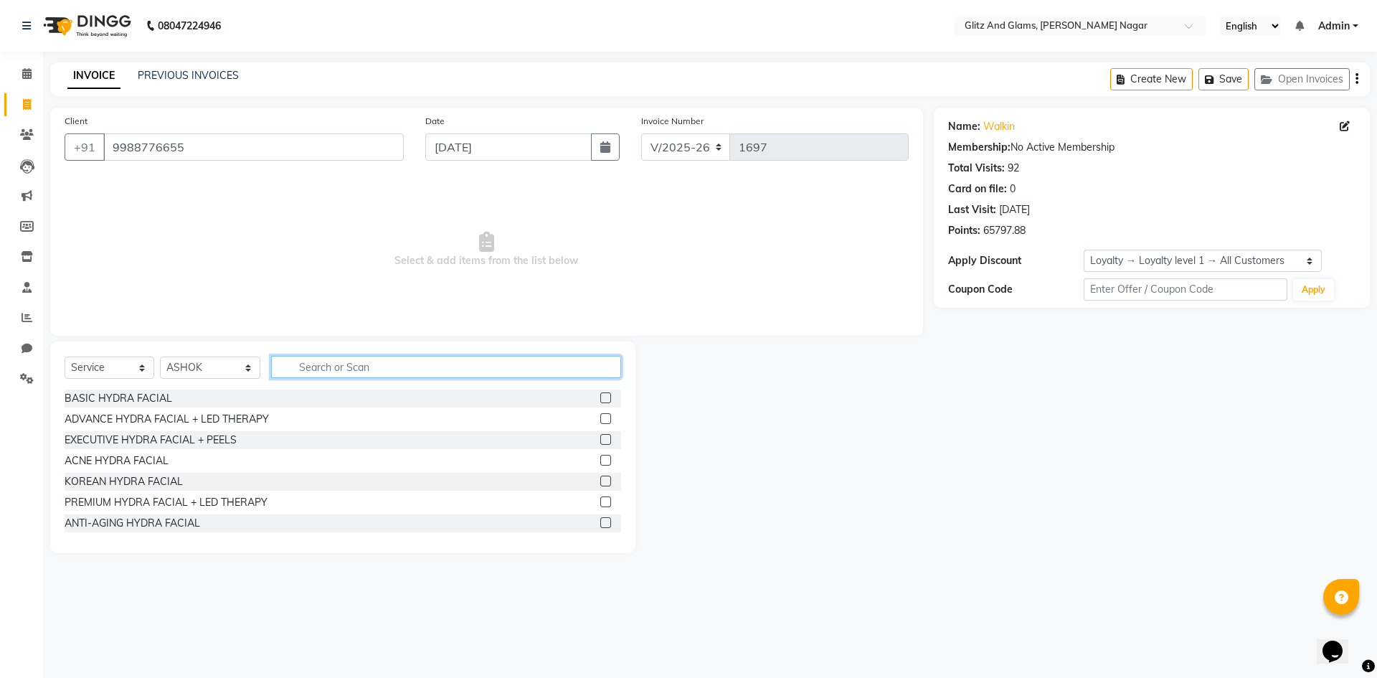
drag, startPoint x: 341, startPoint y: 356, endPoint x: 338, endPoint y: 364, distance: 8.7
click at [339, 356] on input "text" at bounding box center [446, 367] width 350 height 22
type input "CU"
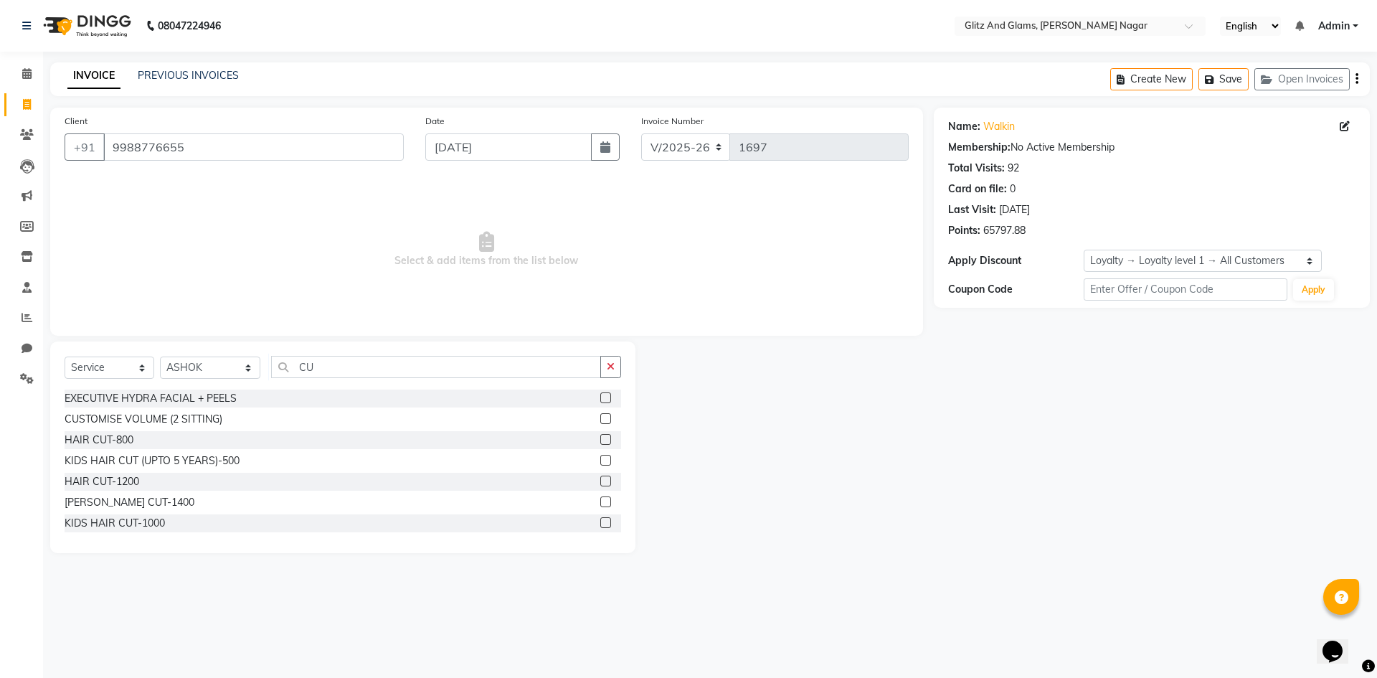
click at [600, 437] on label at bounding box center [605, 439] width 11 height 11
click at [600, 437] on input "checkbox" at bounding box center [604, 439] width 9 height 9
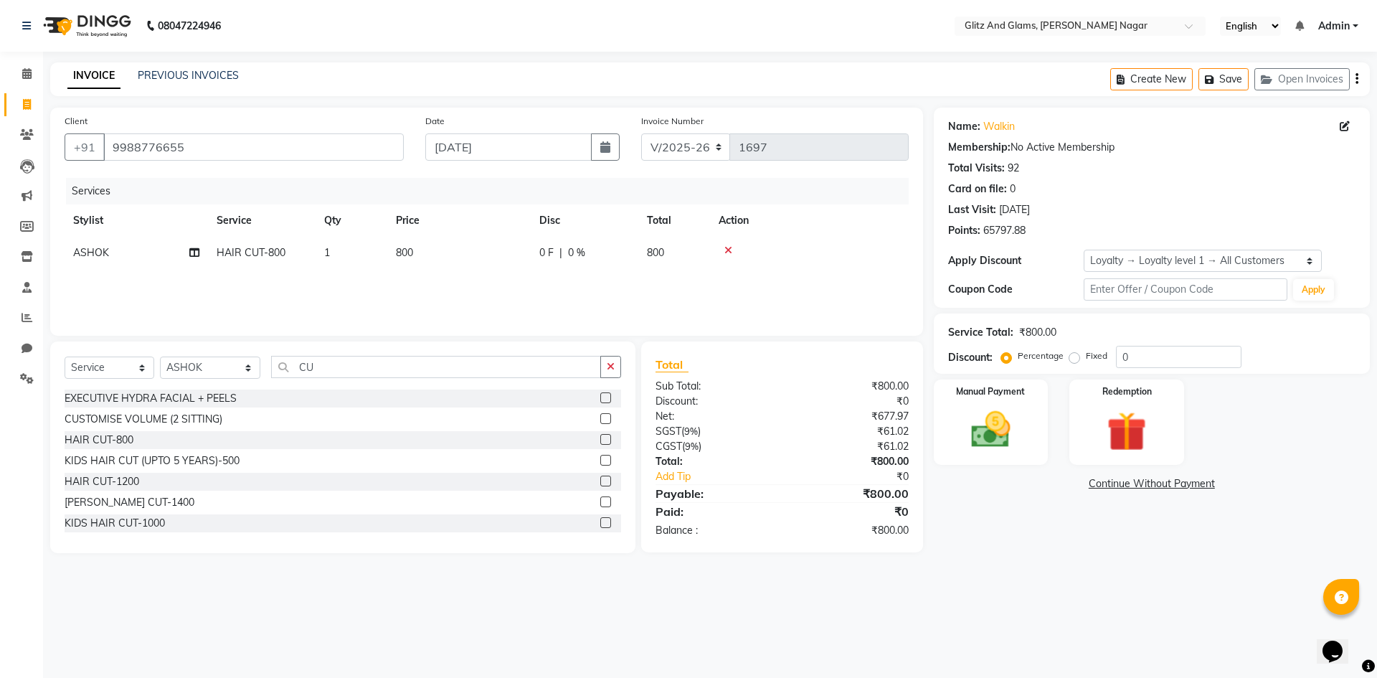
click at [600, 442] on label at bounding box center [605, 439] width 11 height 11
click at [600, 442] on input "checkbox" at bounding box center [604, 439] width 9 height 9
checkbox input "false"
click at [611, 353] on div "Select Service Product Membership Package Voucher Prepaid Gift Card Select Styl…" at bounding box center [342, 447] width 585 height 212
click at [612, 371] on icon "button" at bounding box center [611, 366] width 8 height 10
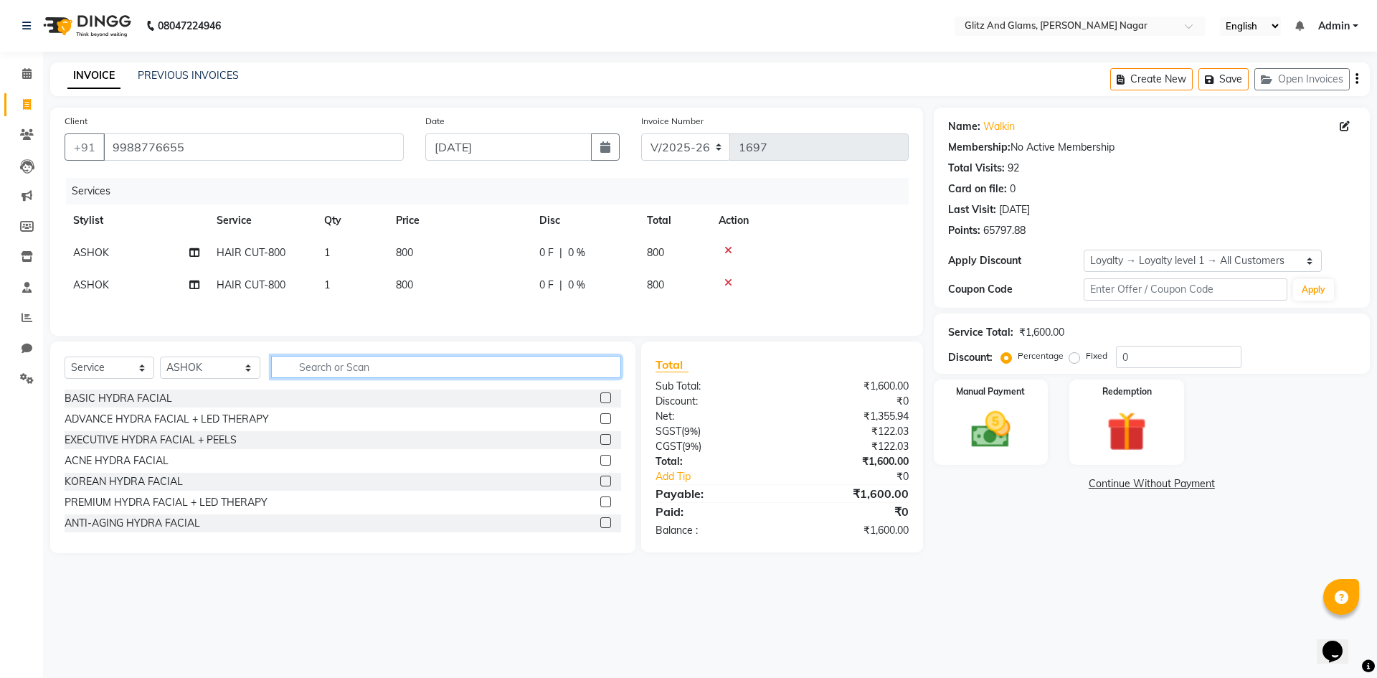
click at [598, 371] on input "text" at bounding box center [446, 367] width 350 height 22
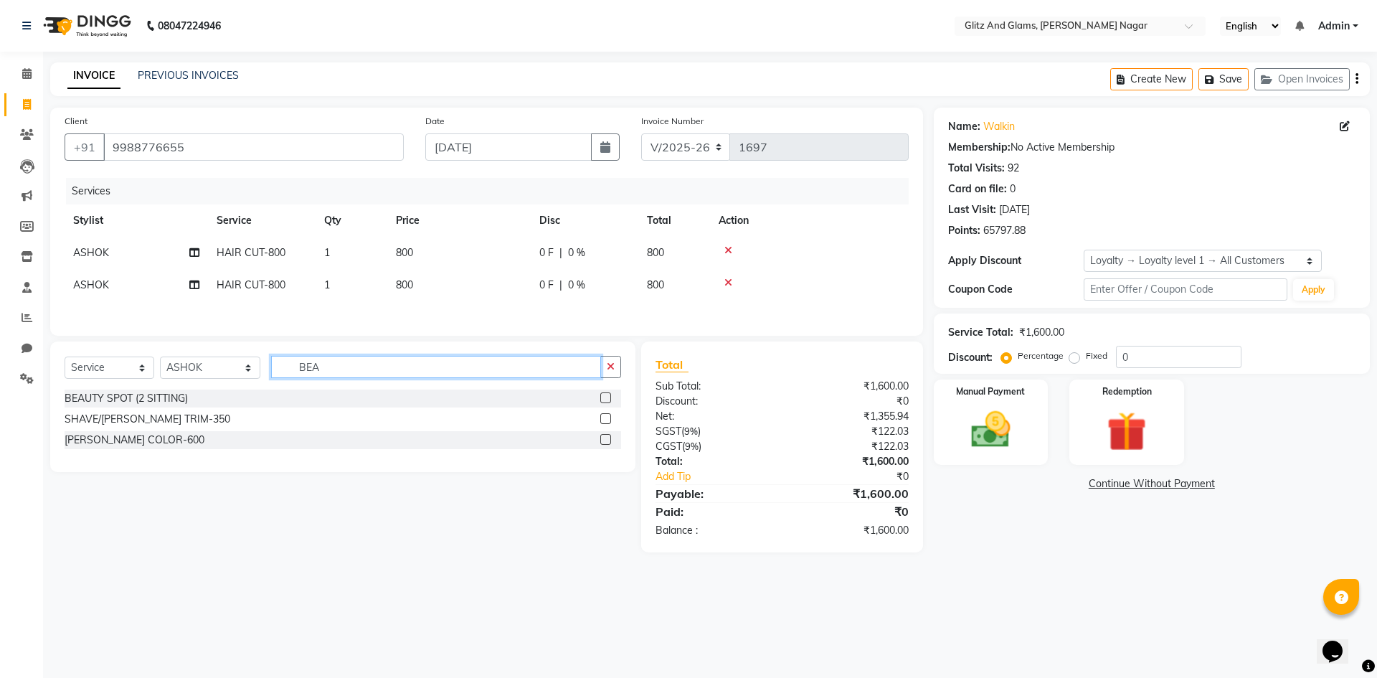
type input "BEA"
click at [603, 421] on label at bounding box center [605, 418] width 11 height 11
click at [603, 421] on input "checkbox" at bounding box center [604, 419] width 9 height 9
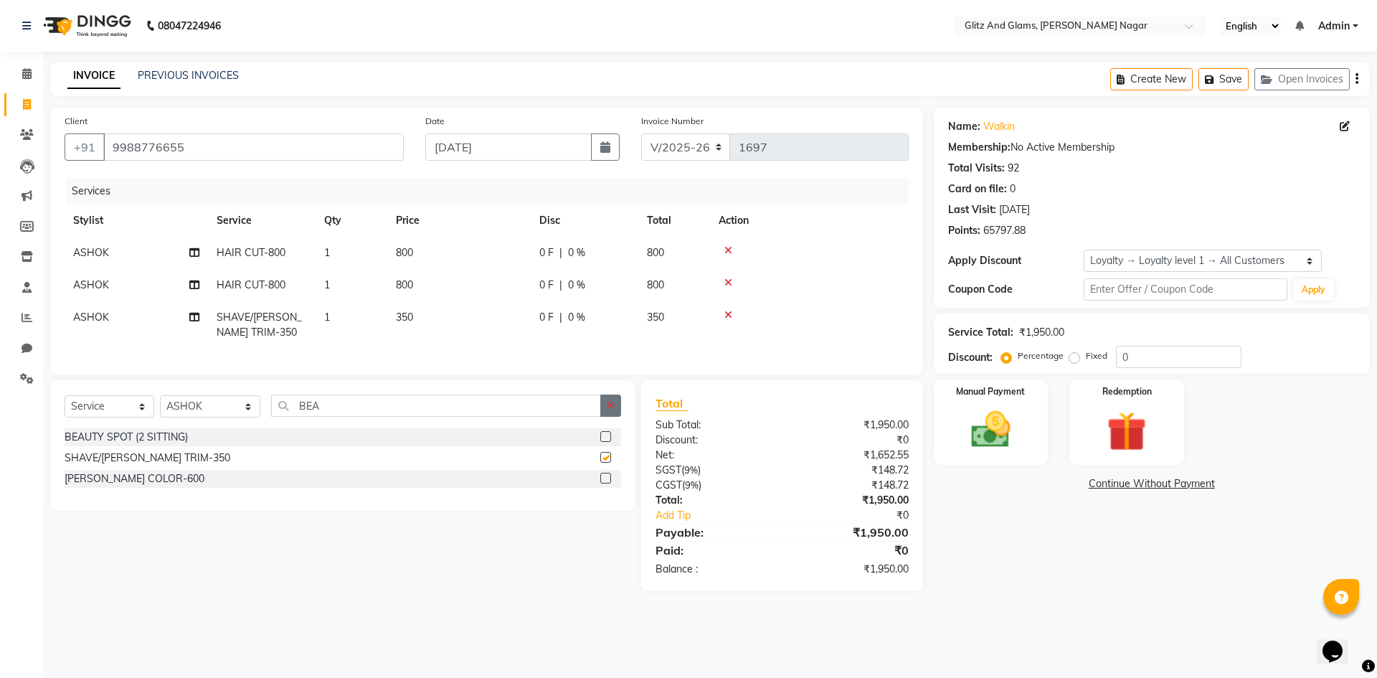
checkbox input "false"
click at [609, 410] on icon "button" at bounding box center [611, 405] width 8 height 10
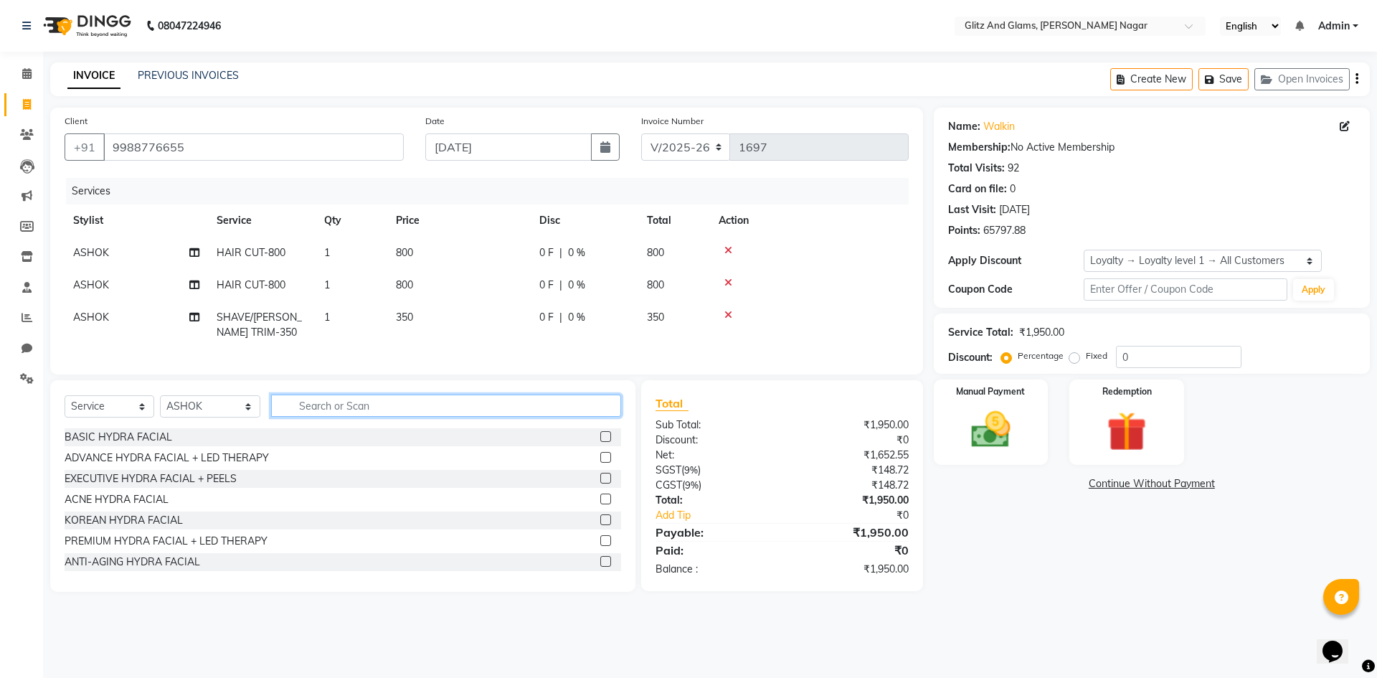
click at [447, 416] on input "text" at bounding box center [446, 405] width 350 height 22
type input "D TA"
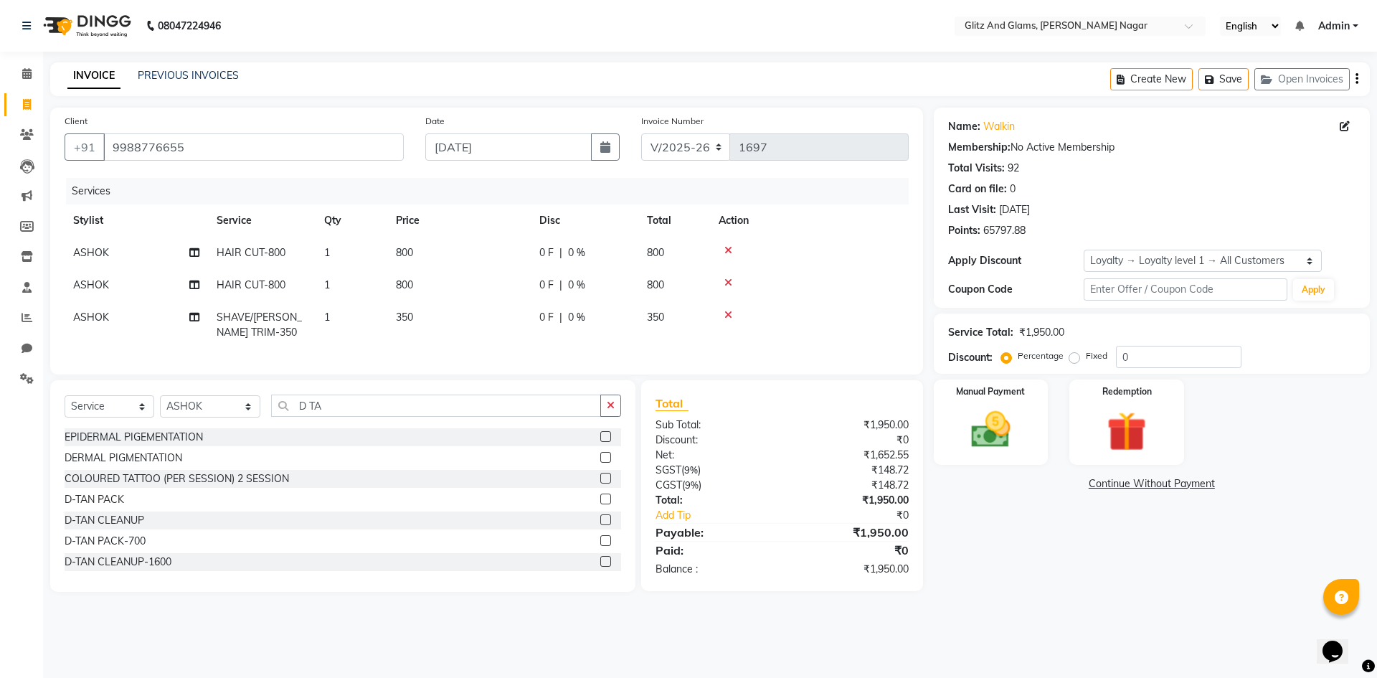
click at [600, 504] on label at bounding box center [605, 498] width 11 height 11
click at [600, 504] on input "checkbox" at bounding box center [604, 499] width 9 height 9
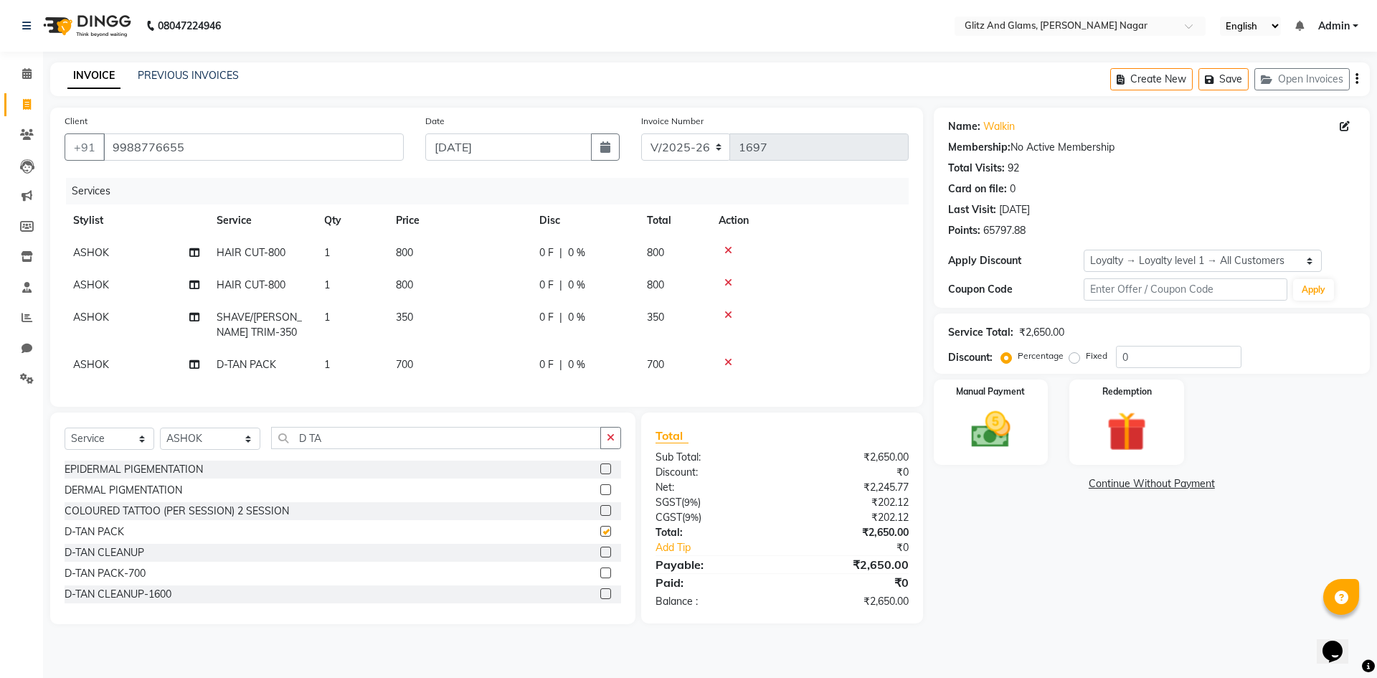
checkbox input "false"
click at [440, 293] on td "800" at bounding box center [458, 285] width 143 height 32
select select "80525"
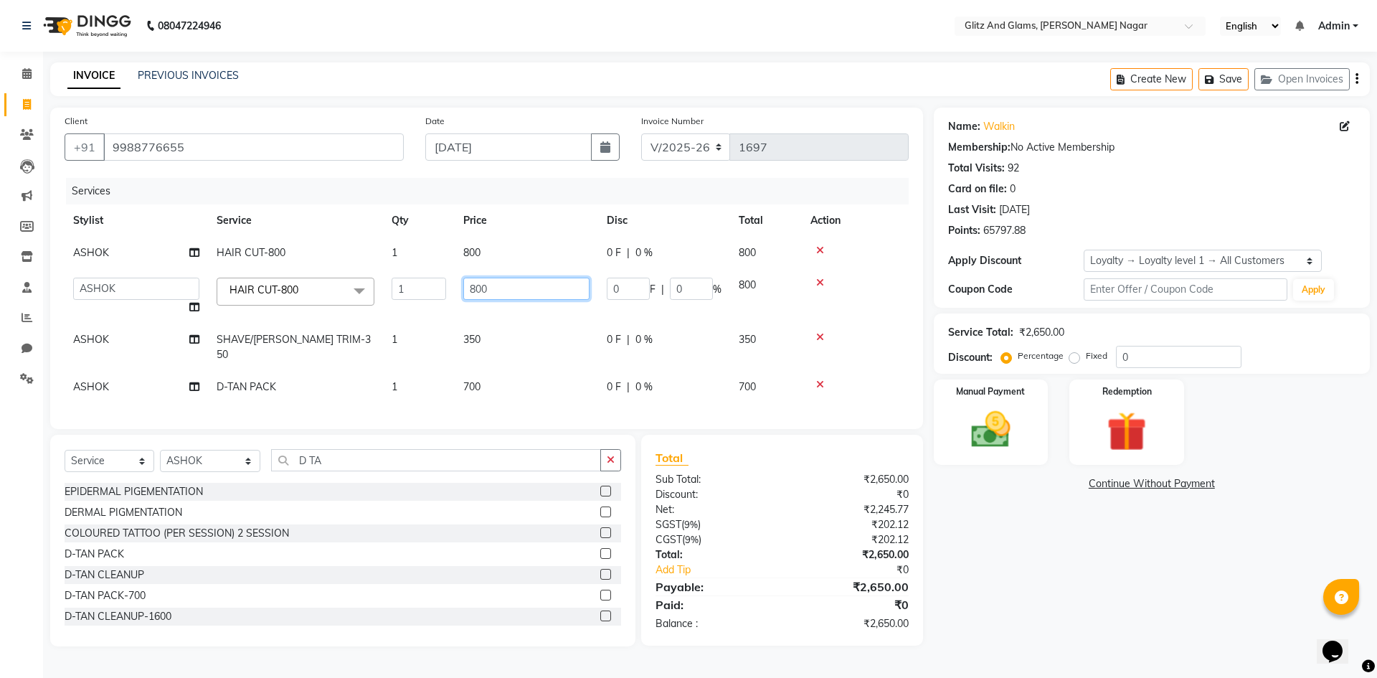
click at [480, 296] on input "800" at bounding box center [526, 289] width 126 height 22
type input "700"
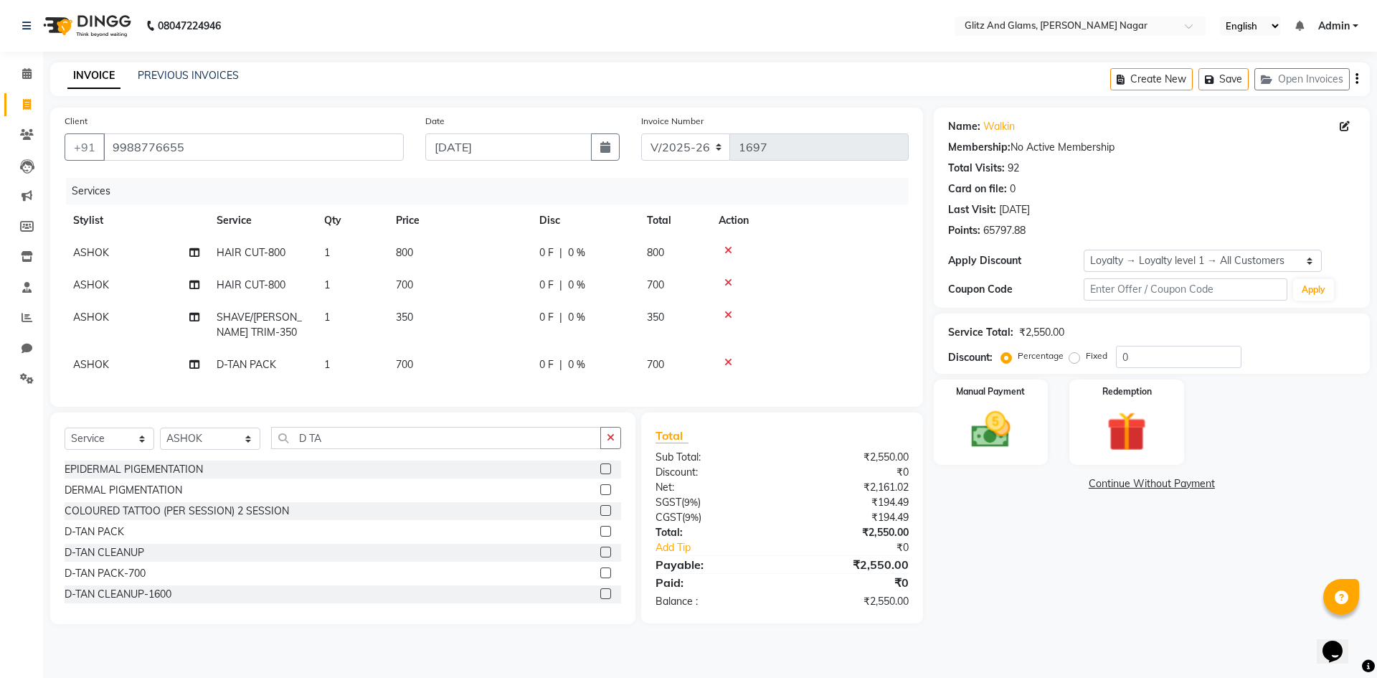
click at [473, 323] on td "350" at bounding box center [458, 324] width 143 height 47
select select "80525"
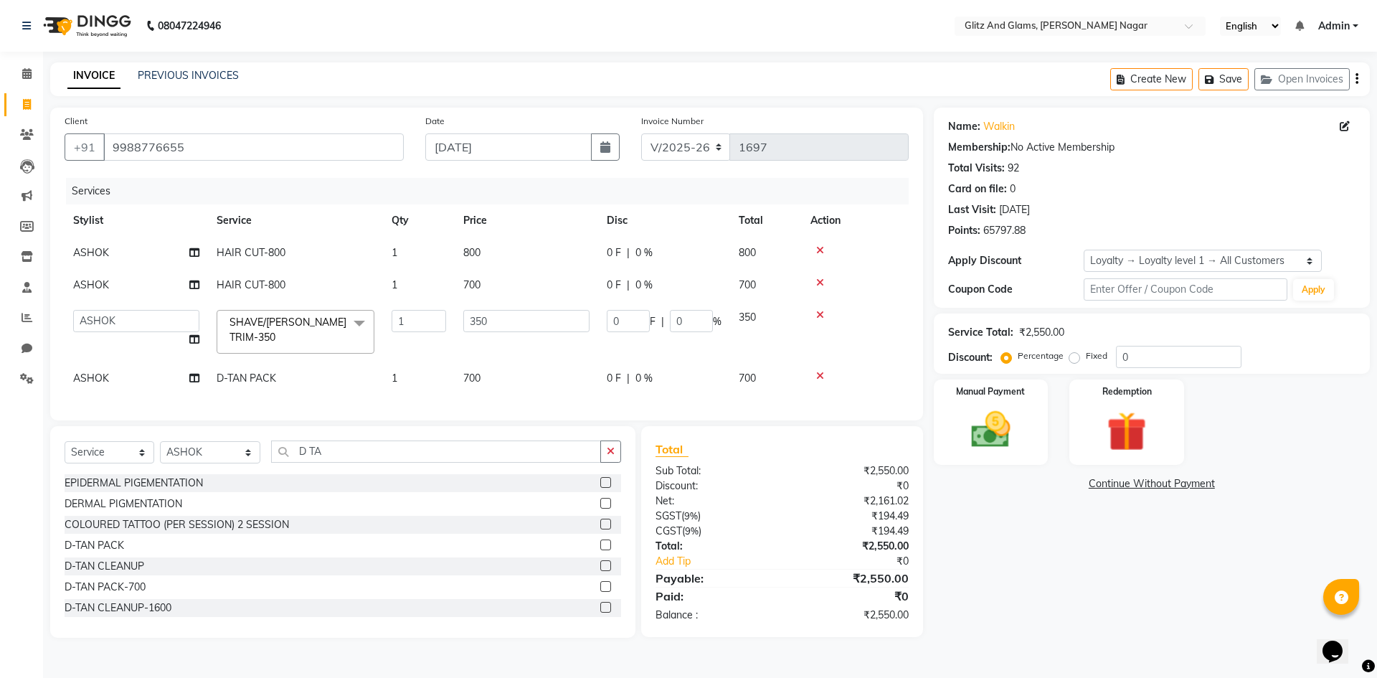
click at [466, 308] on td "350" at bounding box center [526, 331] width 143 height 61
click at [482, 324] on input "350" at bounding box center [526, 321] width 126 height 22
type input "300"
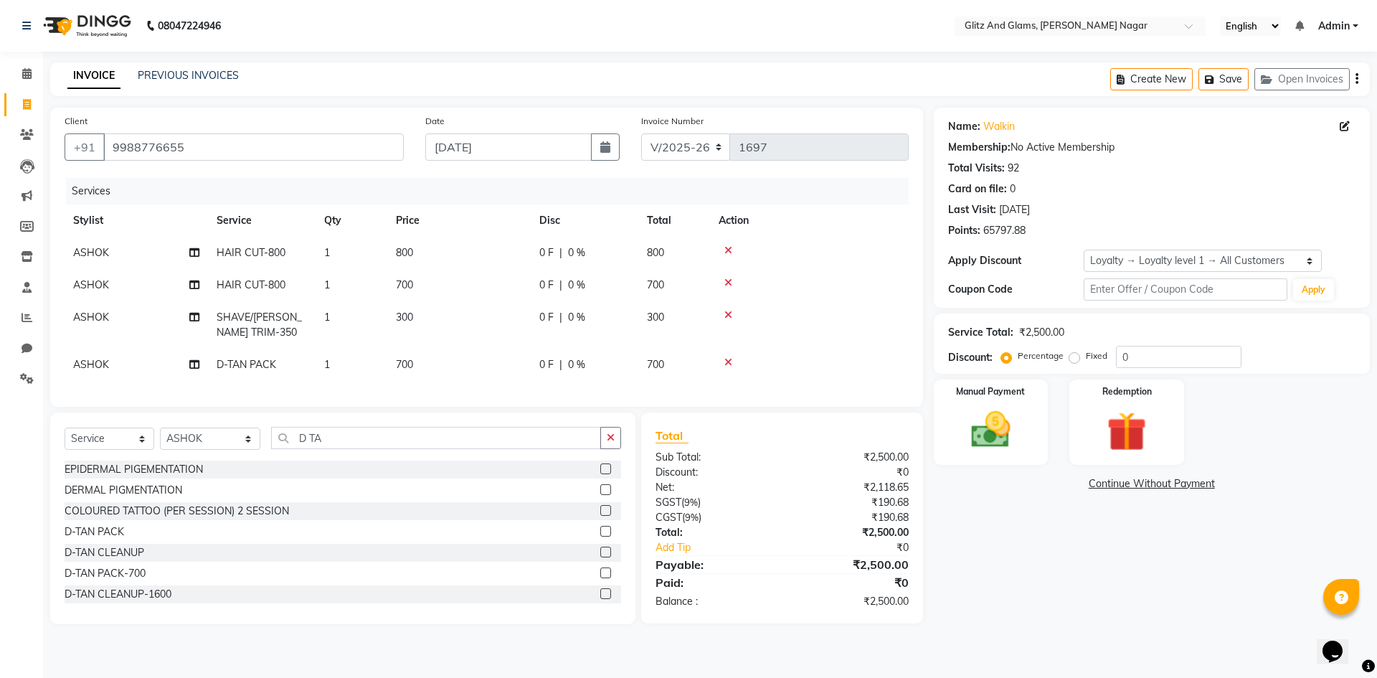
click at [136, 354] on td "ASHOK" at bounding box center [136, 365] width 143 height 32
select select "80525"
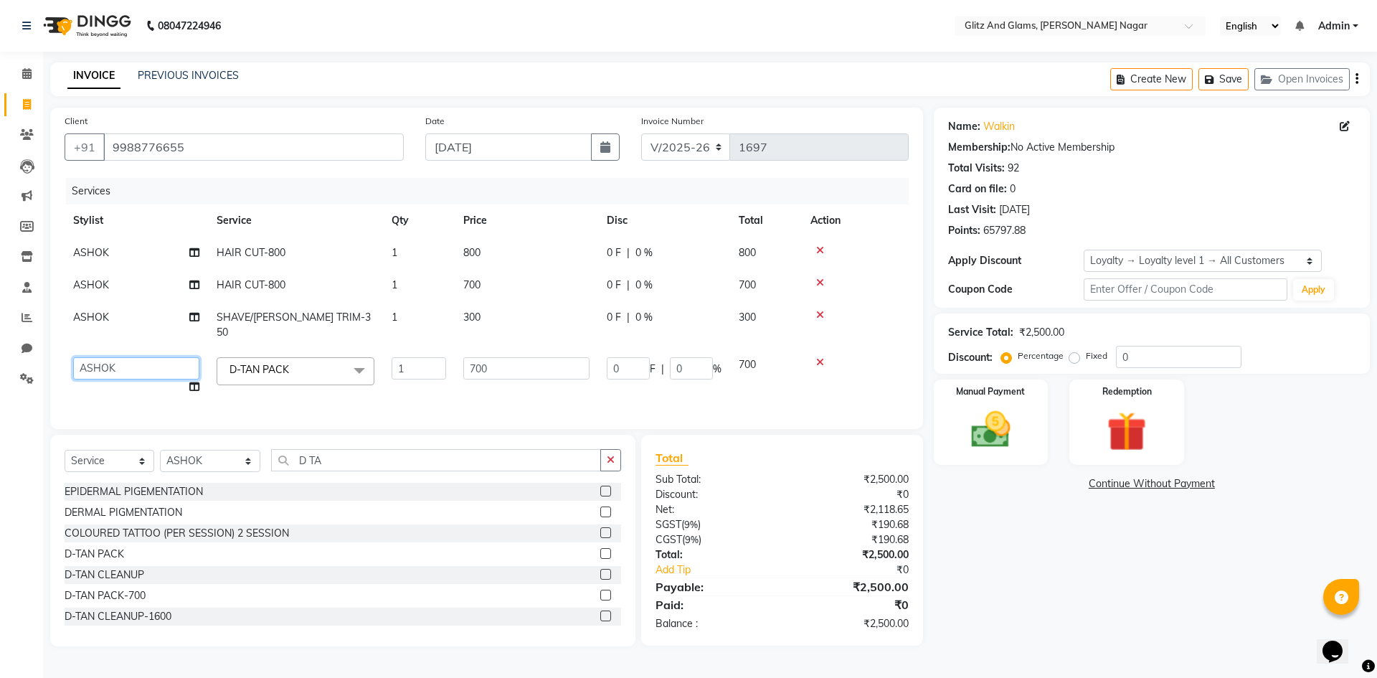
click at [136, 357] on select "[PERSON_NAME] [PERSON_NAME] ANKIT ASHOK ATO [PERSON_NAME] COUNTER SALE [PERSON_…" at bounding box center [136, 368] width 126 height 22
select select "80530"
click at [145, 309] on td "ASHOK" at bounding box center [136, 324] width 143 height 47
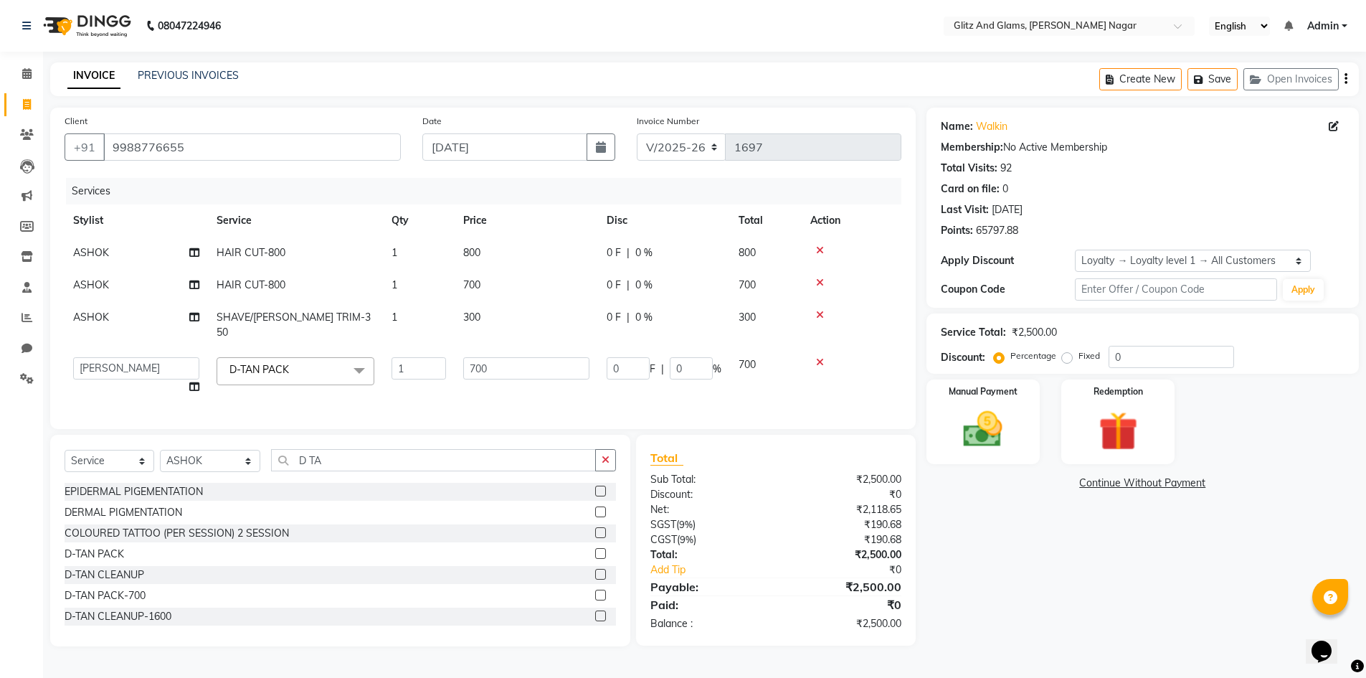
select select "80525"
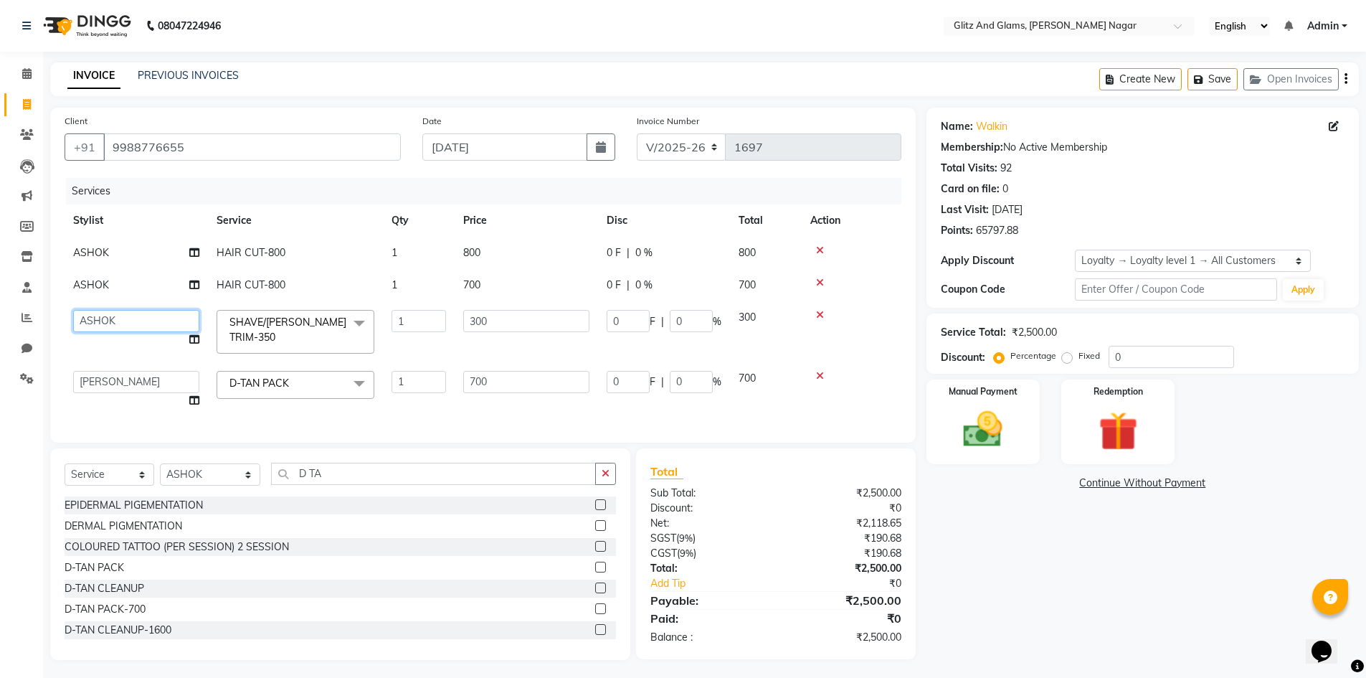
click at [141, 314] on select "[PERSON_NAME] [PERSON_NAME] ANKIT ASHOK ATO [PERSON_NAME] COUNTER SALE [PERSON_…" at bounding box center [136, 321] width 126 height 22
select select "80524"
click at [143, 286] on td "ASHOK" at bounding box center [136, 285] width 143 height 32
select select "80525"
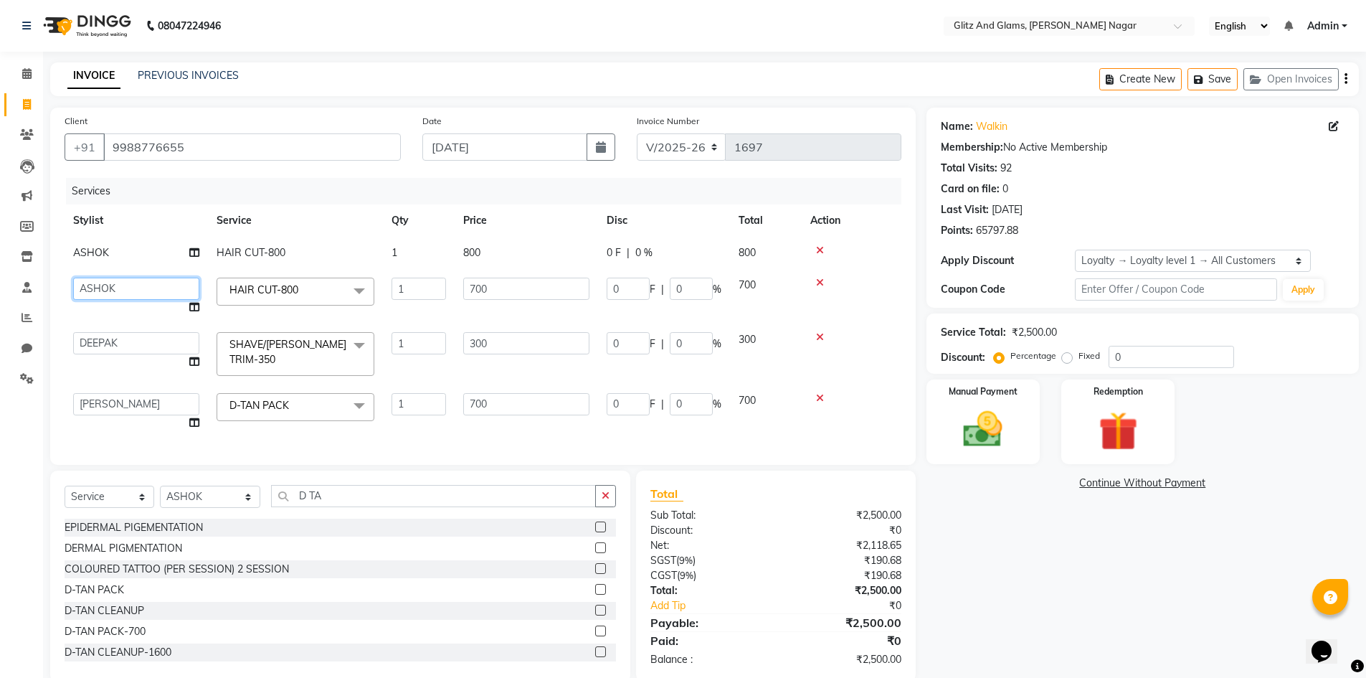
click at [143, 286] on select "[PERSON_NAME] [PERSON_NAME] ANKIT ASHOK ATO [PERSON_NAME] COUNTER SALE [PERSON_…" at bounding box center [136, 289] width 126 height 22
select select "80544"
click at [952, 440] on img at bounding box center [983, 429] width 66 height 47
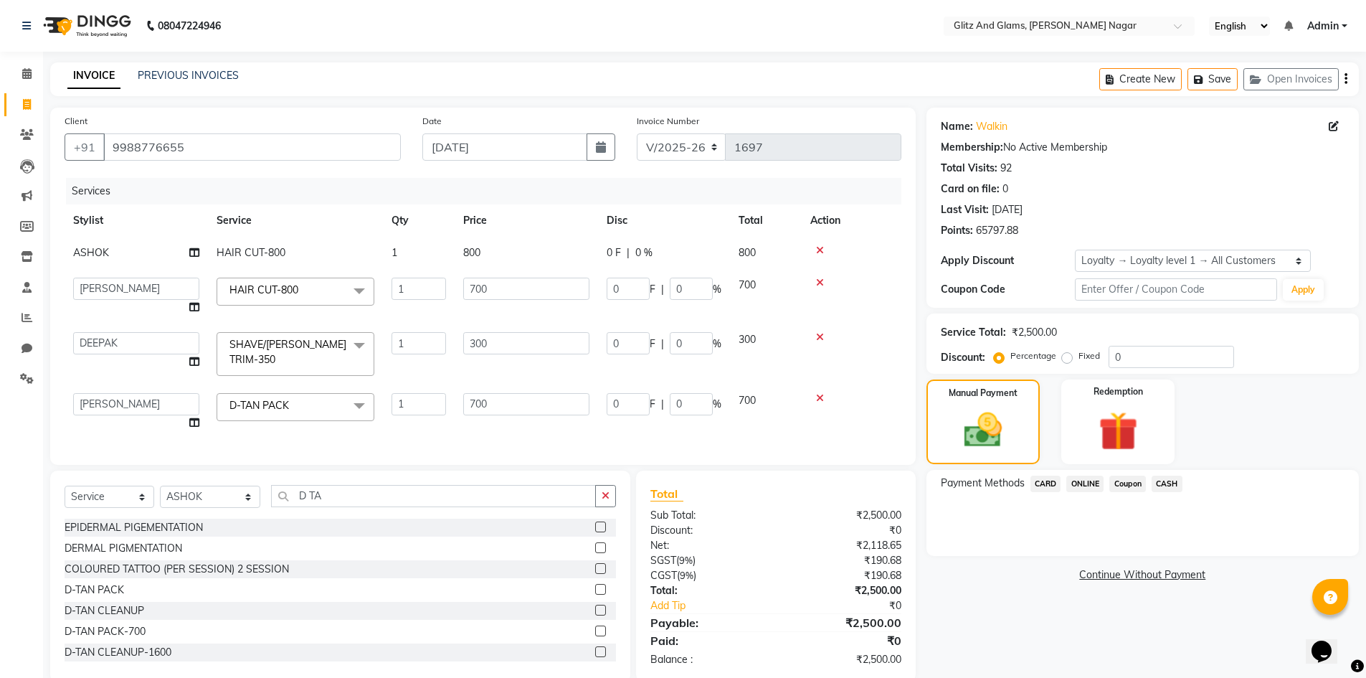
click at [1085, 481] on span "ONLINE" at bounding box center [1084, 483] width 37 height 16
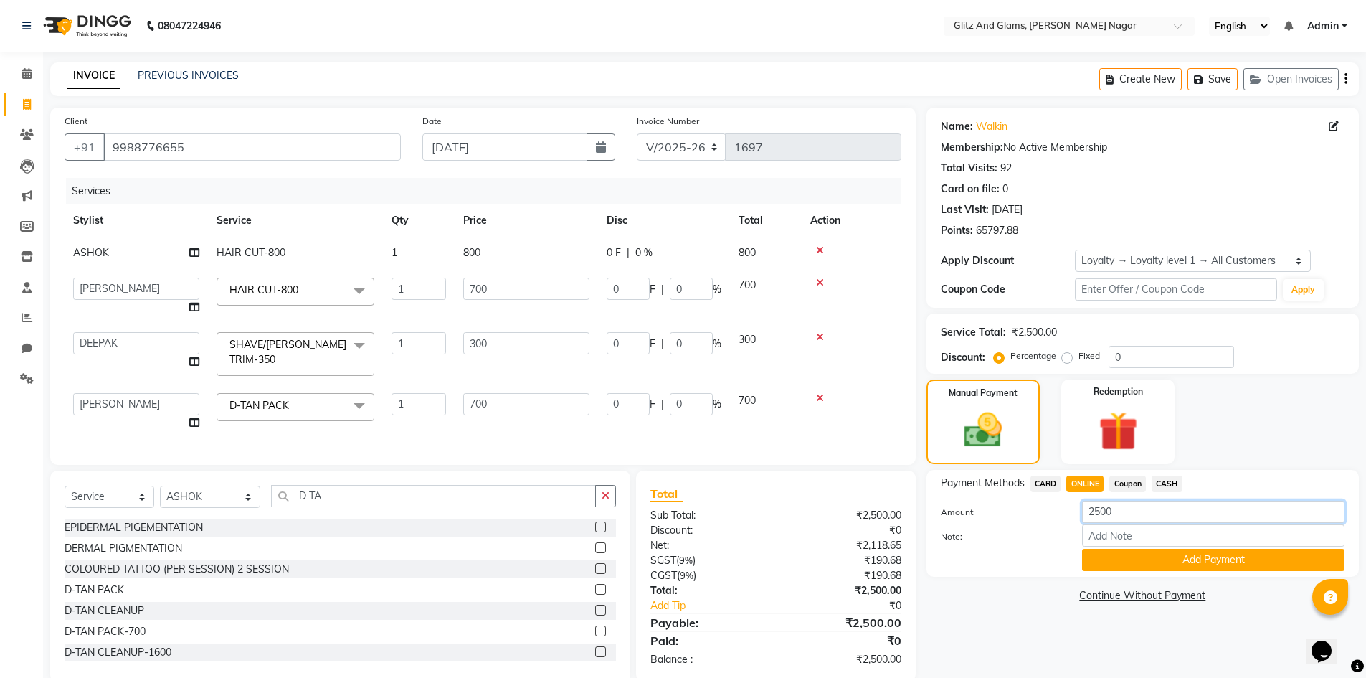
click at [1104, 504] on input "2500" at bounding box center [1213, 512] width 262 height 22
type input "1000"
click at [1152, 562] on button "Add Payment" at bounding box center [1213, 560] width 262 height 22
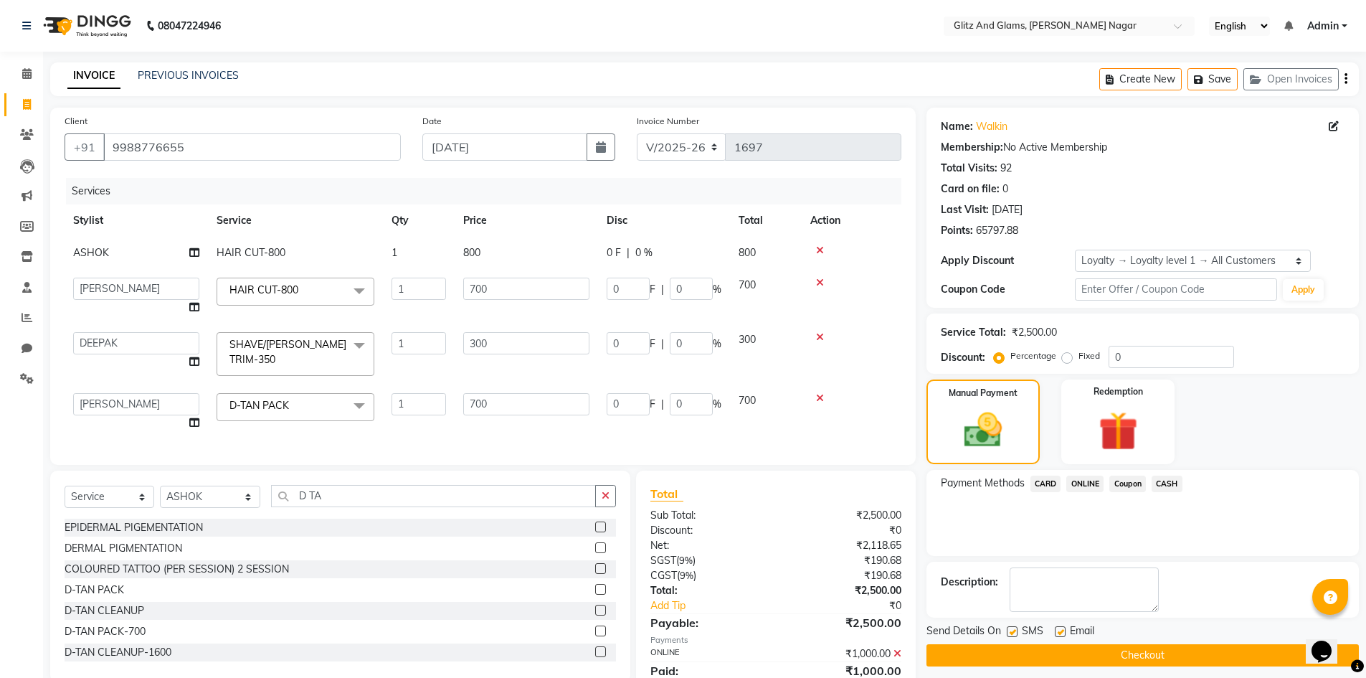
click at [1155, 482] on span "CASH" at bounding box center [1167, 483] width 31 height 16
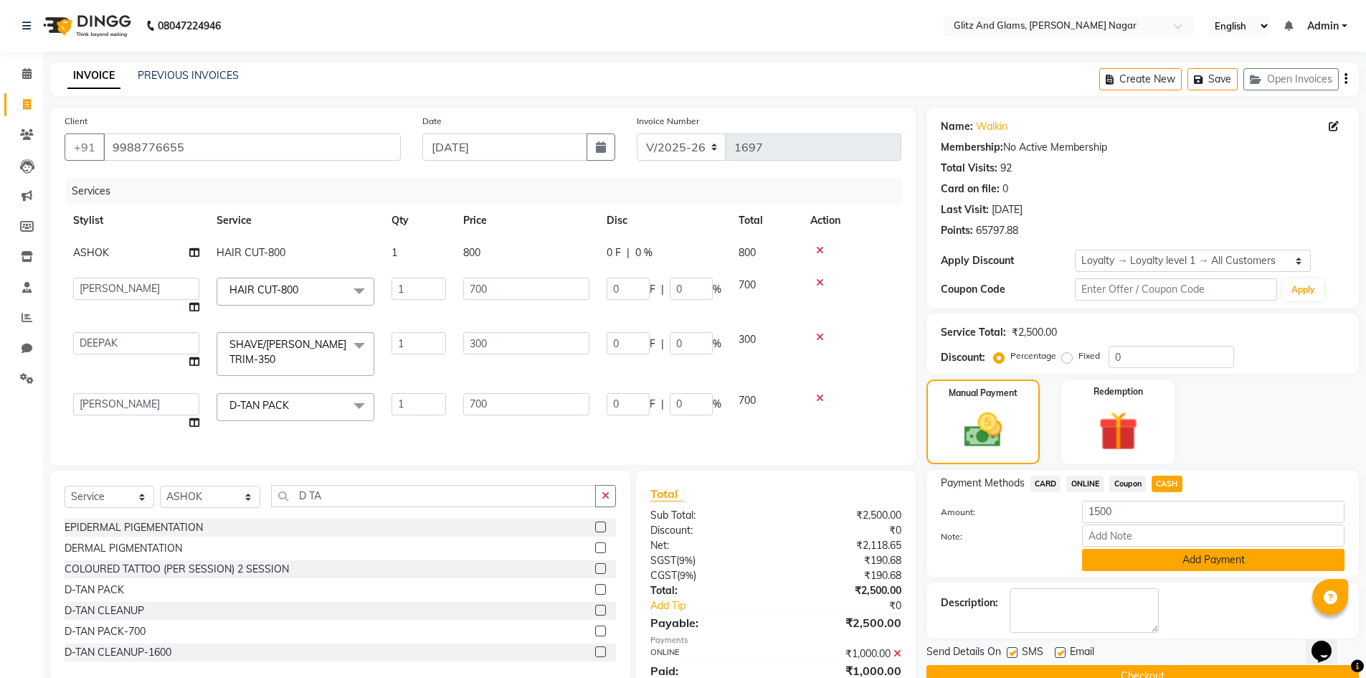
click at [1124, 559] on button "Add Payment" at bounding box center [1213, 560] width 262 height 22
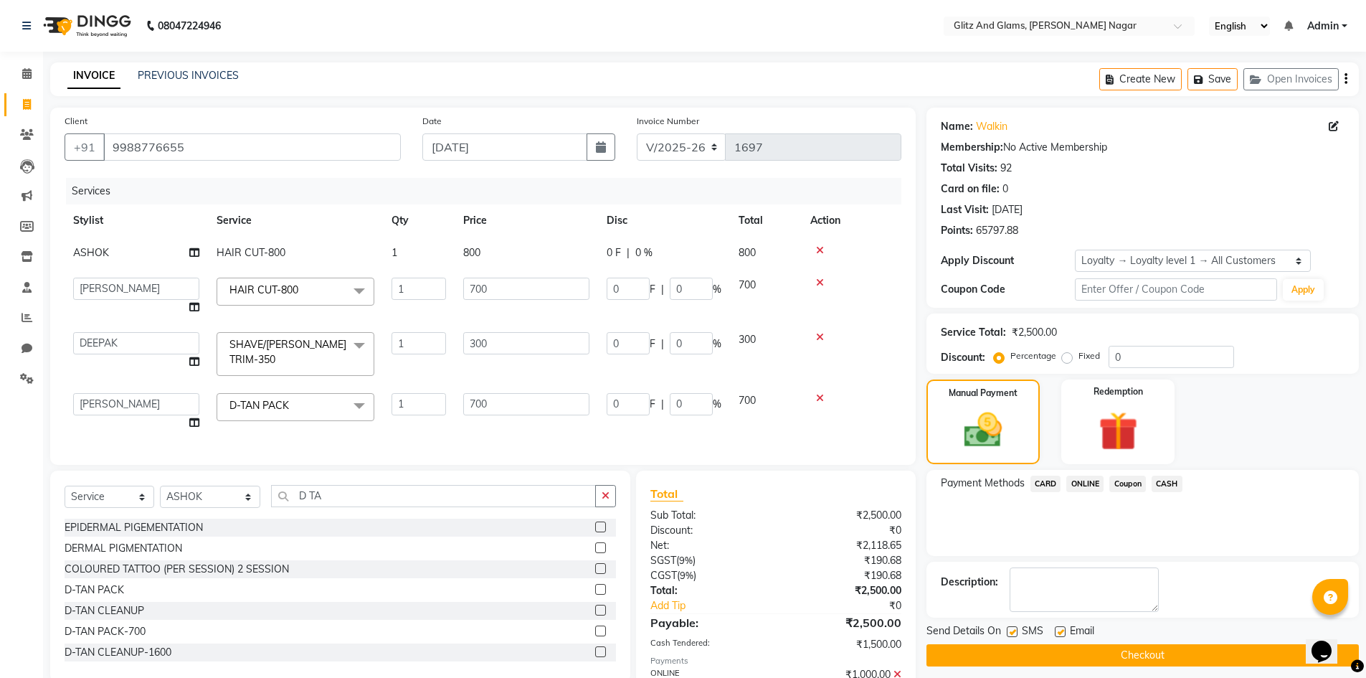
scroll to position [173, 0]
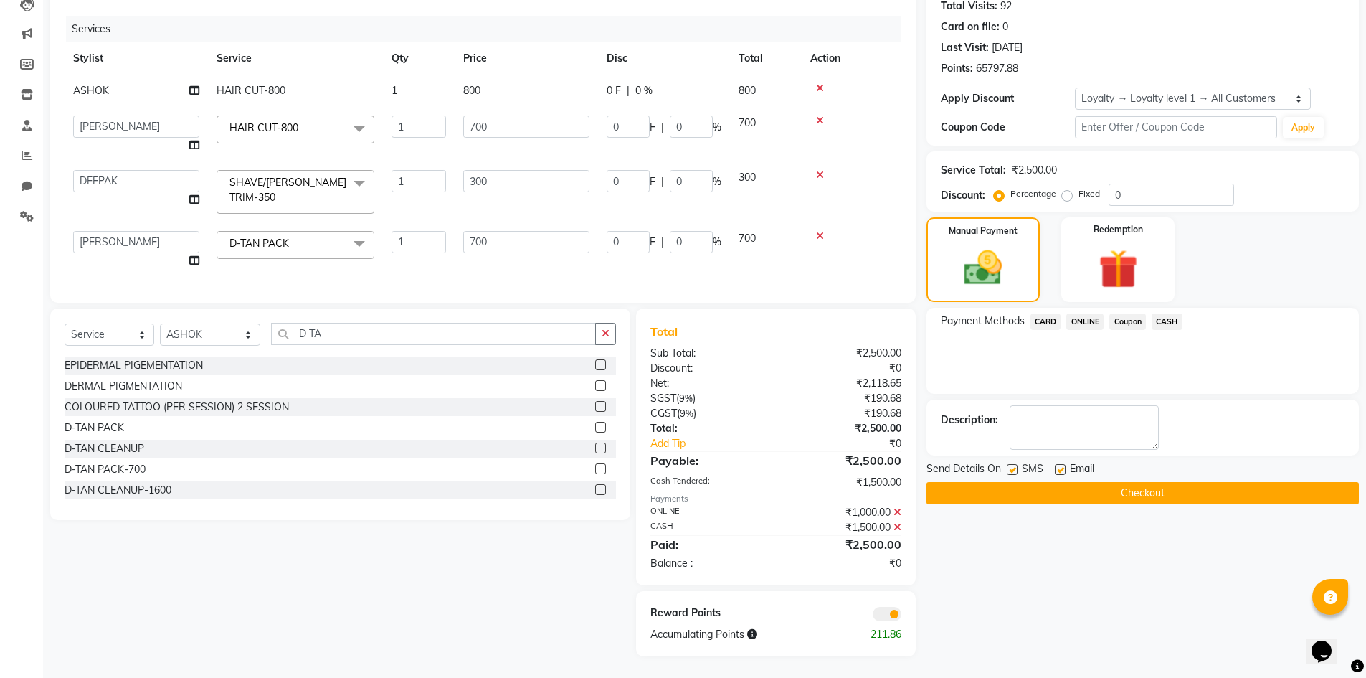
click at [1153, 492] on button "Checkout" at bounding box center [1143, 493] width 432 height 22
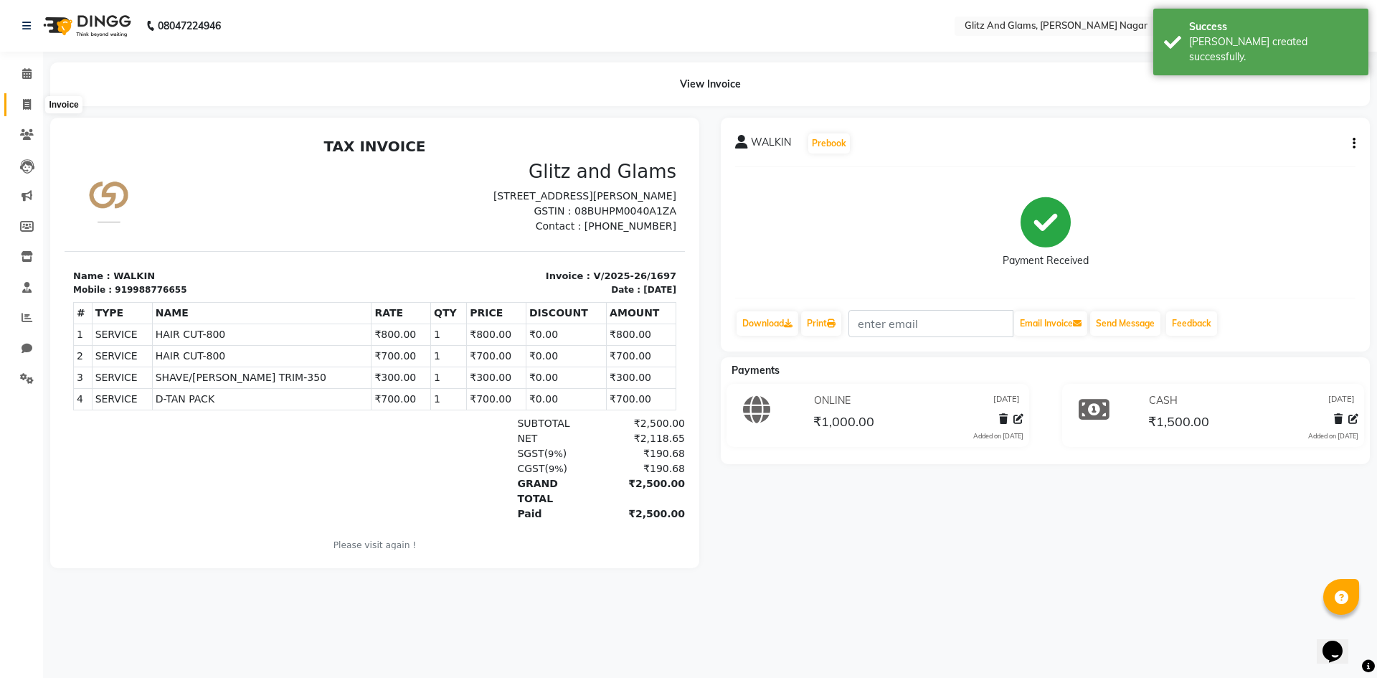
click at [29, 111] on span at bounding box center [26, 105] width 25 height 16
select select "service"
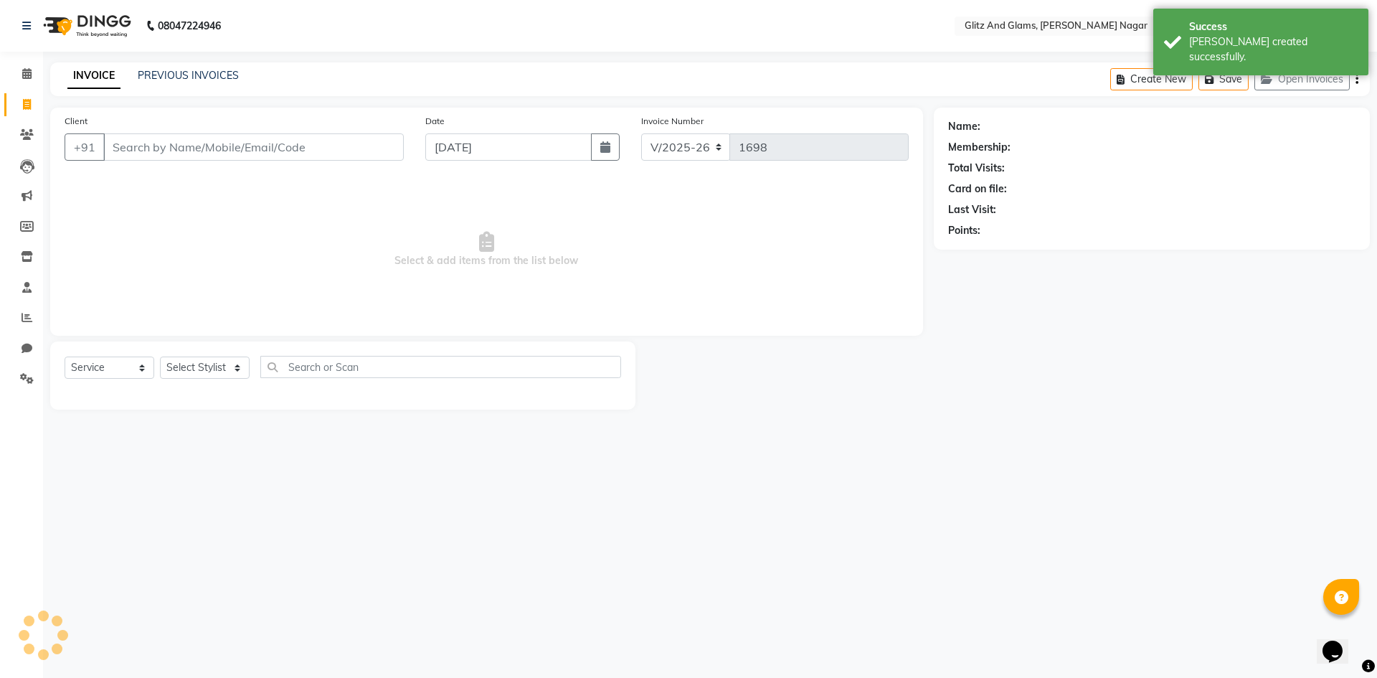
click at [138, 156] on input "Client" at bounding box center [253, 146] width 300 height 27
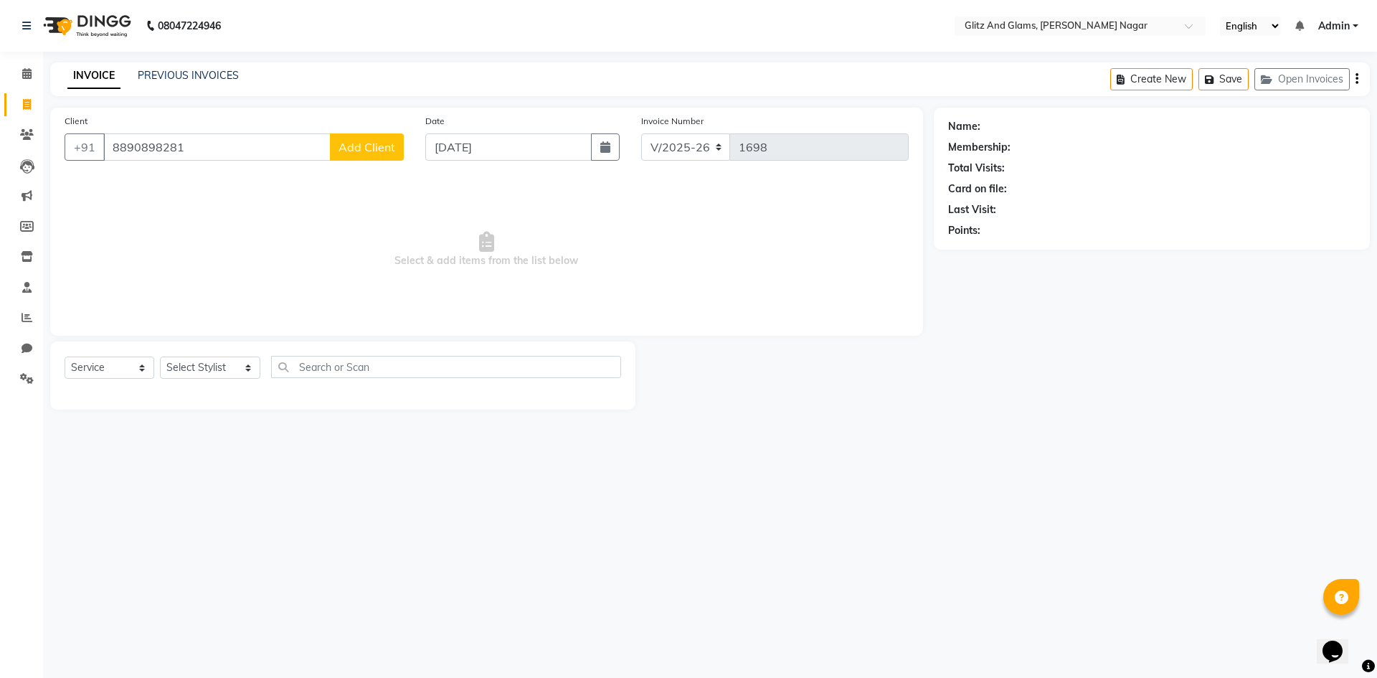
type input "8890898281"
click at [366, 143] on span "Add Client" at bounding box center [366, 147] width 57 height 14
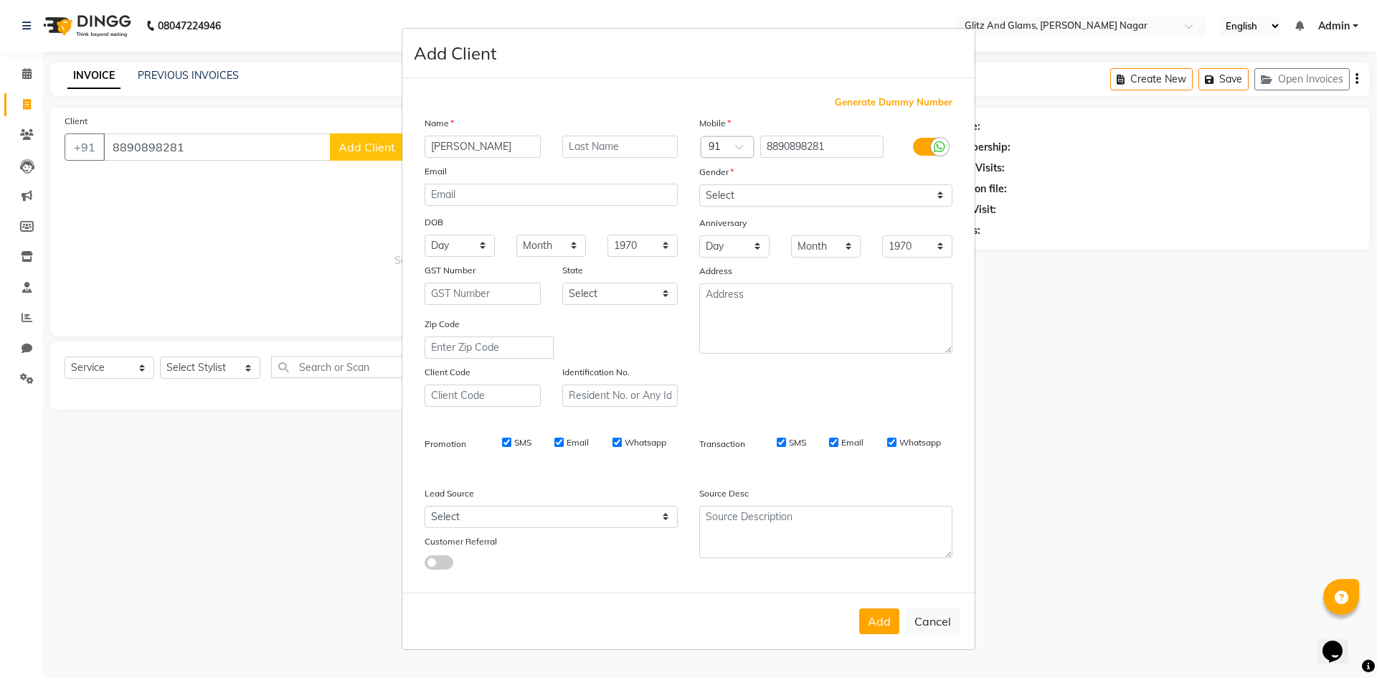
type input "[PERSON_NAME]"
type input "JI"
click at [727, 188] on select "Select [DEMOGRAPHIC_DATA] [DEMOGRAPHIC_DATA] Other Prefer Not To Say" at bounding box center [825, 195] width 253 height 22
select select "[DEMOGRAPHIC_DATA]"
click at [699, 184] on select "Select [DEMOGRAPHIC_DATA] [DEMOGRAPHIC_DATA] Other Prefer Not To Say" at bounding box center [825, 195] width 253 height 22
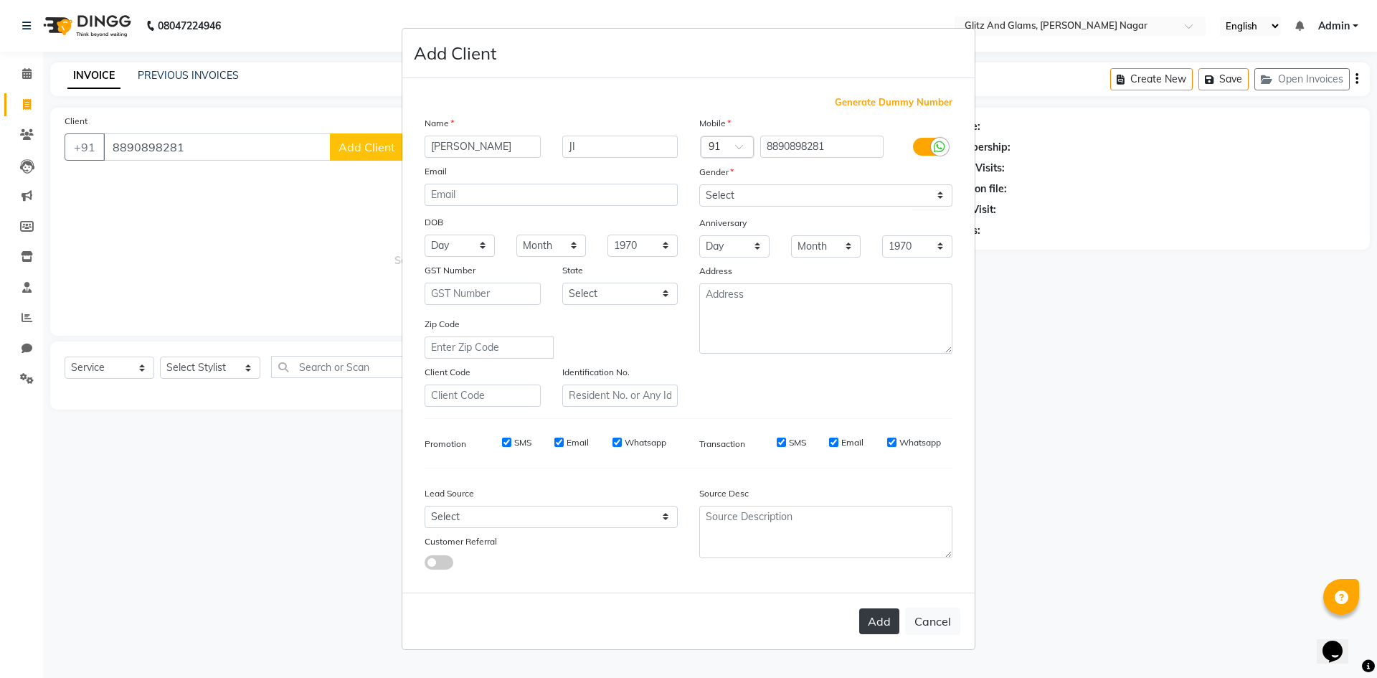
click at [882, 632] on button "Add" at bounding box center [879, 621] width 40 height 26
select select
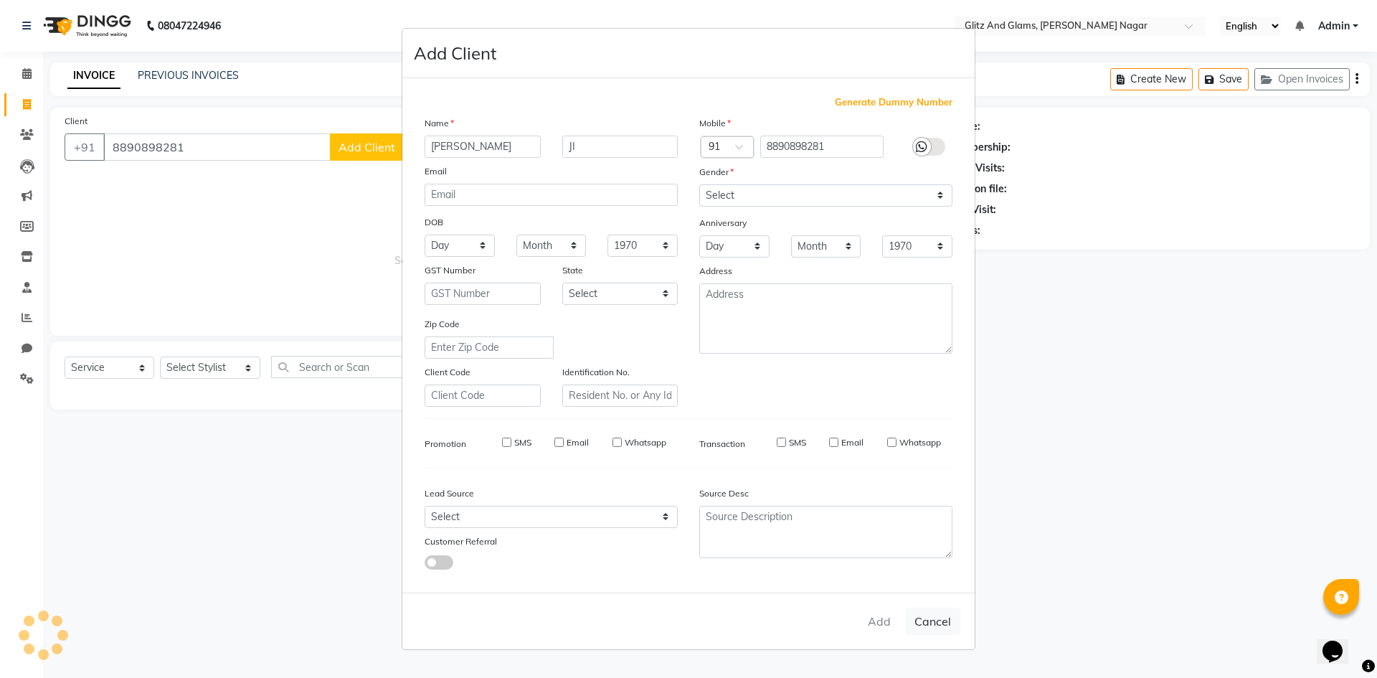
select select
checkbox input "false"
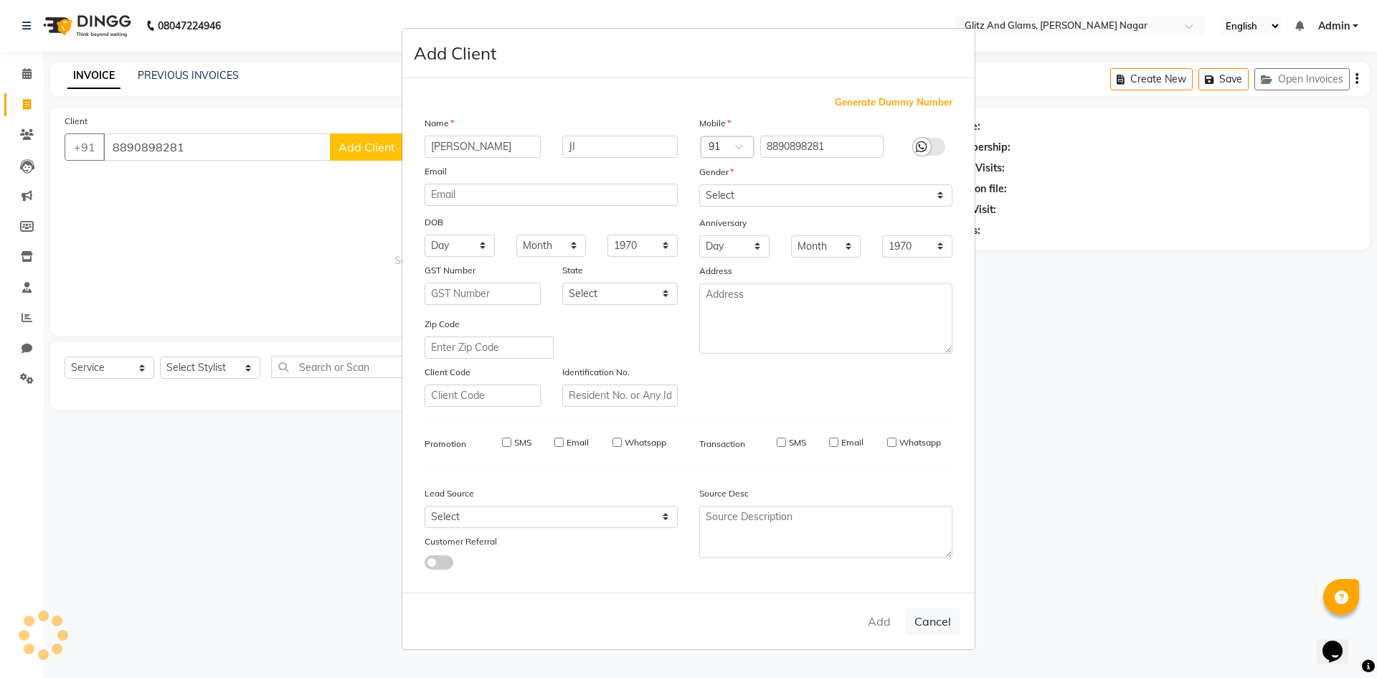
checkbox input "false"
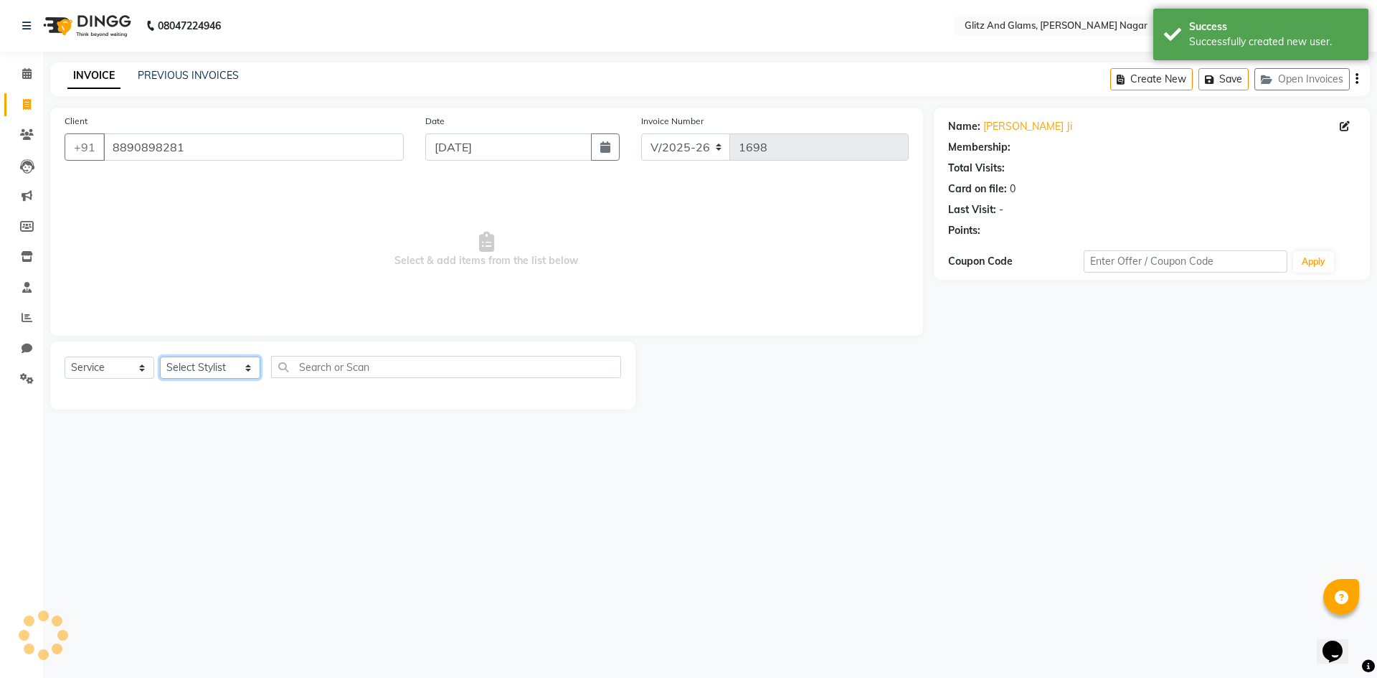
click at [221, 358] on select "Select Stylist [PERSON_NAME] [PERSON_NAME] ANKIT ASHOK ATO [PERSON_NAME] CHETAN…" at bounding box center [210, 367] width 100 height 22
select select "1: Object"
select select "80532"
click at [160, 356] on select "Select Stylist [PERSON_NAME] [PERSON_NAME] ANKIT ASHOK ATO [PERSON_NAME] CHETAN…" at bounding box center [210, 367] width 100 height 22
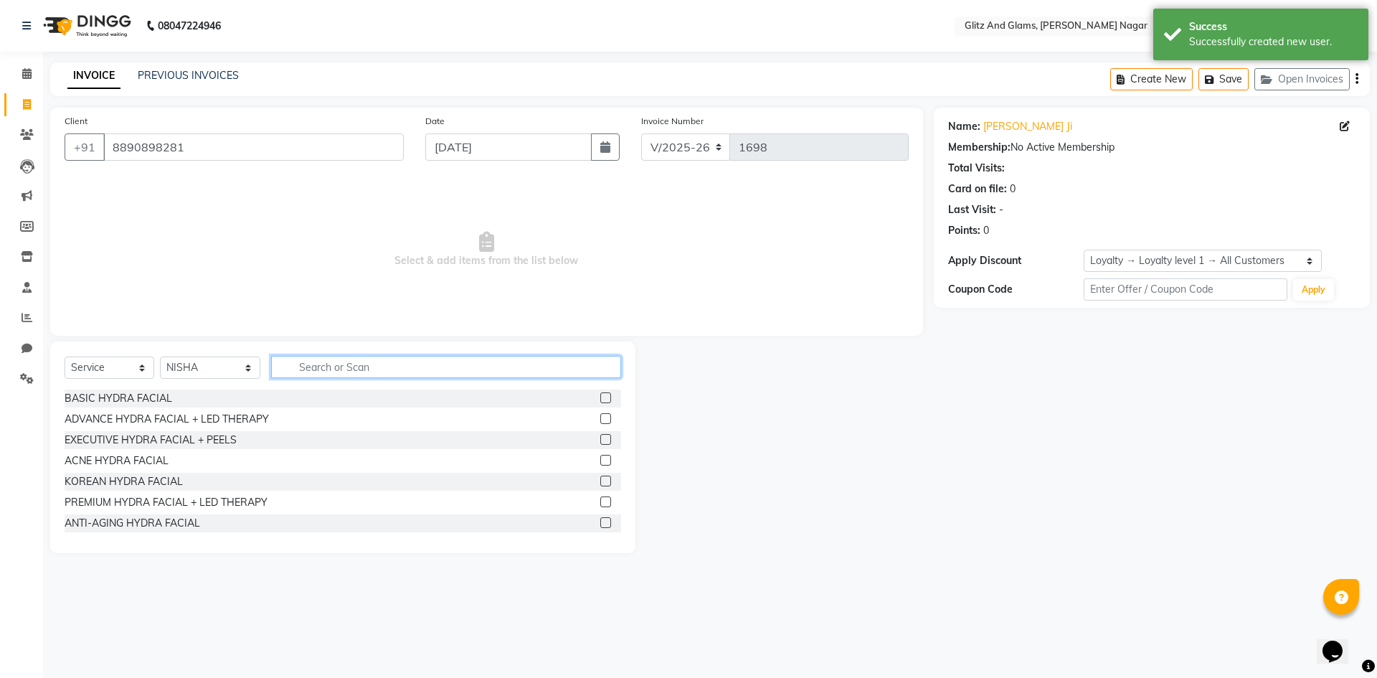
click at [329, 368] on input "text" at bounding box center [446, 367] width 350 height 22
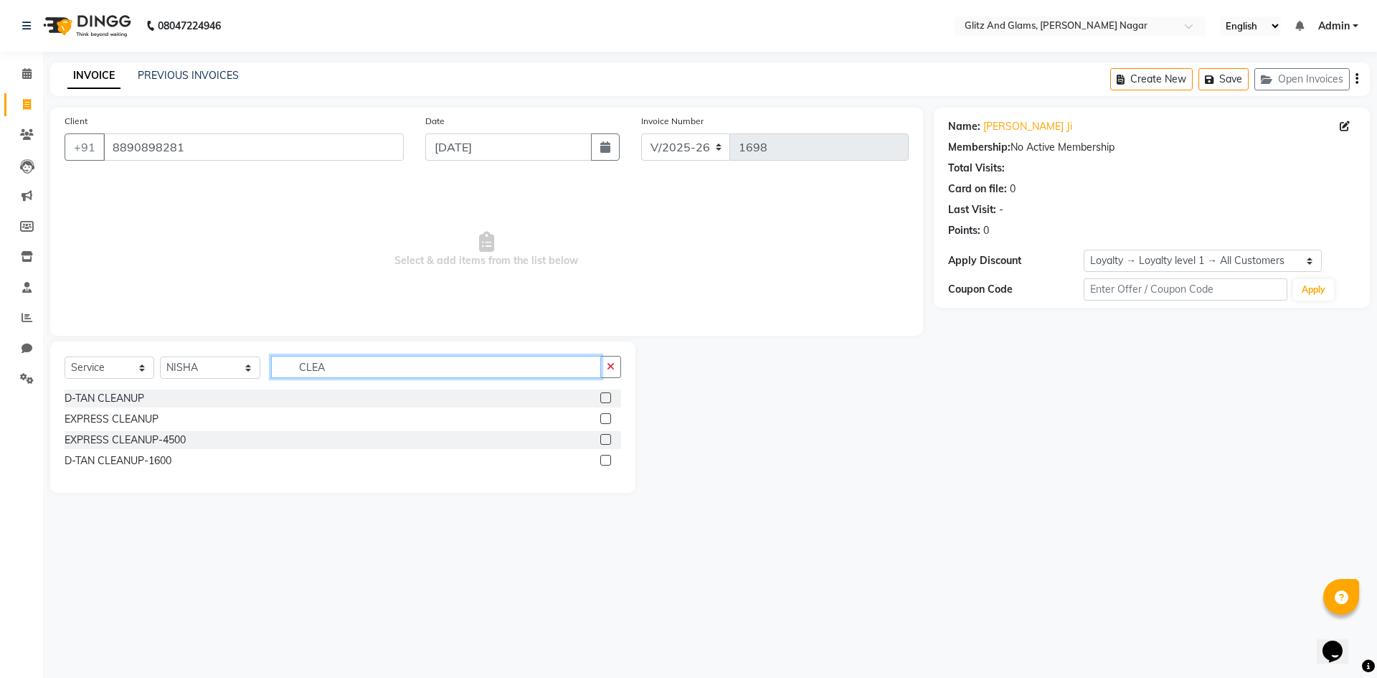
type input "CLEA"
click at [607, 460] on label at bounding box center [605, 460] width 11 height 11
click at [607, 460] on input "checkbox" at bounding box center [604, 460] width 9 height 9
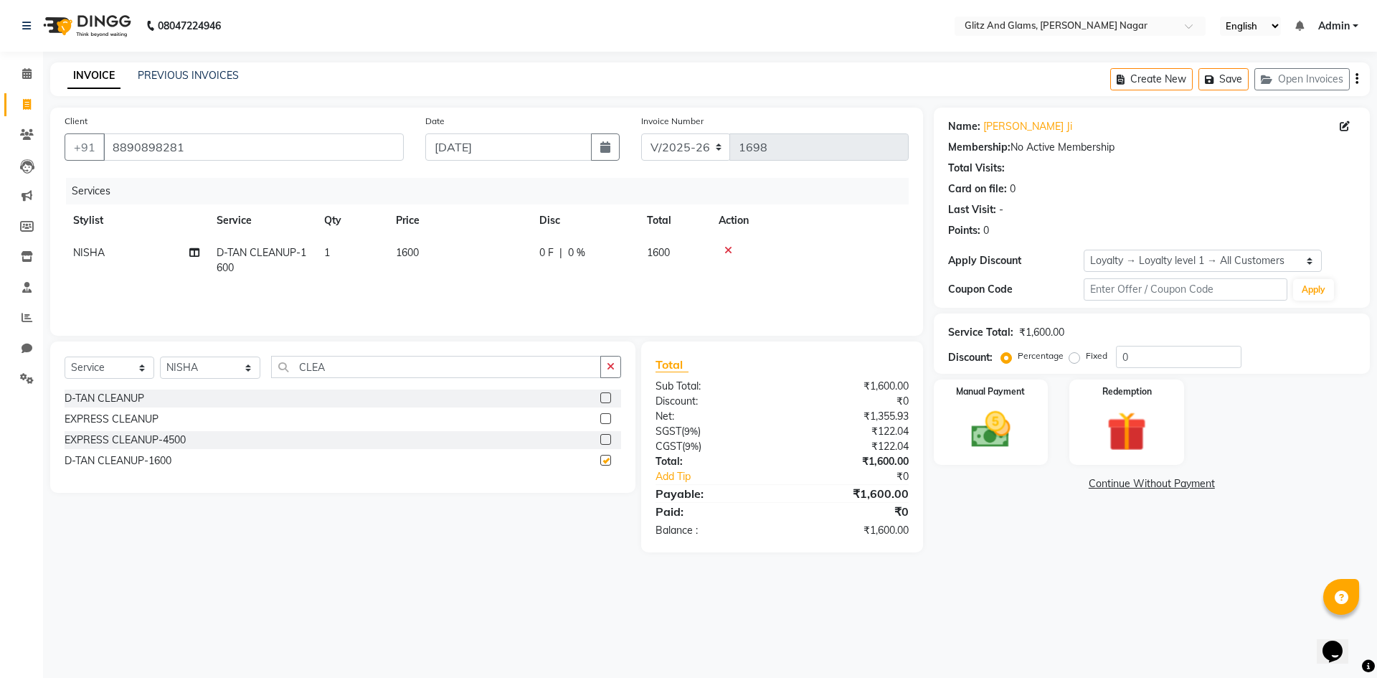
checkbox input "false"
click at [610, 366] on icon "button" at bounding box center [611, 366] width 8 height 10
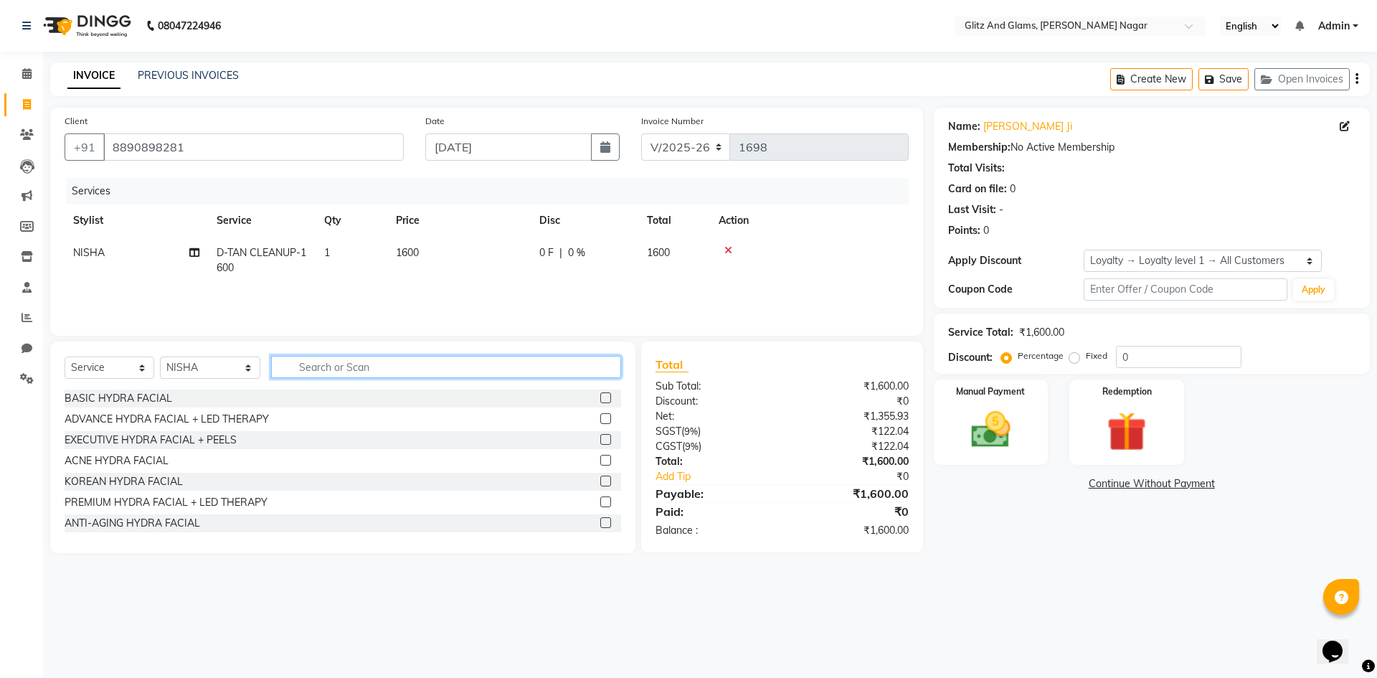
click at [544, 363] on input "text" at bounding box center [446, 367] width 350 height 22
type input "THR"
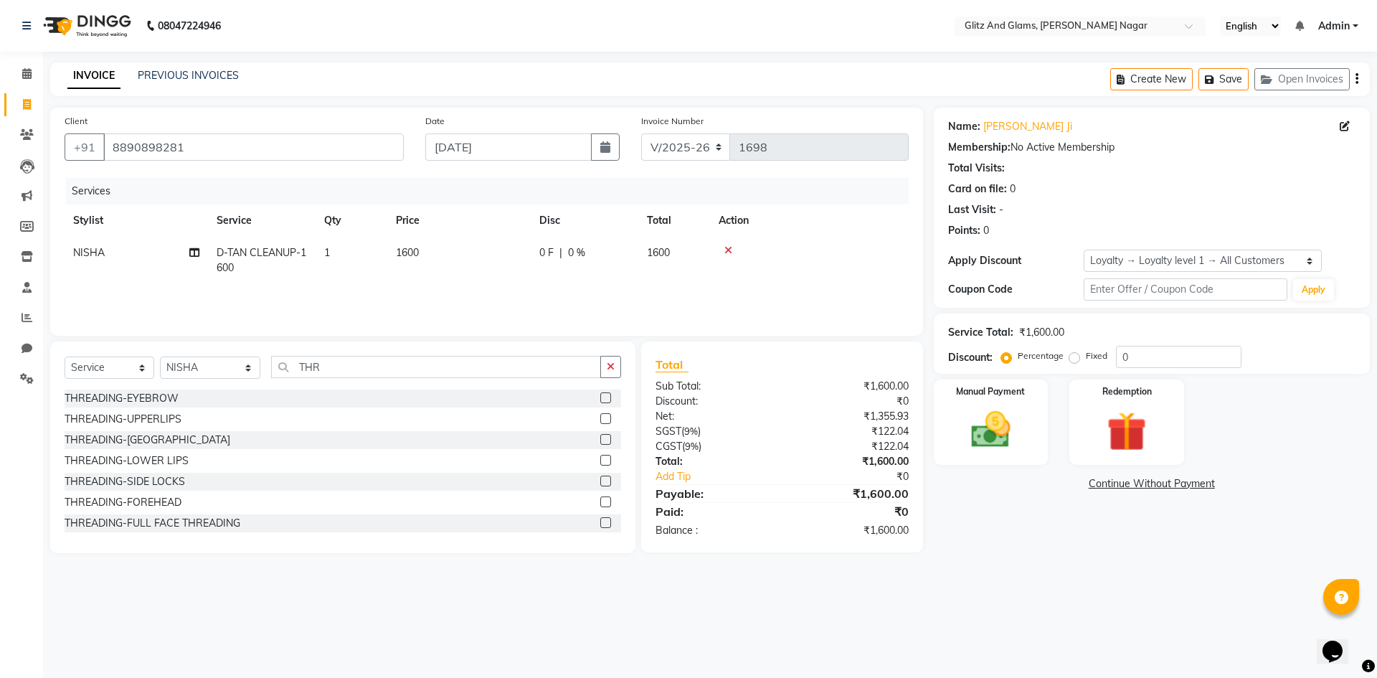
click at [600, 397] on label at bounding box center [605, 397] width 11 height 11
click at [600, 397] on input "checkbox" at bounding box center [604, 398] width 9 height 9
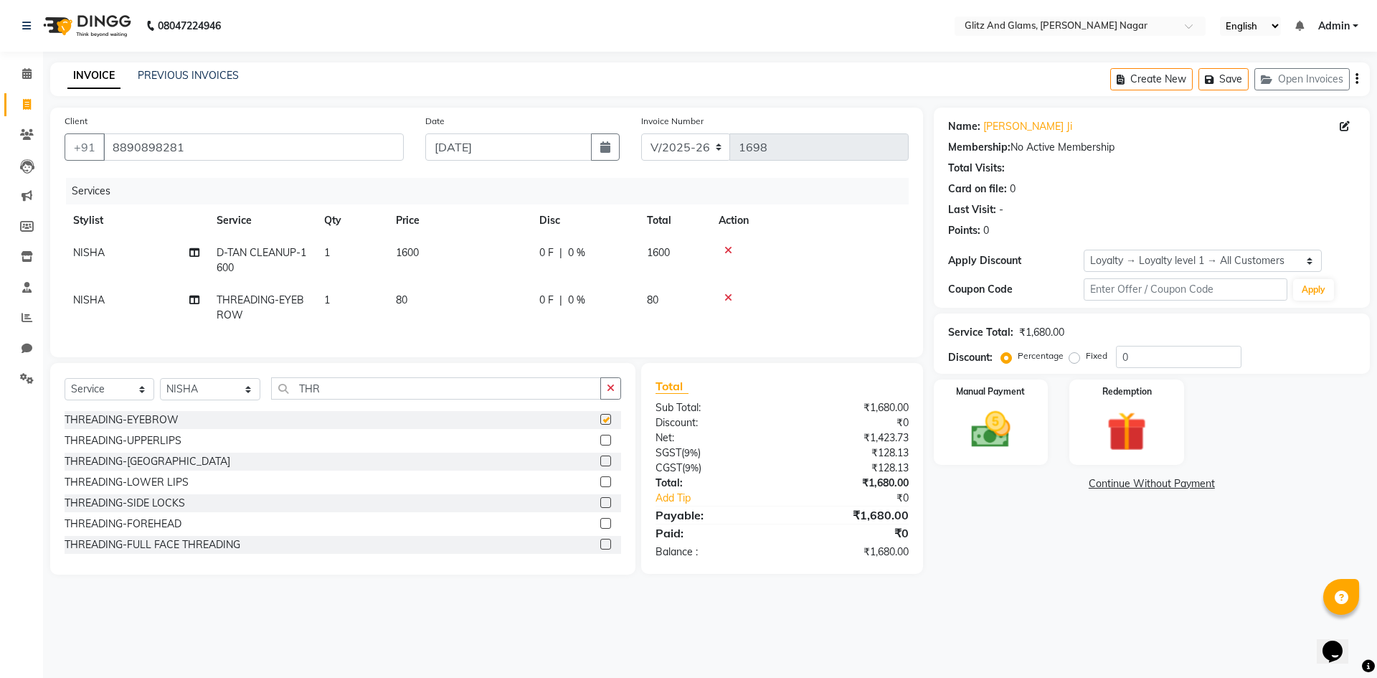
checkbox input "false"
click at [200, 394] on select "Select Stylist [PERSON_NAME] [PERSON_NAME] ANKIT ASHOK ATO [PERSON_NAME] CHETAN…" at bounding box center [210, 389] width 100 height 22
select select "80528"
click at [160, 389] on select "Select Stylist [PERSON_NAME] [PERSON_NAME] ANKIT ASHOK ATO [PERSON_NAME] CHETAN…" at bounding box center [210, 389] width 100 height 22
click at [303, 397] on input "THR" at bounding box center [436, 388] width 330 height 22
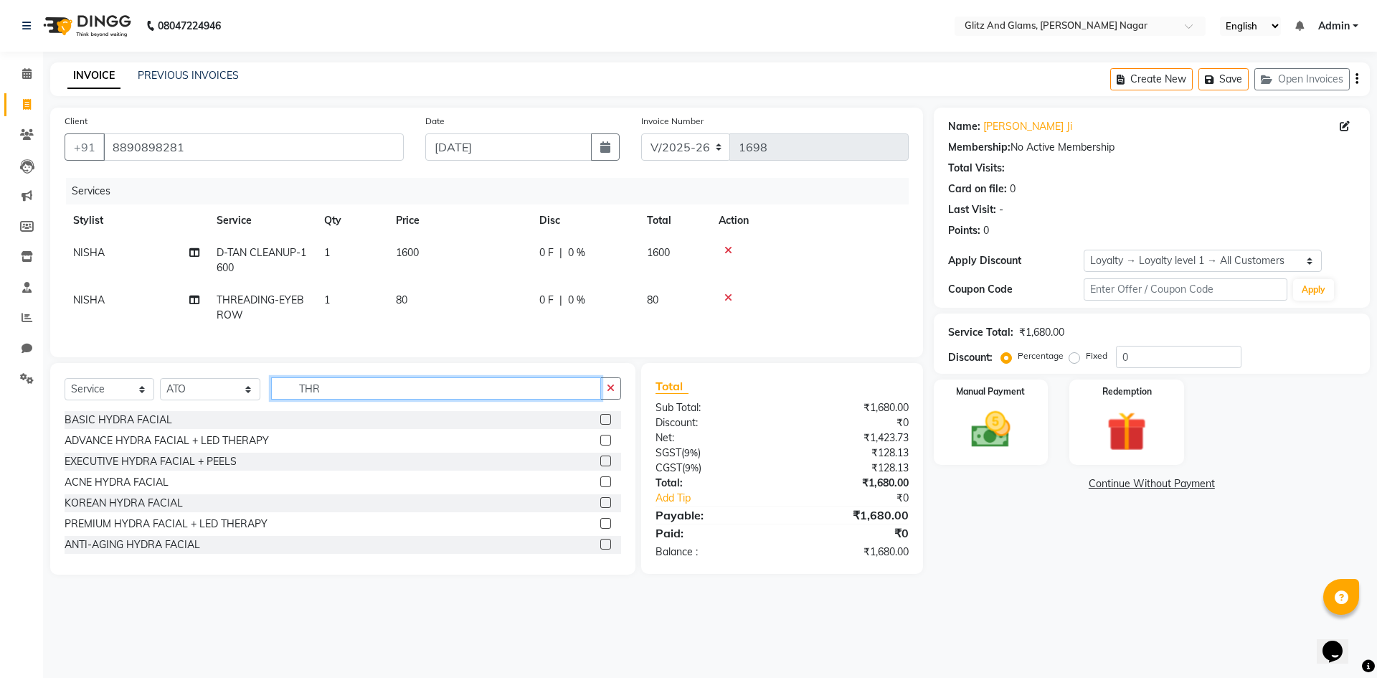
click at [303, 397] on input "THR" at bounding box center [436, 388] width 330 height 22
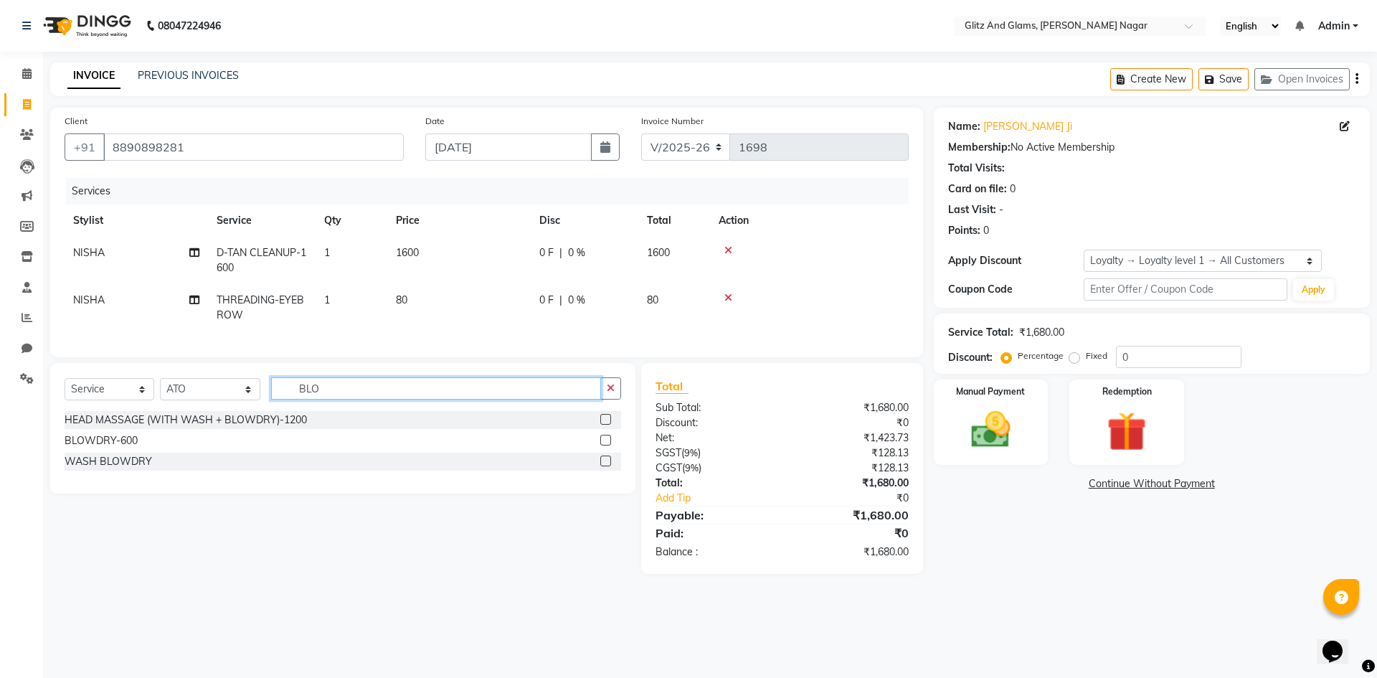
type input "BLO"
click at [605, 445] on label at bounding box center [605, 440] width 11 height 11
click at [605, 445] on input "checkbox" at bounding box center [604, 440] width 9 height 9
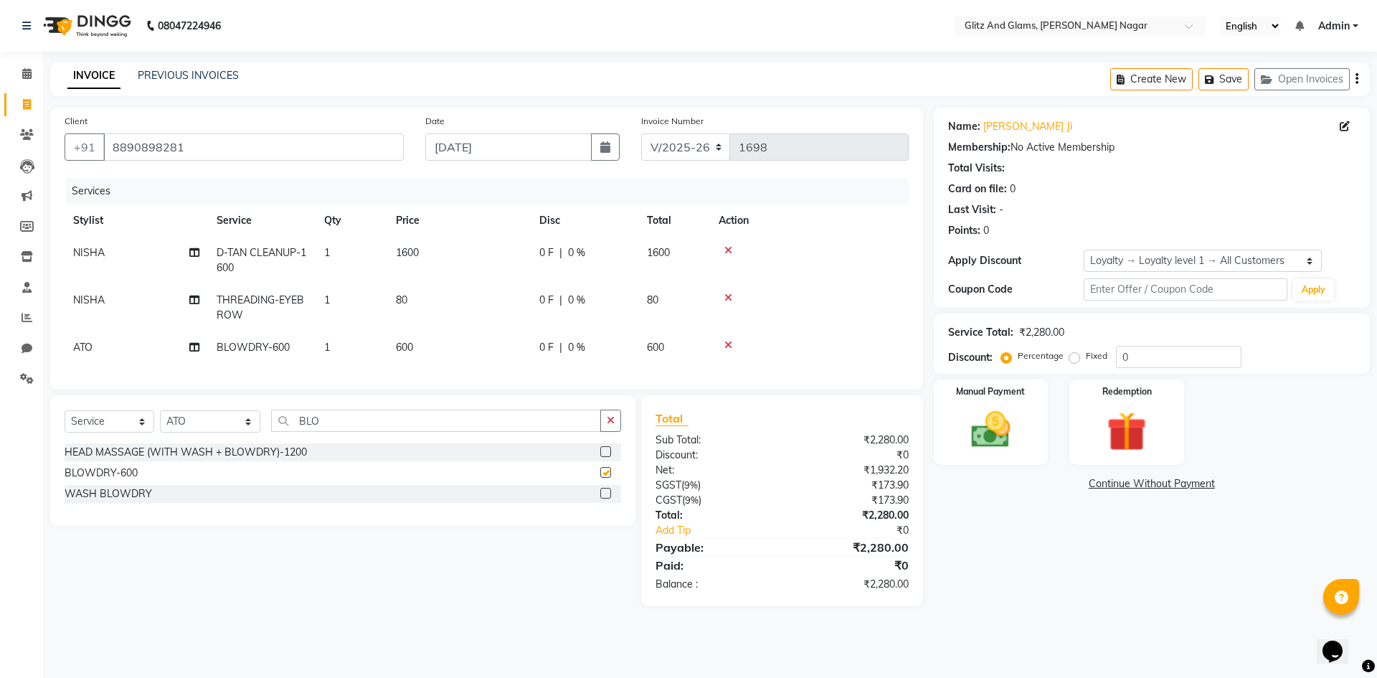
checkbox input "false"
click at [487, 297] on td "80" at bounding box center [458, 307] width 143 height 47
select select "80532"
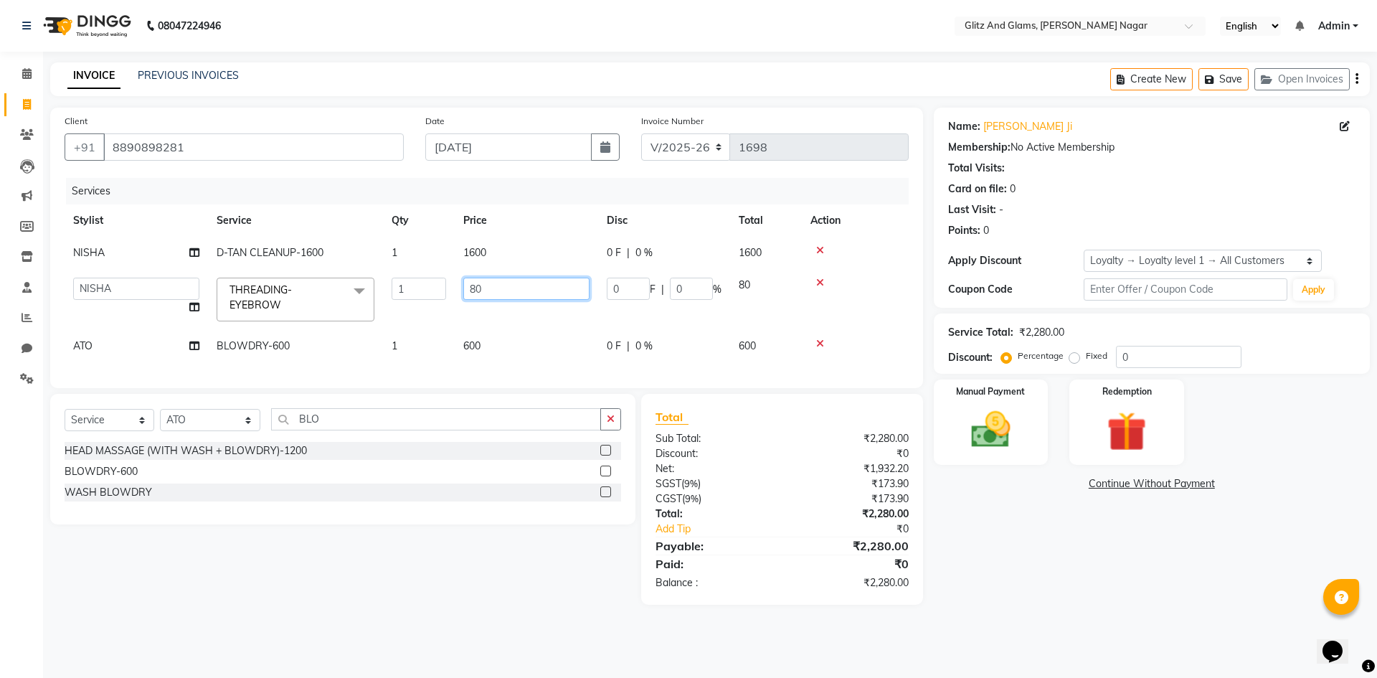
click at [472, 285] on input "80" at bounding box center [526, 289] width 126 height 22
type input "100"
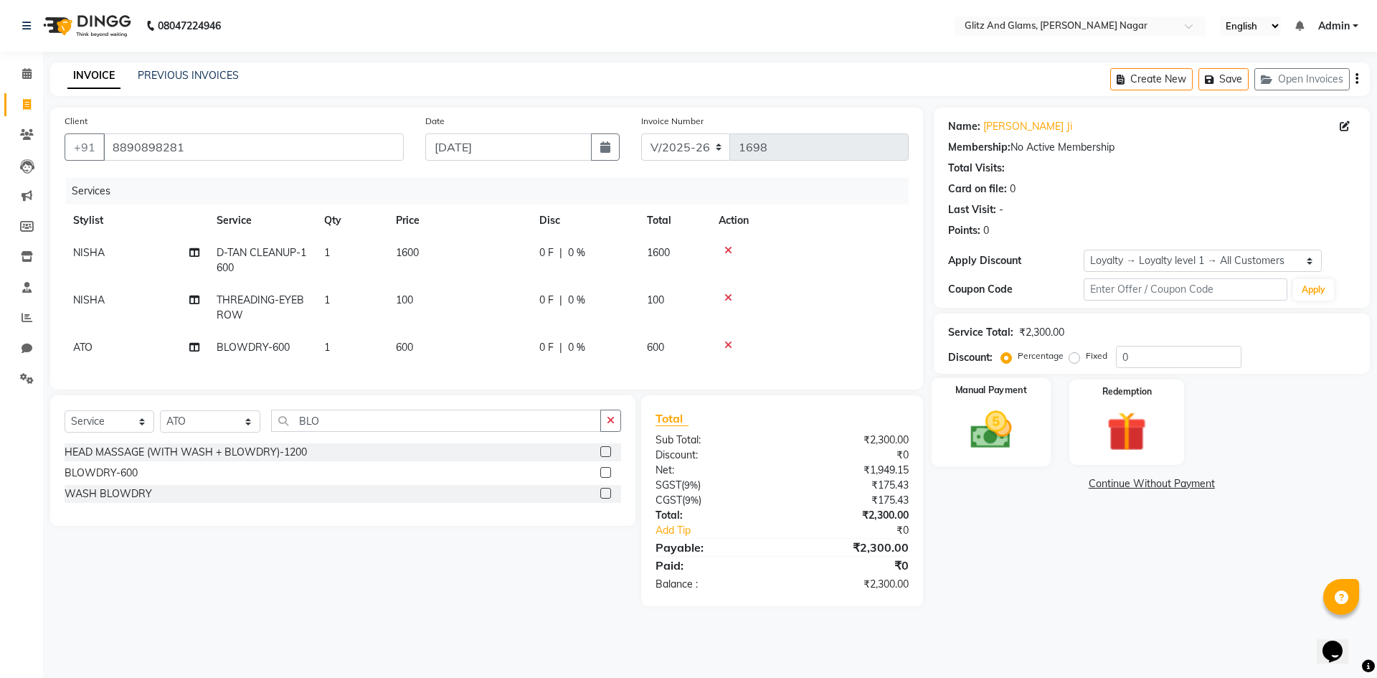
click at [985, 417] on img at bounding box center [990, 429] width 67 height 47
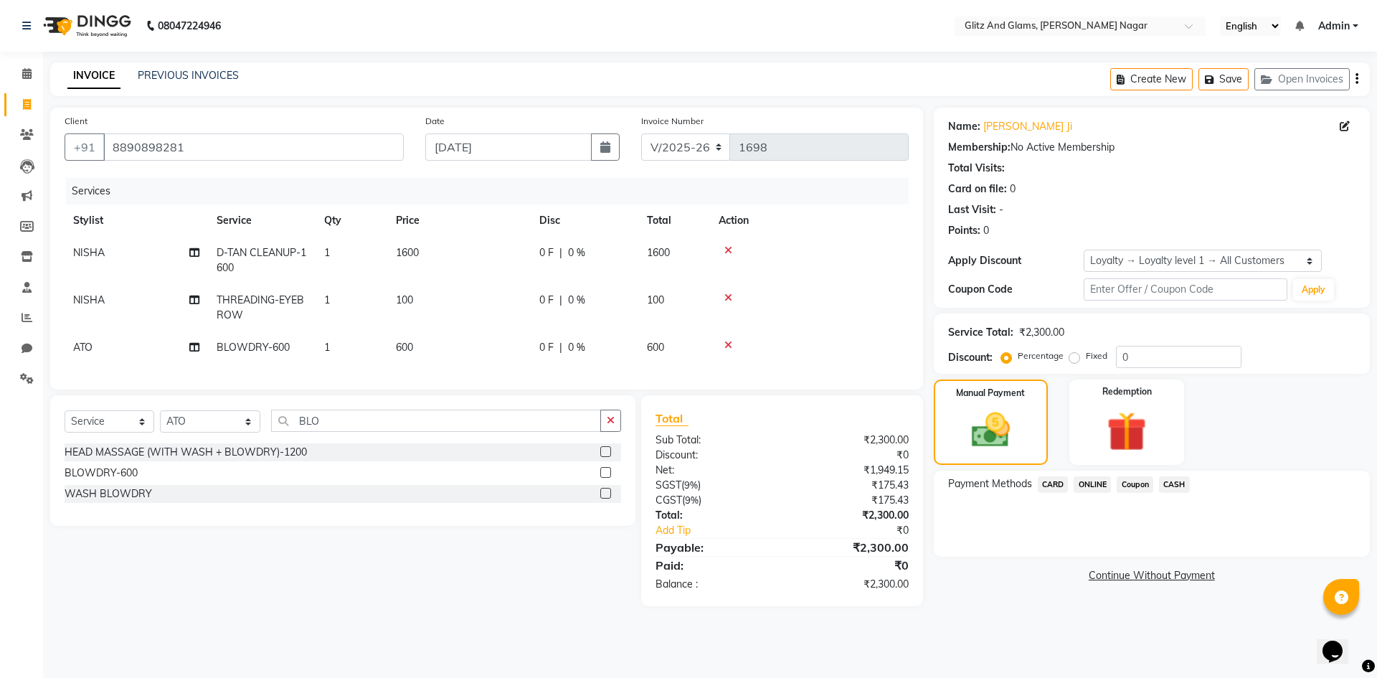
click at [1168, 489] on span "CASH" at bounding box center [1174, 484] width 31 height 16
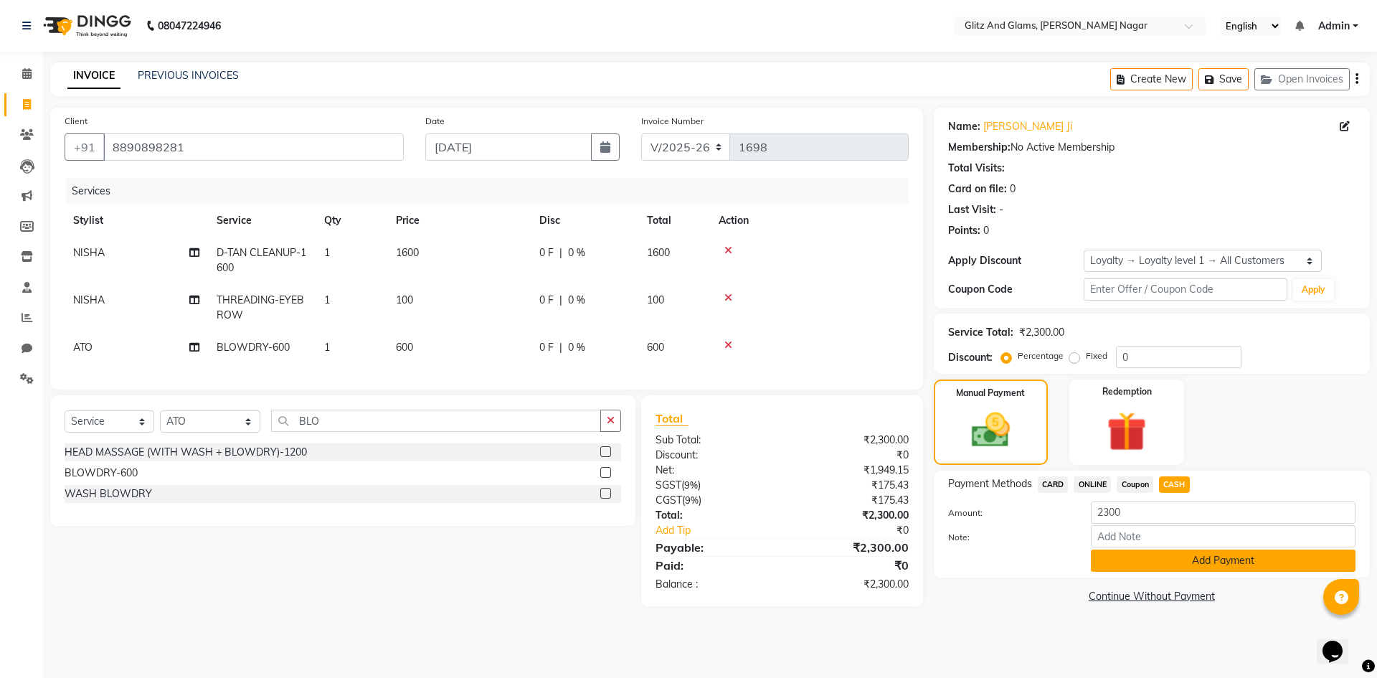
click at [1137, 556] on button "Add Payment" at bounding box center [1223, 560] width 265 height 22
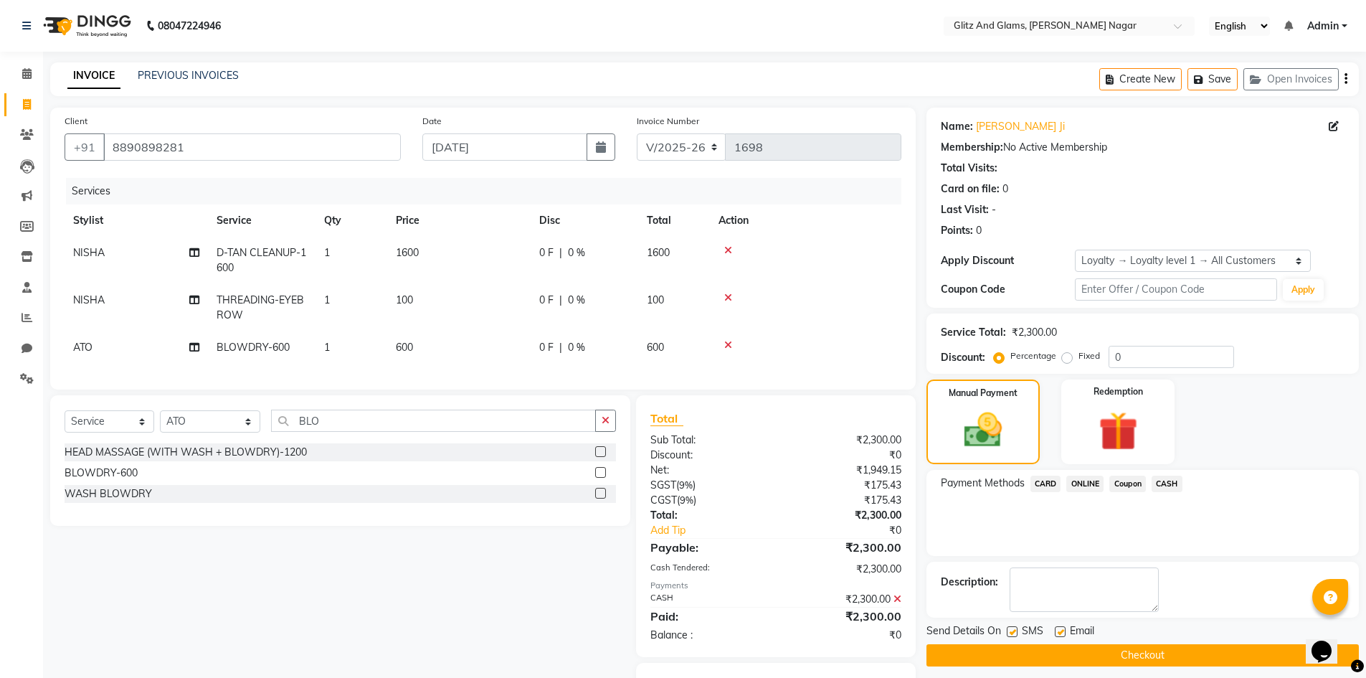
scroll to position [82, 0]
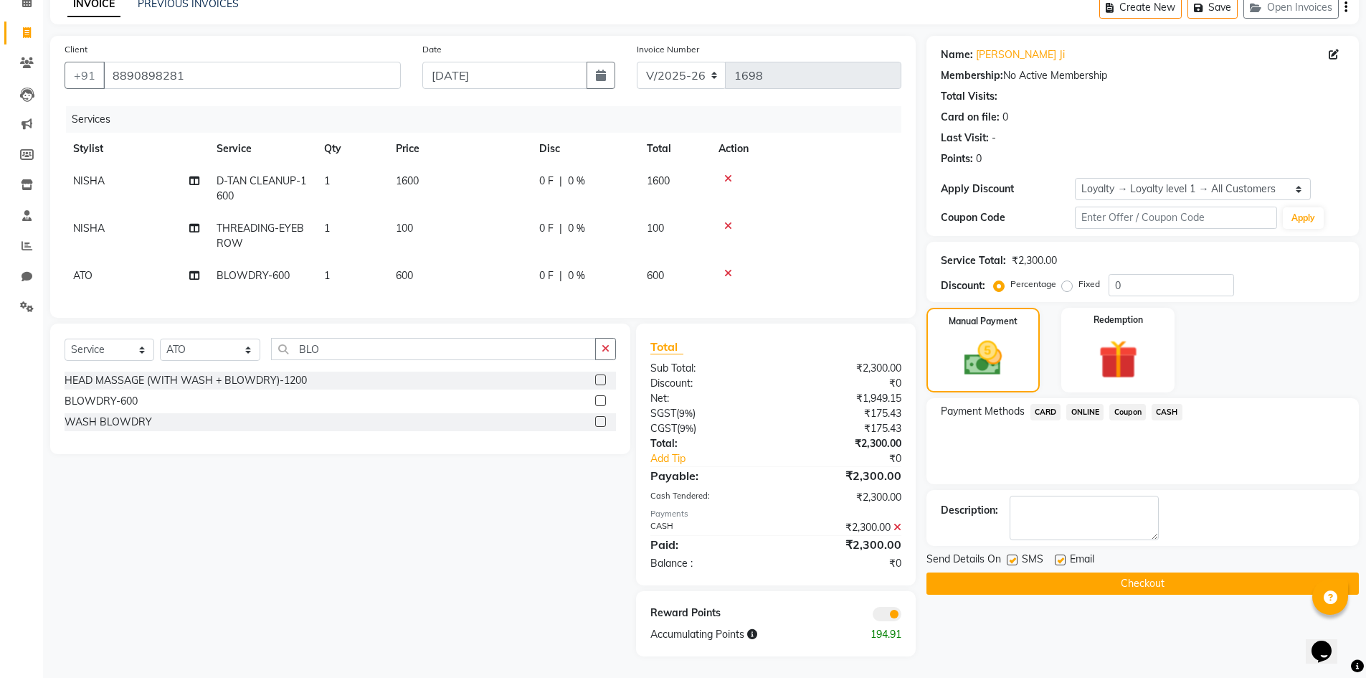
click at [1136, 572] on button "Checkout" at bounding box center [1143, 583] width 432 height 22
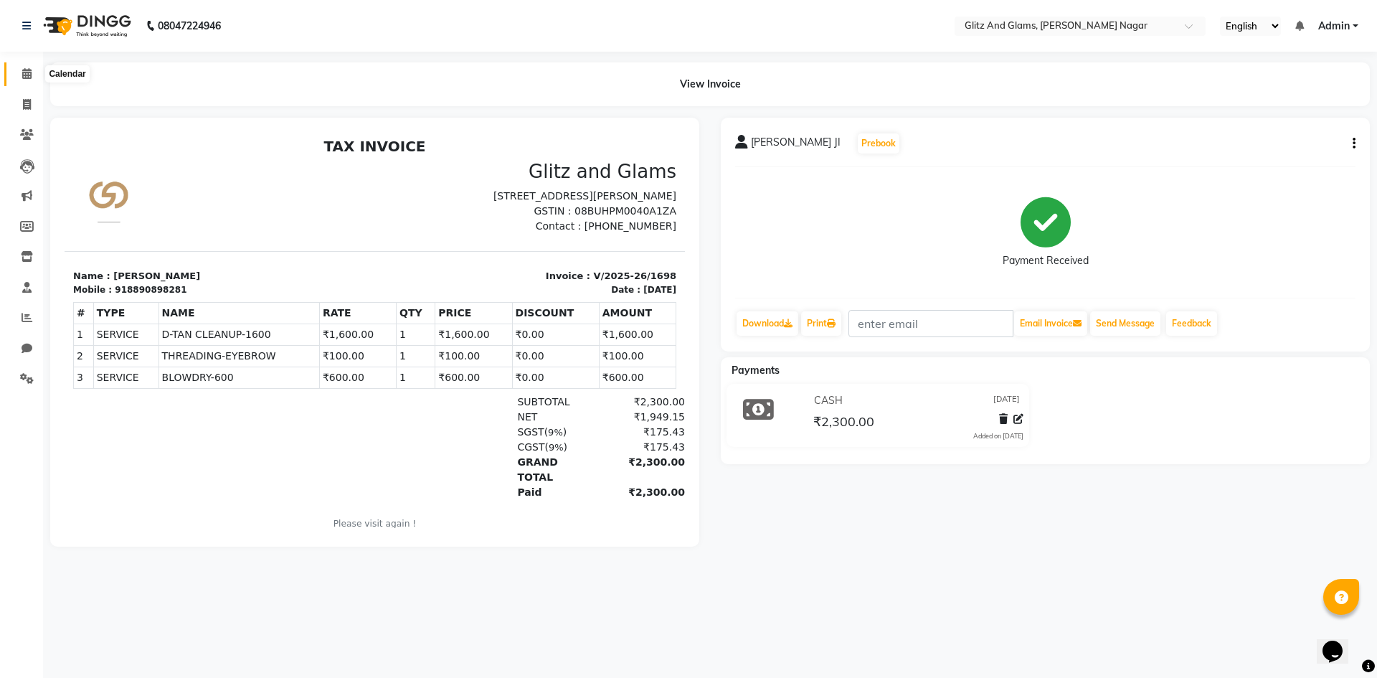
click at [20, 73] on span at bounding box center [26, 74] width 25 height 16
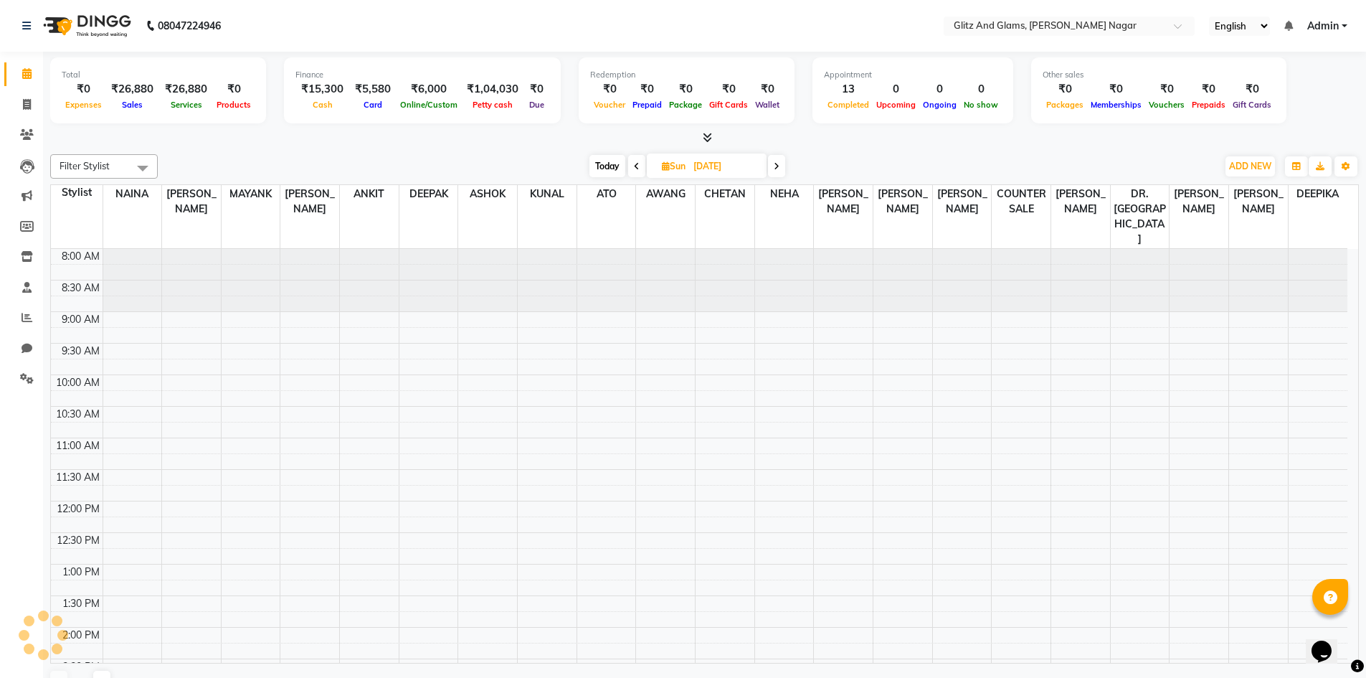
scroll to position [391, 0]
